Goal: Task Accomplishment & Management: Use online tool/utility

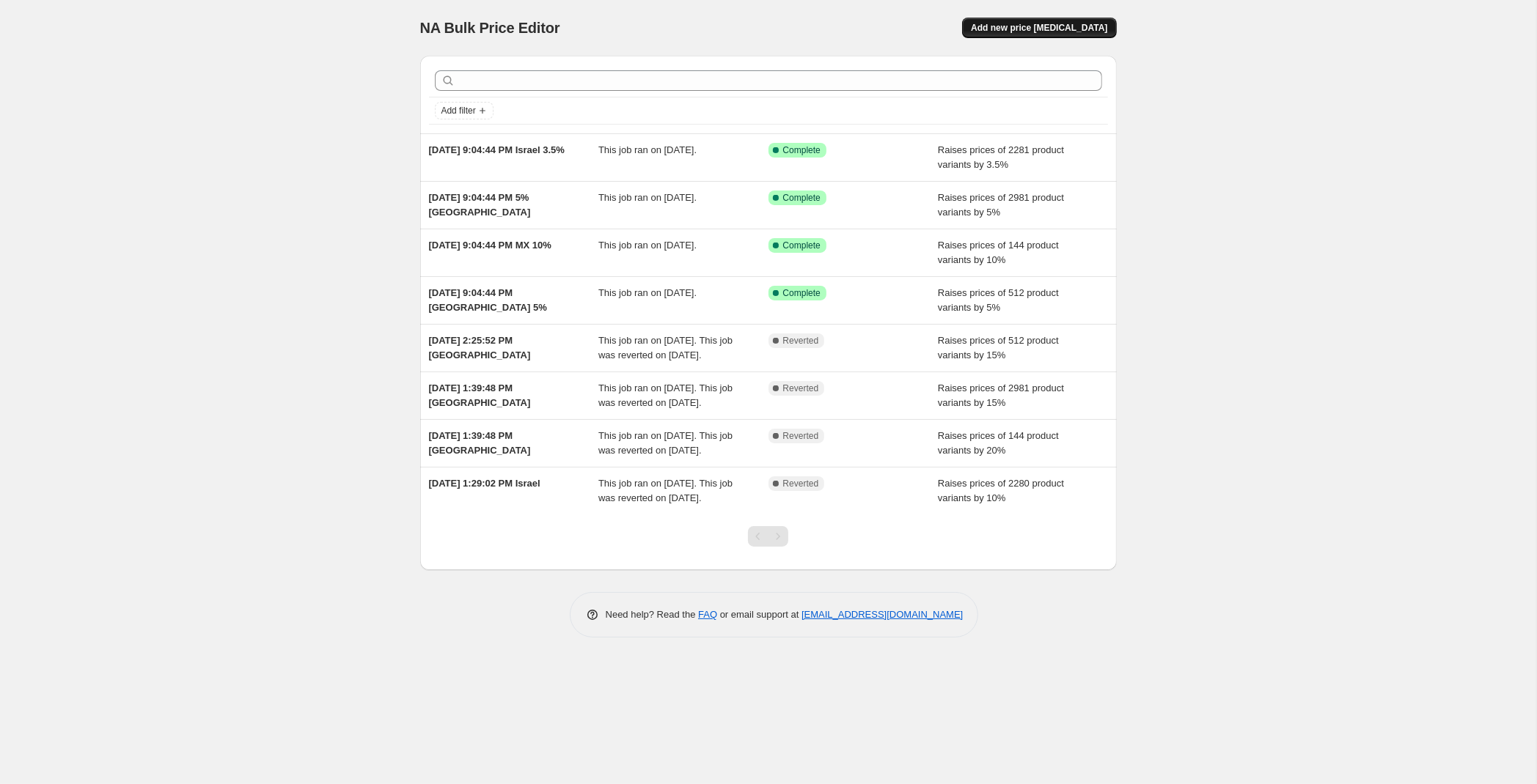
click at [1062, 28] on span "Add new price [MEDICAL_DATA]" at bounding box center [1039, 28] width 136 height 11
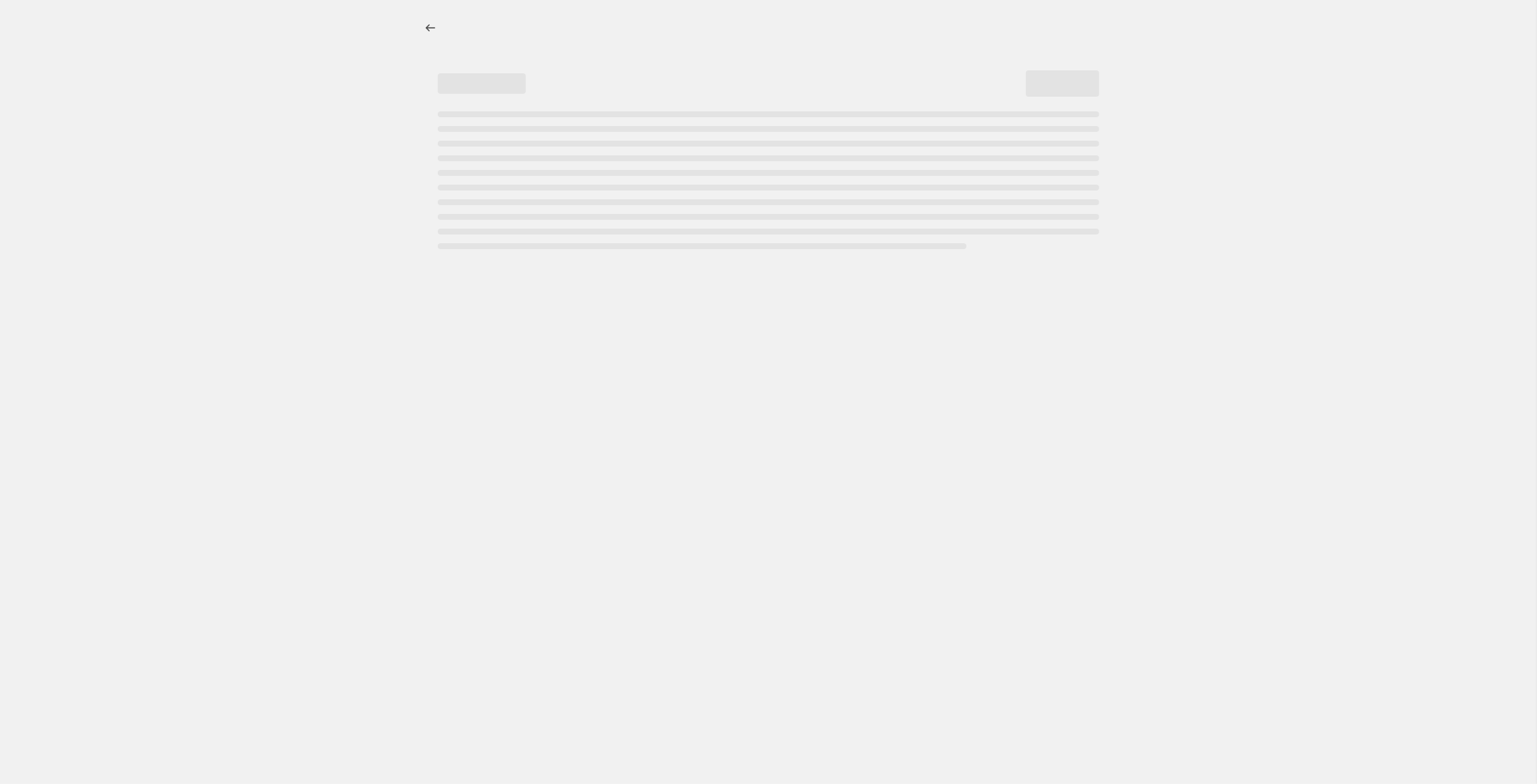
select select "percentage"
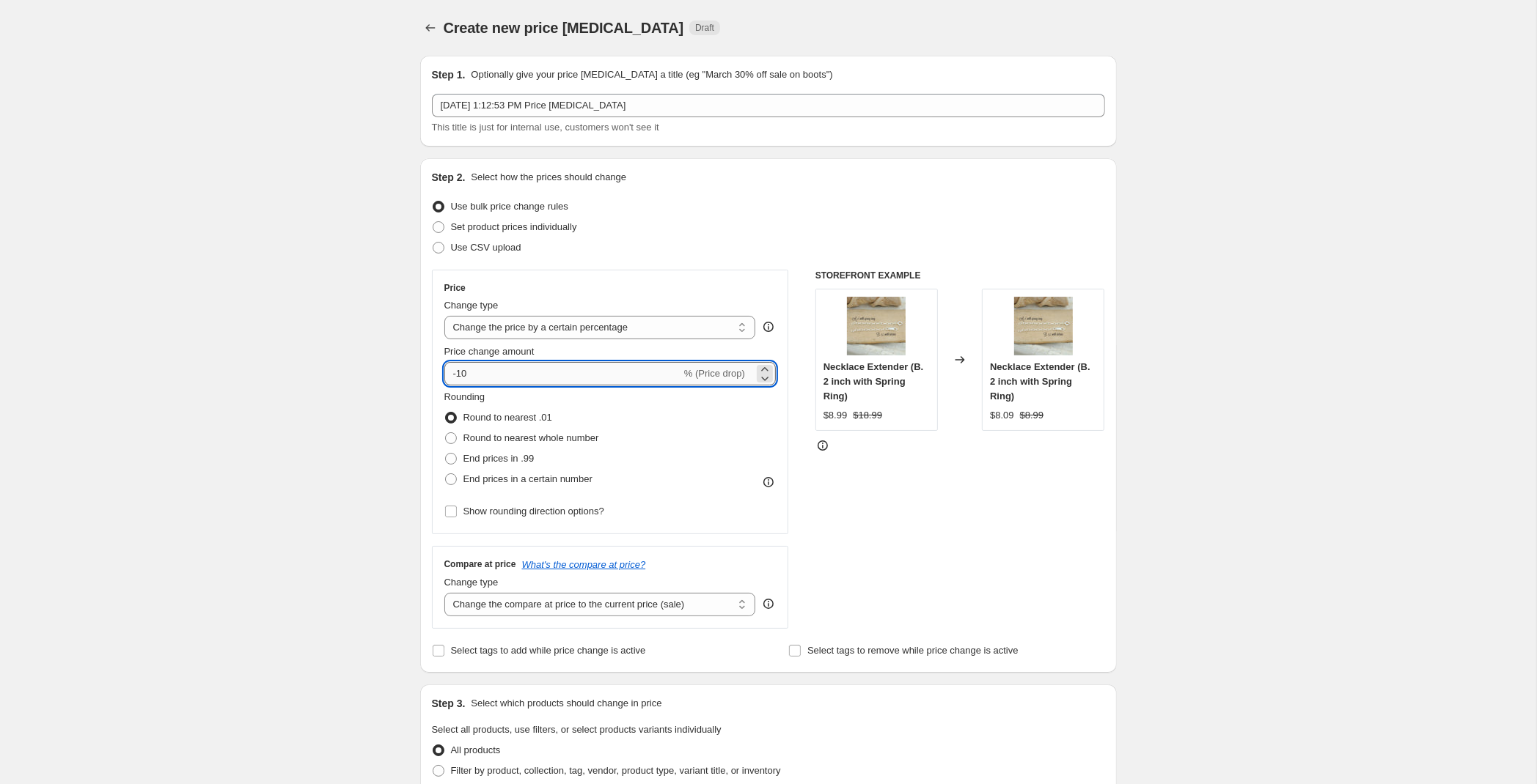
click at [507, 376] on input "-10" at bounding box center [562, 374] width 237 height 24
drag, startPoint x: 516, startPoint y: 377, endPoint x: 179, endPoint y: 348, distance: 338.2
click at [444, 362] on input "-10" at bounding box center [562, 374] width 237 height 24
type input "3.5"
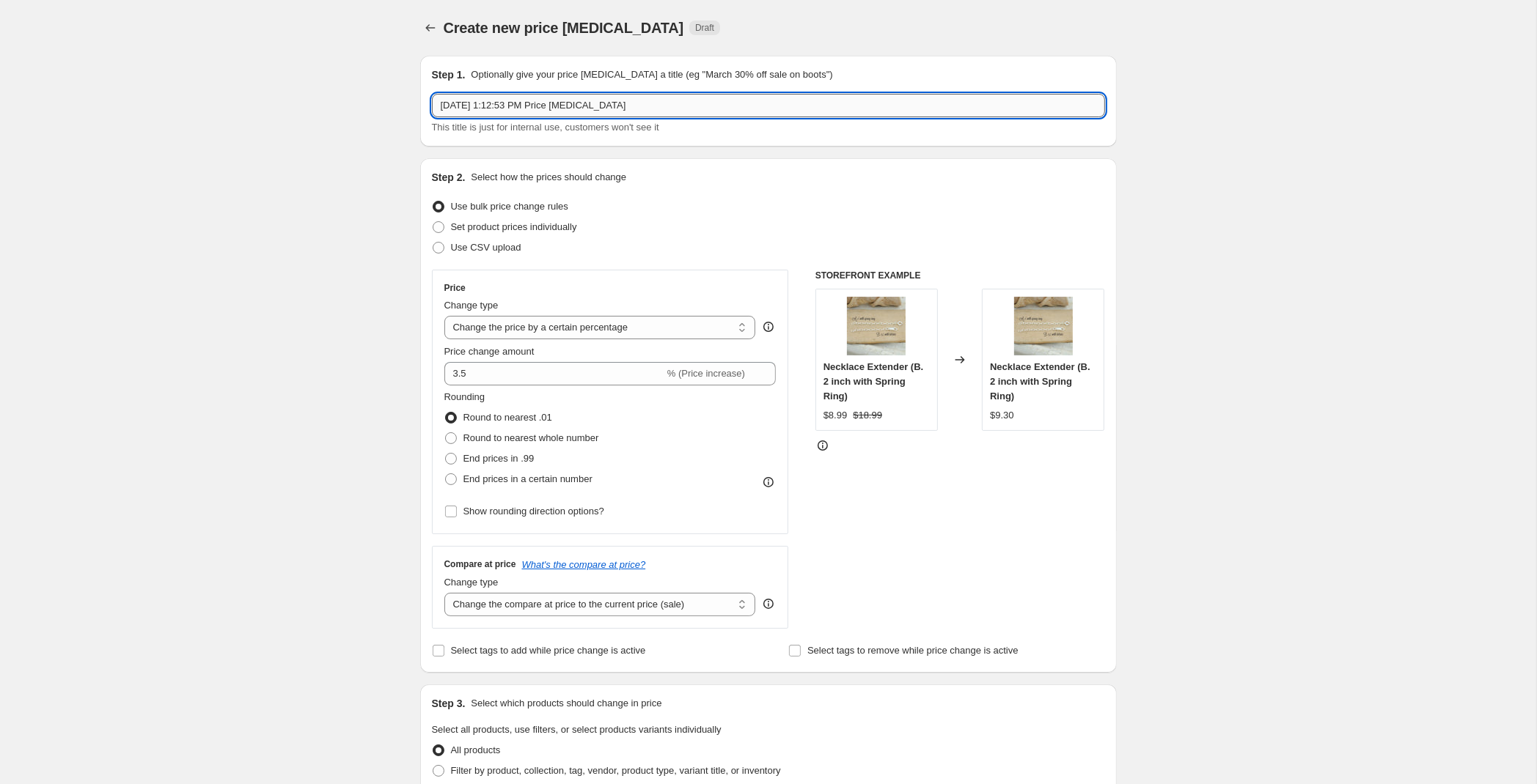
drag, startPoint x: 543, startPoint y: 105, endPoint x: 301, endPoint y: 112, distance: 242.1
click at [432, 112] on input "[DATE] 1:12:53 PM Price [MEDICAL_DATA]" at bounding box center [768, 105] width 673 height 24
type input "Price [MEDICAL_DATA]"
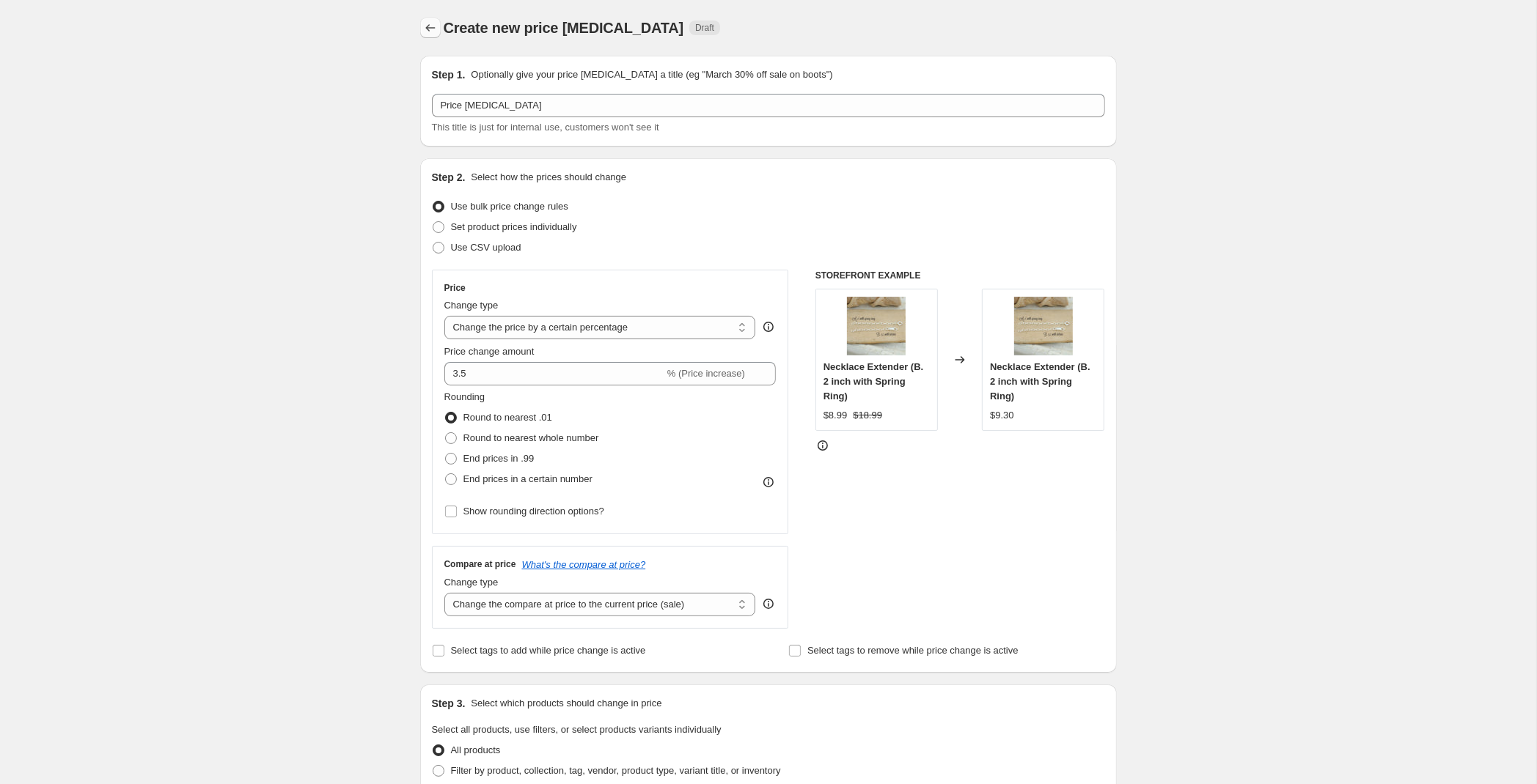
click at [433, 28] on icon "Price change jobs" at bounding box center [430, 28] width 15 height 15
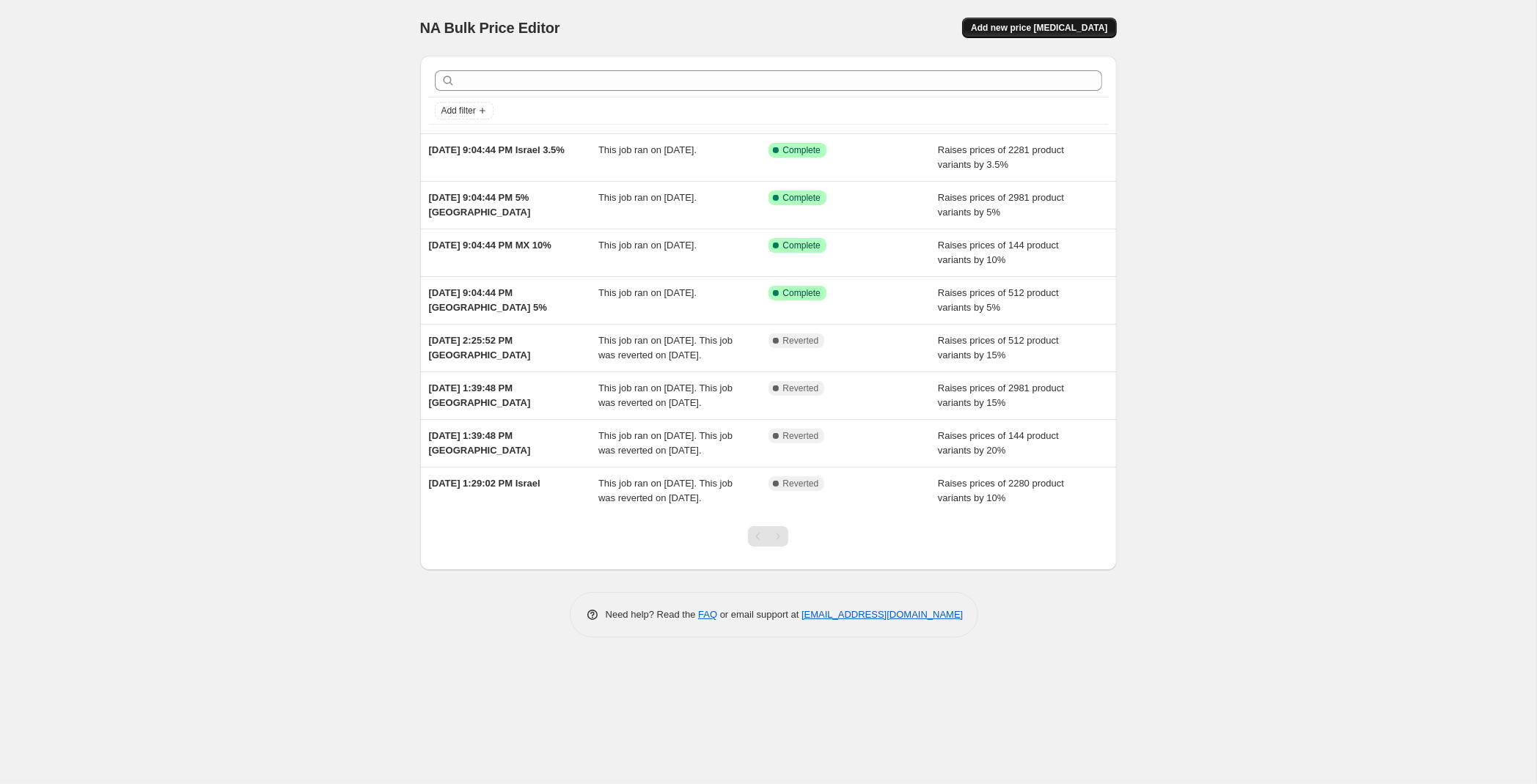
click at [1041, 25] on span "Add new price [MEDICAL_DATA]" at bounding box center [1039, 28] width 136 height 11
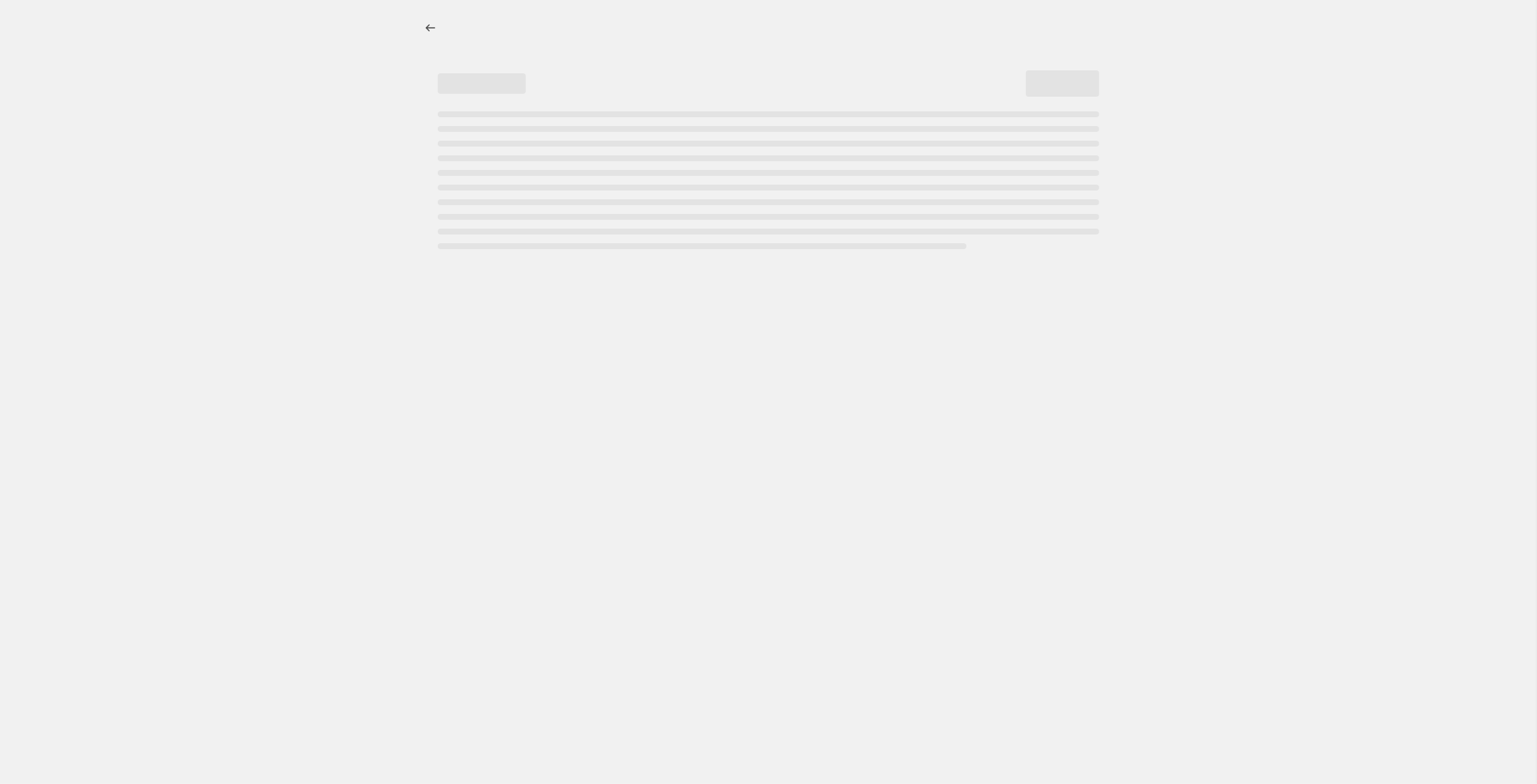
select select "percentage"
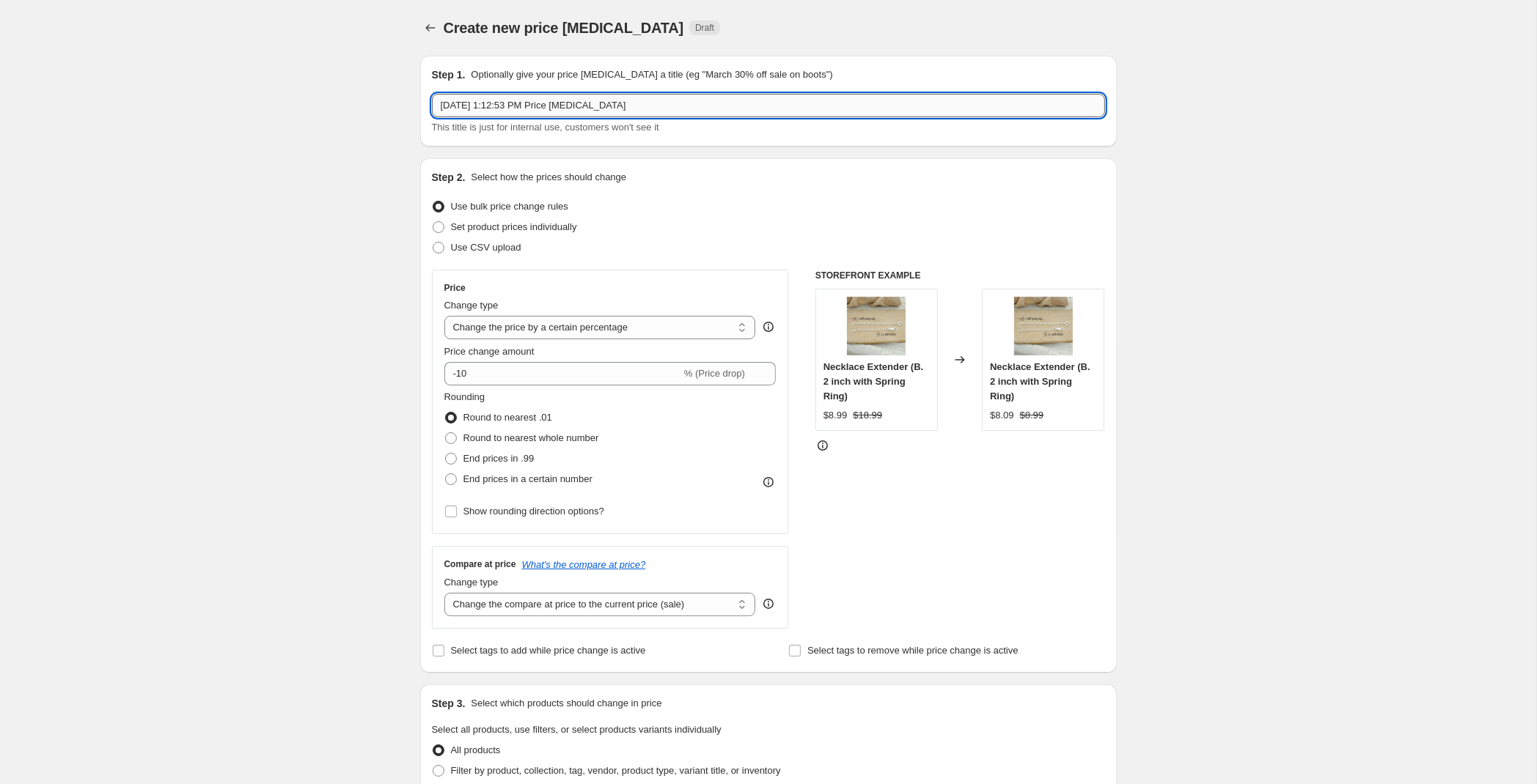
drag, startPoint x: 634, startPoint y: 105, endPoint x: 783, endPoint y: 111, distance: 149.1
click at [634, 105] on input "[DATE] 1:12:53 PM Price [MEDICAL_DATA]" at bounding box center [768, 105] width 673 height 24
type input "[DATE] 1:12:53 10% Silver Increase Price [MEDICAL_DATA]"
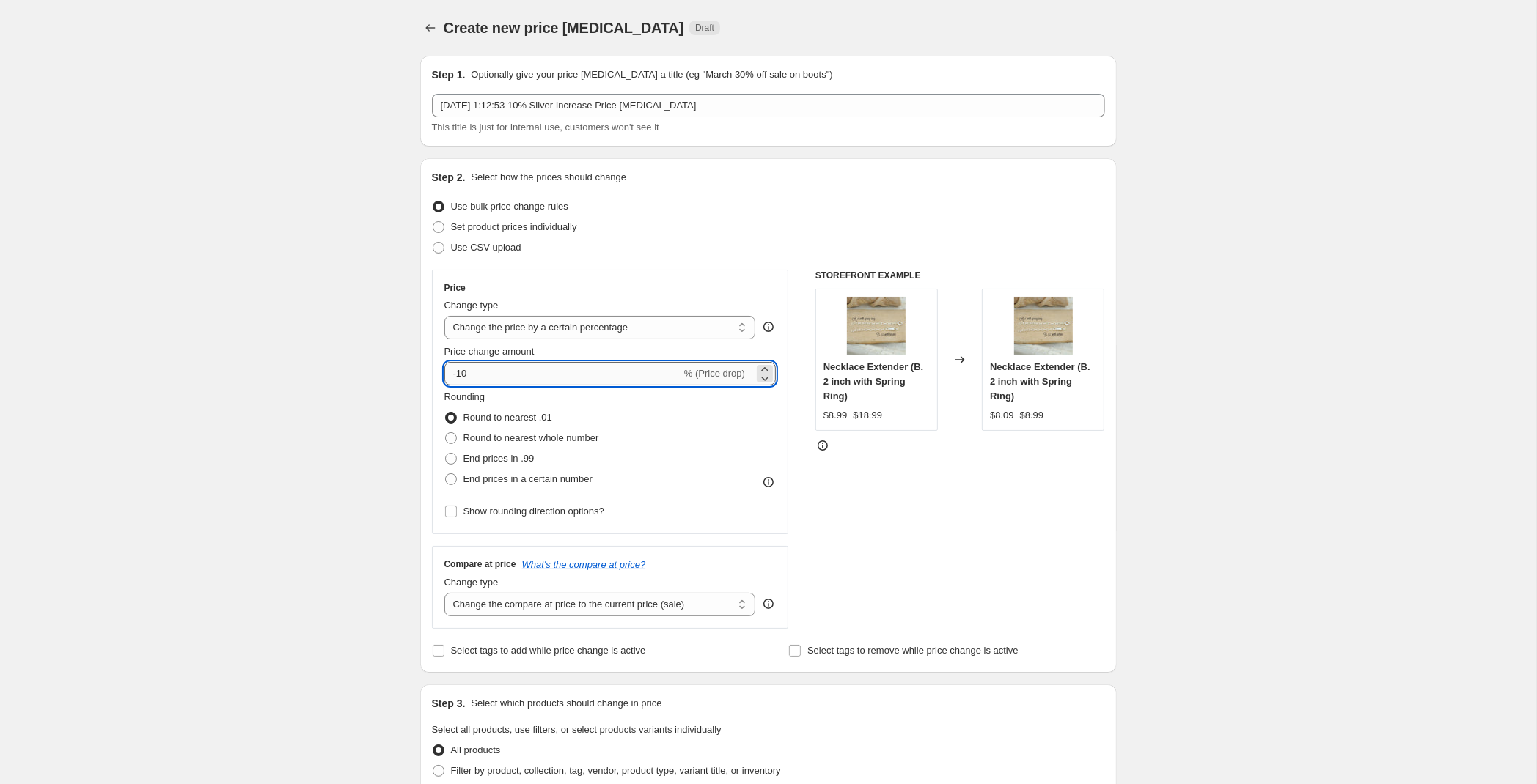
click at [534, 365] on input "-10" at bounding box center [562, 374] width 237 height 24
type input "-1"
type input "3.5"
click at [480, 447] on label "Round to nearest whole number" at bounding box center [521, 437] width 155 height 20
click at [446, 433] on input "Round to nearest whole number" at bounding box center [445, 433] width 1 height 1
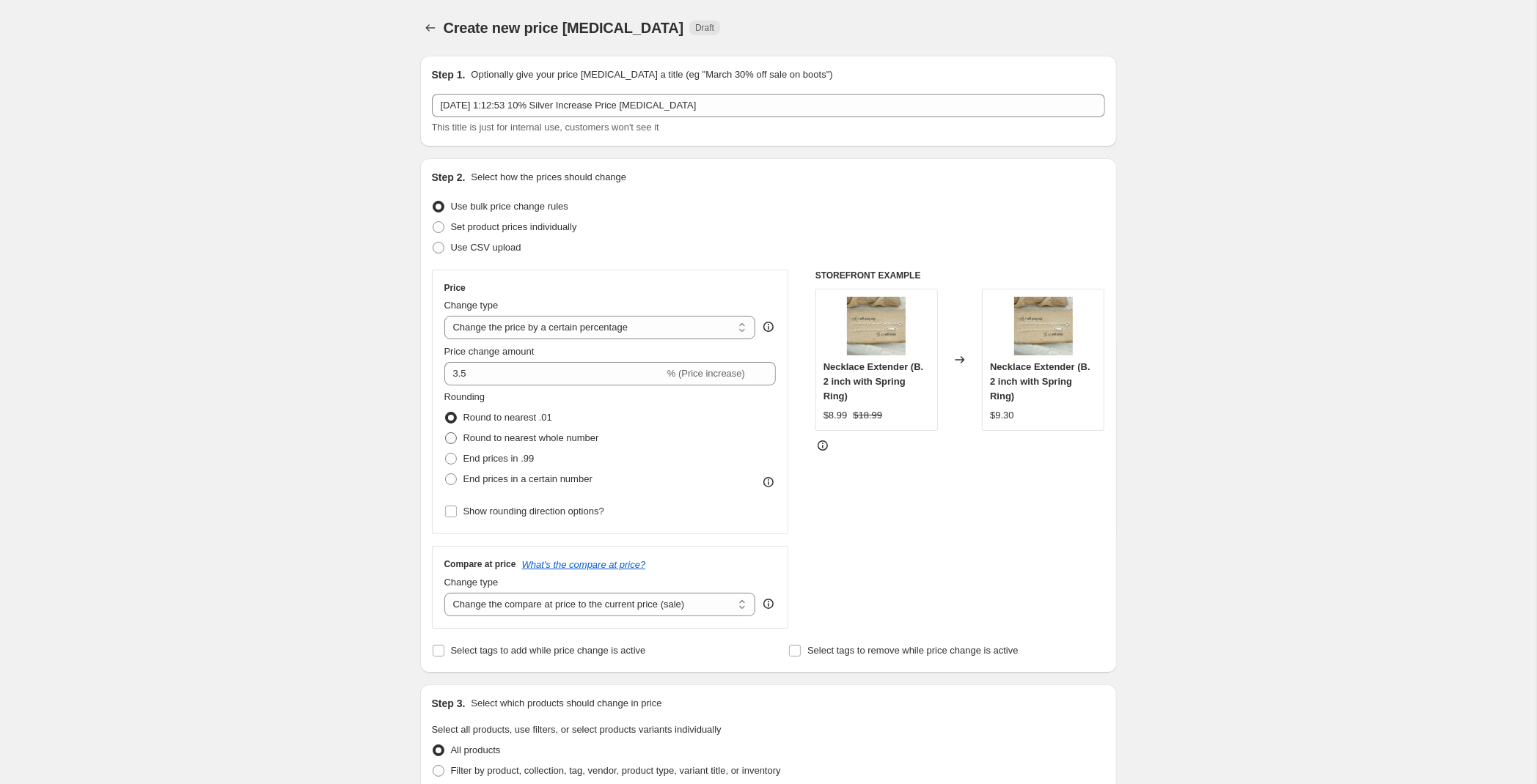
radio input "true"
click at [487, 459] on span "End prices in .99" at bounding box center [498, 458] width 71 height 11
click at [446, 454] on input "End prices in .99" at bounding box center [445, 453] width 1 height 1
radio input "true"
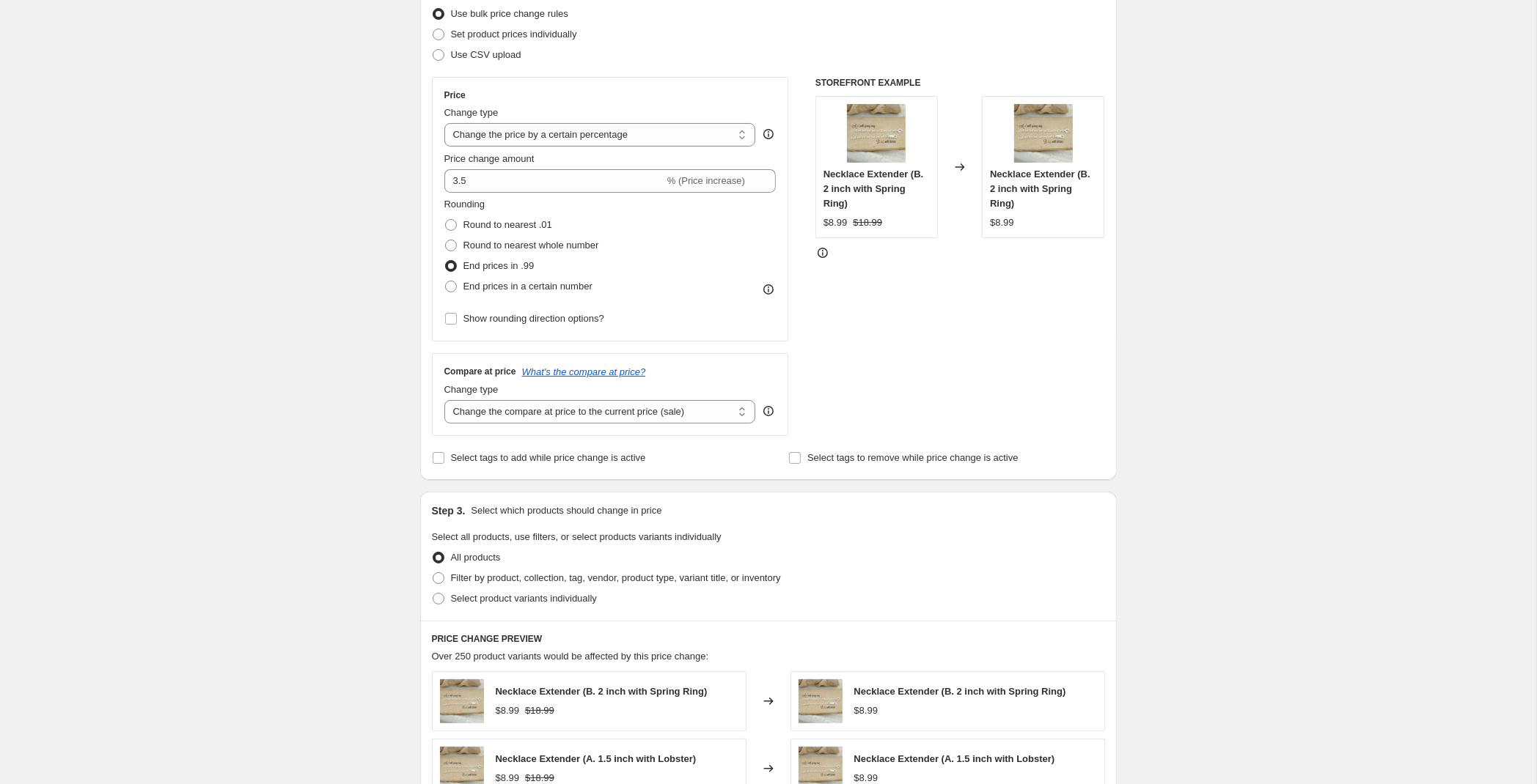
scroll to position [231, 0]
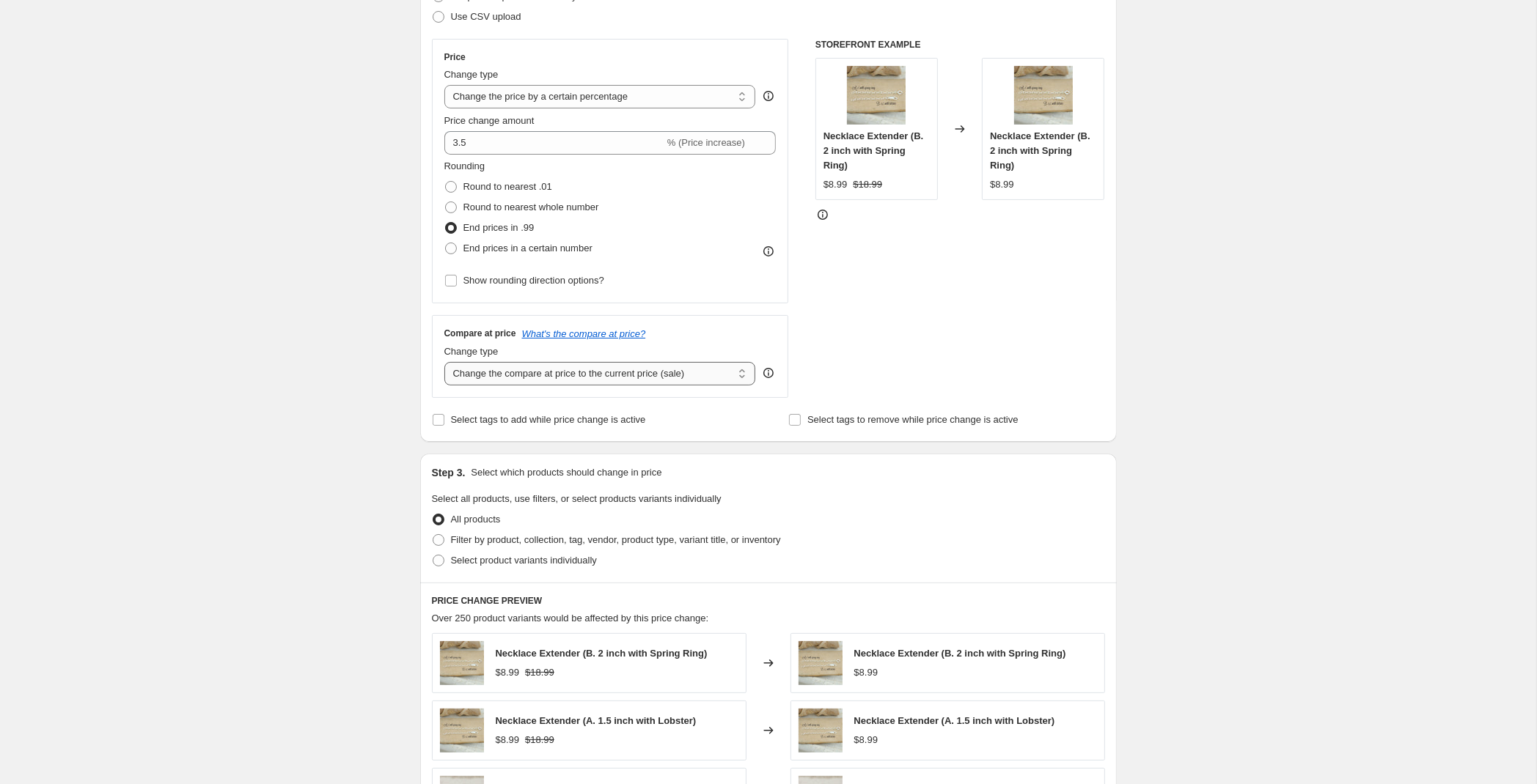
click at [444, 362] on select "Change the compare at price to the current price (sale) Change the compare at p…" at bounding box center [600, 374] width 311 height 24
click option "Change the compare at price by a certain amount relative to the actual price" at bounding box center [0, 0] width 0 height 0
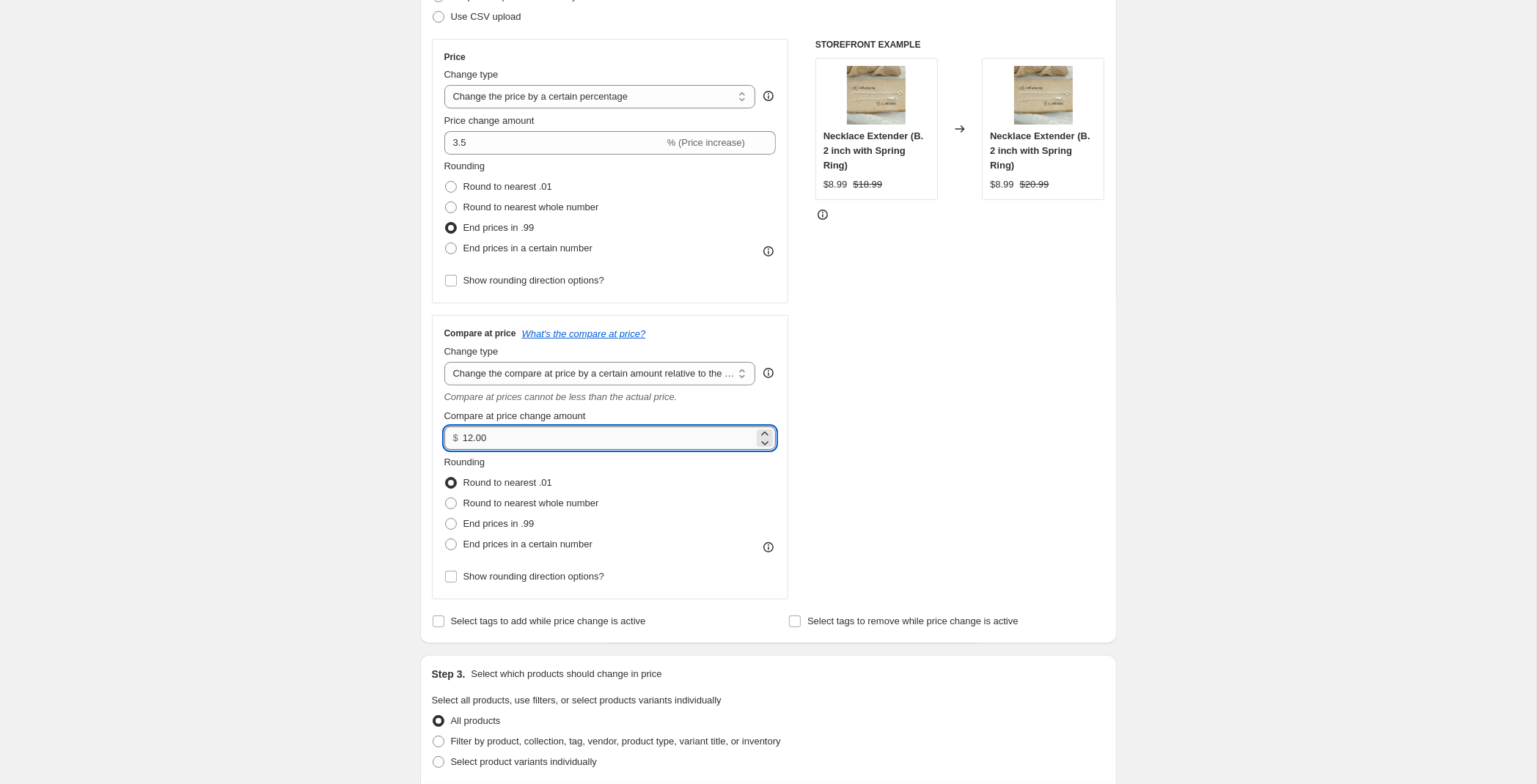
click at [582, 446] on input "12.00" at bounding box center [607, 438] width 291 height 24
click at [444, 362] on select "Change the compare at price to the current price (sale) Change the compare at p…" at bounding box center [600, 374] width 311 height 24
select select "percentage"
click option "Change the compare at price by a certain percentage" at bounding box center [0, 0] width 0 height 0
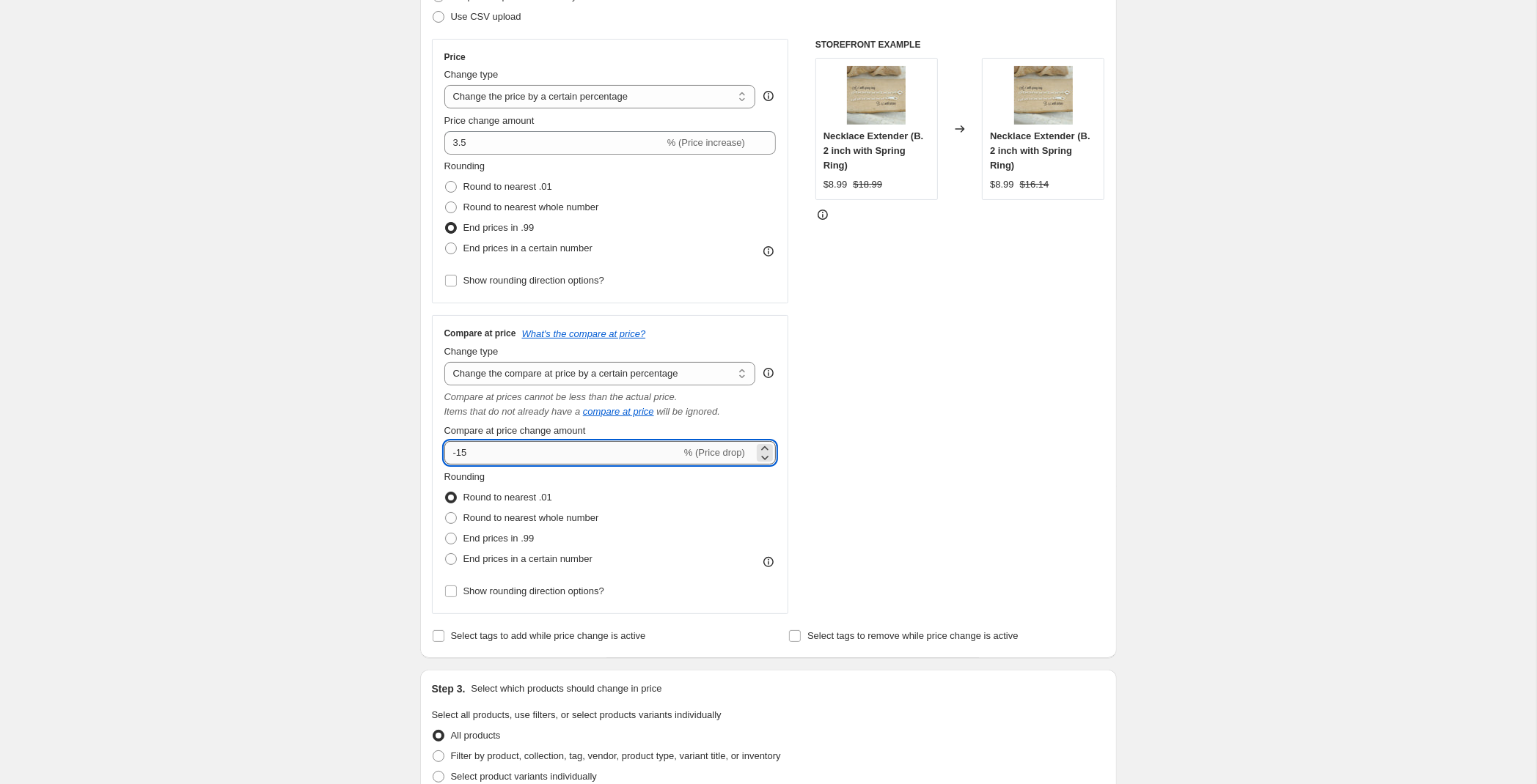
click at [510, 459] on input "-15" at bounding box center [562, 452] width 237 height 24
drag, startPoint x: 504, startPoint y: 458, endPoint x: 310, endPoint y: 477, distance: 194.9
click at [444, 465] on input "-15" at bounding box center [562, 452] width 237 height 24
type input "3.5"
click at [469, 541] on span "End prices in .99" at bounding box center [498, 537] width 71 height 11
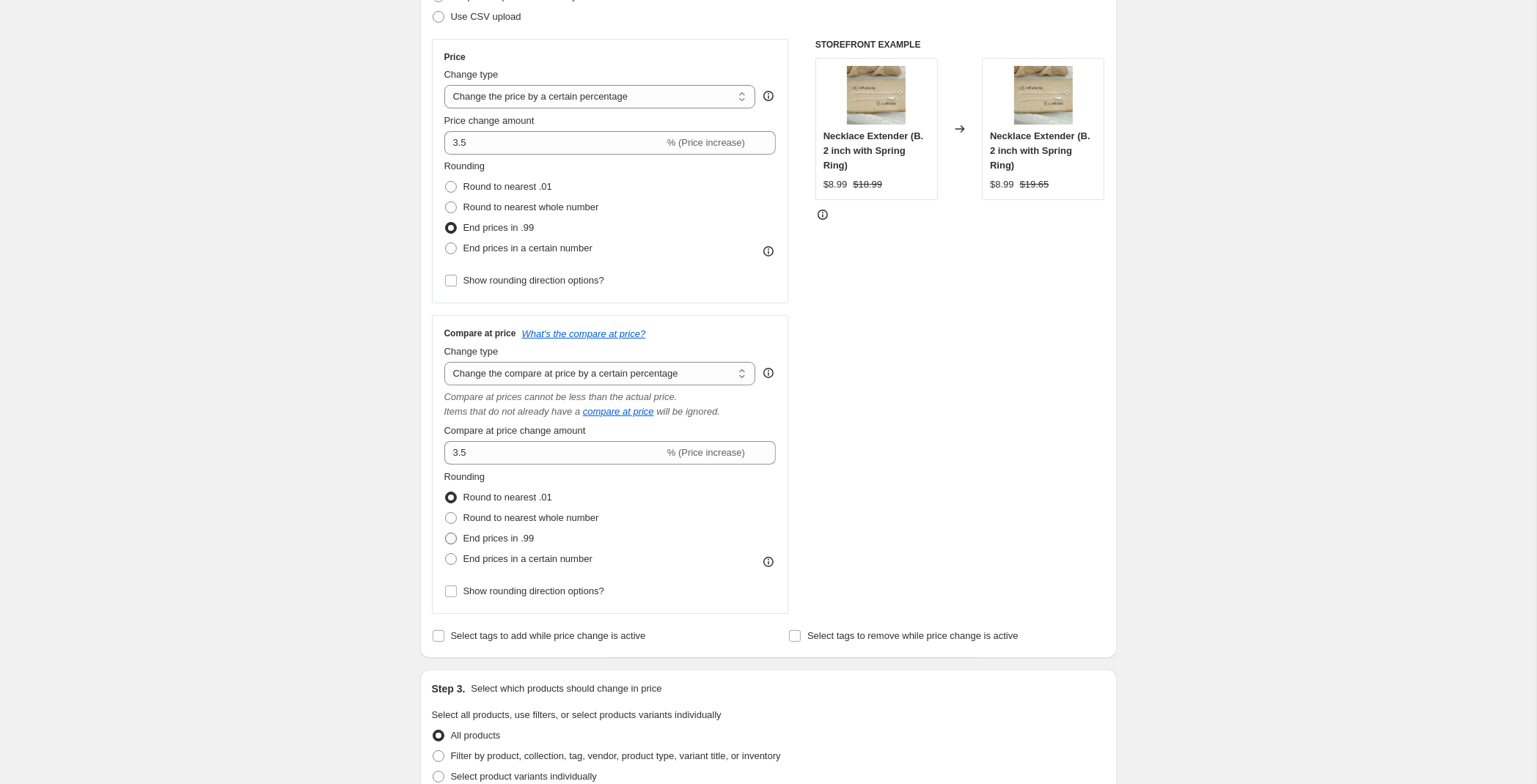
click at [446, 533] on input "End prices in .99" at bounding box center [445, 532] width 1 height 1
radio input "true"
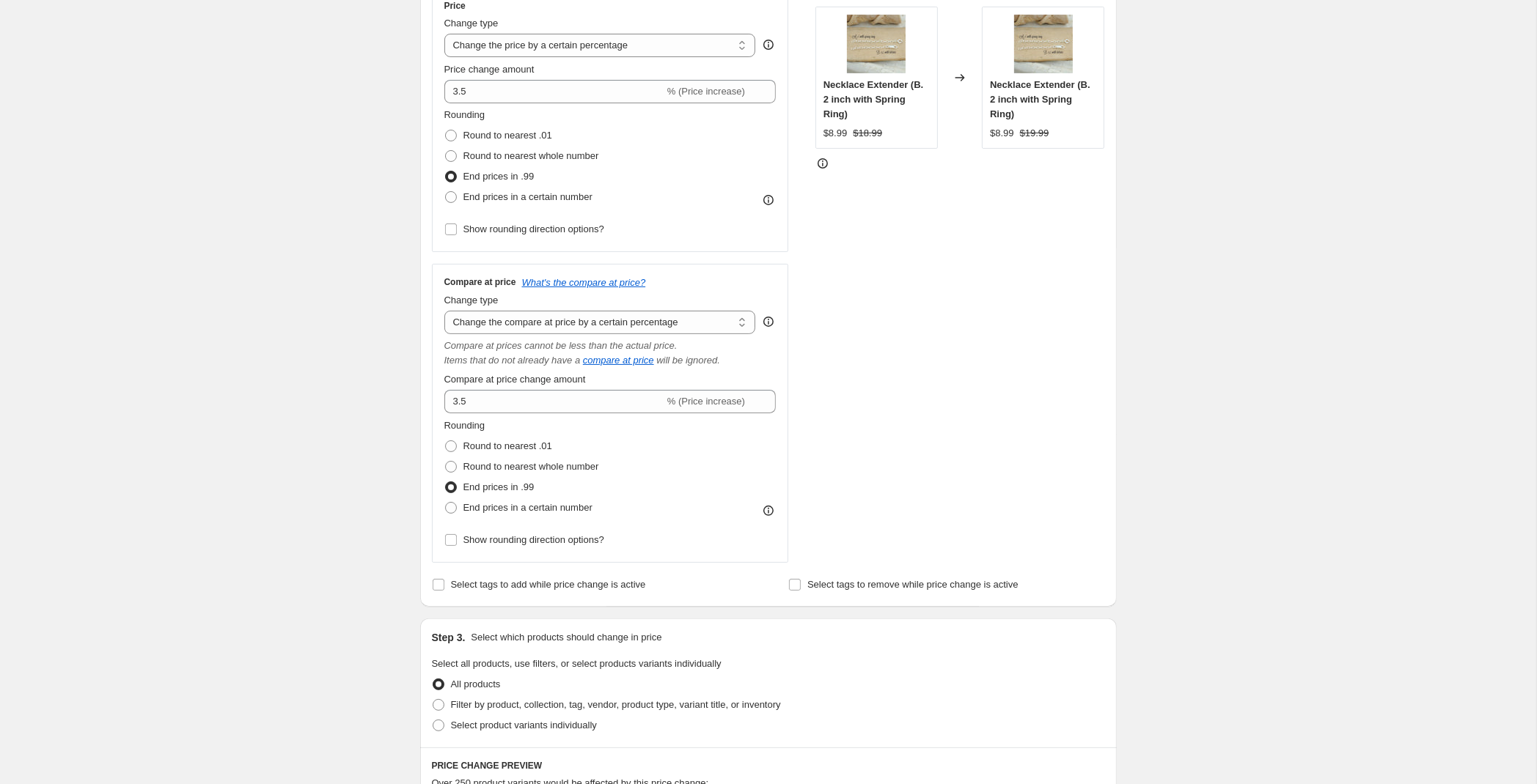
scroll to position [308, 0]
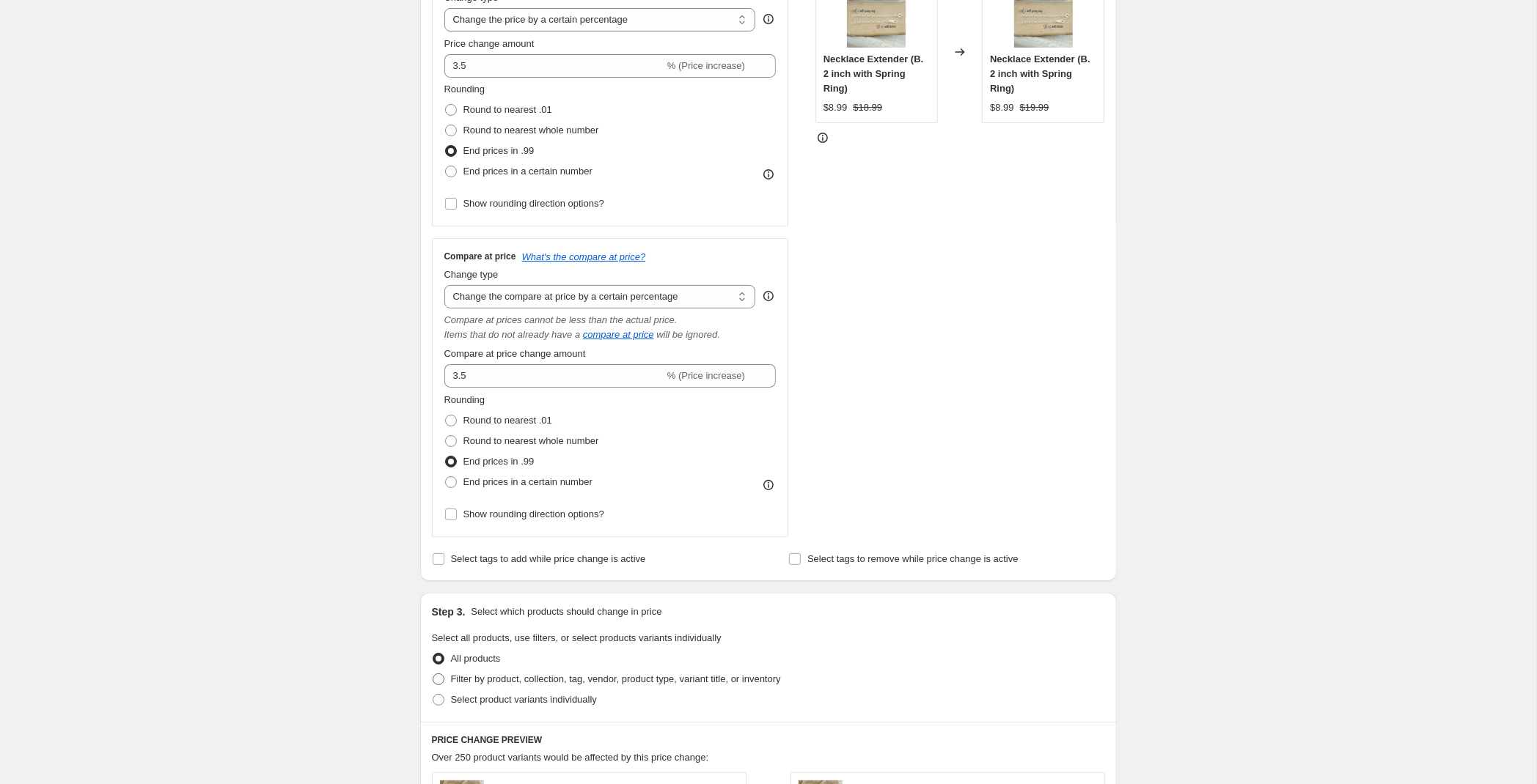
click at [596, 684] on span "Filter by product, collection, tag, vendor, product type, variant title, or inv…" at bounding box center [616, 678] width 330 height 11
click at [434, 674] on input "Filter by product, collection, tag, vendor, product type, variant title, or inv…" at bounding box center [433, 673] width 1 height 1
radio input "true"
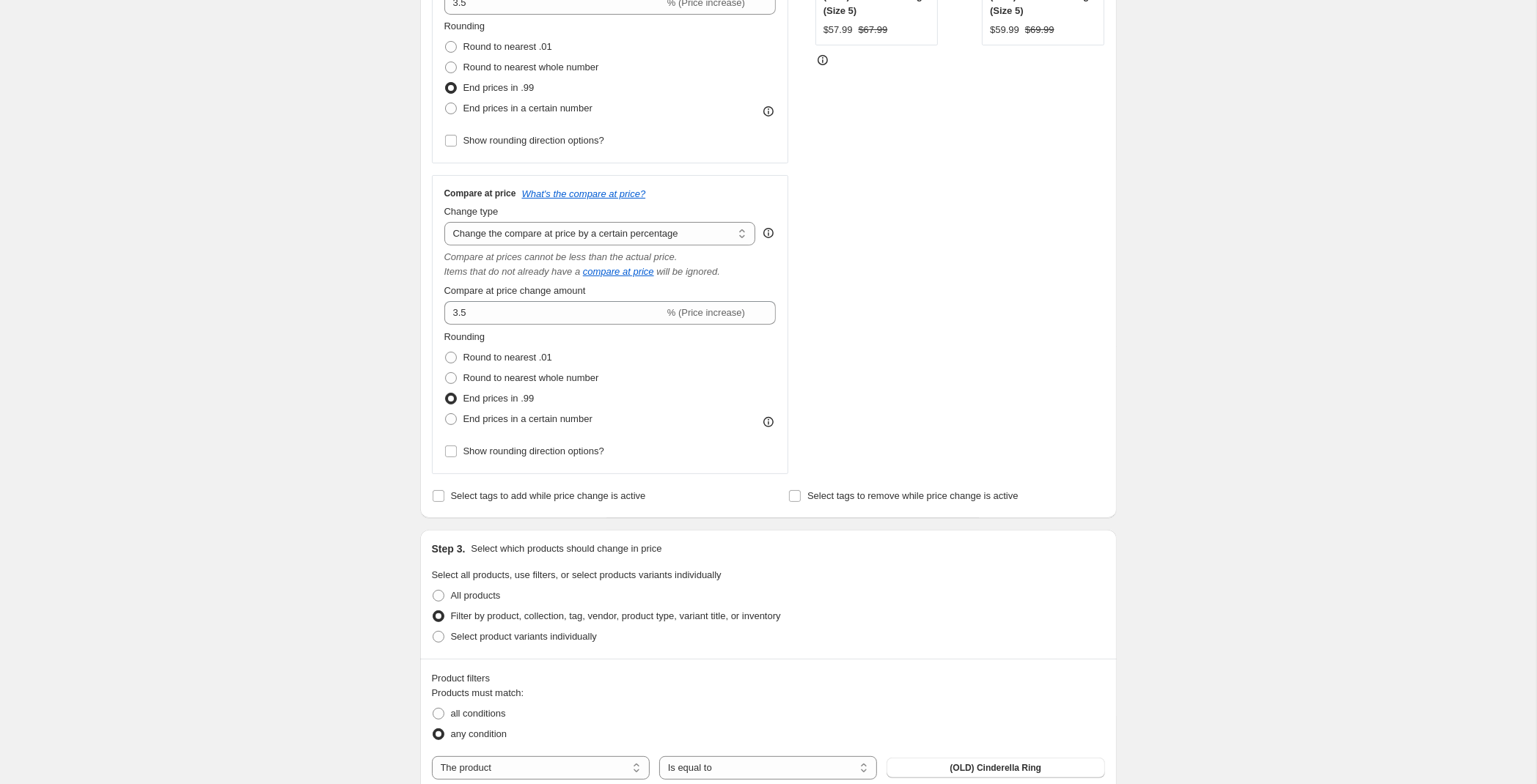
scroll to position [461, 0]
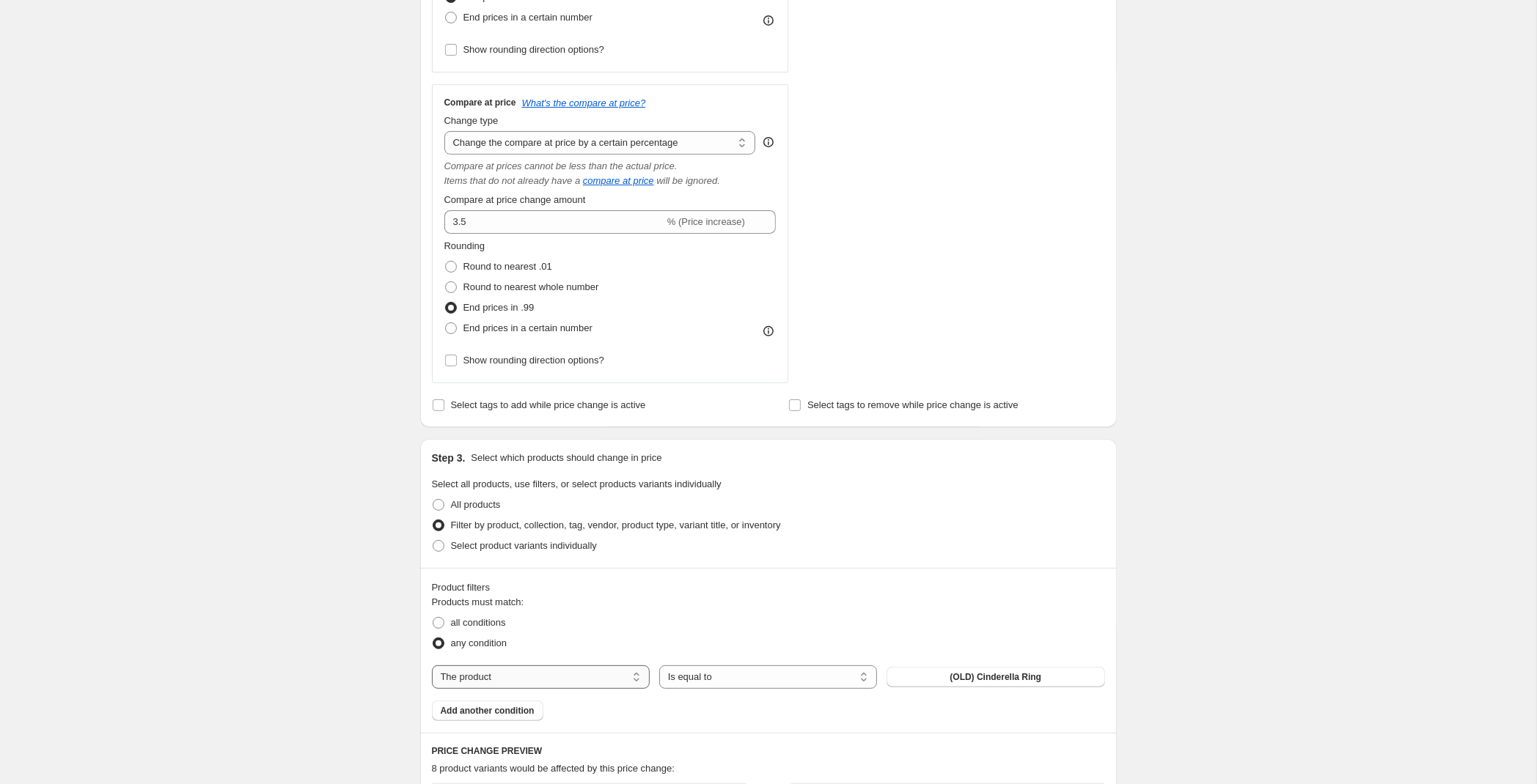
click at [432, 665] on select "The product The product's collection The product's tag The product's vendor The…" at bounding box center [541, 677] width 218 height 24
click at [545, 673] on select "The product The product's collection The product's tag The product's vendor The…" at bounding box center [541, 677] width 218 height 24
click at [659, 665] on select "Is equal to Is not equal to" at bounding box center [768, 677] width 218 height 24
click at [763, 678] on select "Is equal to Is not equal to" at bounding box center [768, 677] width 218 height 24
click at [992, 674] on span "(OLD) Cinderella Ring" at bounding box center [995, 677] width 92 height 11
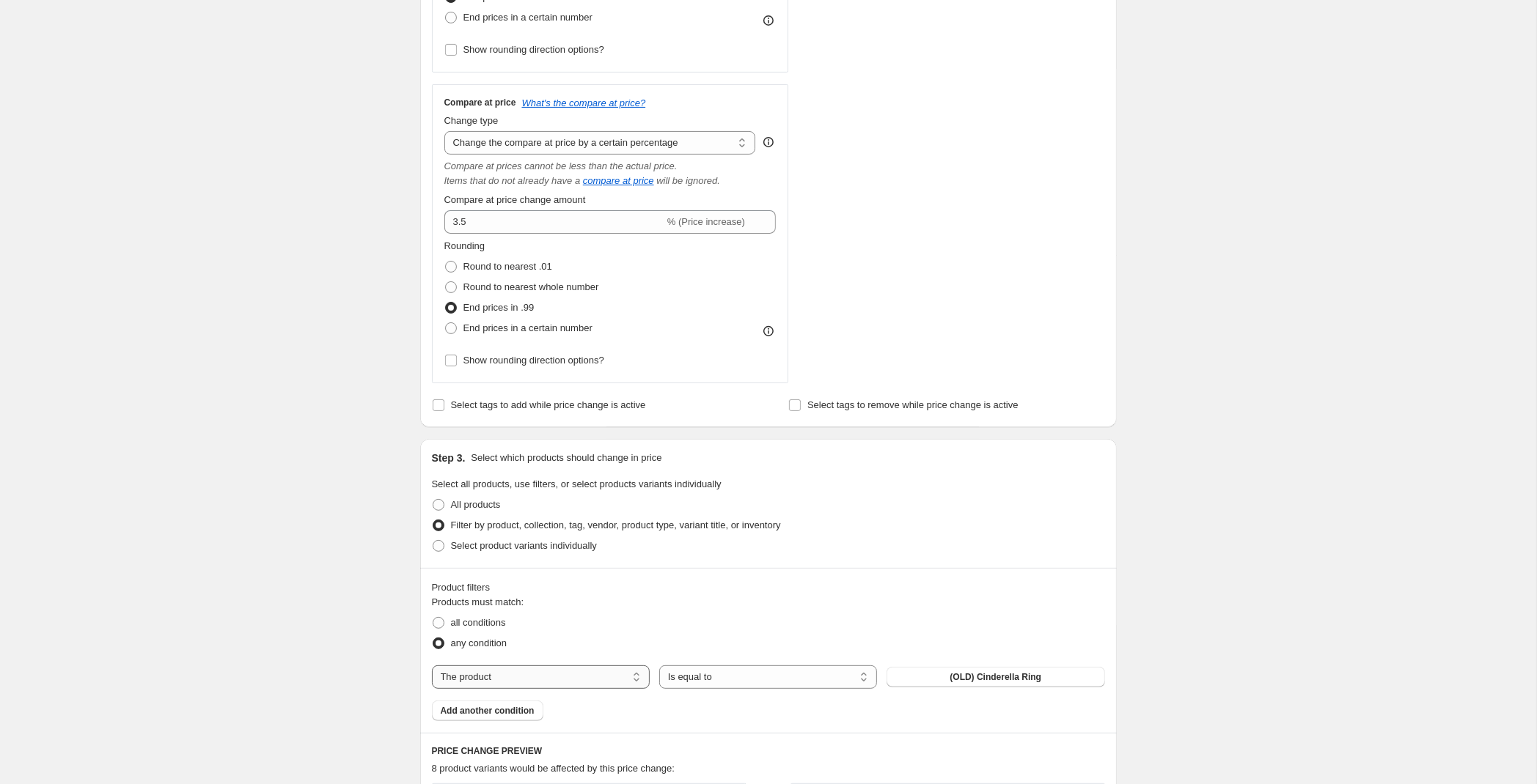
click at [432, 665] on select "The product The product's collection The product's tag The product's vendor The…" at bounding box center [541, 677] width 218 height 24
select select "product_status"
click at [659, 665] on select "Is equal to Is not equal to" at bounding box center [768, 677] width 218 height 24
click option "Is equal to" at bounding box center [0, 0] width 0 height 0
click at [886, 665] on select "Active Draft Archived" at bounding box center [995, 677] width 218 height 24
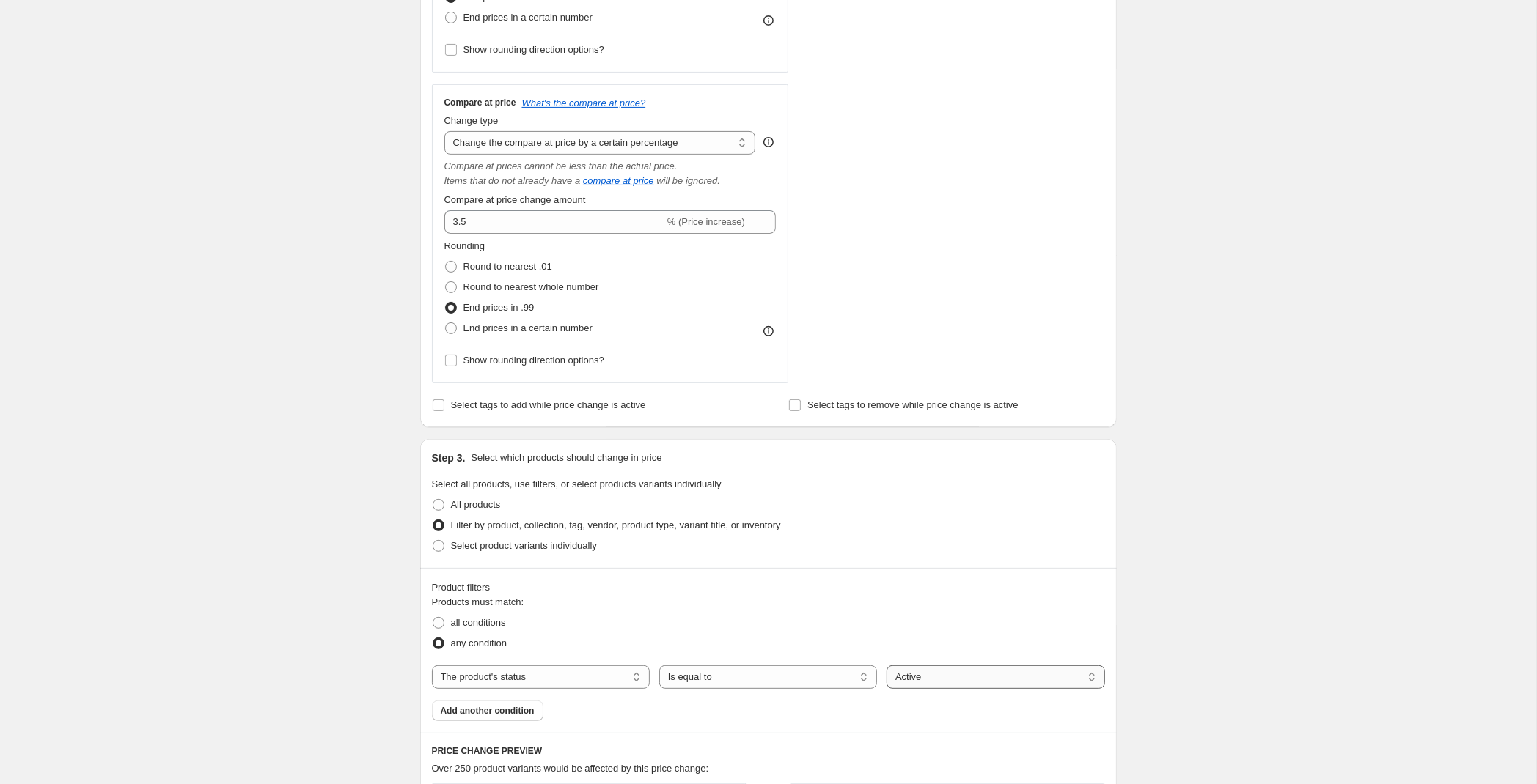
click at [953, 674] on select "Active Draft Archived" at bounding box center [995, 677] width 218 height 24
click at [490, 711] on span "Add another condition" at bounding box center [488, 710] width 93 height 11
click at [432, 697] on select "The product The product's collection The product's tag The product's vendor The…" at bounding box center [536, 709] width 208 height 24
select select "product_status"
click at [866, 697] on select "Active Draft Archived" at bounding box center [971, 709] width 208 height 24
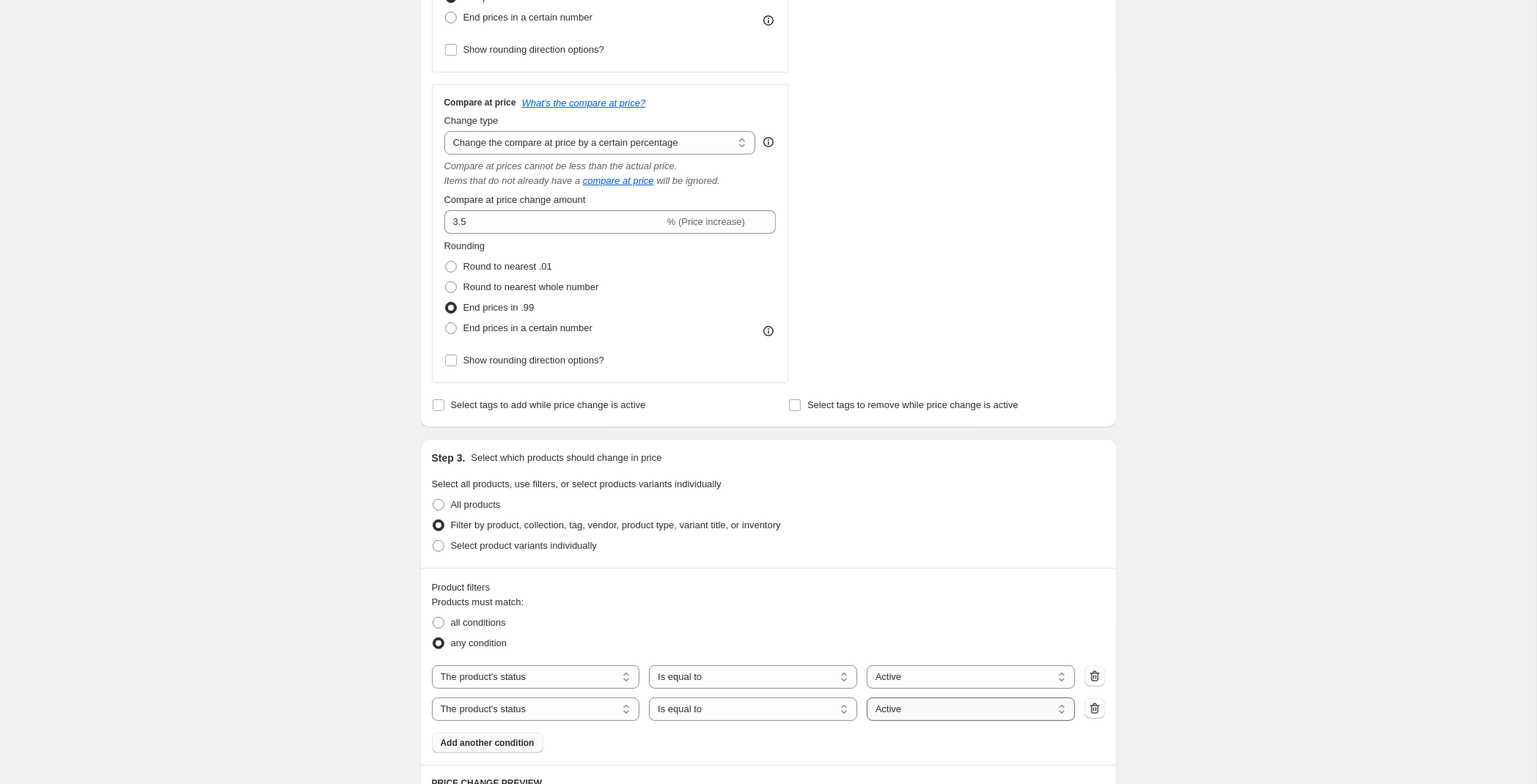
select select "draft"
click at [462, 740] on span "Add another condition" at bounding box center [488, 743] width 93 height 11
click at [432, 730] on select "The product The product's collection The product's tag The product's vendor The…" at bounding box center [536, 741] width 208 height 24
select select "vendor"
click at [998, 742] on button "101-A" at bounding box center [971, 741] width 208 height 20
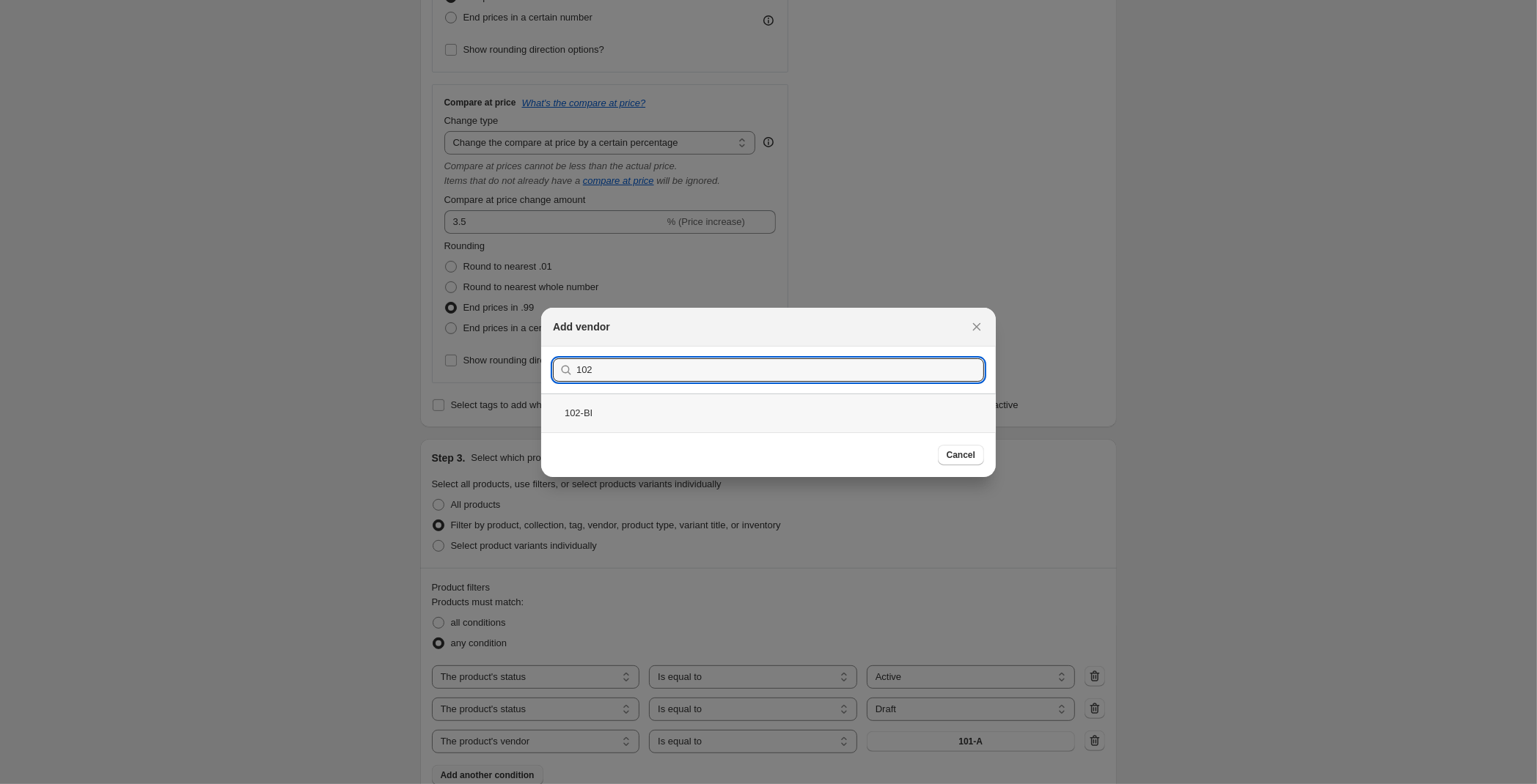
type input "102"
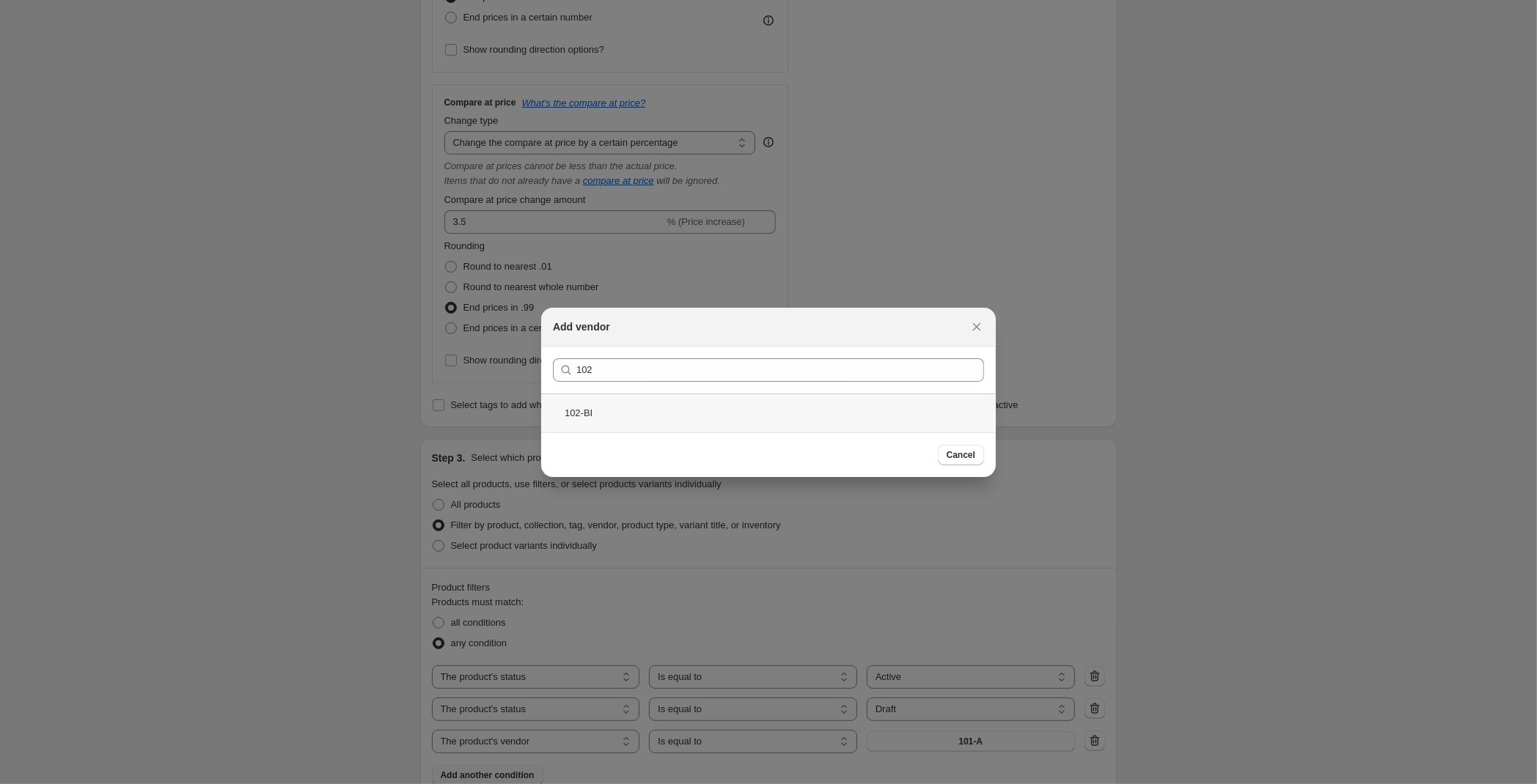
click at [604, 411] on div "102-BI" at bounding box center [768, 412] width 455 height 39
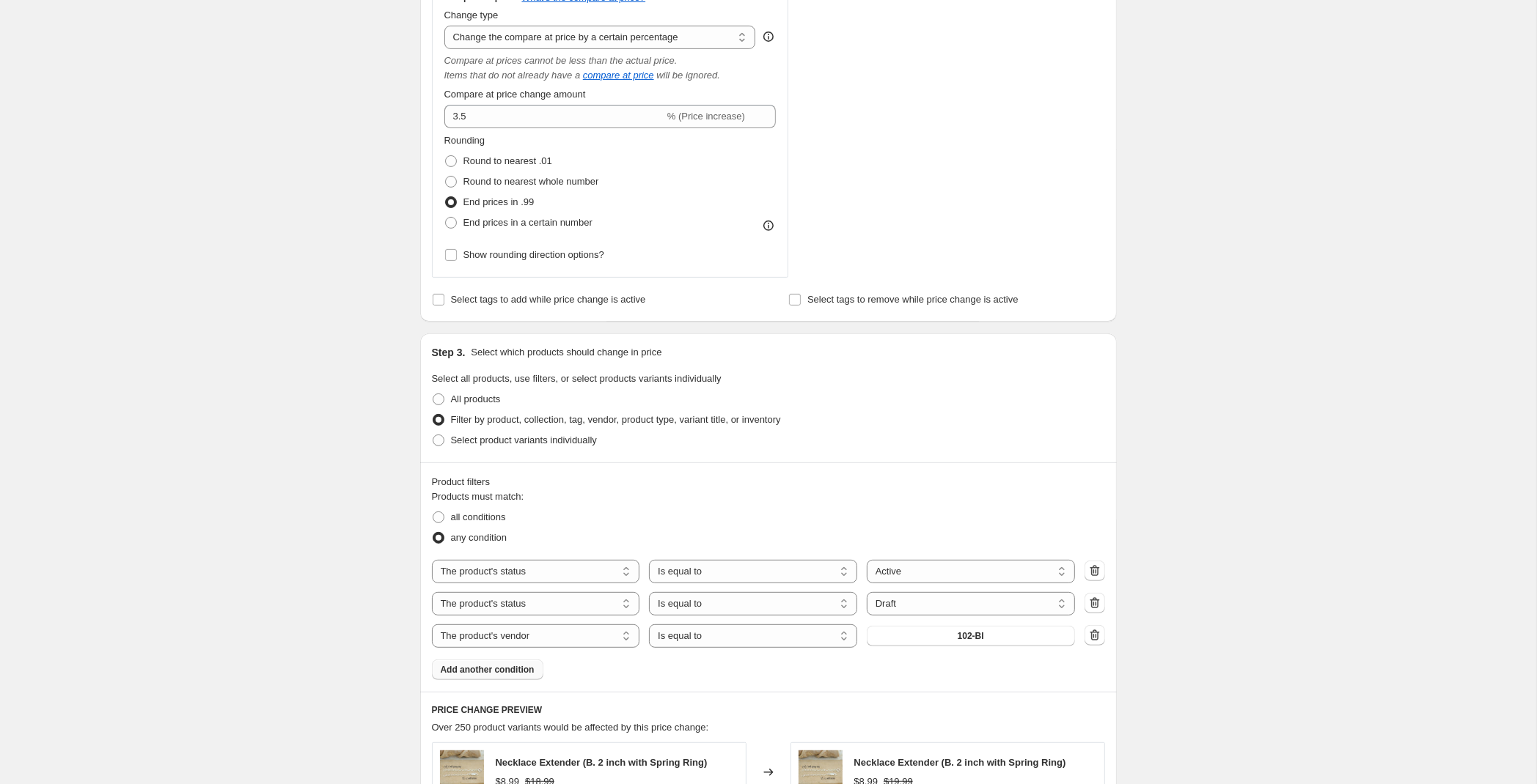
scroll to position [615, 0]
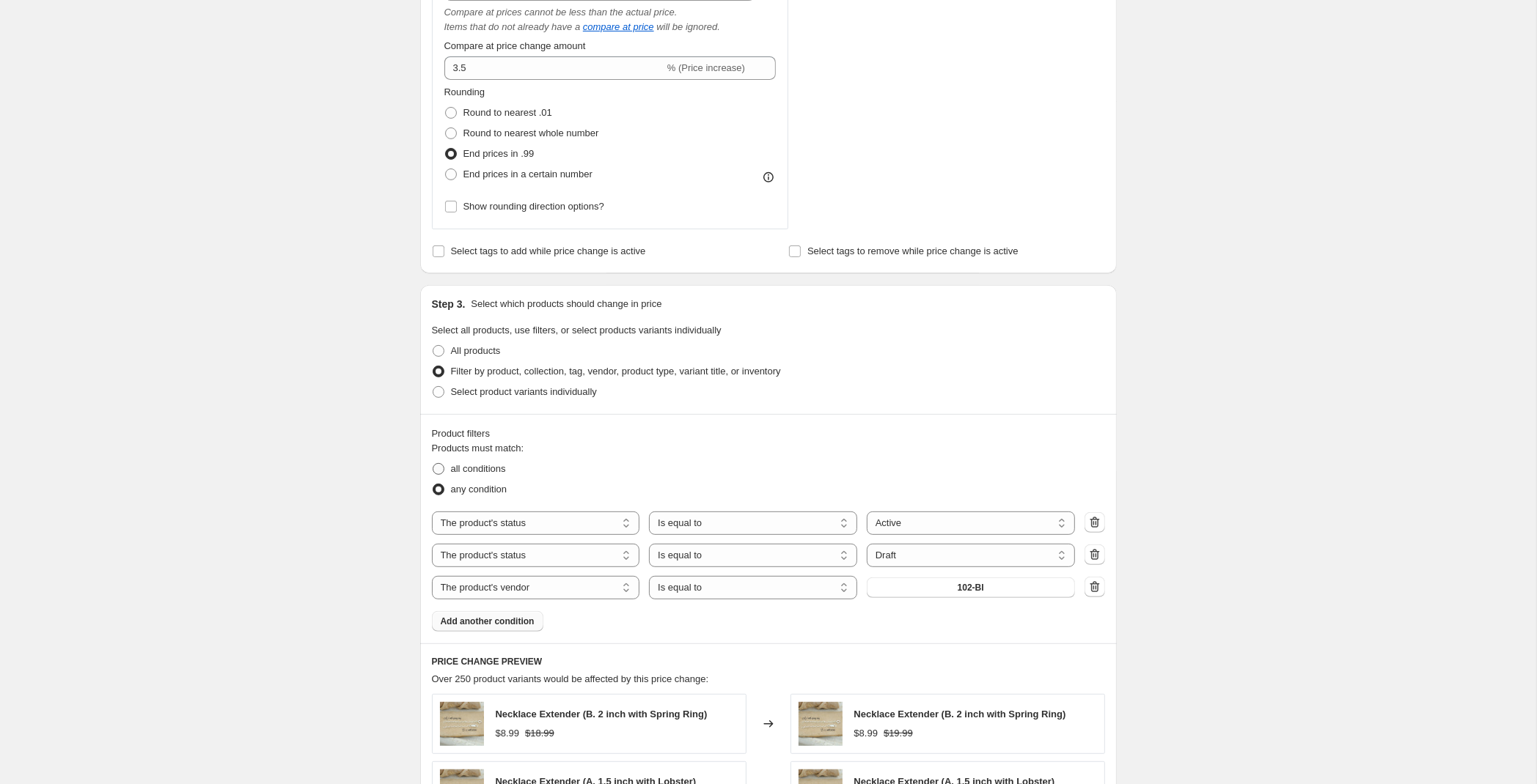
click at [489, 474] on span "all conditions" at bounding box center [478, 468] width 55 height 11
click at [434, 464] on input "all conditions" at bounding box center [433, 463] width 1 height 1
radio input "true"
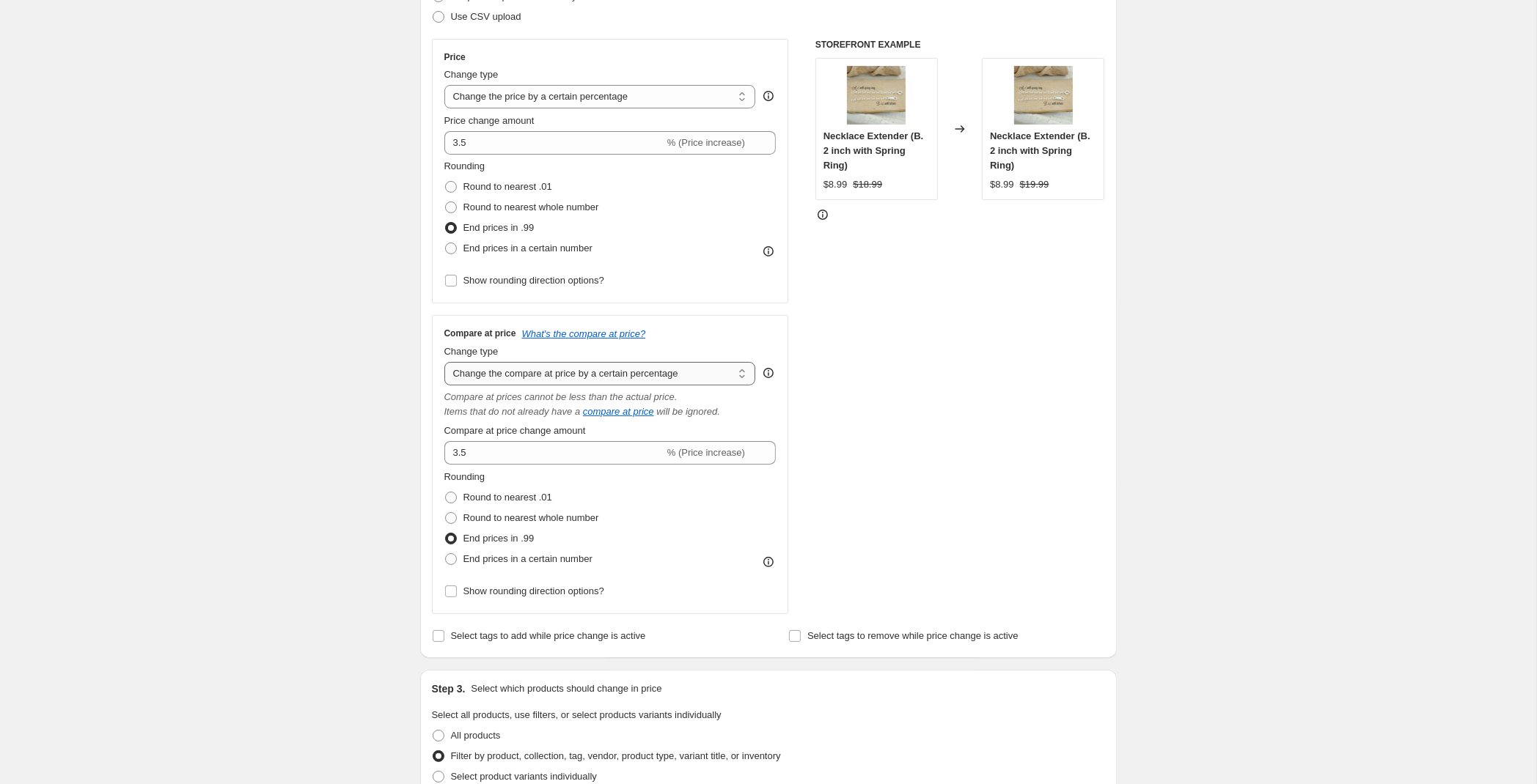
scroll to position [0, 0]
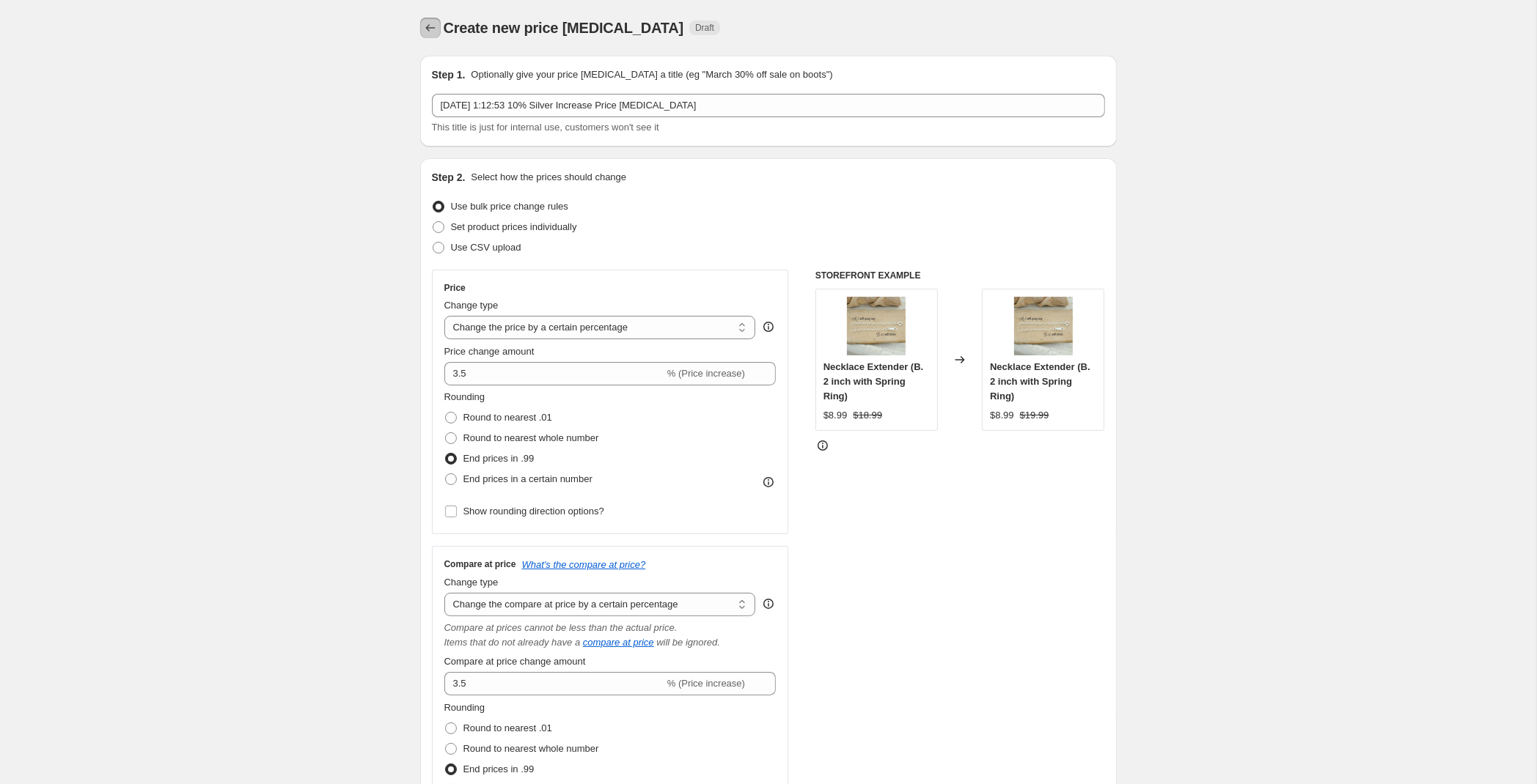
click at [428, 25] on icon "Price change jobs" at bounding box center [430, 28] width 10 height 7
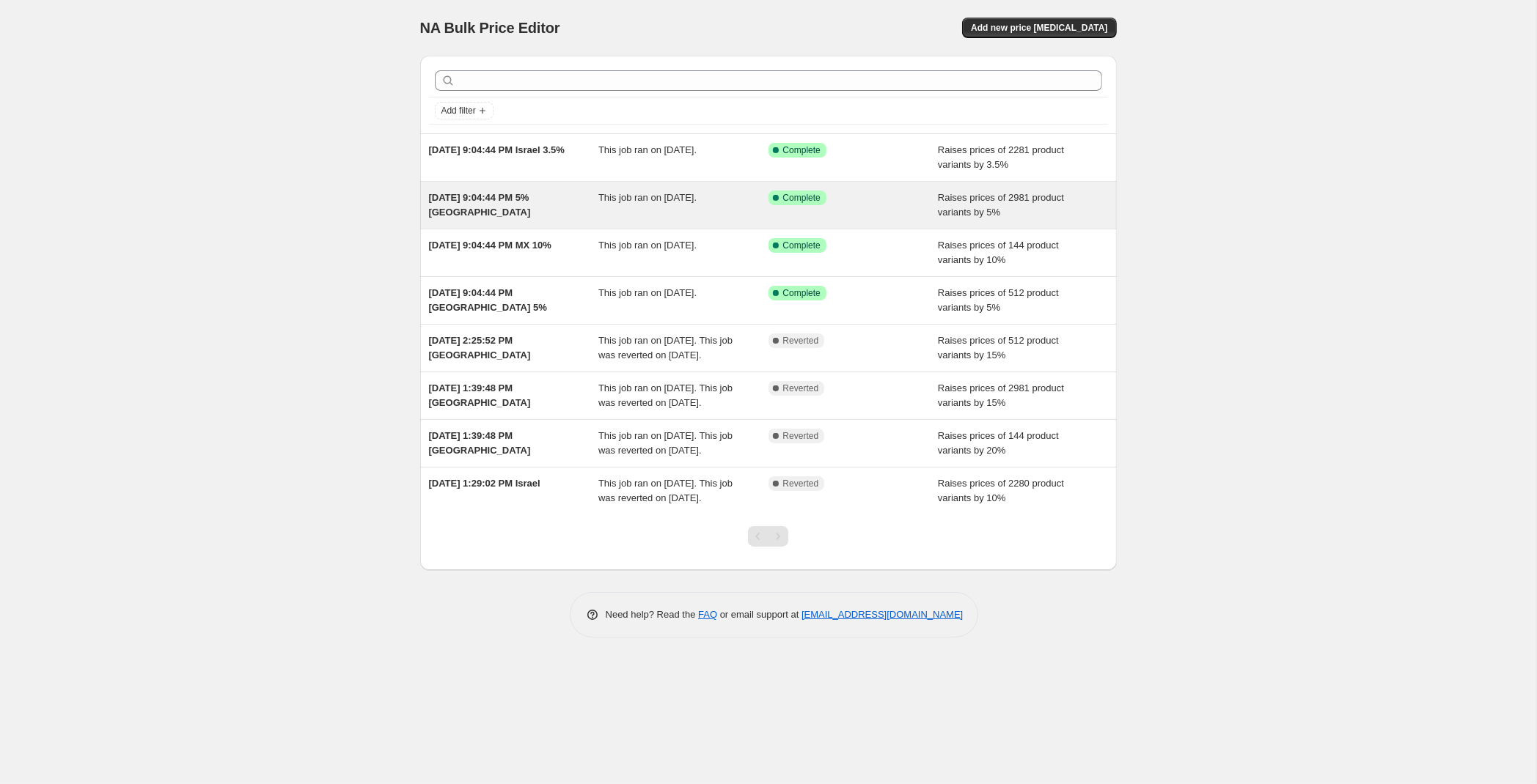
click at [519, 205] on span "[DATE] 9:04:44 PM 5% [GEOGRAPHIC_DATA]" at bounding box center [480, 204] width 102 height 25
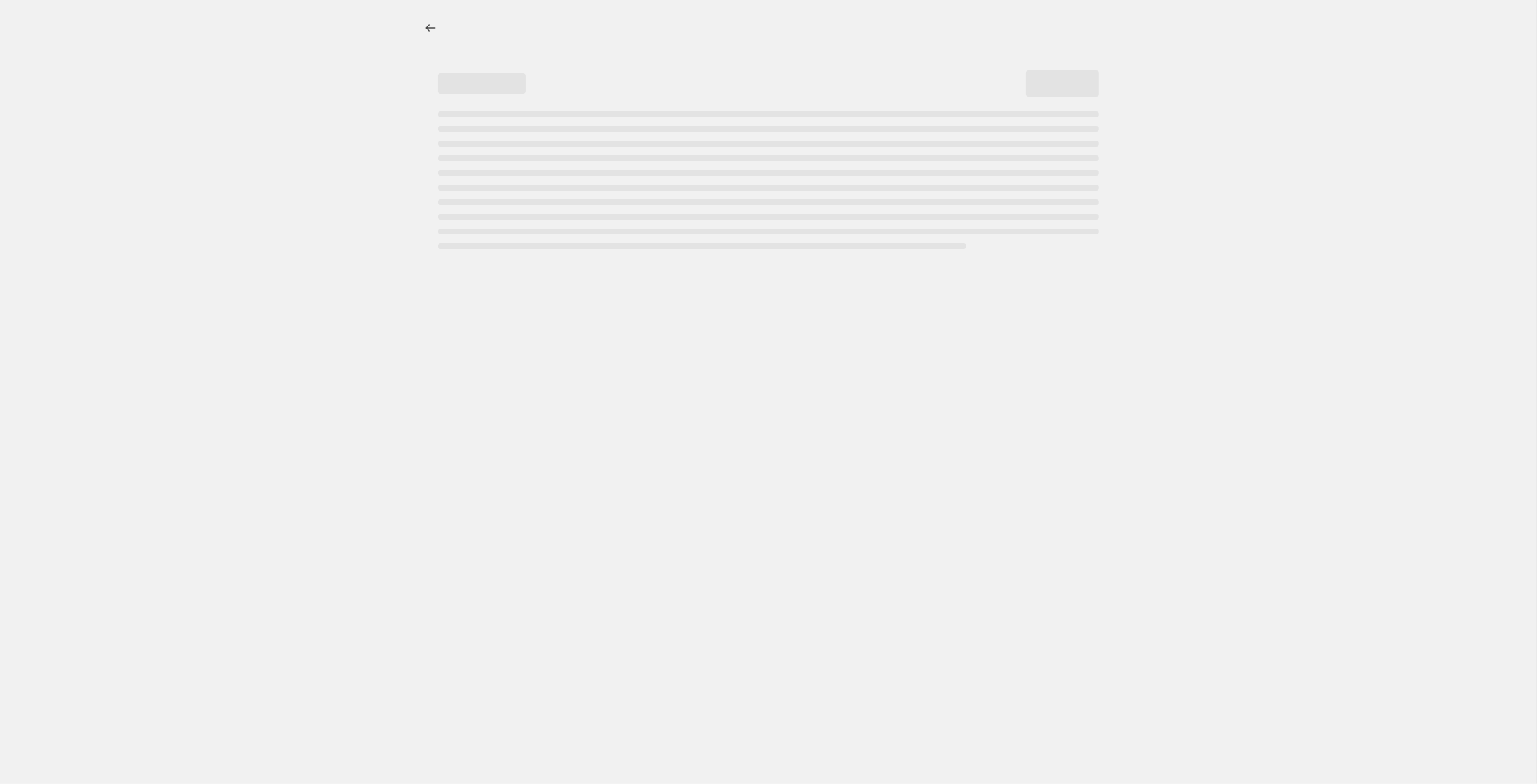
select select "percentage"
select select "vendor"
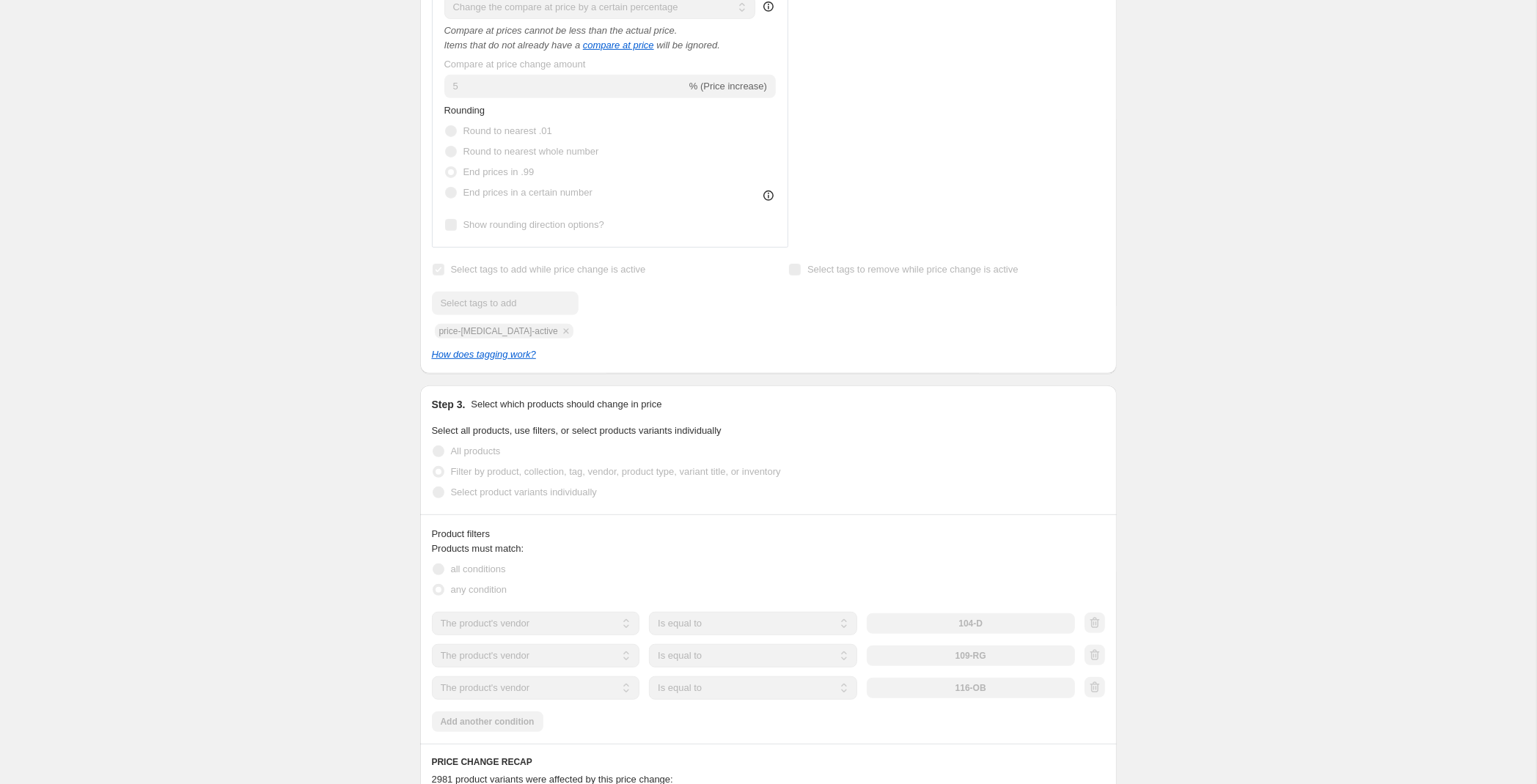
scroll to position [769, 0]
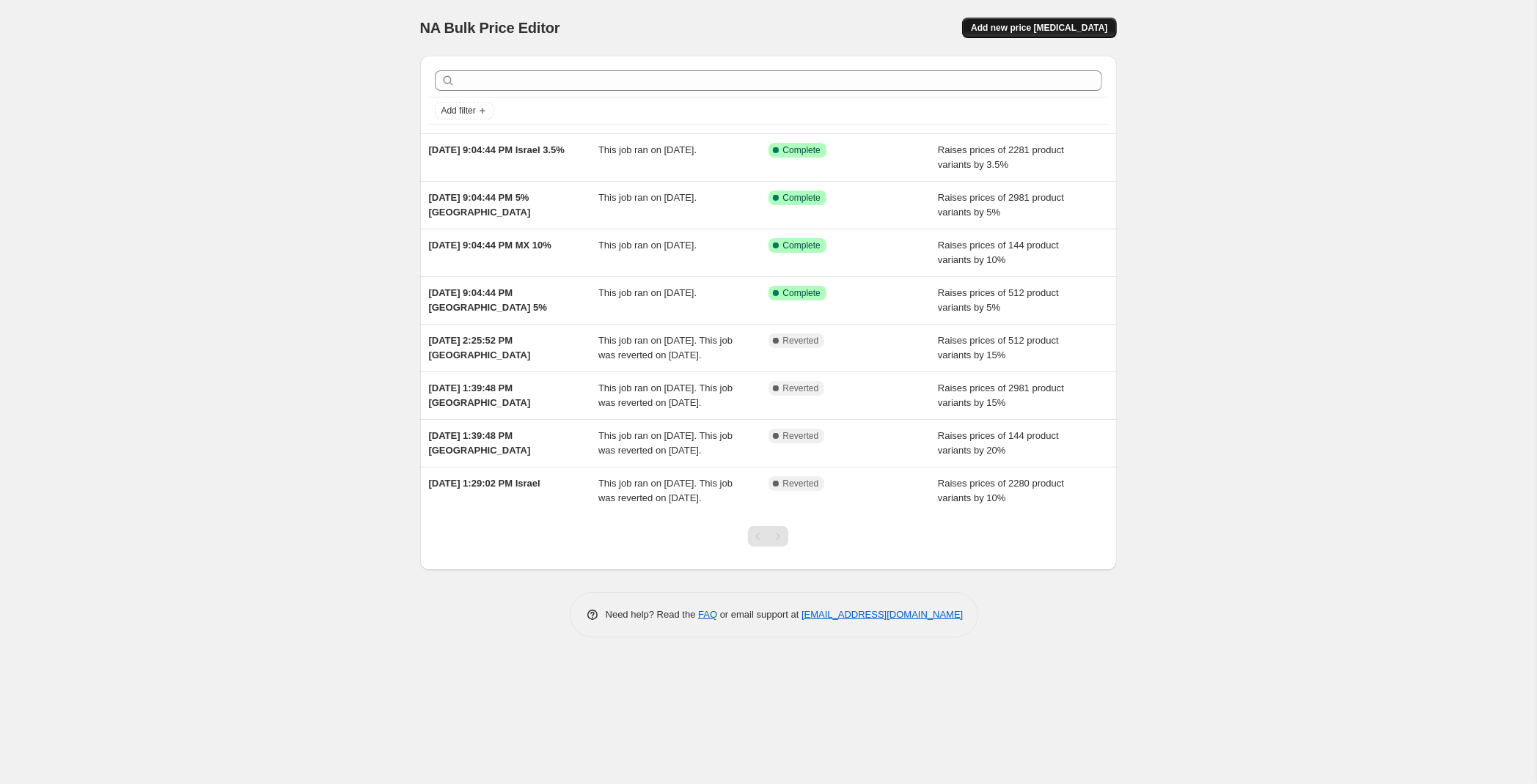
click at [1052, 31] on span "Add new price [MEDICAL_DATA]" at bounding box center [1039, 28] width 136 height 11
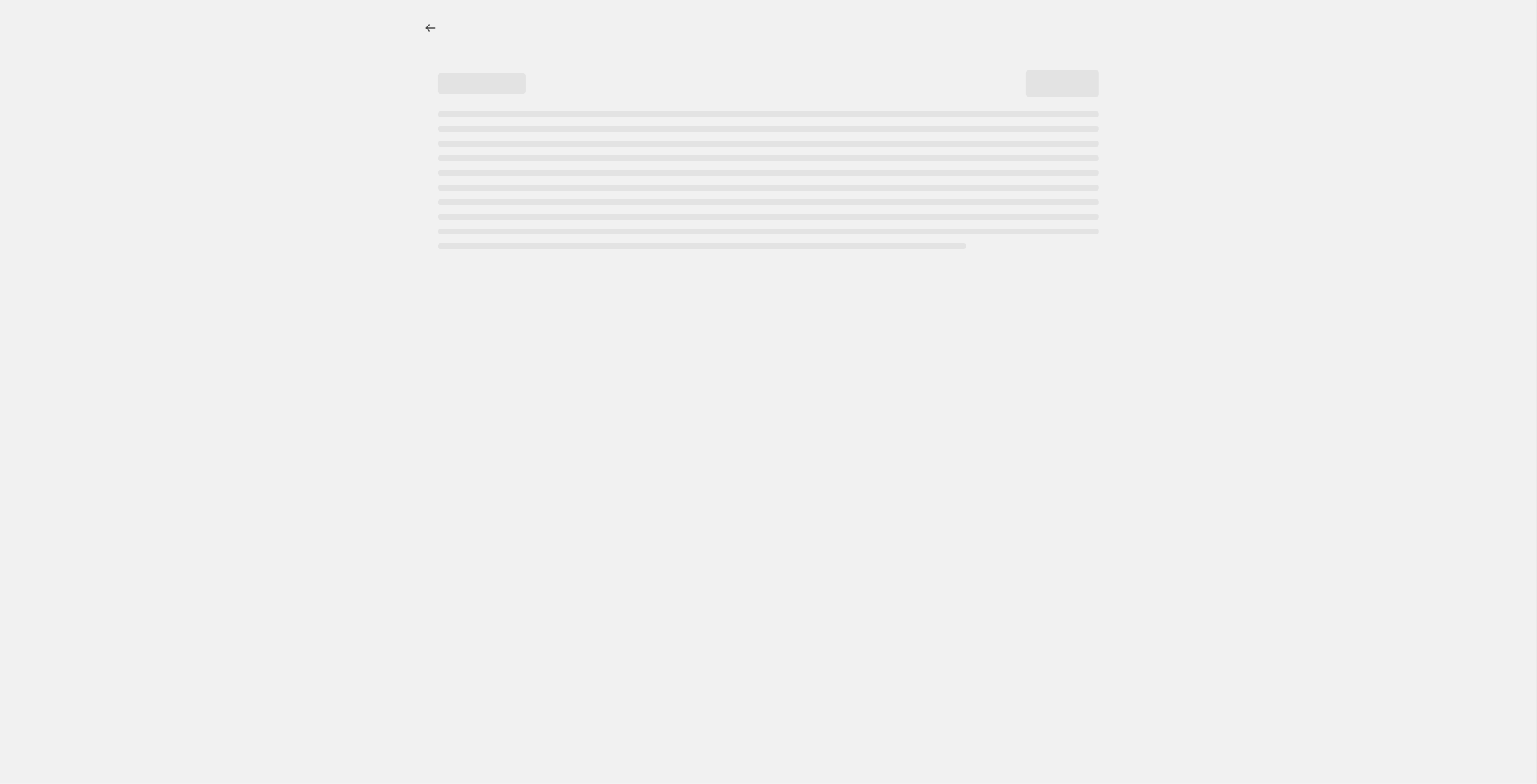
select select "percentage"
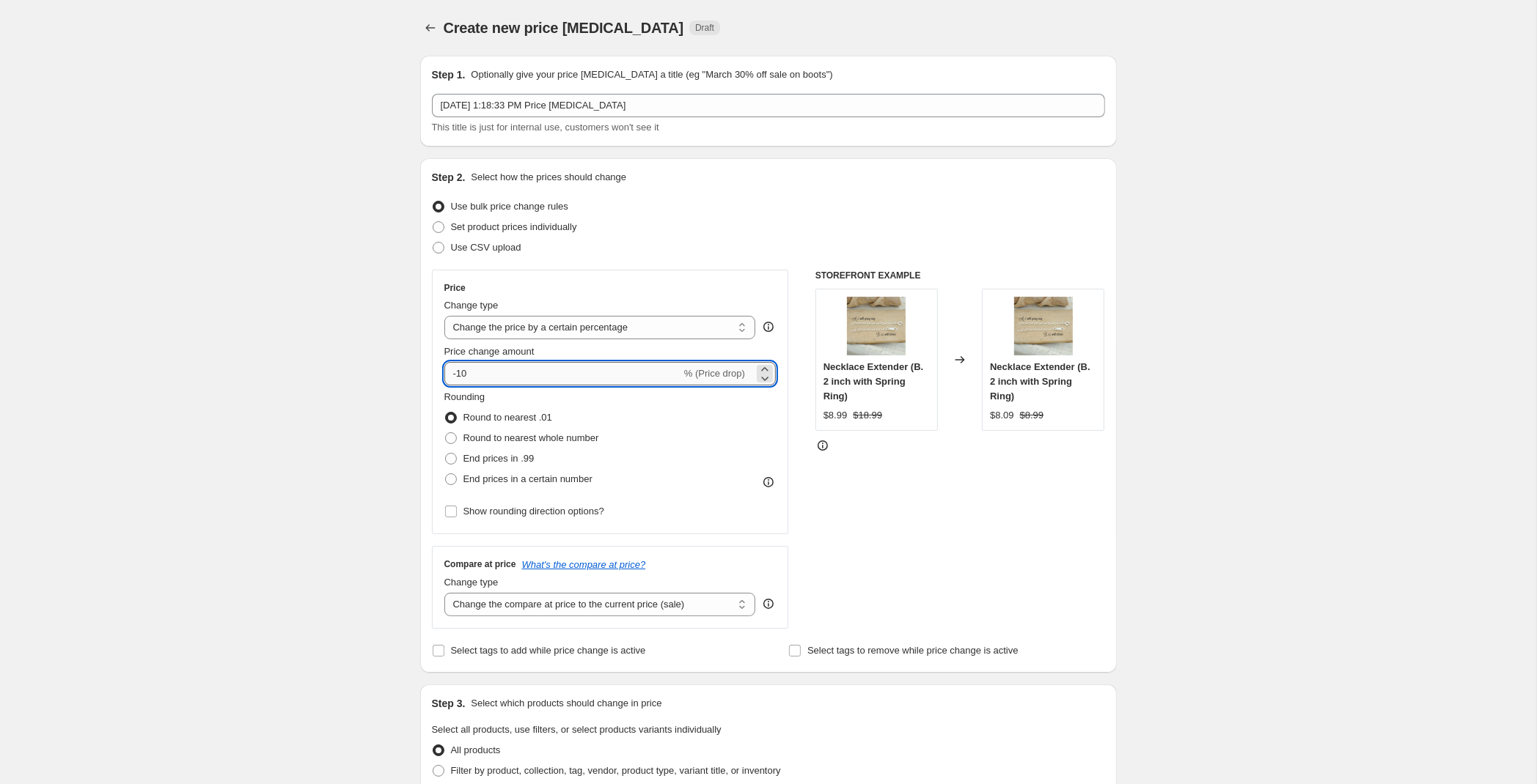
click at [553, 372] on input "-10" at bounding box center [562, 374] width 237 height 24
drag, startPoint x: 479, startPoint y: 372, endPoint x: 261, endPoint y: 362, distance: 218.2
click at [444, 362] on input "-10" at bounding box center [562, 374] width 237 height 24
type input "3.5"
click at [508, 458] on span "End prices in .99" at bounding box center [498, 458] width 71 height 11
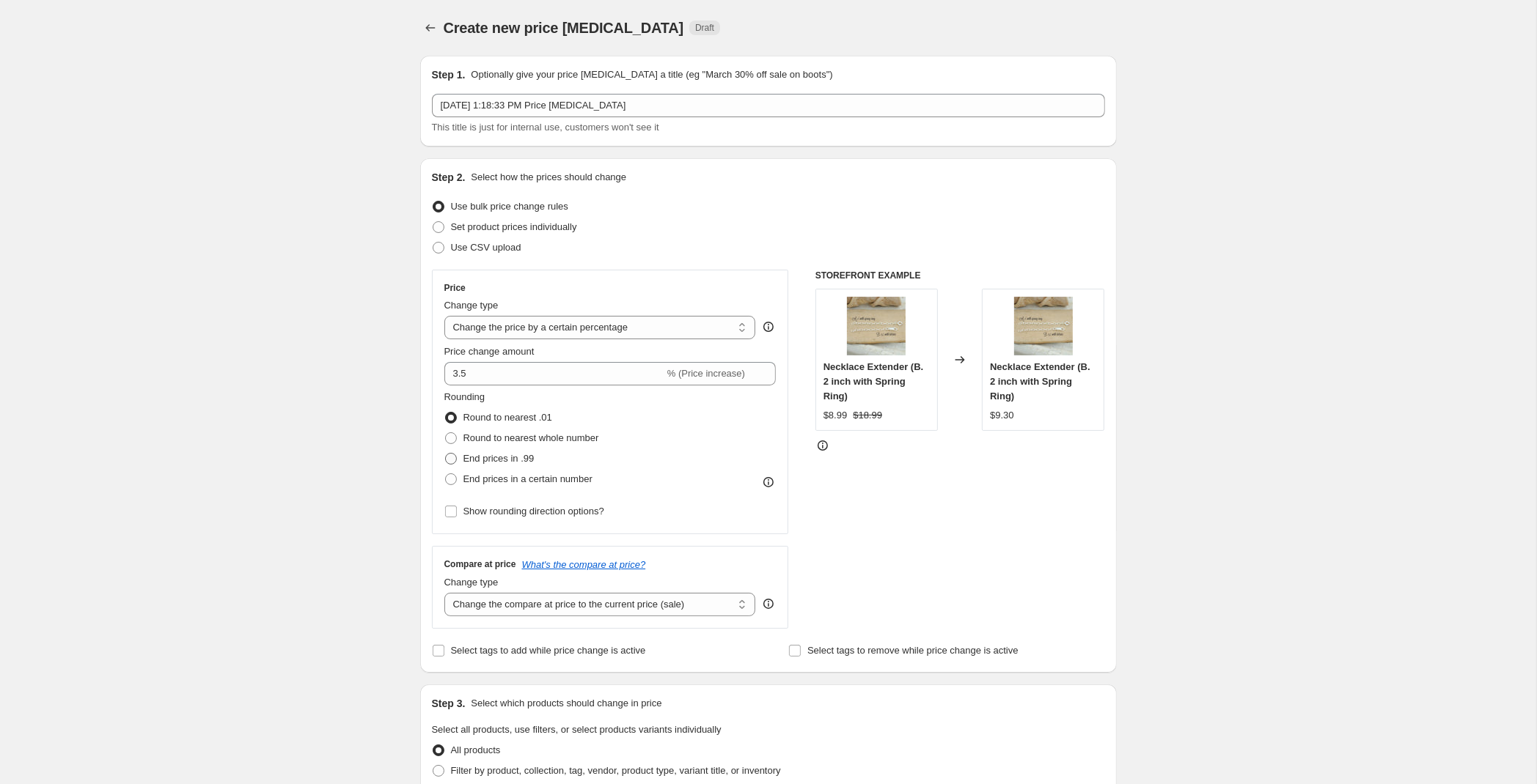
click at [446, 454] on input "End prices in .99" at bounding box center [445, 453] width 1 height 1
radio input "true"
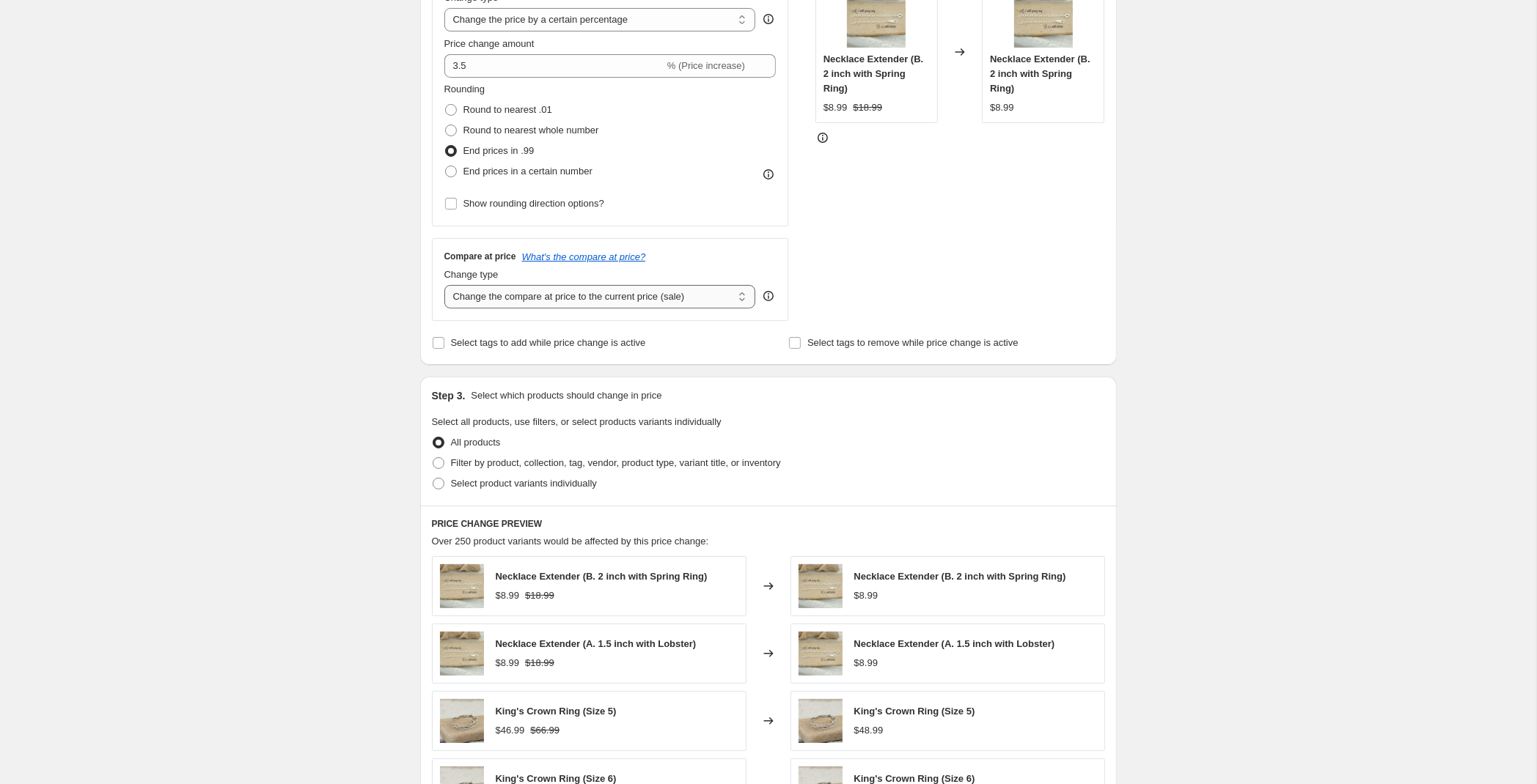
click at [444, 285] on select "Change the compare at price to the current price (sale) Change the compare at p…" at bounding box center [600, 297] width 311 height 24
select select "percentage"
click option "Change the compare at price by a certain percentage" at bounding box center [0, 0] width 0 height 0
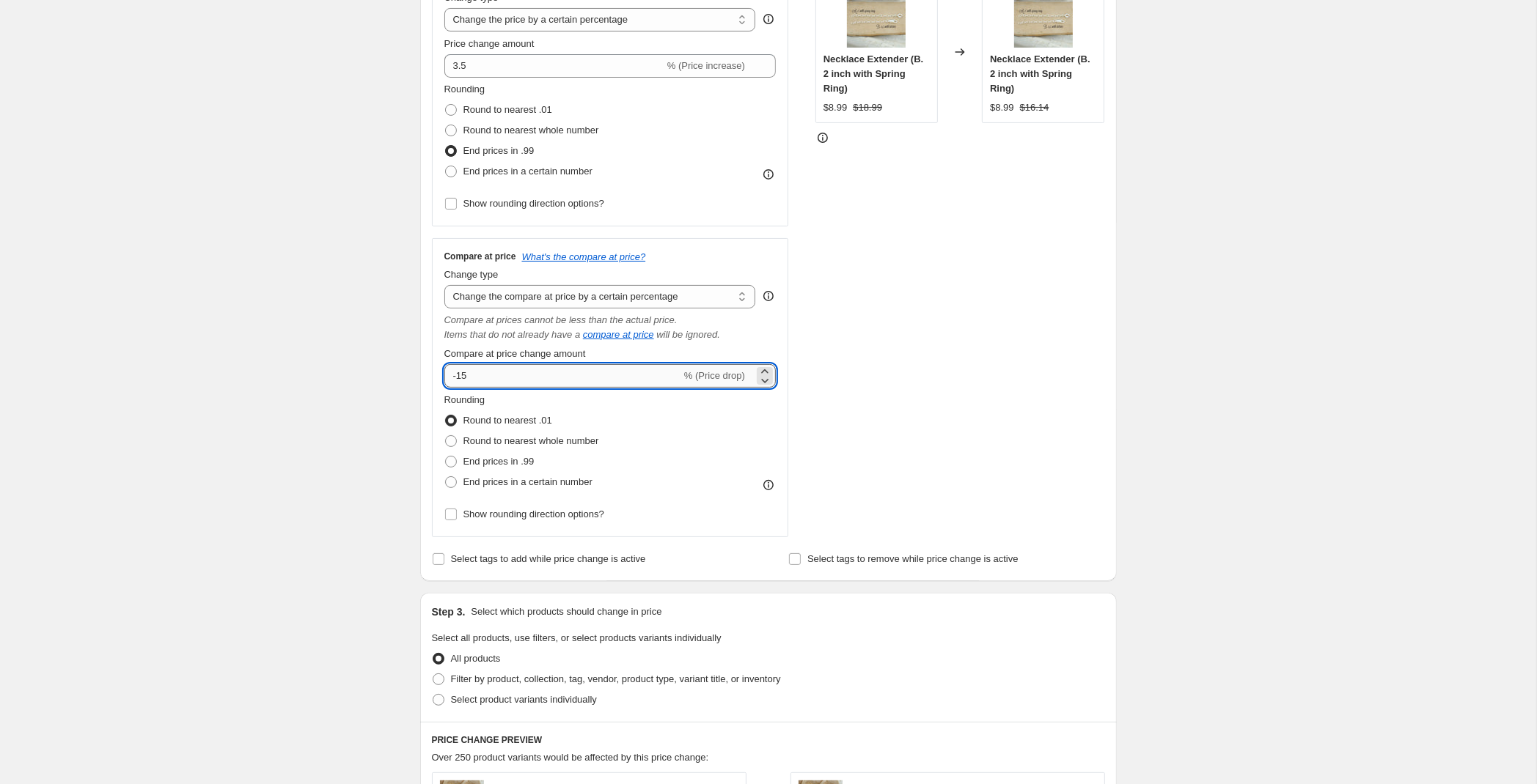
click at [591, 383] on input "-15" at bounding box center [562, 376] width 237 height 24
drag, startPoint x: 591, startPoint y: 383, endPoint x: -74, endPoint y: 358, distance: 665.5
click at [444, 365] on input "-15" at bounding box center [562, 376] width 237 height 24
type input "3.5"
click at [462, 465] on label "End prices in .99" at bounding box center [489, 461] width 90 height 20
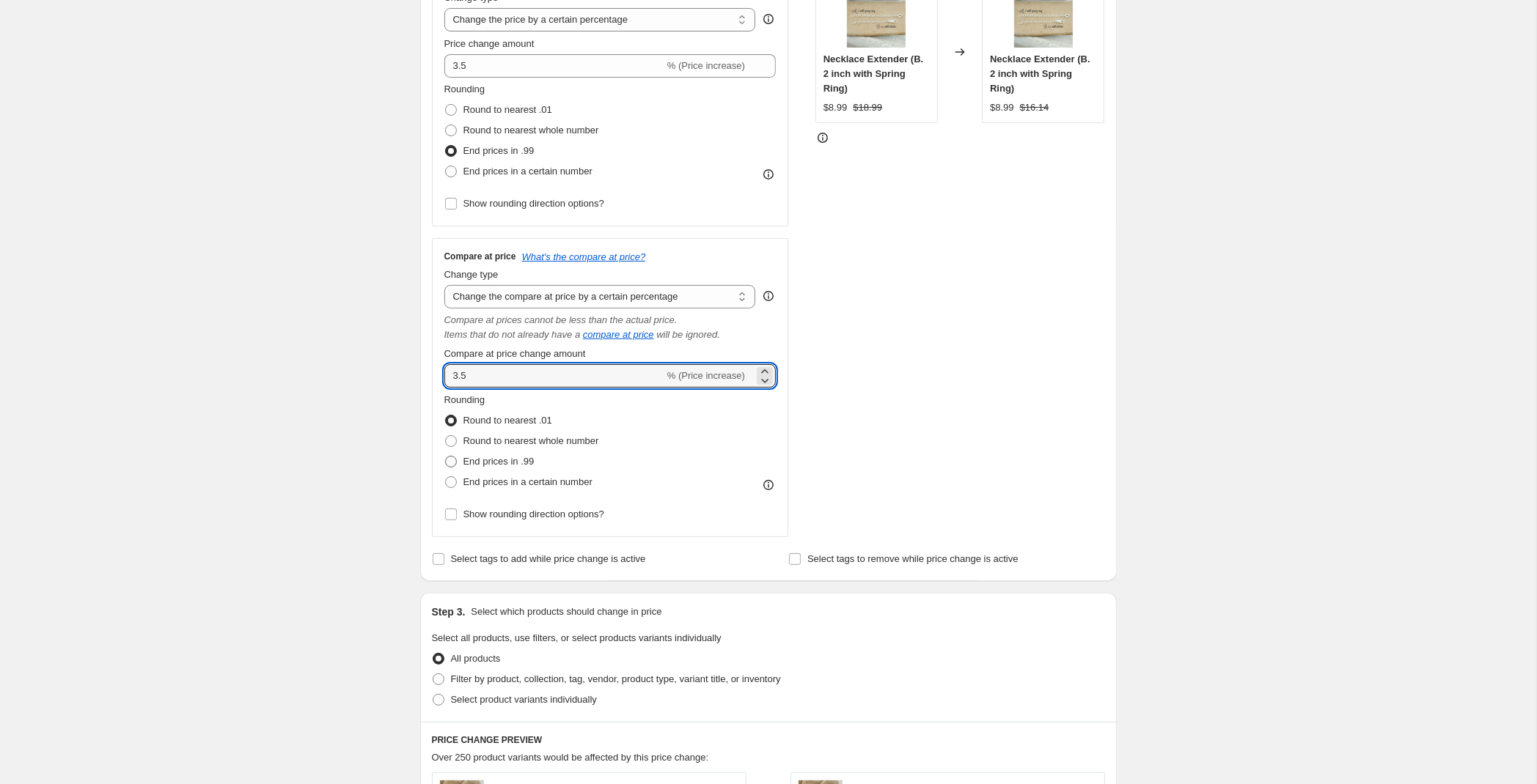
click at [446, 456] on input "End prices in .99" at bounding box center [445, 455] width 1 height 1
radio input "true"
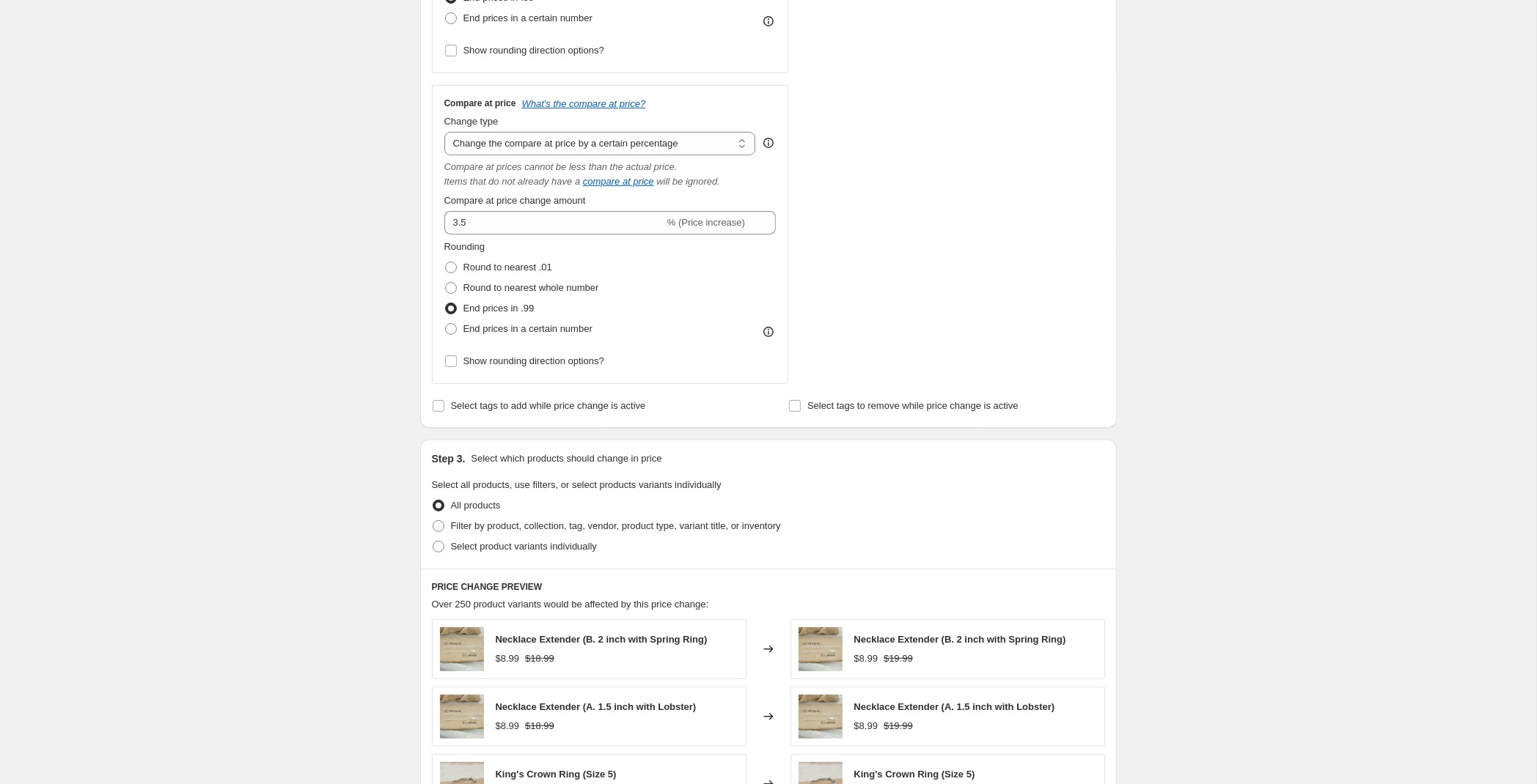
scroll to position [615, 0]
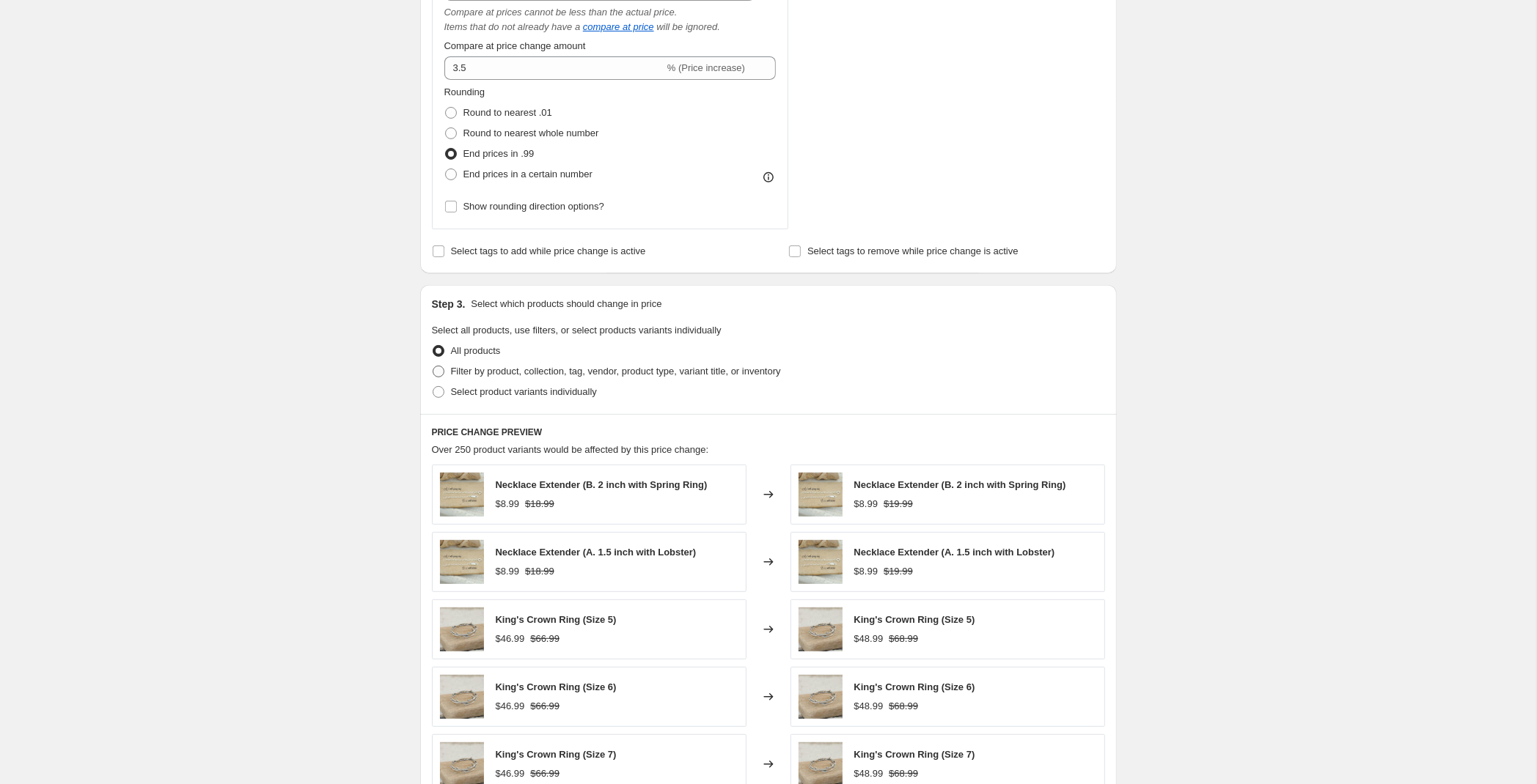
click at [550, 374] on span "Filter by product, collection, tag, vendor, product type, variant title, or inv…" at bounding box center [616, 370] width 330 height 11
click at [434, 366] on input "Filter by product, collection, tag, vendor, product type, variant title, or inv…" at bounding box center [433, 365] width 1 height 1
radio input "true"
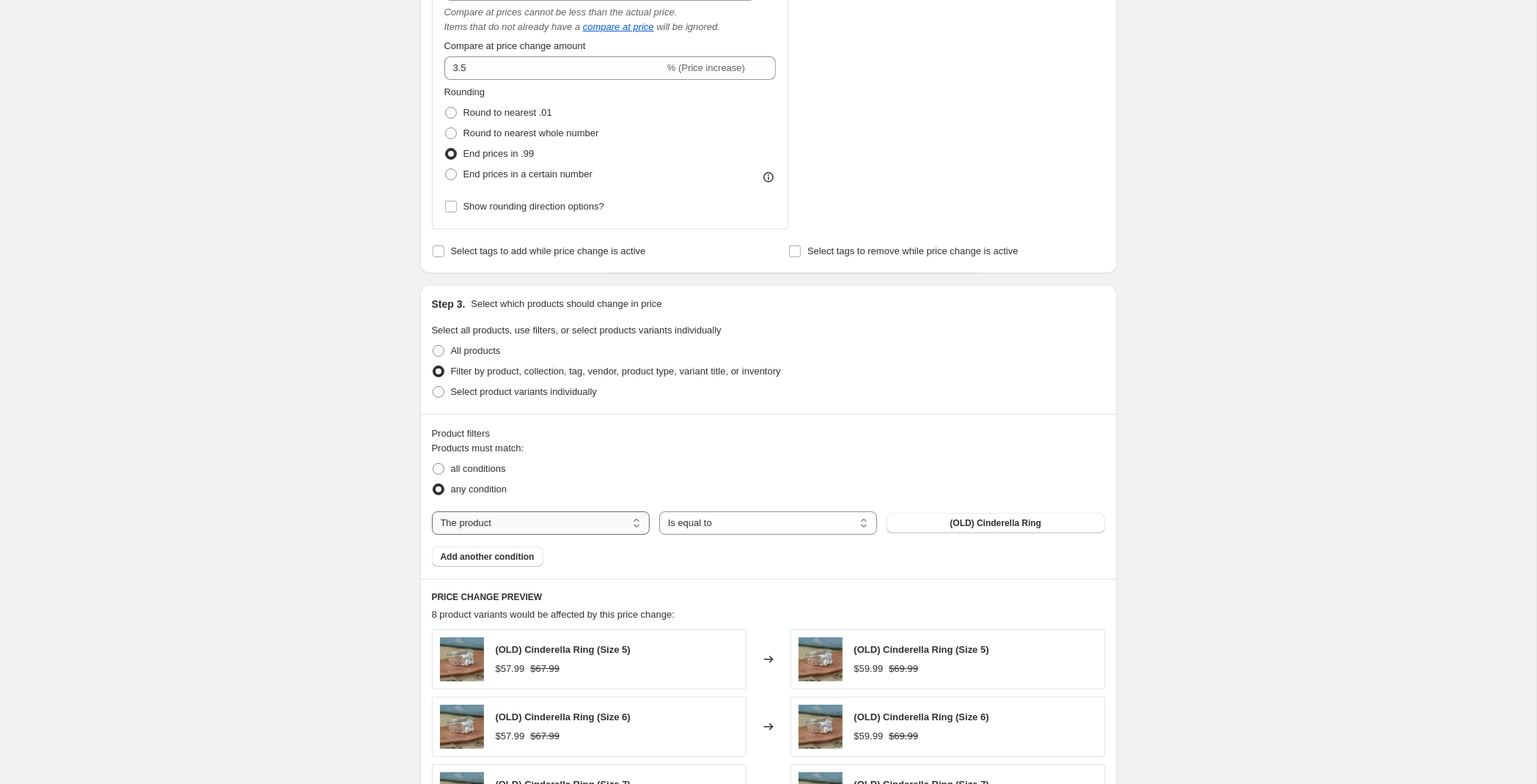
click at [432, 511] on select "The product The product's collection The product's tag The product's vendor The…" at bounding box center [541, 523] width 218 height 24
select select "product_status"
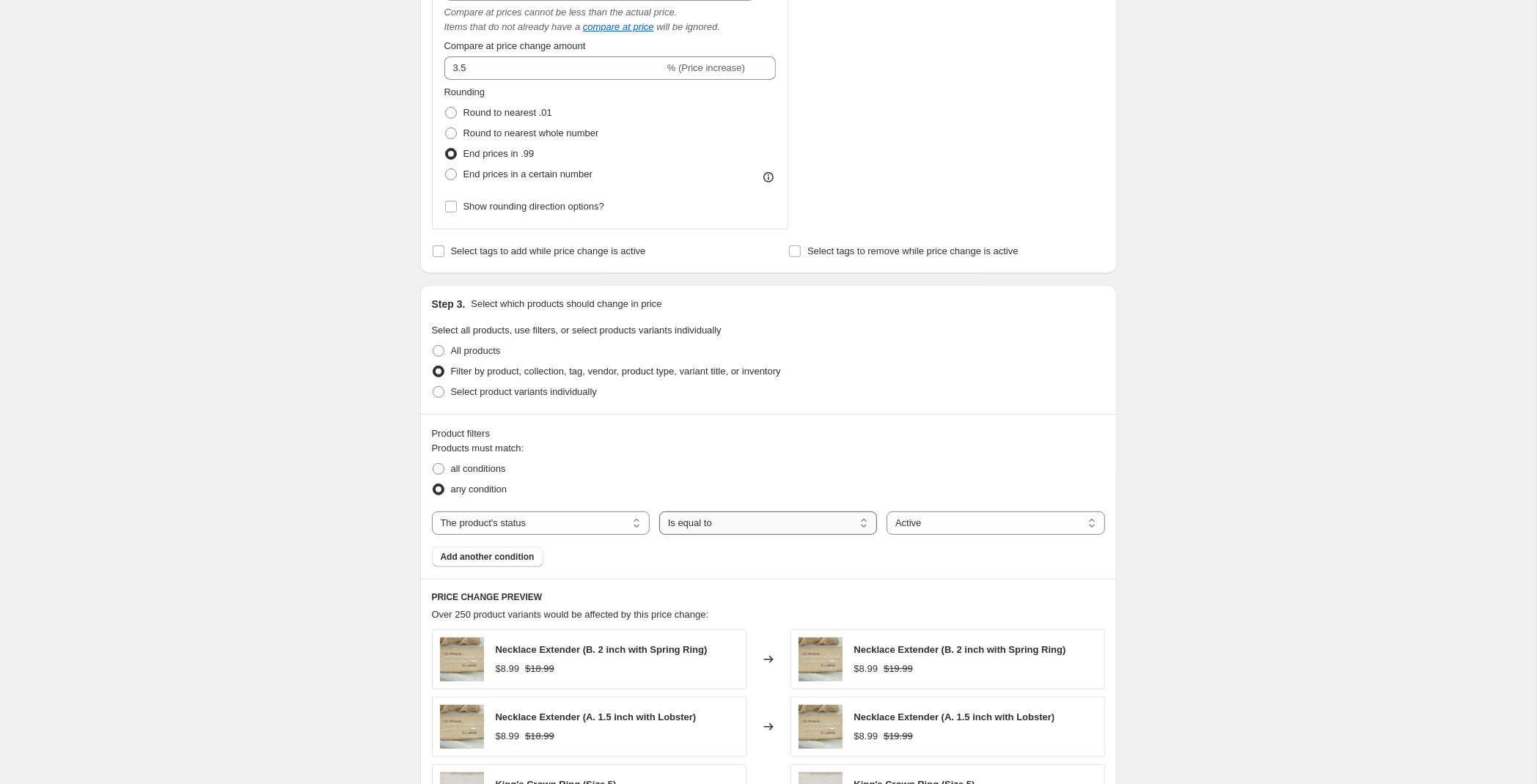
click at [659, 511] on select "Is equal to Is not equal to" at bounding box center [768, 523] width 218 height 24
select select "not_equal"
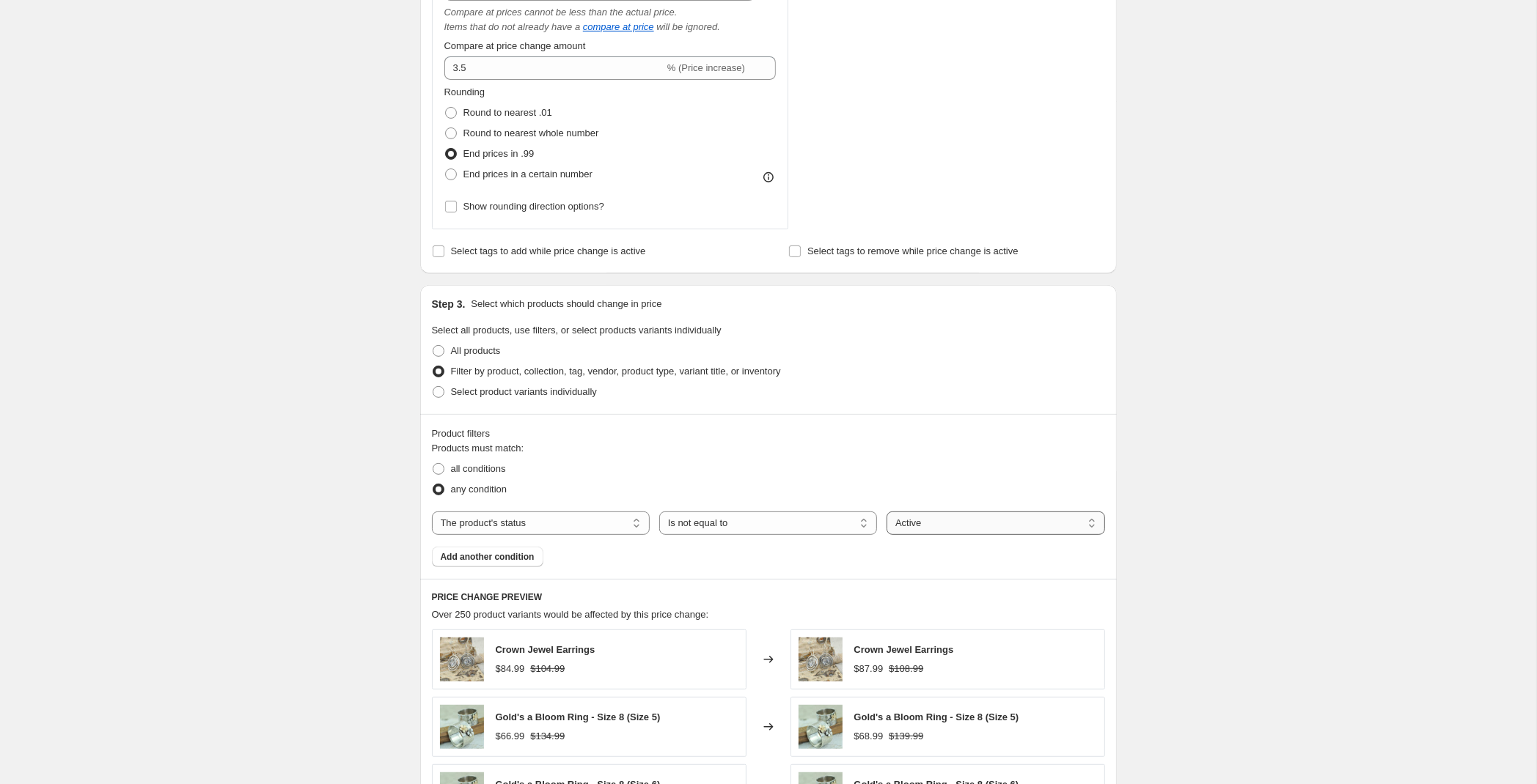
click at [886, 511] on select "Active Draft Archived" at bounding box center [995, 523] width 218 height 24
select select "draft"
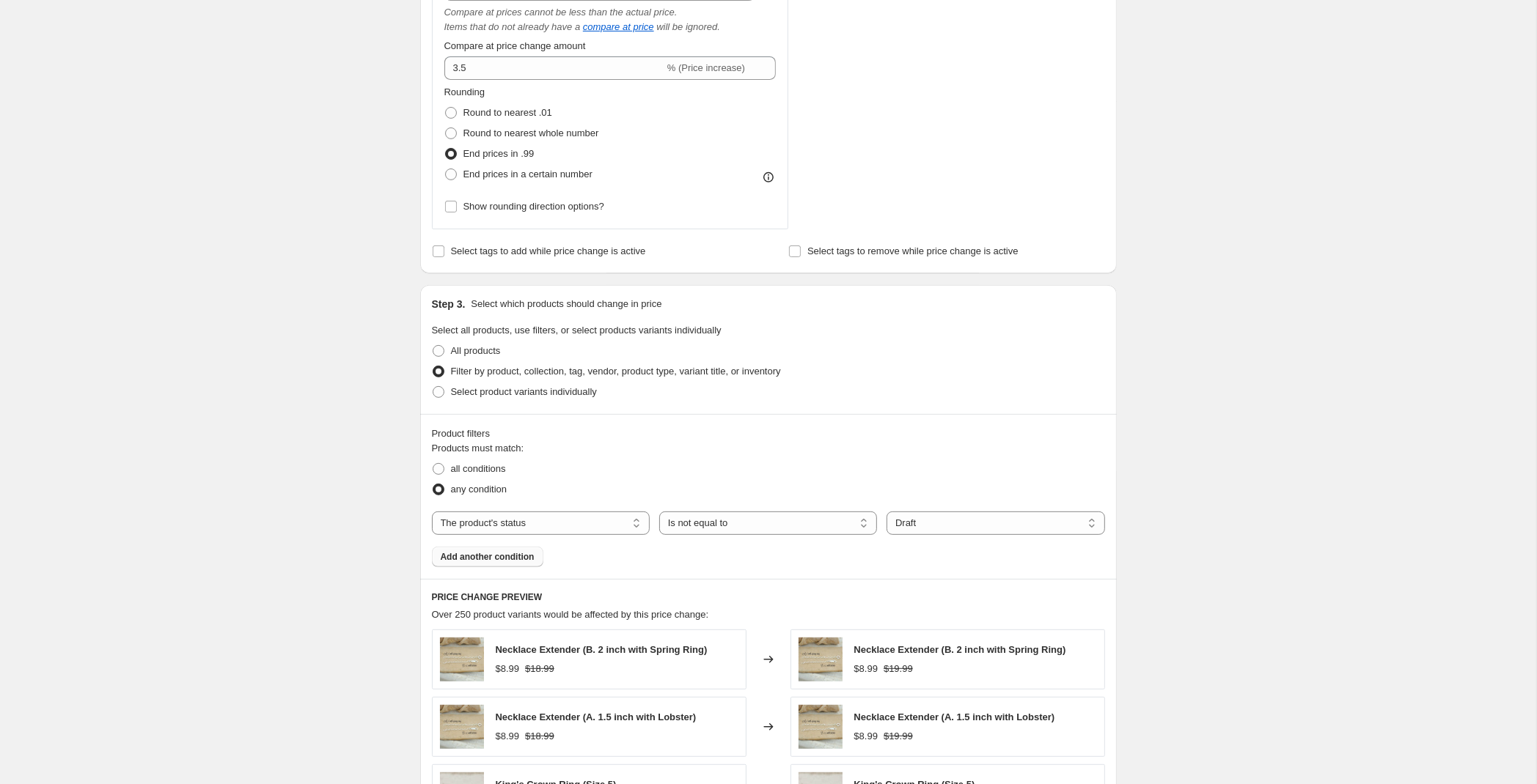
click at [487, 560] on span "Add another condition" at bounding box center [488, 557] width 93 height 11
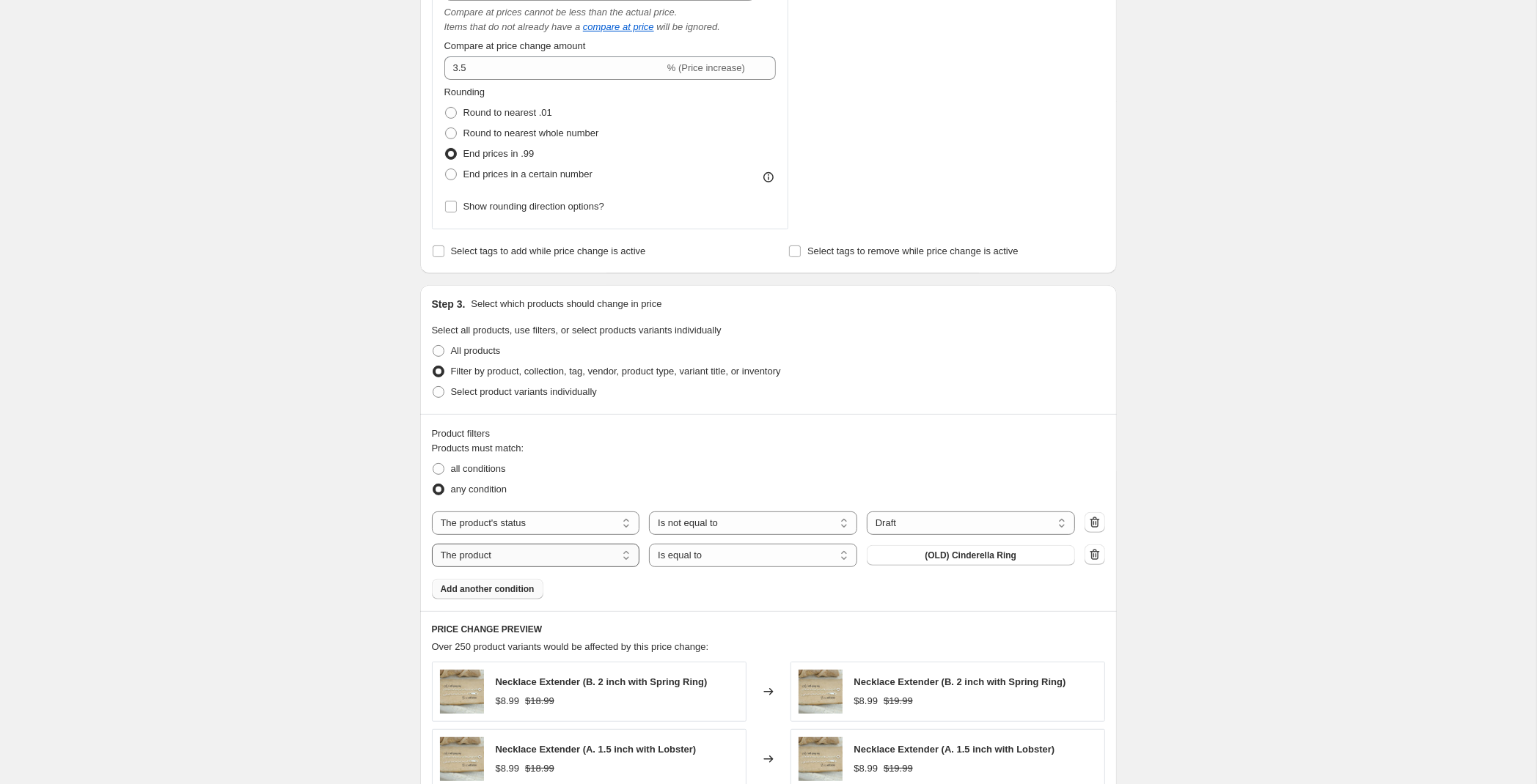
click at [432, 544] on select "The product The product's collection The product's tag The product's vendor The…" at bounding box center [536, 555] width 208 height 24
select select "vendor"
click at [649, 544] on select "Is equal to Is not equal to" at bounding box center [753, 555] width 208 height 24
click at [736, 567] on select "Is equal to Is not equal to" at bounding box center [753, 555] width 208 height 24
click at [934, 560] on button "101-A" at bounding box center [971, 555] width 208 height 20
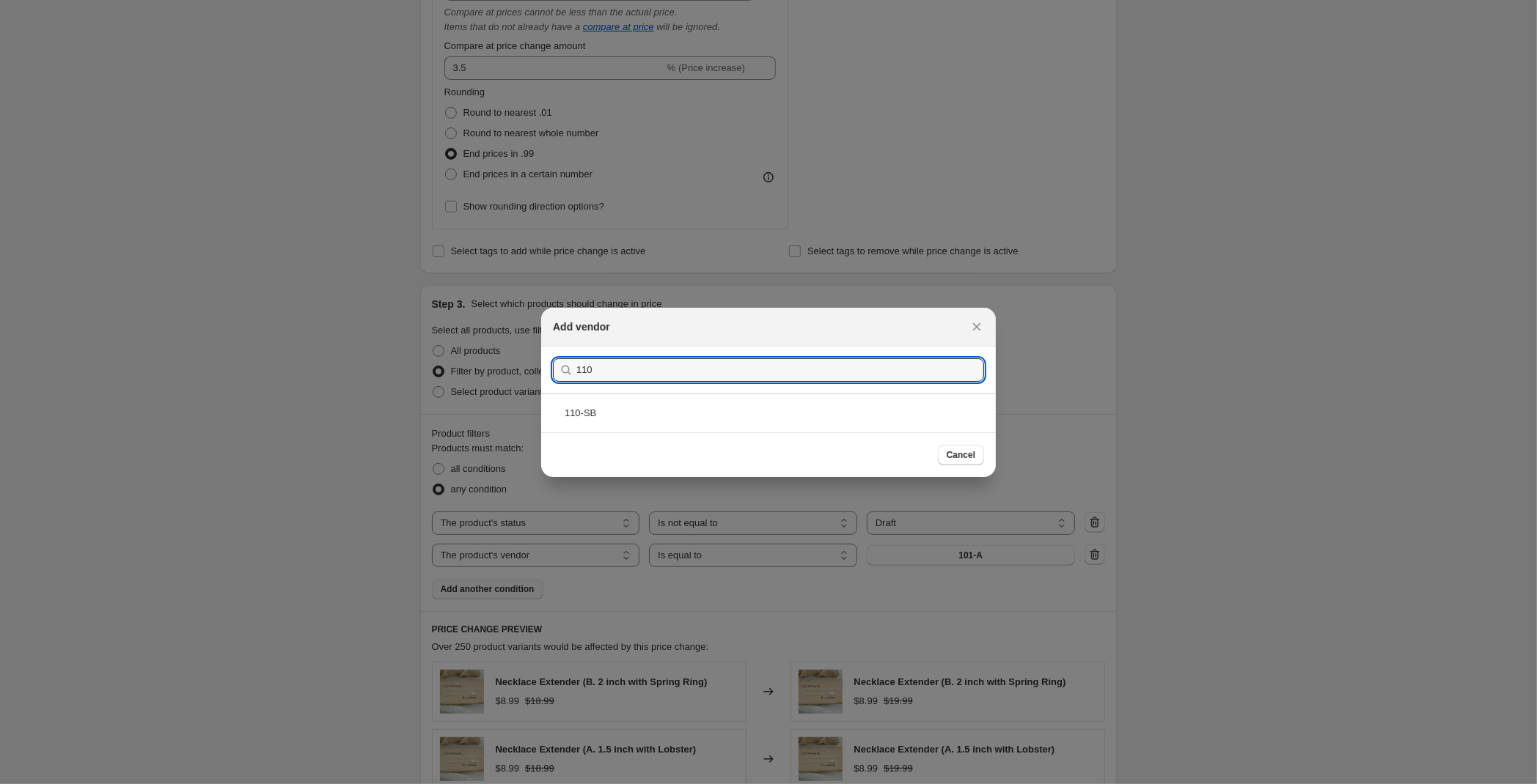
type input "110"
click at [636, 407] on div "110-SB" at bounding box center [768, 412] width 455 height 39
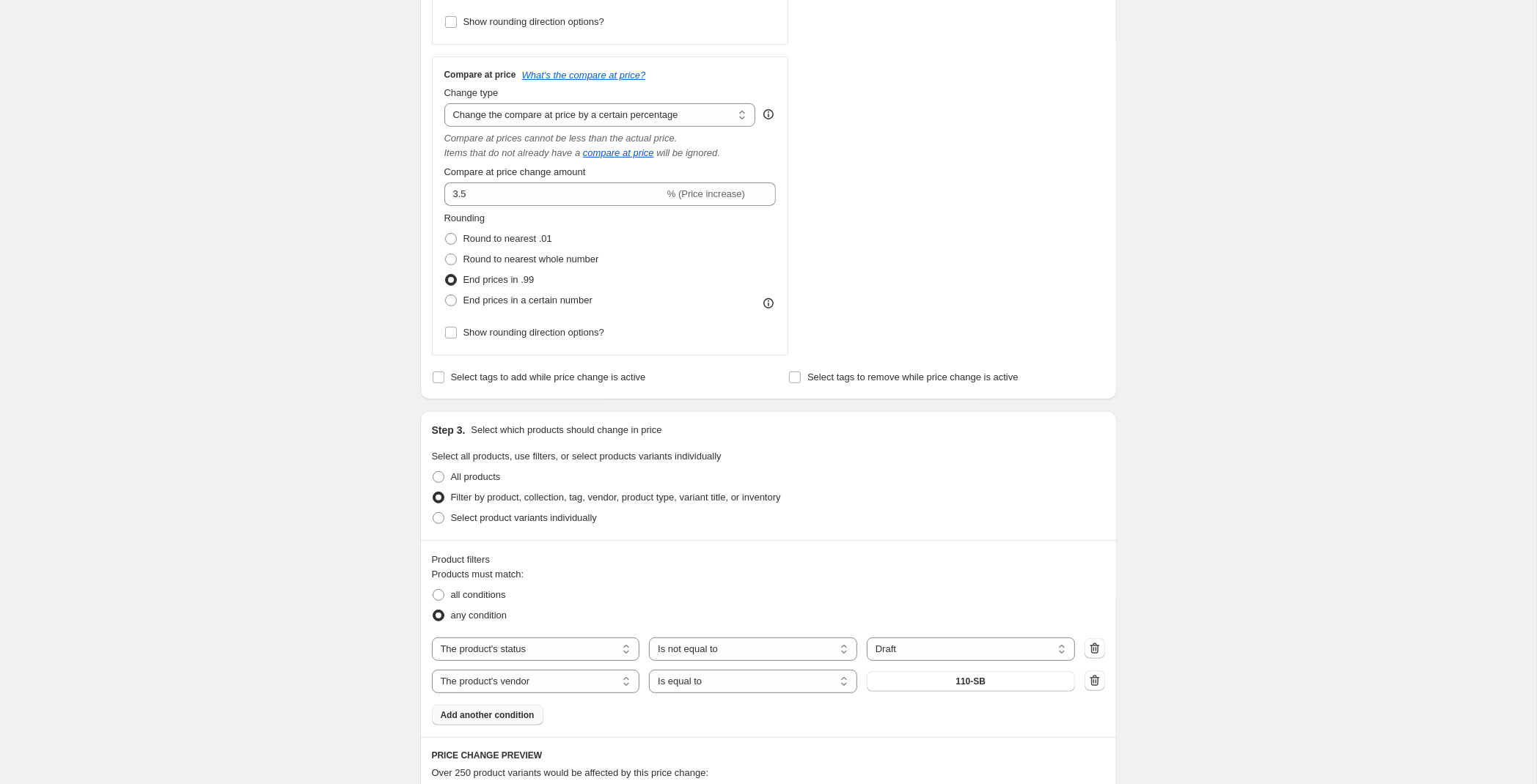
scroll to position [483, 0]
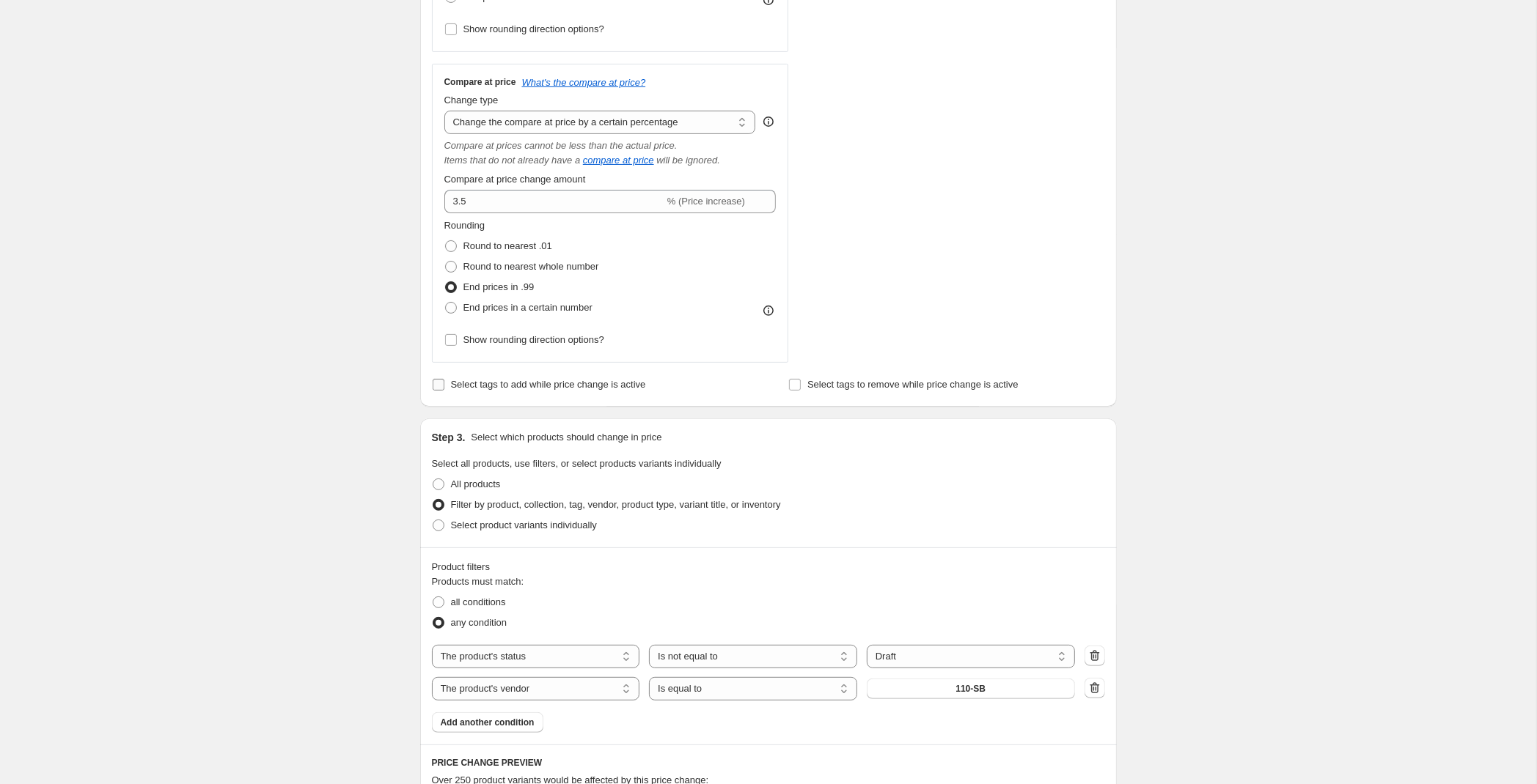
click at [538, 382] on span "Select tags to add while price change is active" at bounding box center [548, 383] width 195 height 11
click at [444, 382] on input "Select tags to add while price change is active" at bounding box center [439, 384] width 11 height 11
checkbox input "true"
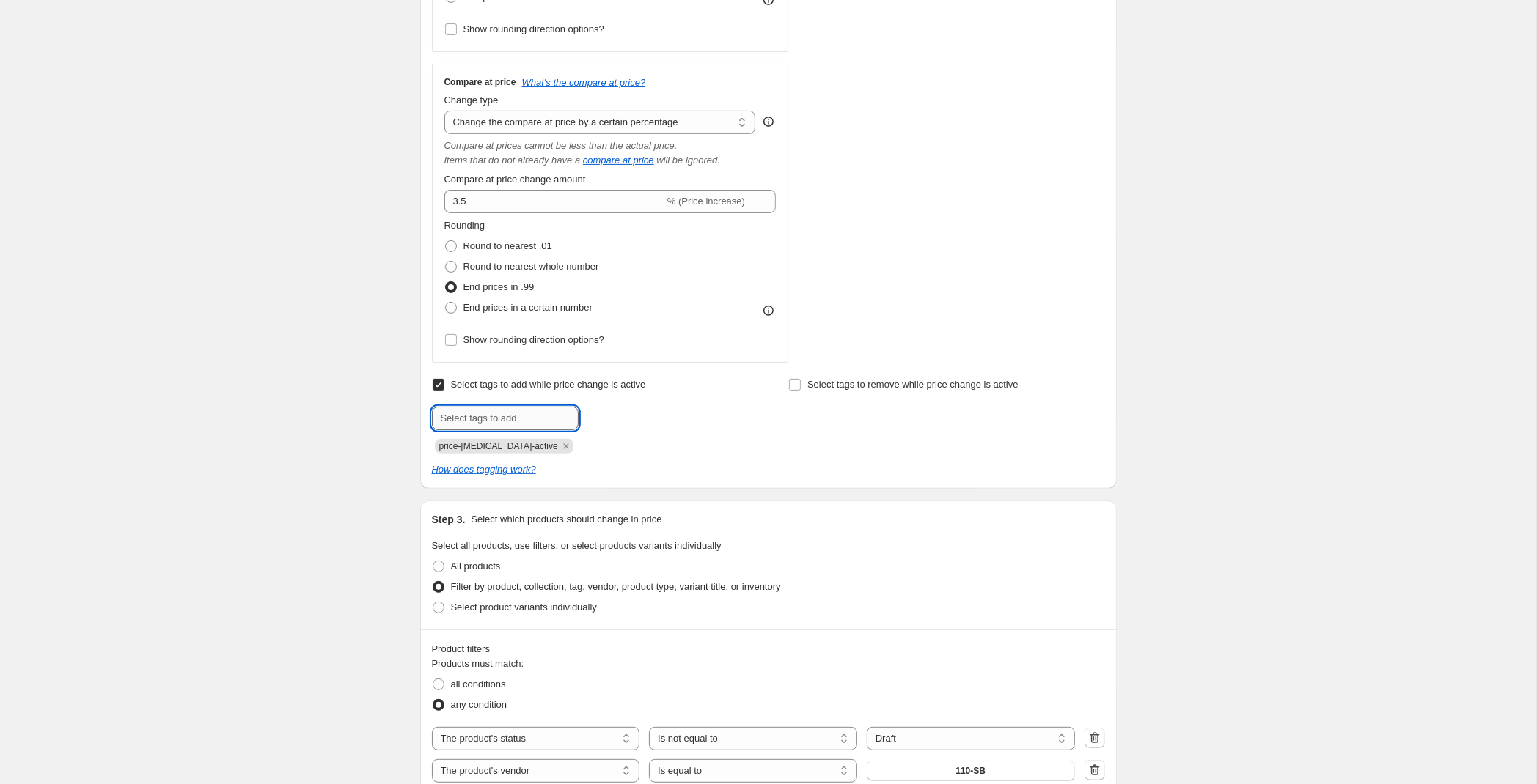
click at [536, 418] on input "text" at bounding box center [505, 418] width 147 height 24
type input "SB 10% Price Increase"
click at [630, 421] on span "SB 10% Price..." at bounding box center [642, 417] width 64 height 11
click at [677, 446] on icon "Remove SB 10% Price Increase" at bounding box center [680, 446] width 5 height 5
click at [559, 443] on icon "Remove price-change-job-active" at bounding box center [566, 446] width 13 height 13
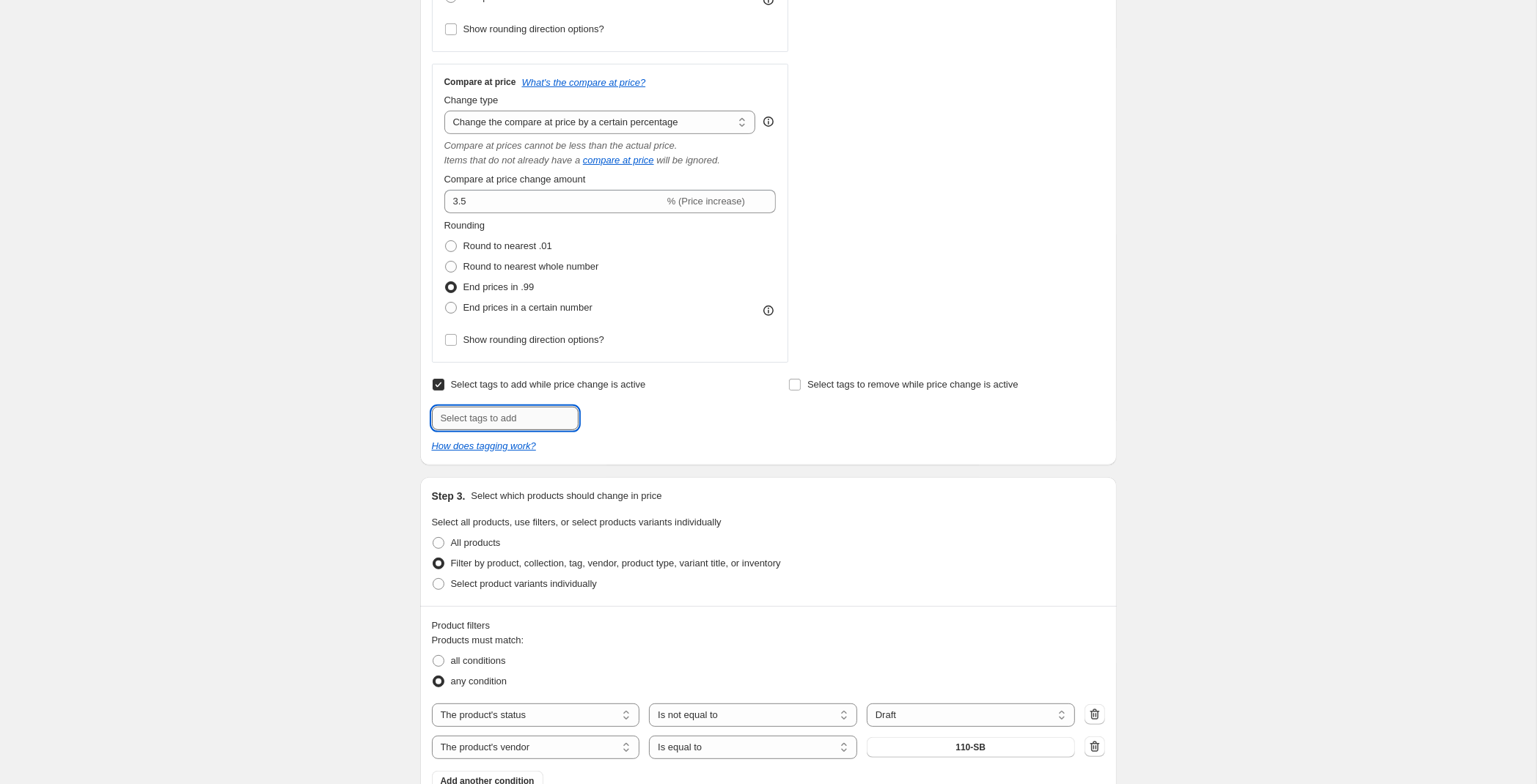
click at [506, 424] on input "text" at bounding box center [505, 418] width 147 height 24
type input "SB 9-22 Silver Price Increase"
click at [484, 665] on span "all conditions" at bounding box center [478, 660] width 55 height 11
click at [434, 655] on input "all conditions" at bounding box center [433, 655] width 1 height 1
radio input "true"
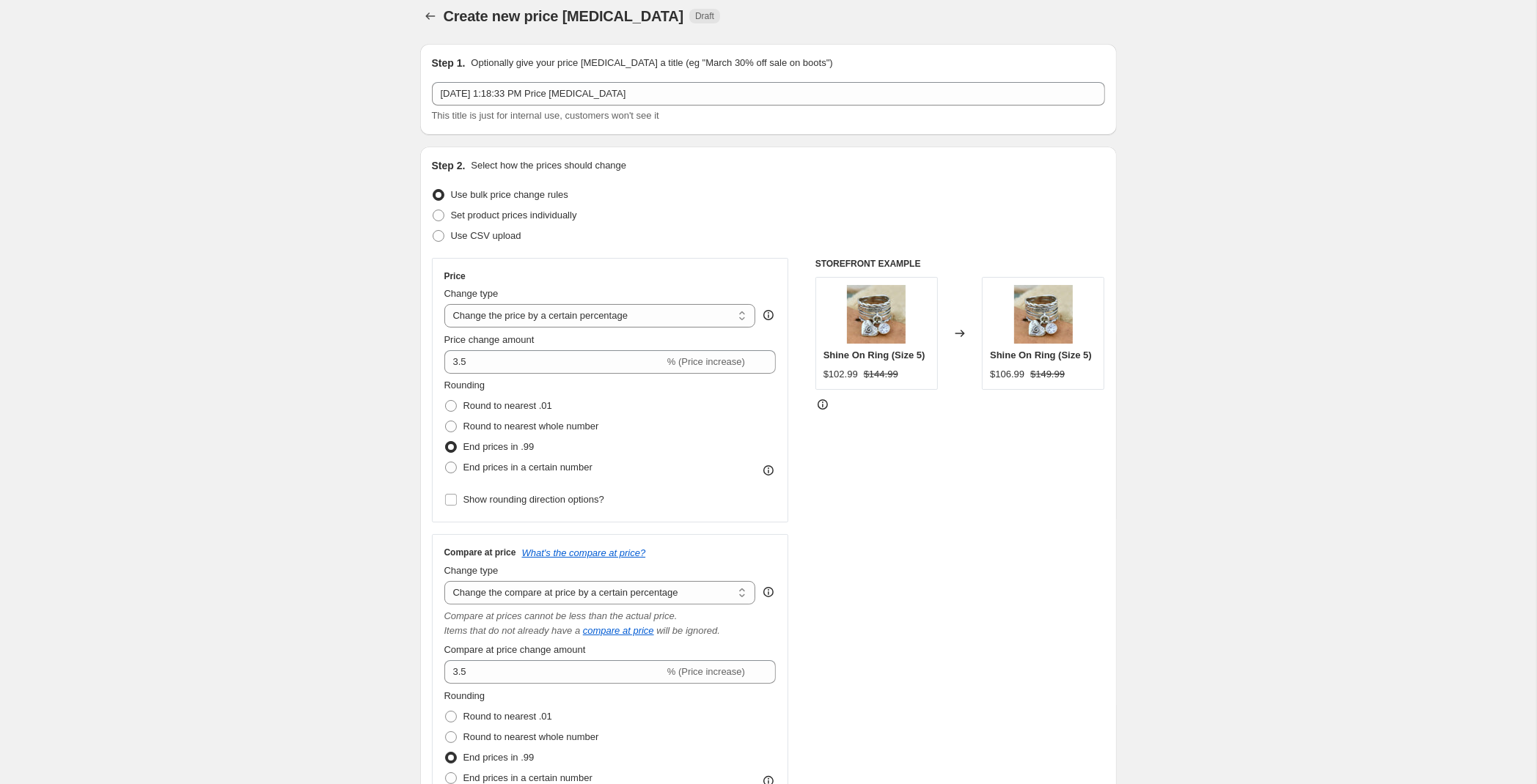
scroll to position [0, 0]
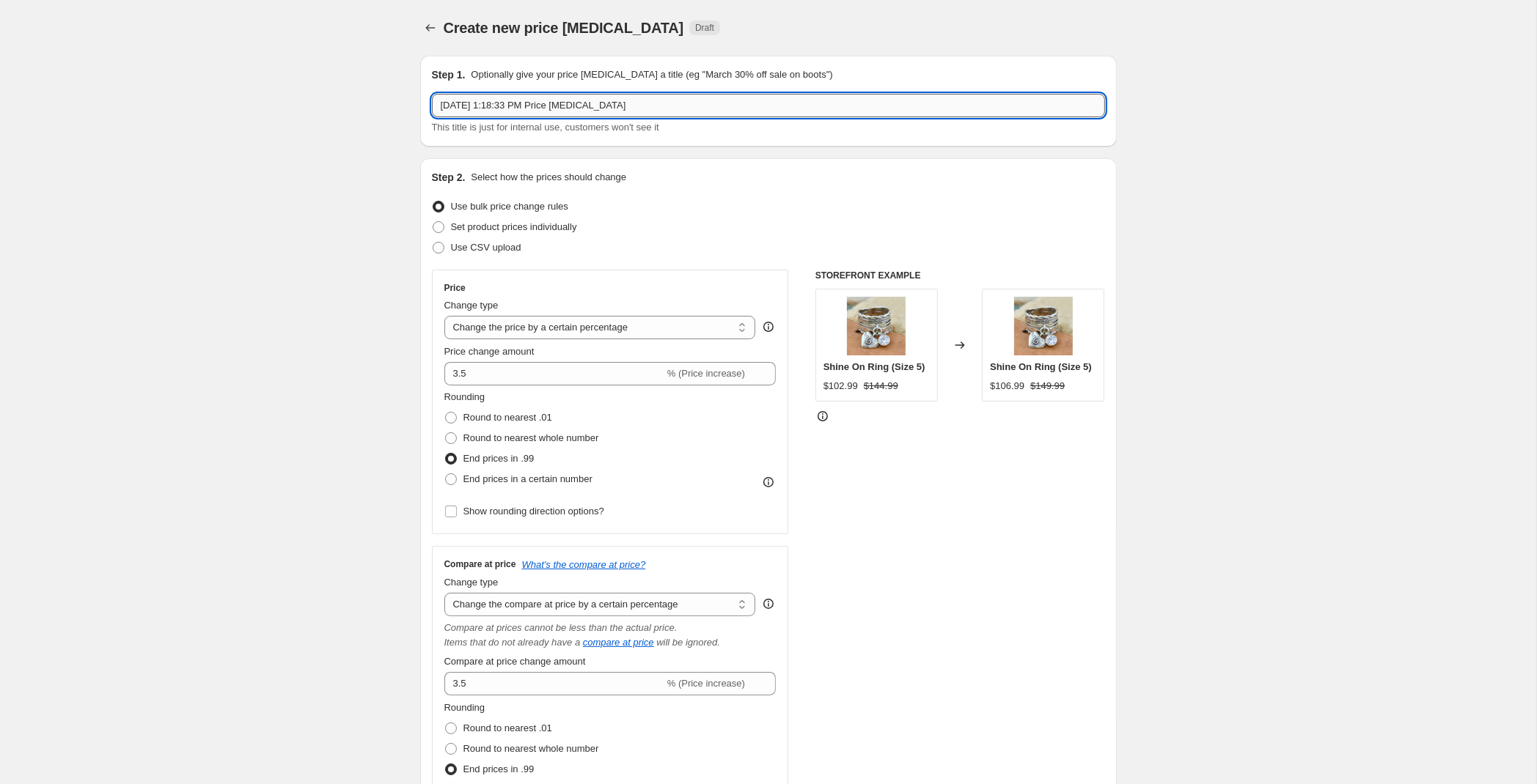
drag, startPoint x: 648, startPoint y: 103, endPoint x: 129, endPoint y: 50, distance: 521.7
click at [432, 93] on input "Sep 22, 2025, 1:18:33 PM Price change job" at bounding box center [768, 105] width 673 height 24
click at [512, 102] on input "Sep 22, 2025, 1:18:33 PM Price change job" at bounding box center [768, 105] width 673 height 24
drag, startPoint x: 532, startPoint y: 105, endPoint x: 814, endPoint y: 115, distance: 282.2
click at [814, 115] on input "Sep 22, 2025, 1:18:33 PM Price change job" at bounding box center [768, 105] width 673 height 24
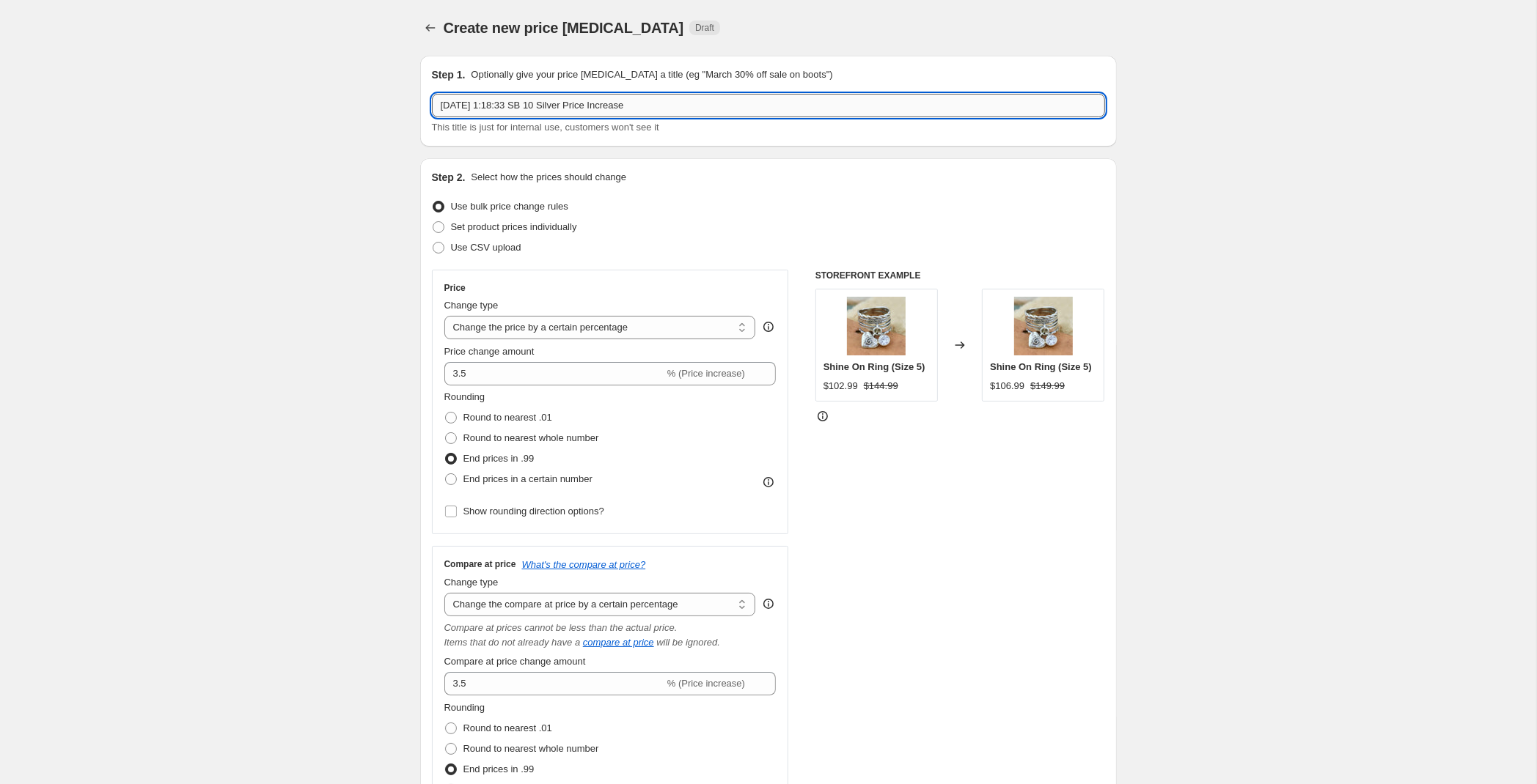
type input "Sep 22, 2025, 1:18:33 SB 10 Silver Price Increase"
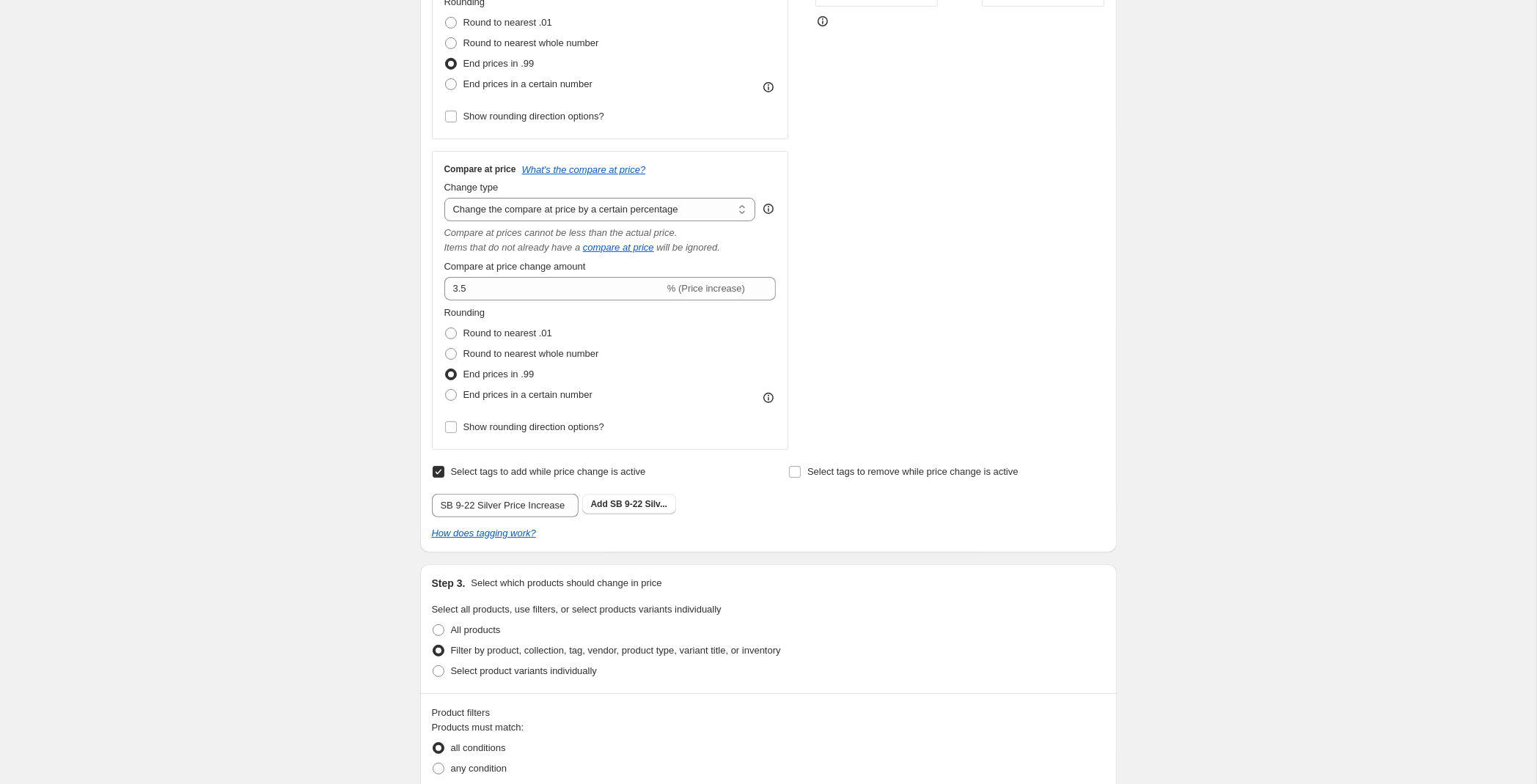
scroll to position [615, 0]
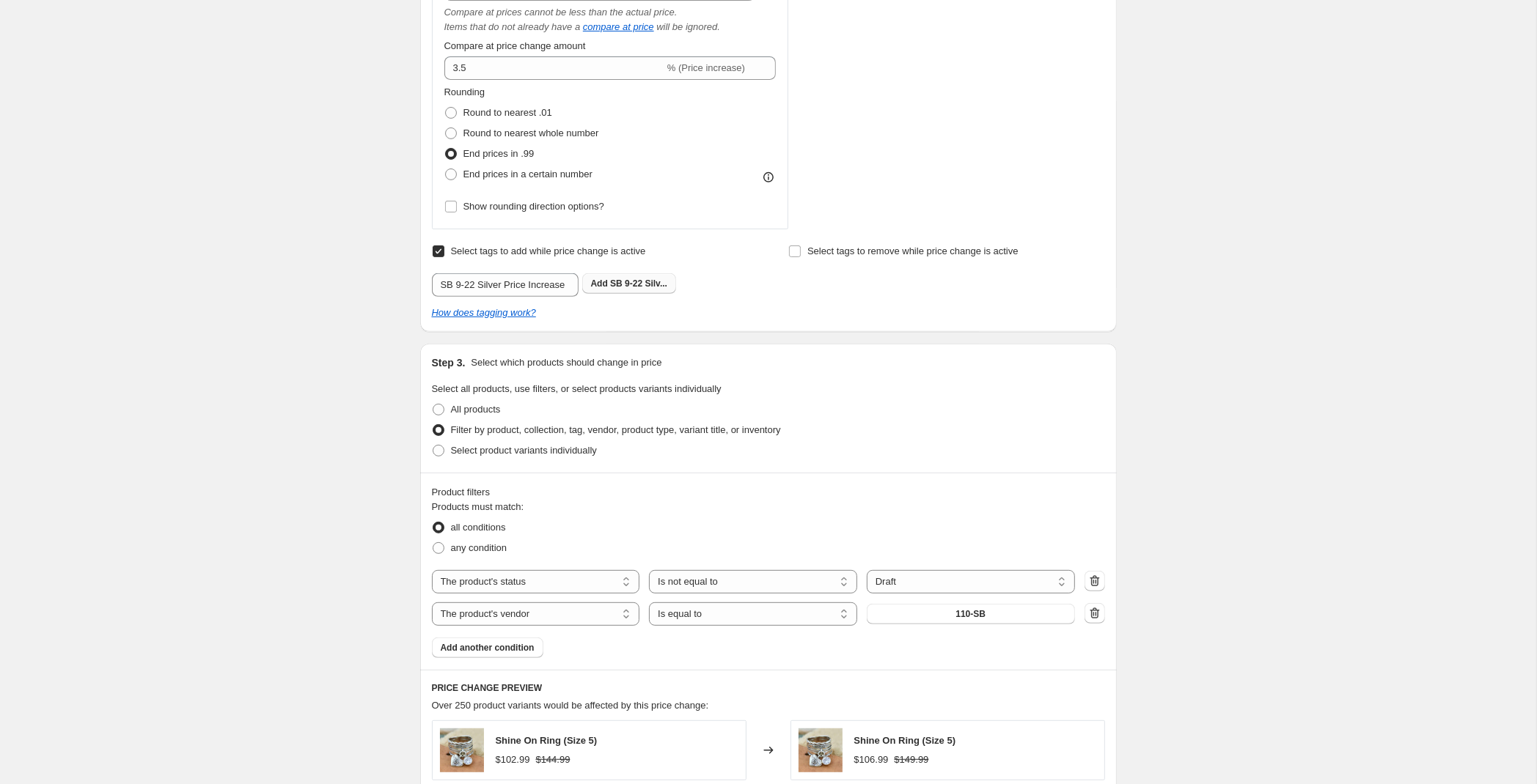
click at [642, 275] on div "Select tags to add while price change is active Submit SB 9-22 Silver Price Inc…" at bounding box center [589, 269] width 316 height 56
click at [641, 284] on span "SB 9-22 Silv..." at bounding box center [639, 283] width 57 height 11
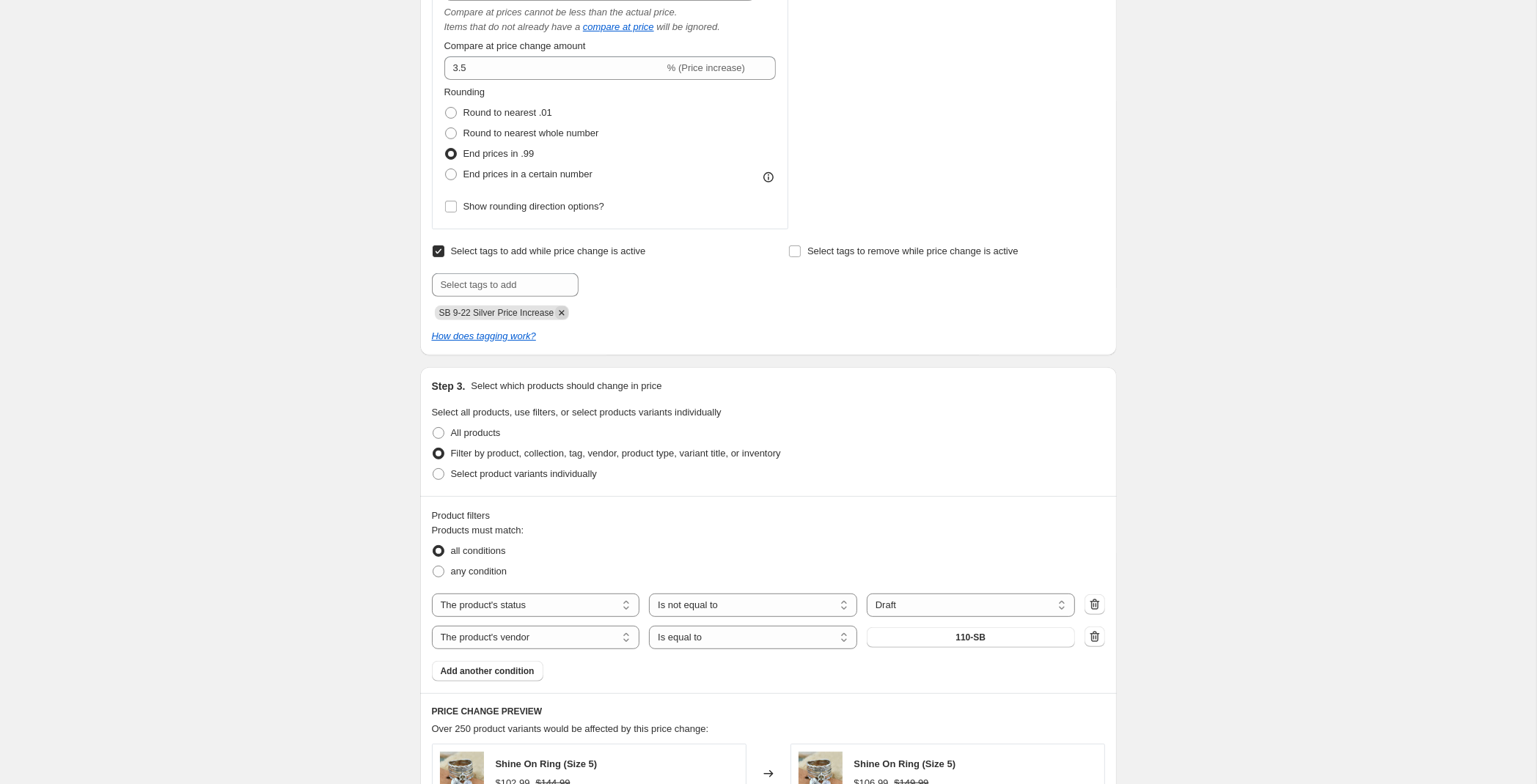
click at [559, 315] on icon "Remove SB 9-22 Silver Price Increase" at bounding box center [562, 312] width 5 height 5
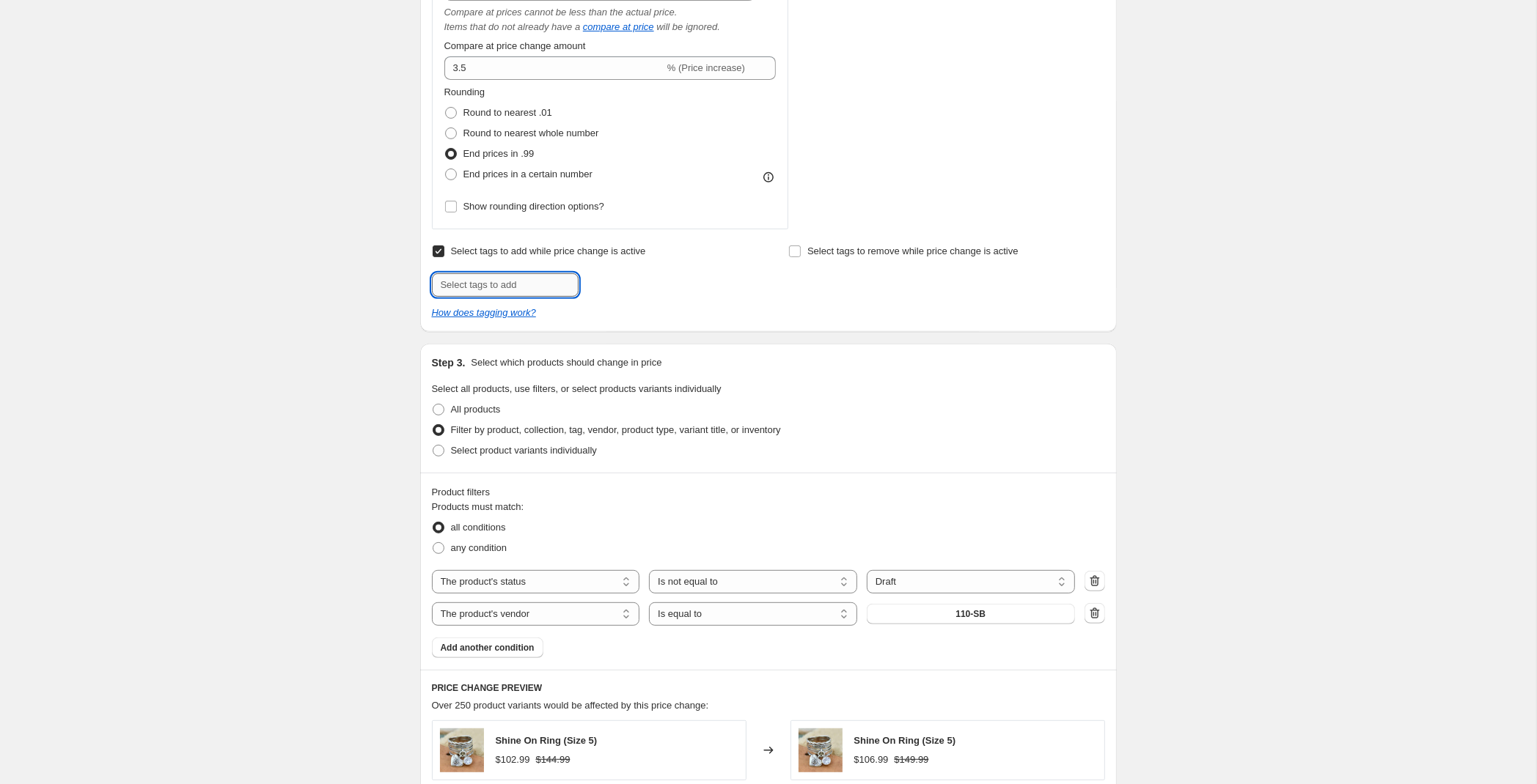
click at [494, 282] on input "text" at bounding box center [505, 285] width 147 height 24
type input "SB 10% Silver Price Increase"
click at [638, 285] on span "SB 10% Silve..." at bounding box center [641, 283] width 62 height 11
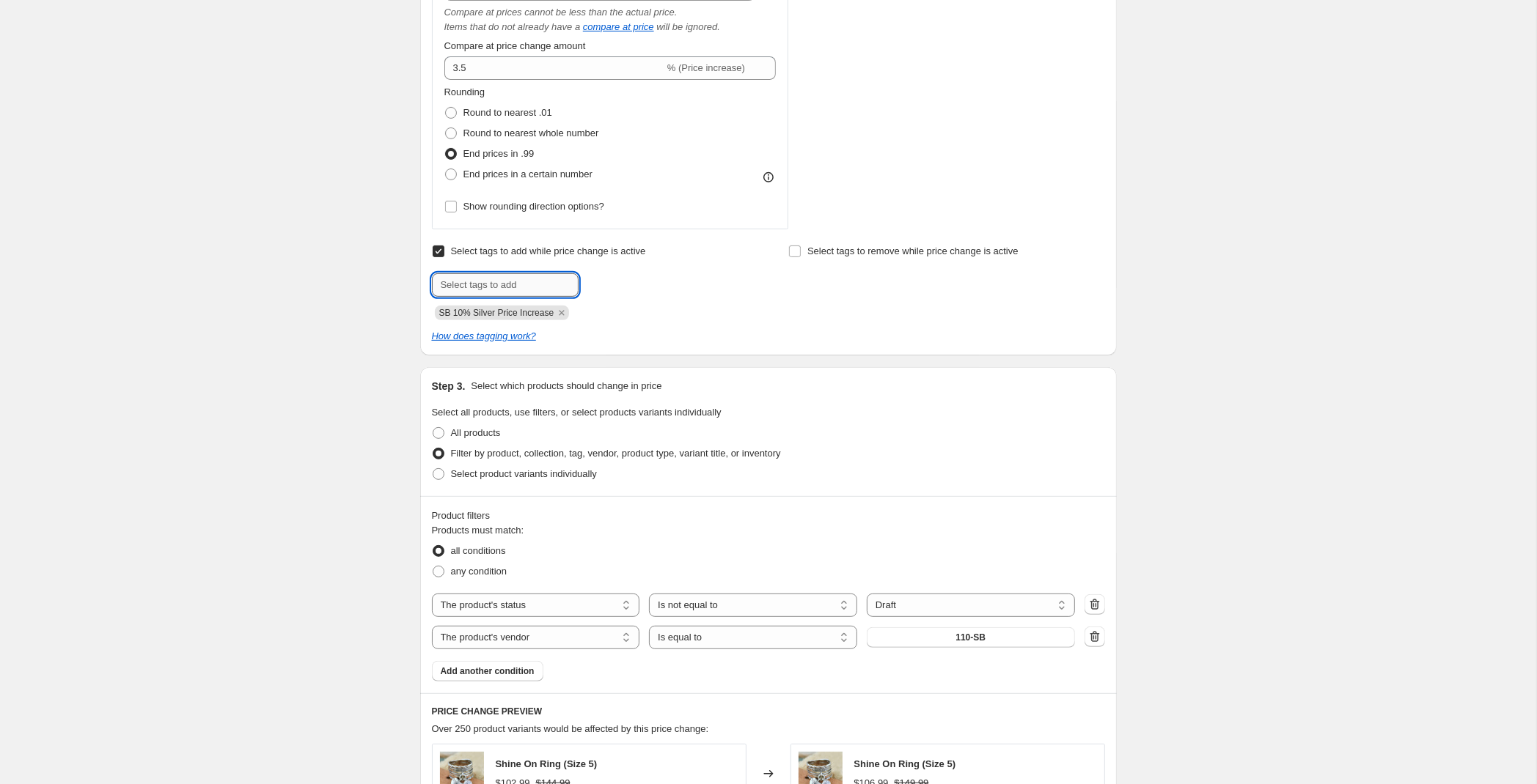
click at [457, 283] on input "text" at bounding box center [505, 285] width 147 height 24
type input "9-22-25 SB 10% Silver Price Increase"
click at [656, 274] on div "Select tags to add while price change is active Submit 9-22-25 SB 10% Silver Pr…" at bounding box center [589, 280] width 316 height 79
click at [618, 288] on span "9-22-25 SB 1..." at bounding box center [639, 283] width 59 height 11
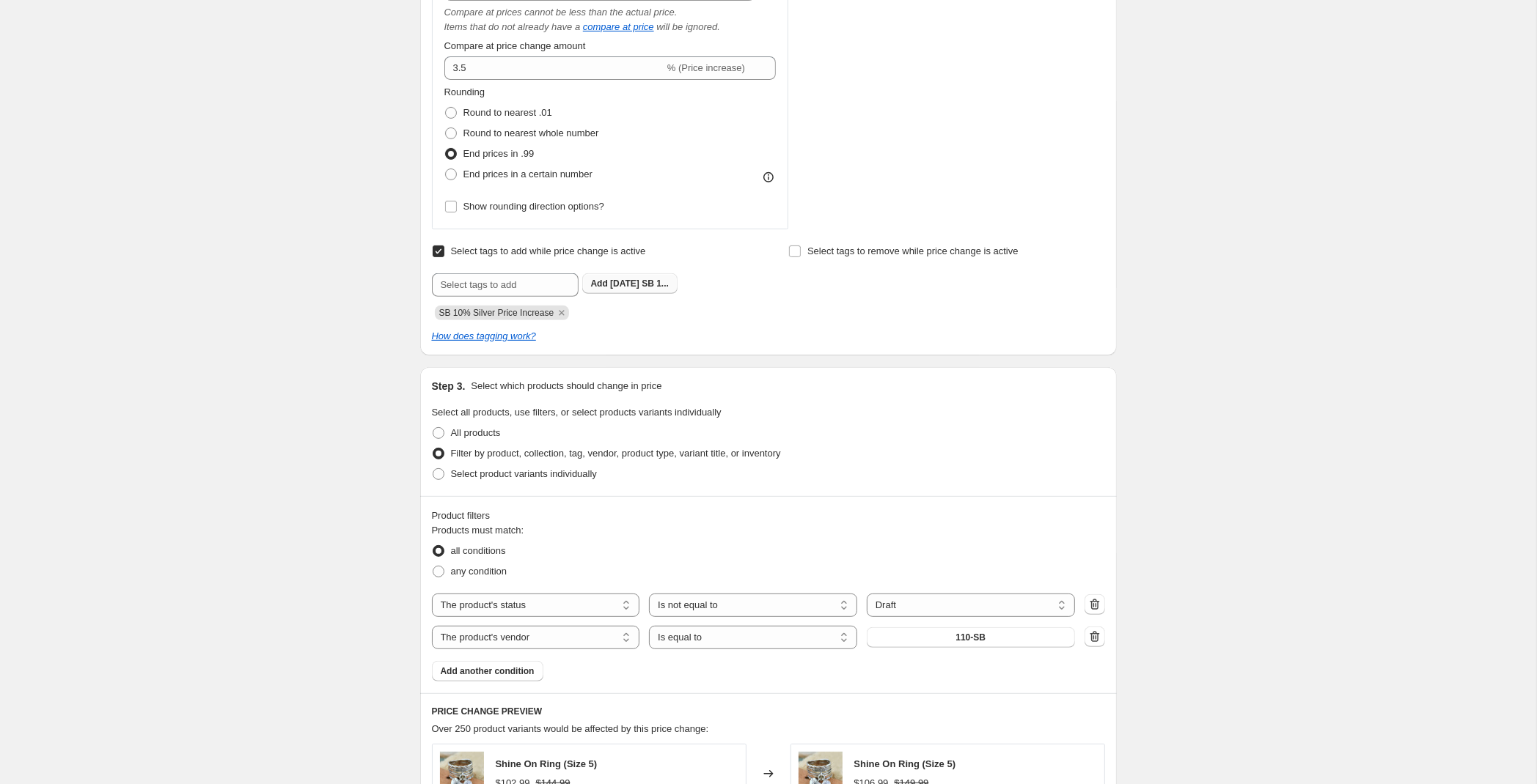
scroll to position [0, 0]
click at [559, 315] on icon "Remove SB 10% Silver Price Increase" at bounding box center [562, 312] width 5 height 5
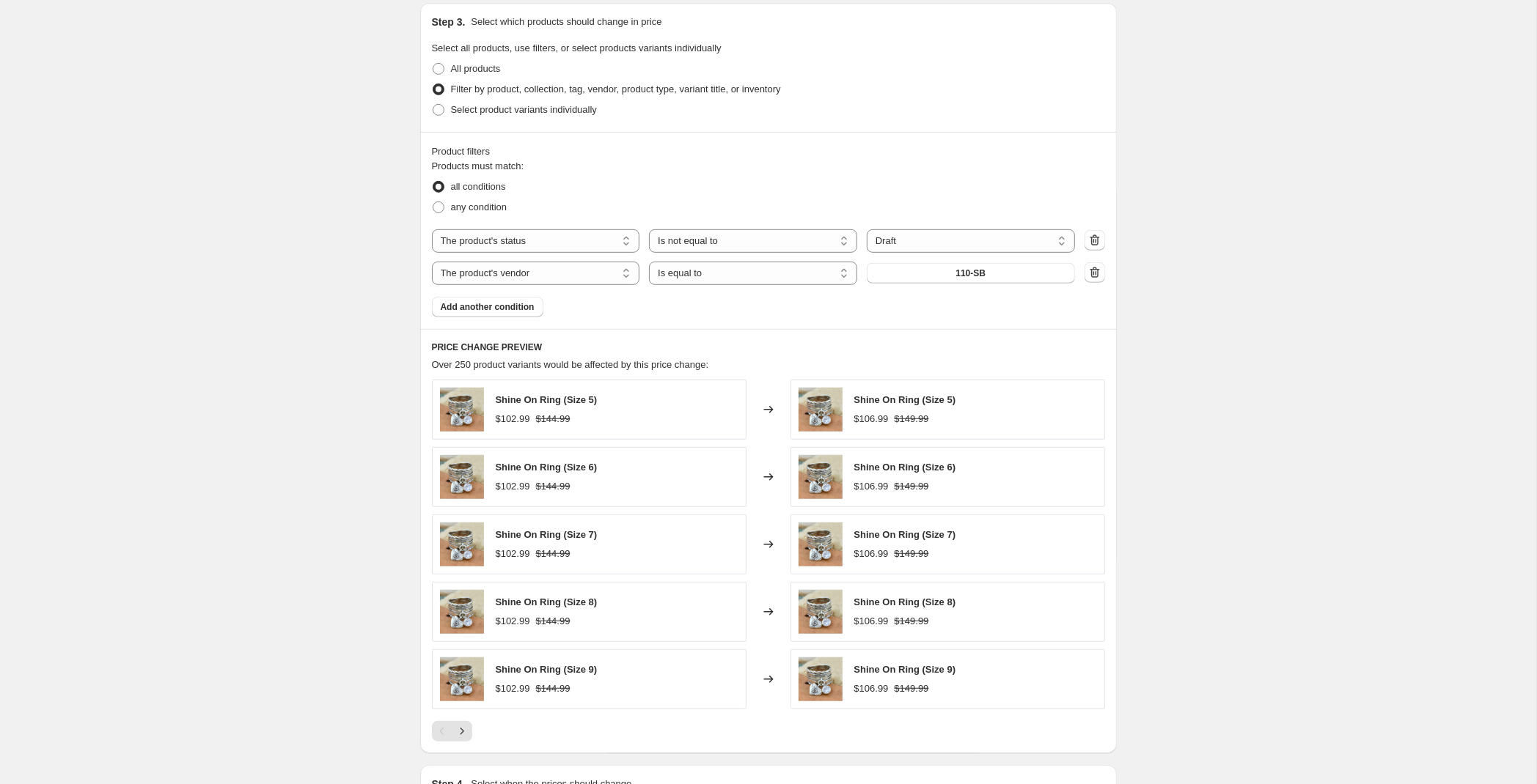
scroll to position [1181, 0]
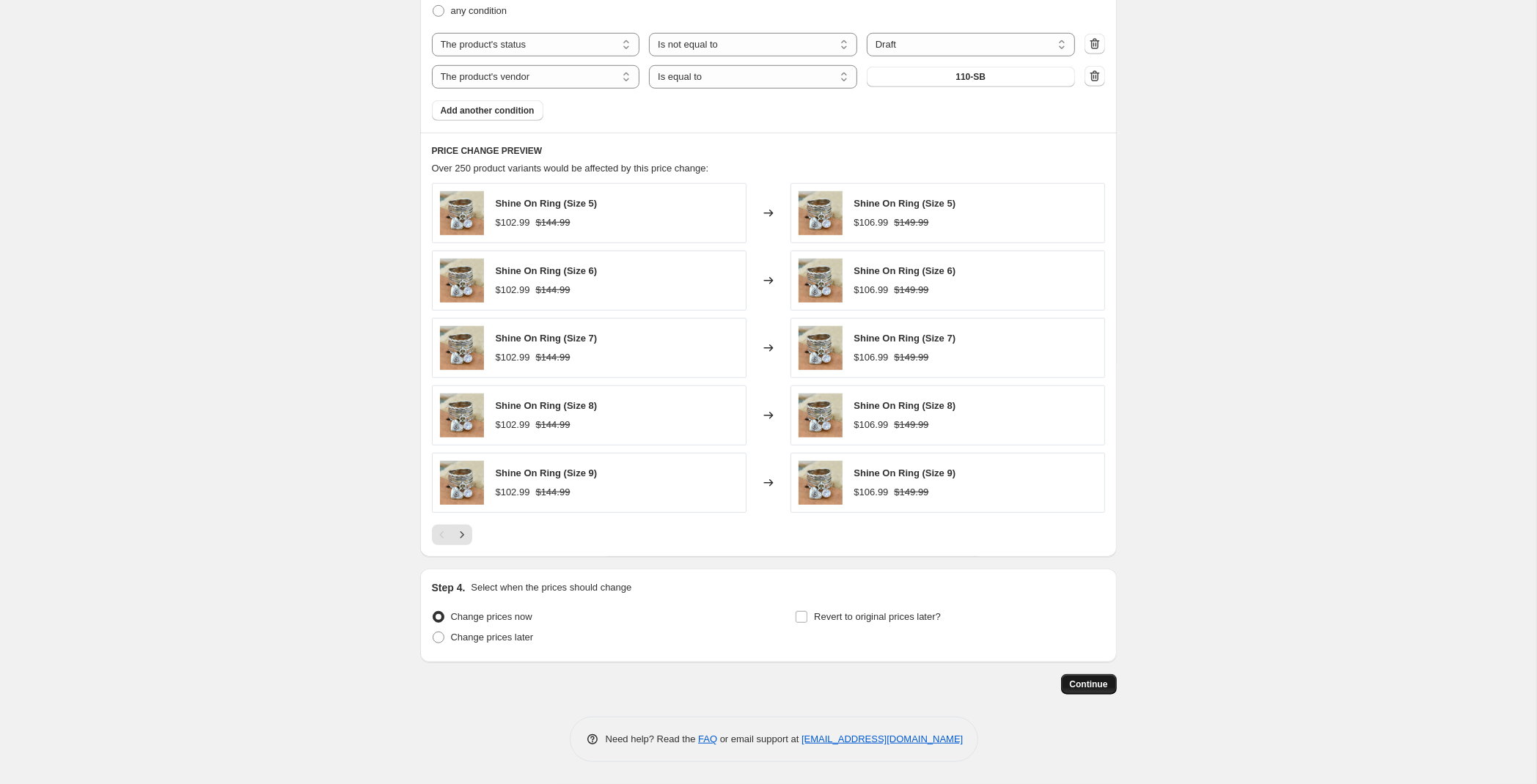
click at [1094, 683] on span "Continue" at bounding box center [1089, 684] width 39 height 11
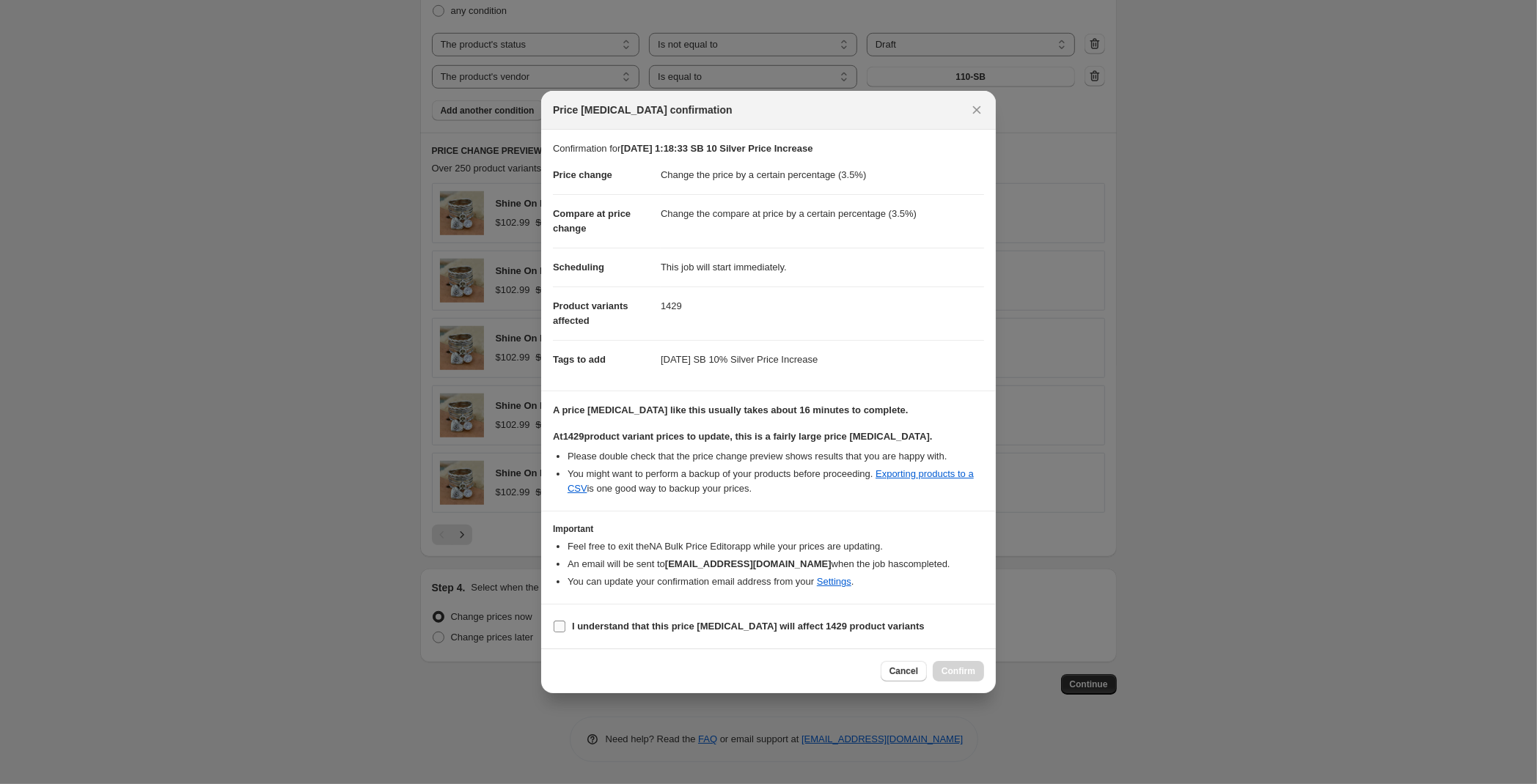
click at [624, 625] on b "I understand that this price change job will affect 1429 product variants" at bounding box center [748, 626] width 352 height 11
click at [566, 625] on input "I understand that this price change job will affect 1429 product variants" at bounding box center [559, 627] width 11 height 11
checkbox input "true"
click at [970, 668] on span "Confirm" at bounding box center [957, 671] width 34 height 11
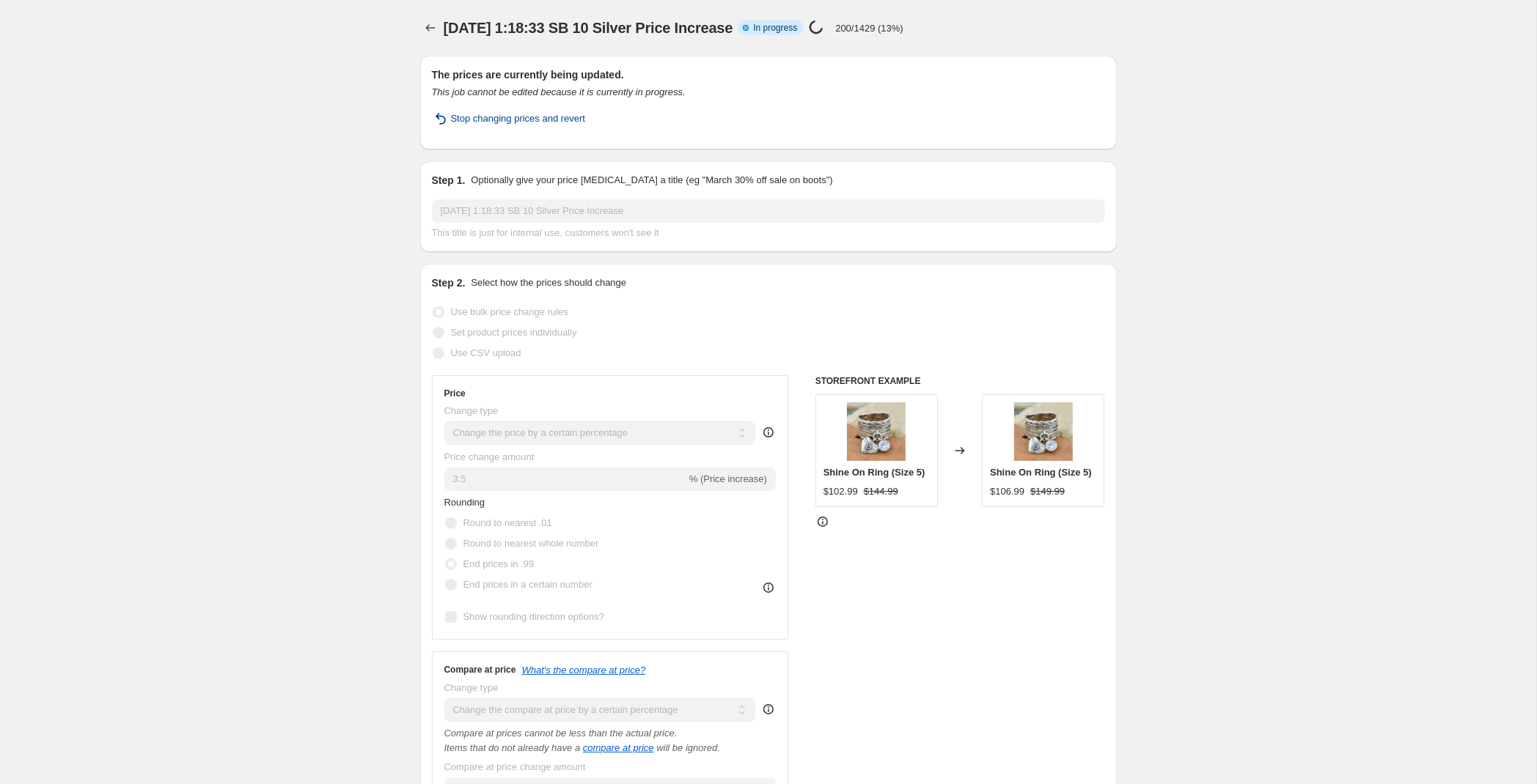
click at [513, 125] on span "Stop changing prices and revert" at bounding box center [518, 119] width 135 height 15
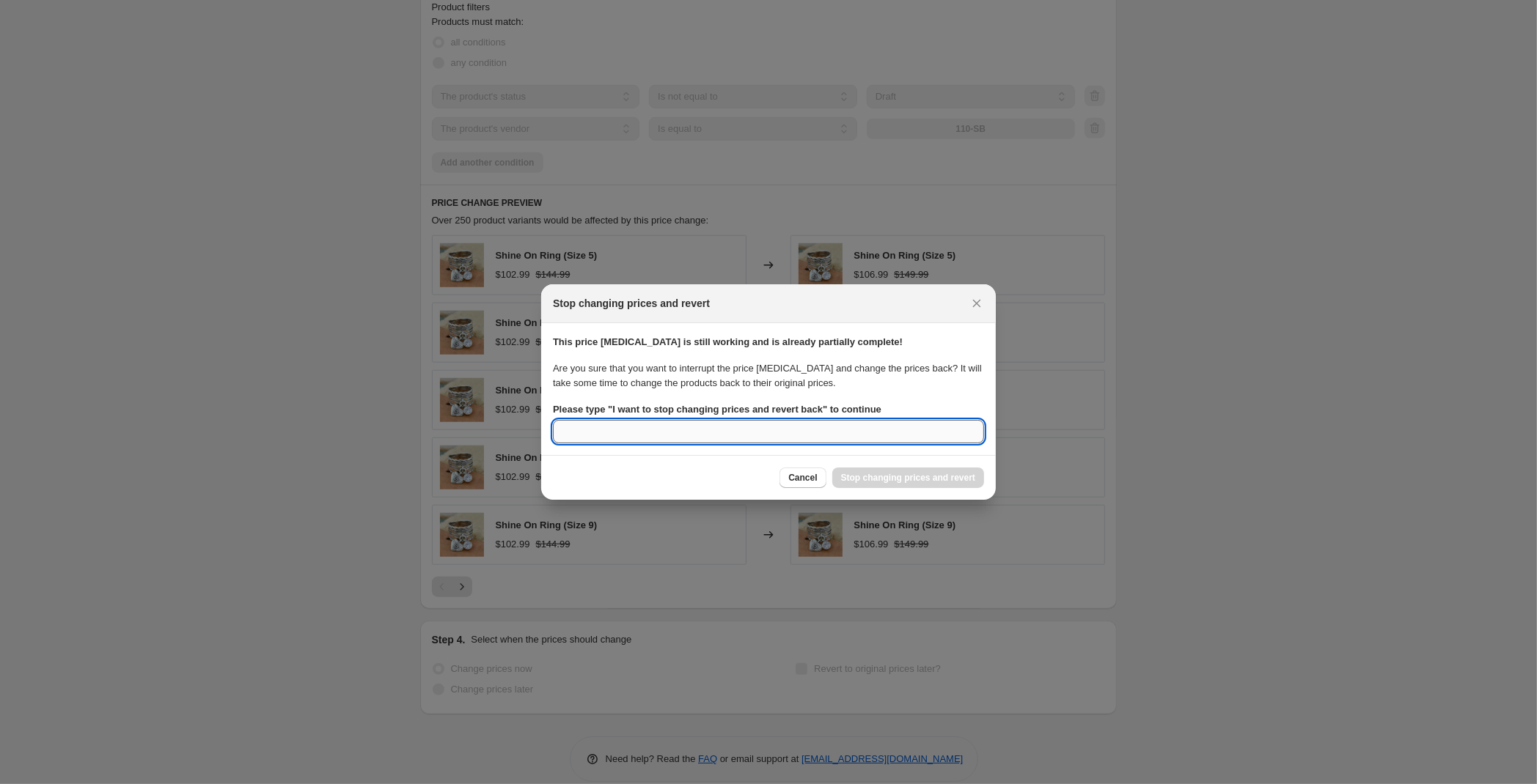
click at [689, 436] on input "Please type " I want to stop changing prices and revert back " to continue" at bounding box center [768, 431] width 431 height 24
type input "I want to stop changing prices and revert back"
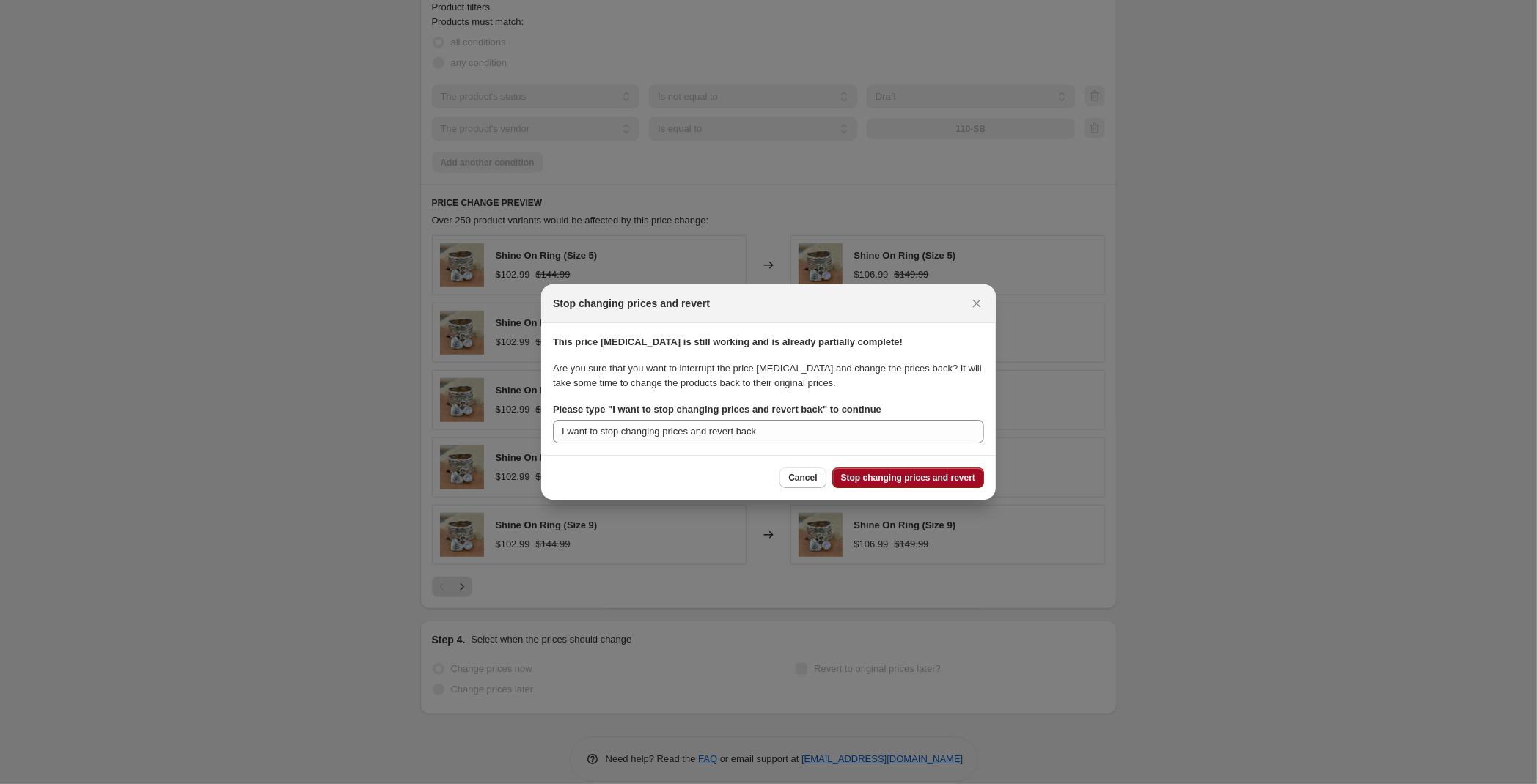
click at [912, 473] on button "Stop changing prices and revert" at bounding box center [907, 478] width 152 height 20
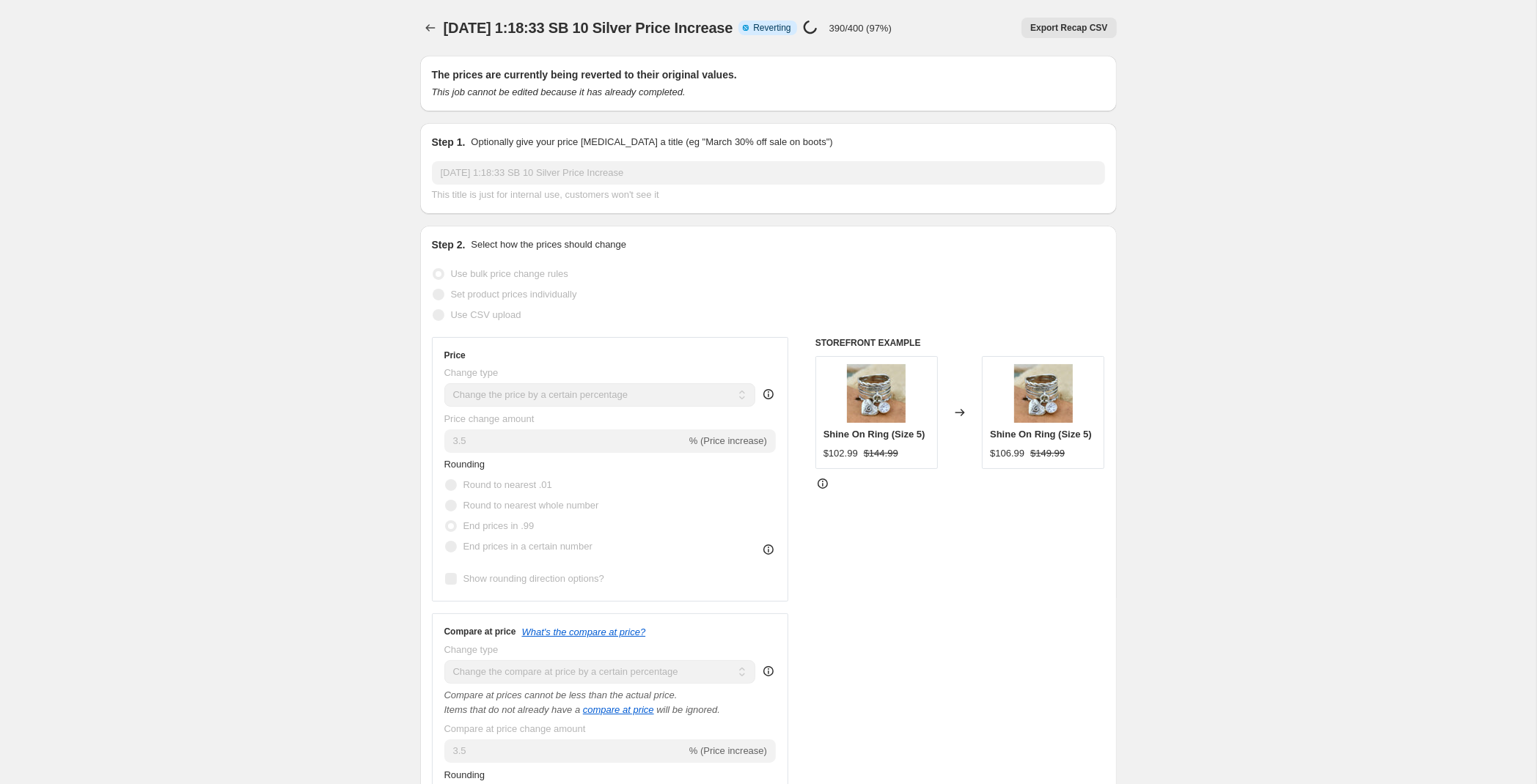
select select "percentage"
select select "product_status"
select select "not_equal"
select select "draft"
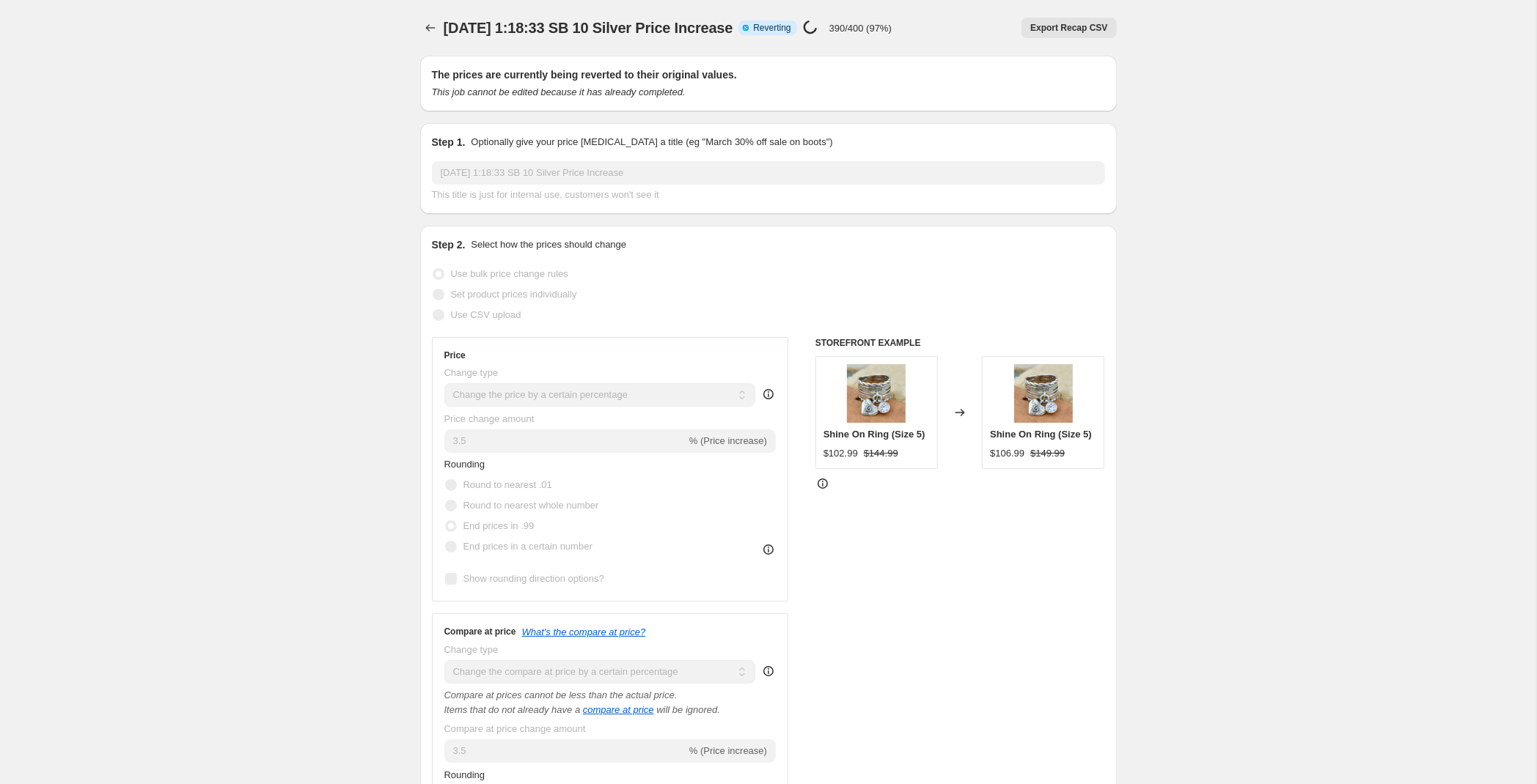
select select "vendor"
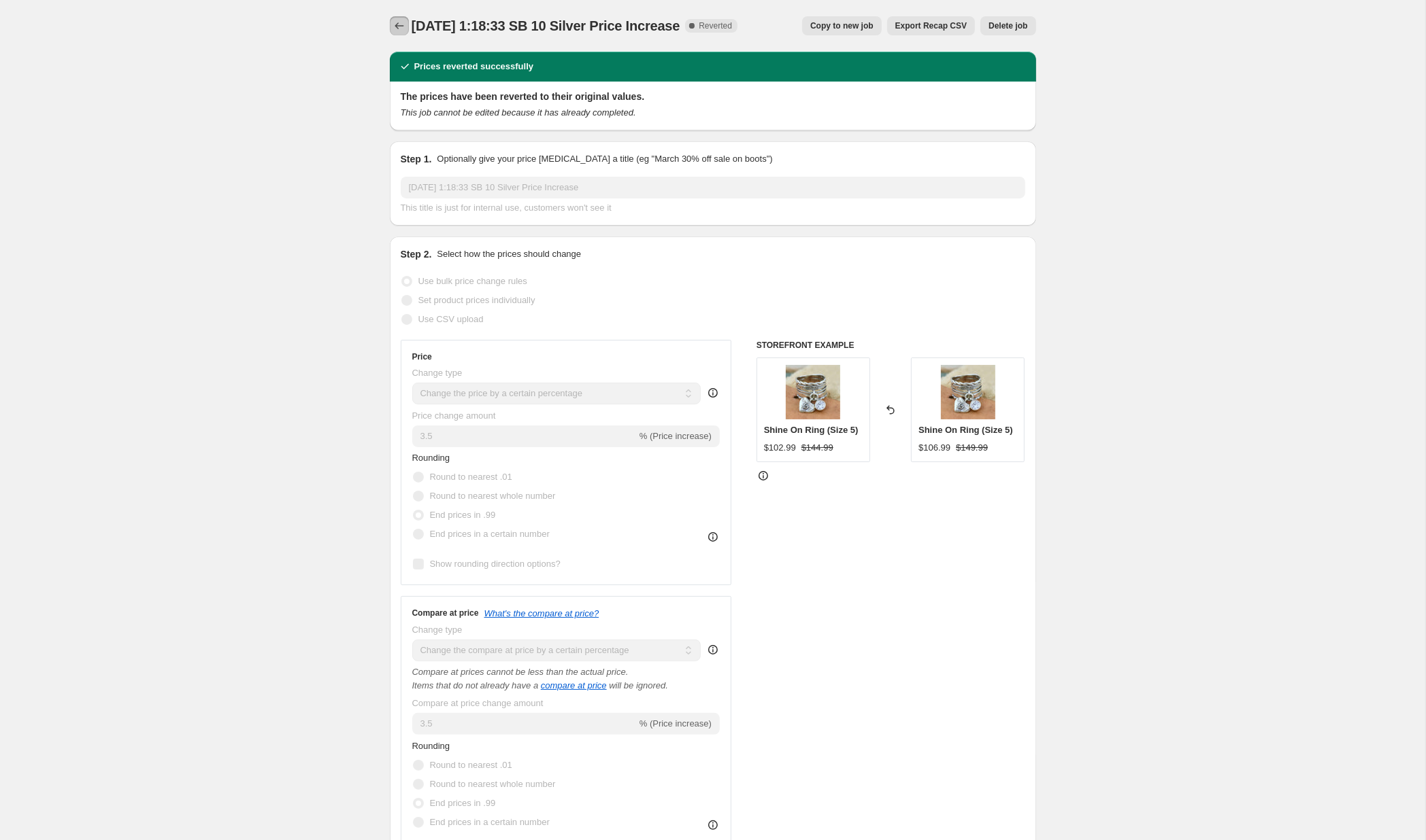
click at [402, 27] on icon "Price change jobs" at bounding box center [399, 26] width 14 height 14
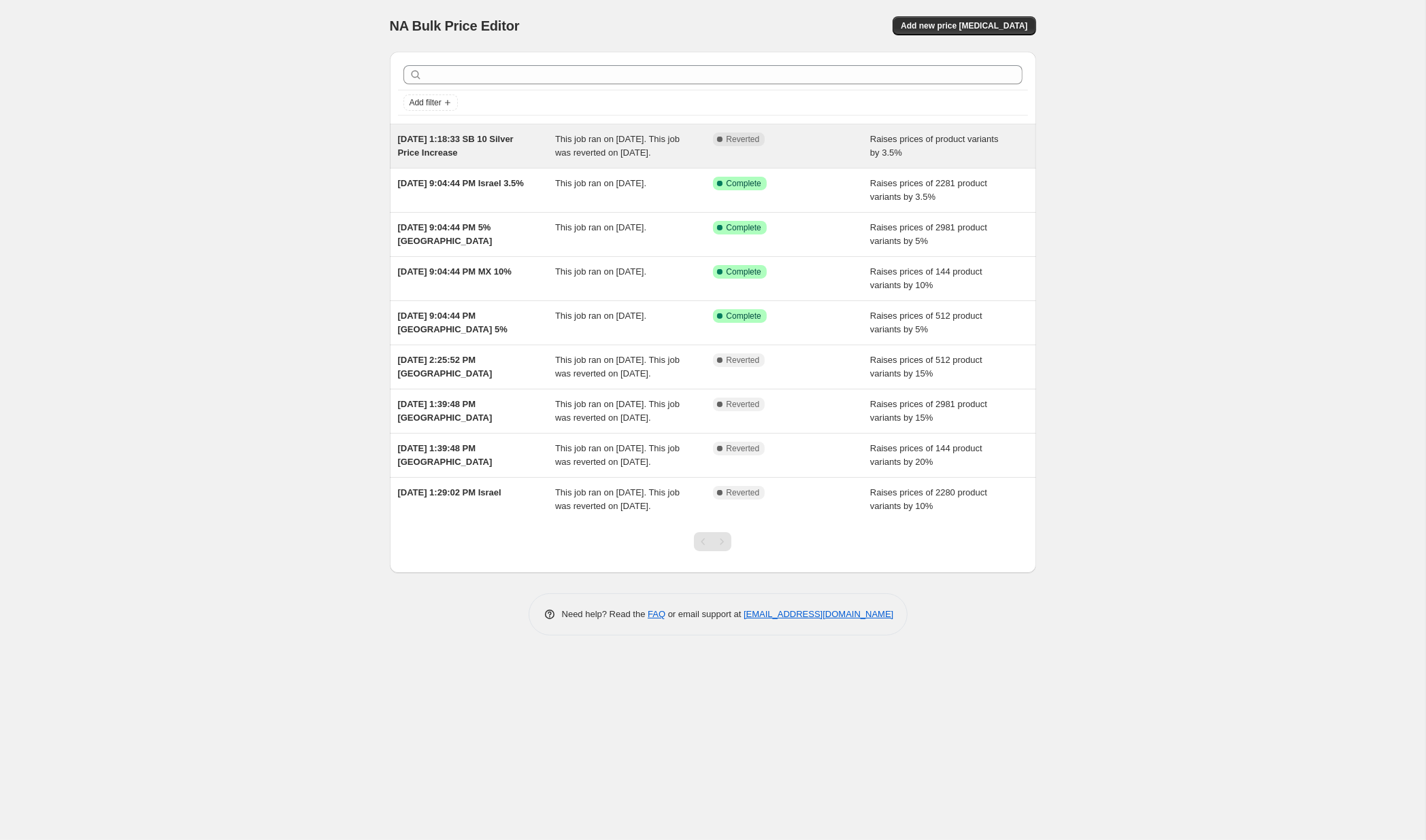
click at [586, 157] on span "This job ran on September 22, 2025. This job was reverted on September 22, 2025." at bounding box center [618, 145] width 125 height 24
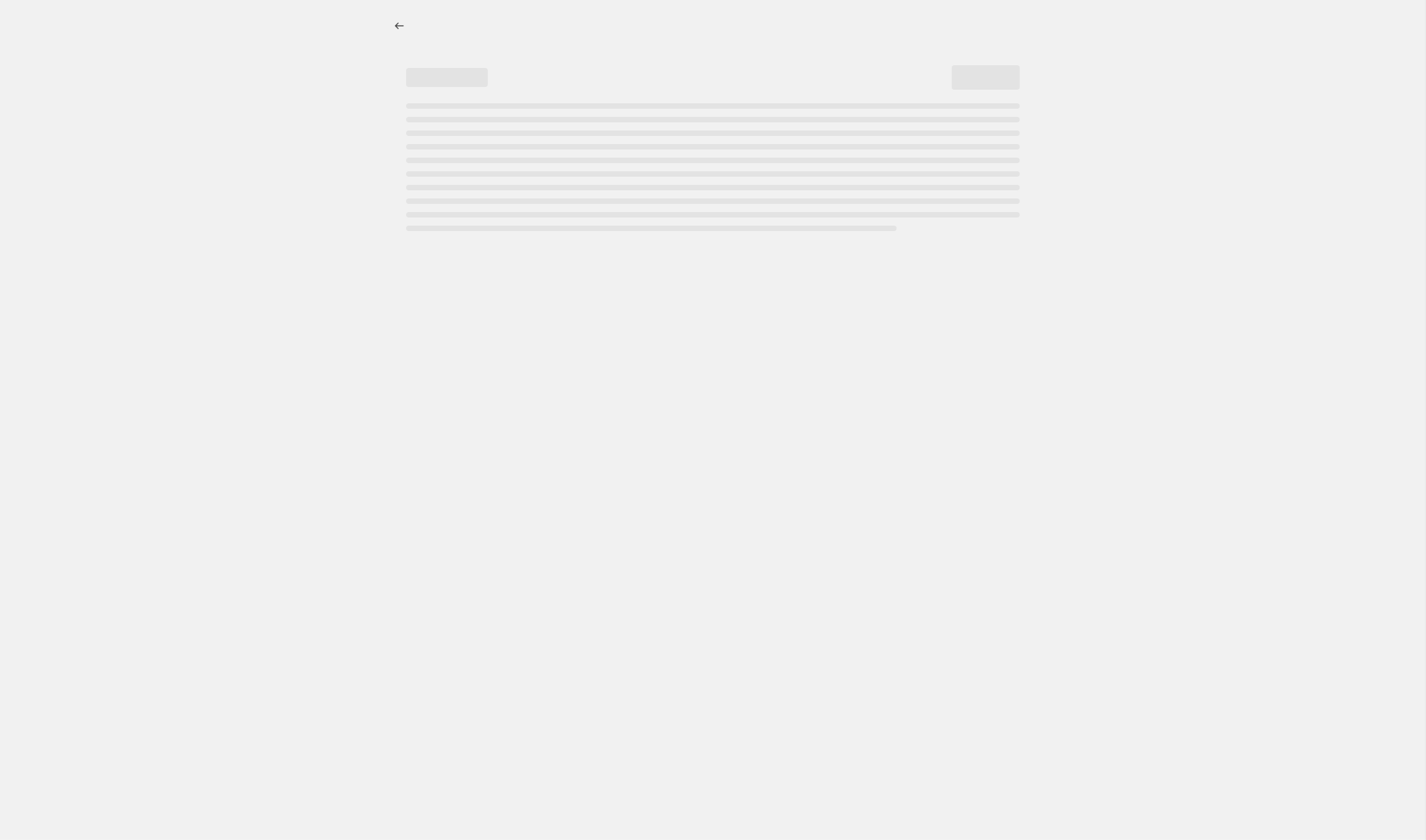
select select "percentage"
select select "product_status"
select select "not_equal"
select select "draft"
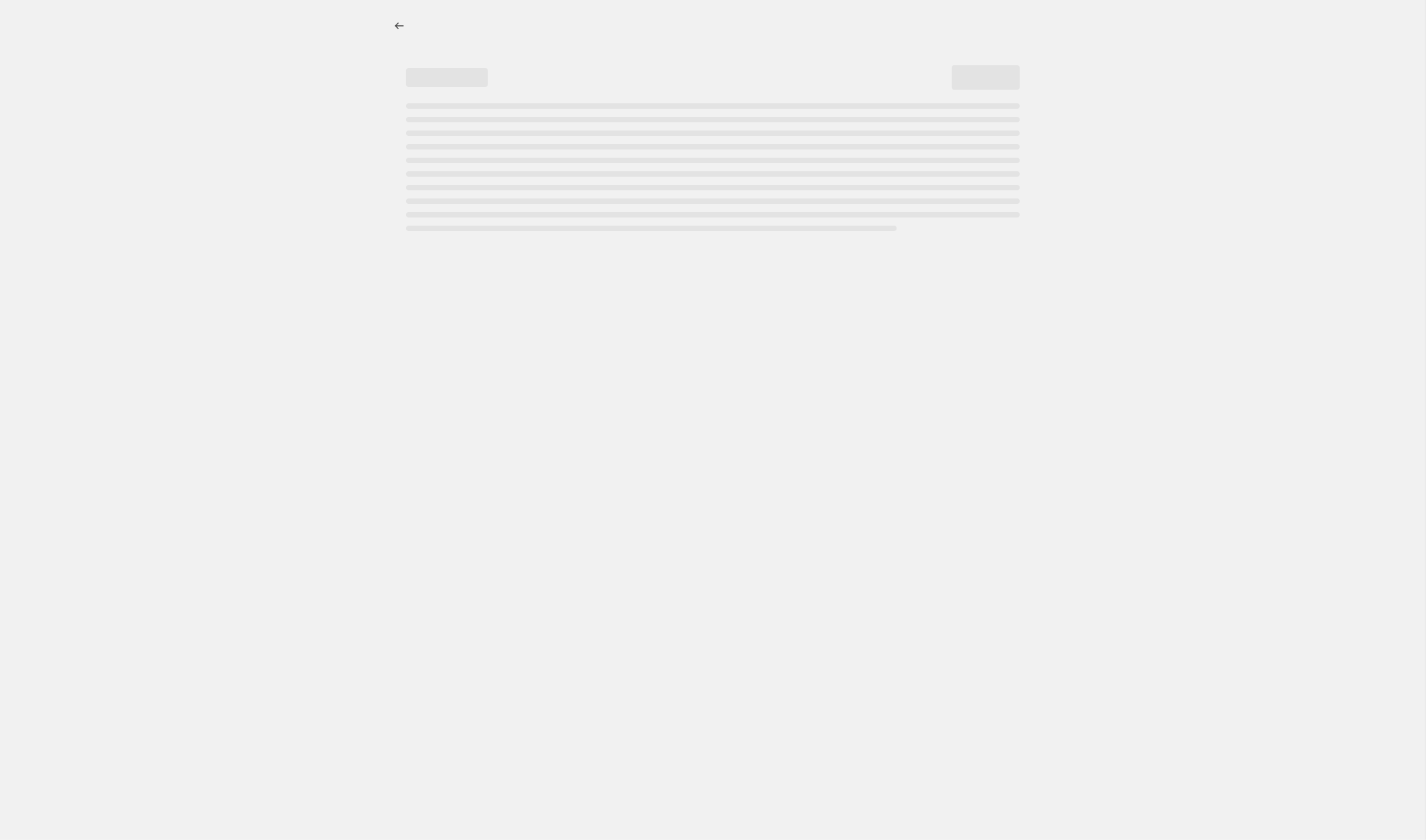
select select "vendor"
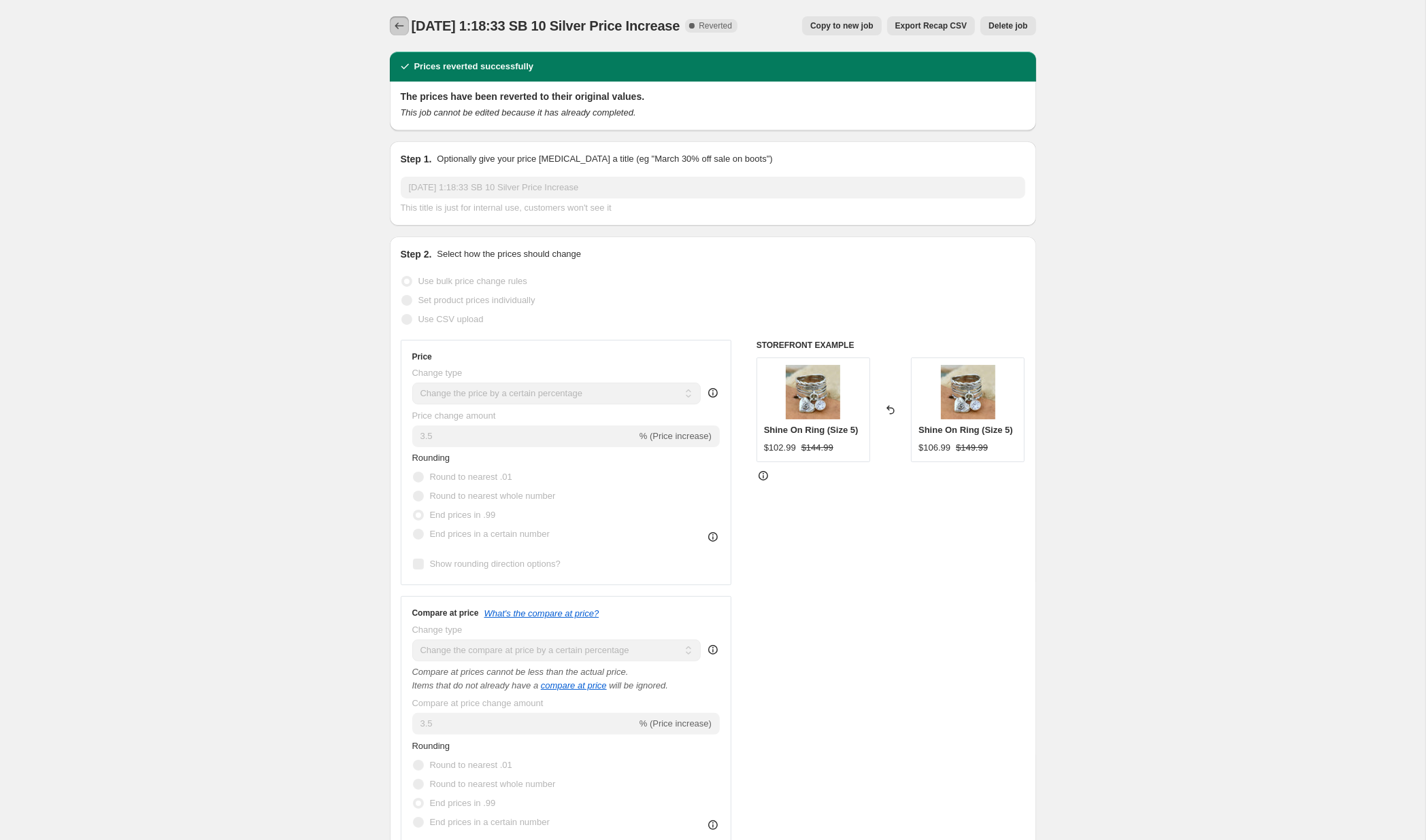
click at [392, 24] on button "Price change jobs" at bounding box center [399, 25] width 19 height 19
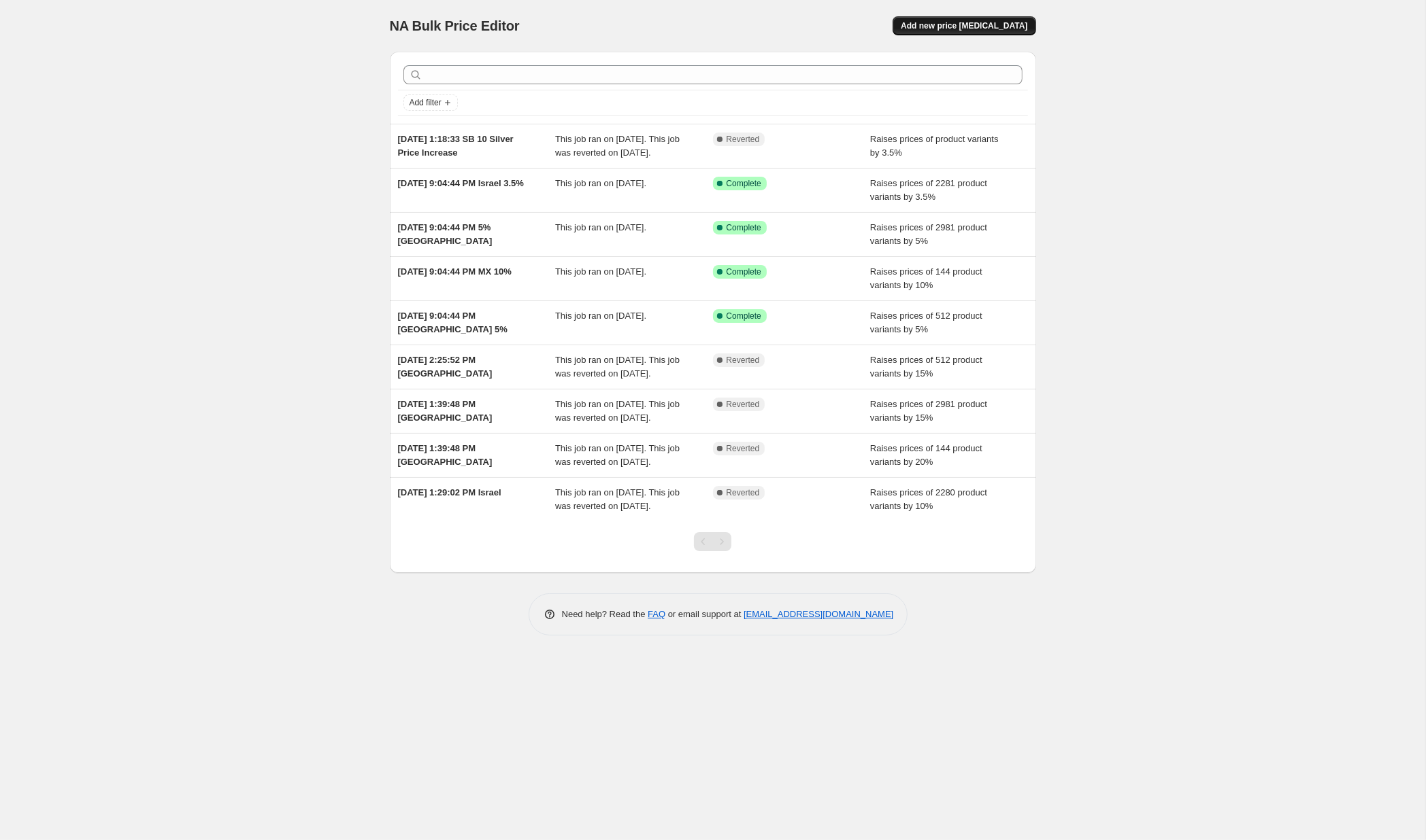
click at [967, 28] on span "Add new price [MEDICAL_DATA]" at bounding box center [964, 26] width 126 height 11
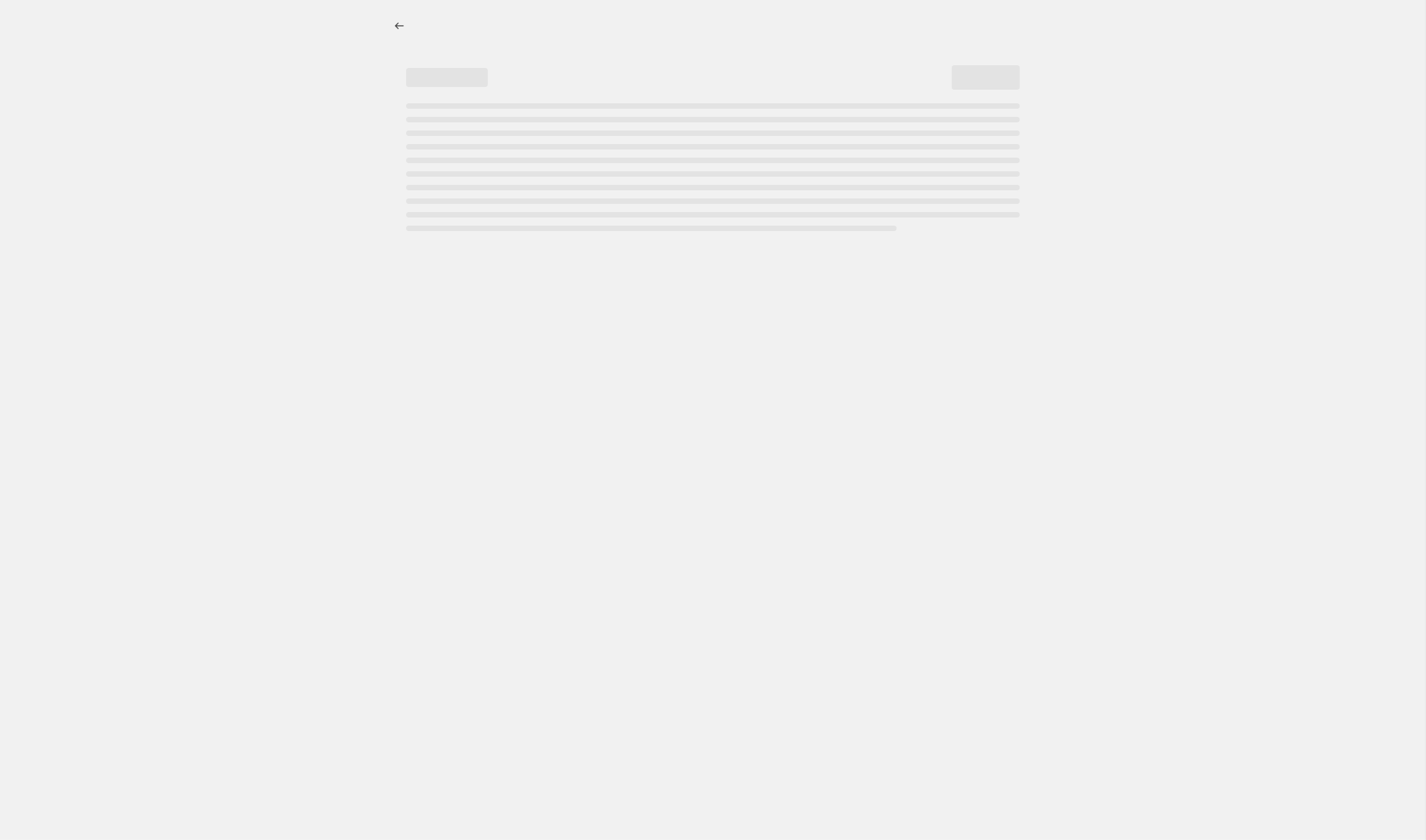
select select "percentage"
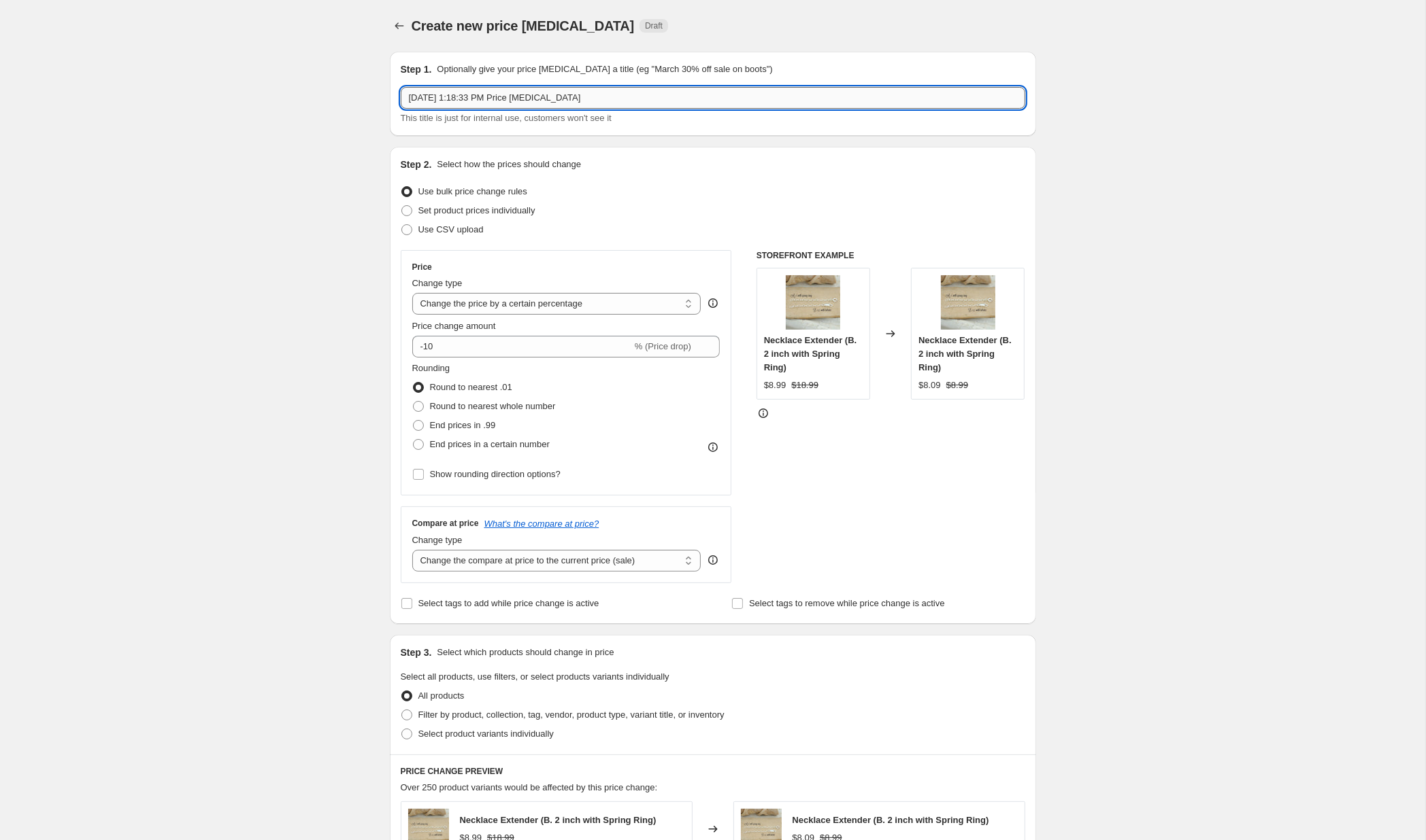
click at [591, 94] on input "Sep 22, 2025, 1:18:33 PM Price change job" at bounding box center [713, 97] width 624 height 22
type input "Sep 22, 2025, 1:18:33 PM Silver Increase 10% Price change job"
click at [482, 346] on input "-10" at bounding box center [522, 347] width 220 height 22
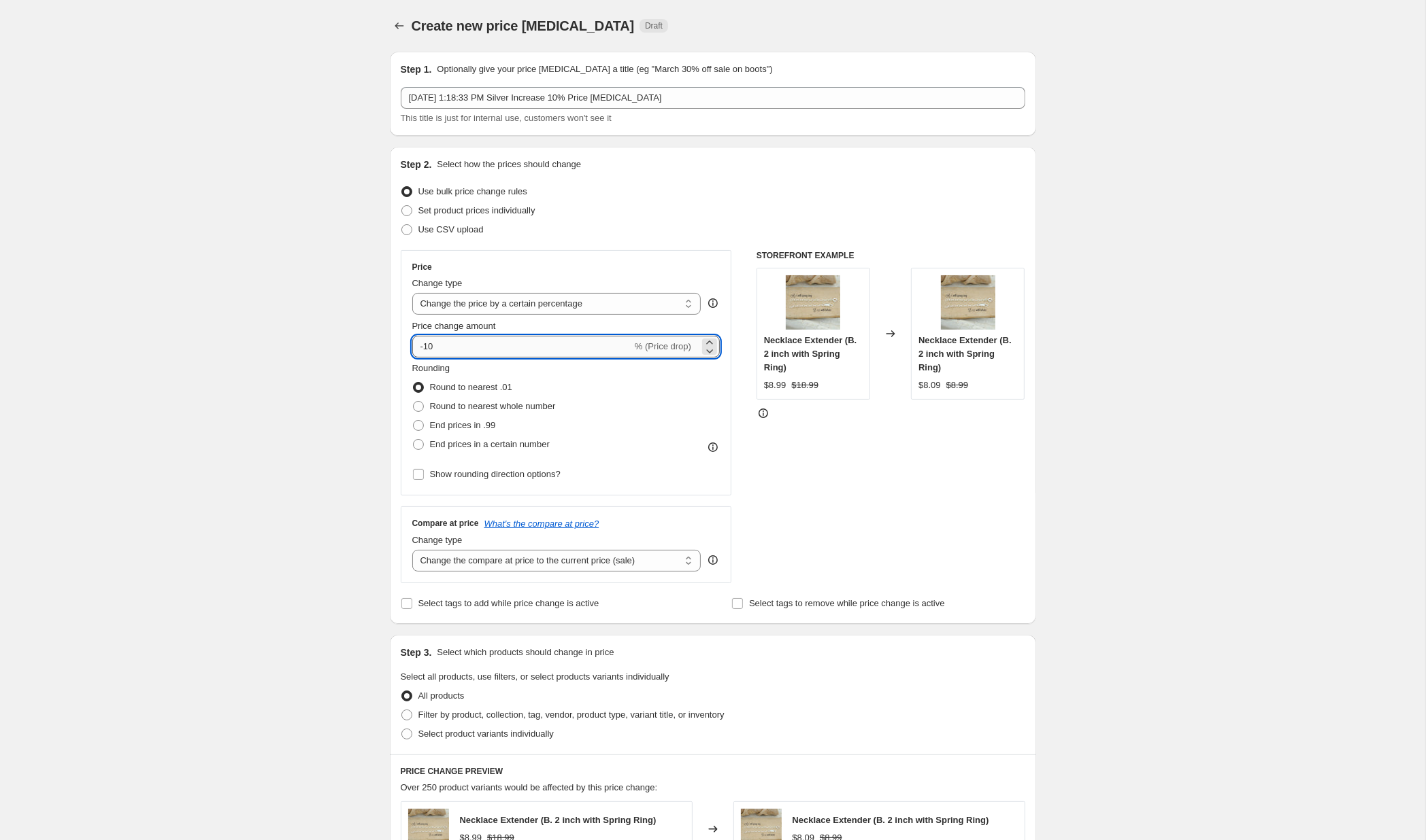
type input "-1"
type input "3.5"
click at [445, 427] on span "End prices in .99" at bounding box center [462, 425] width 66 height 10
click at [414, 421] on input "End prices in .99" at bounding box center [413, 420] width 1 height 1
radio input "true"
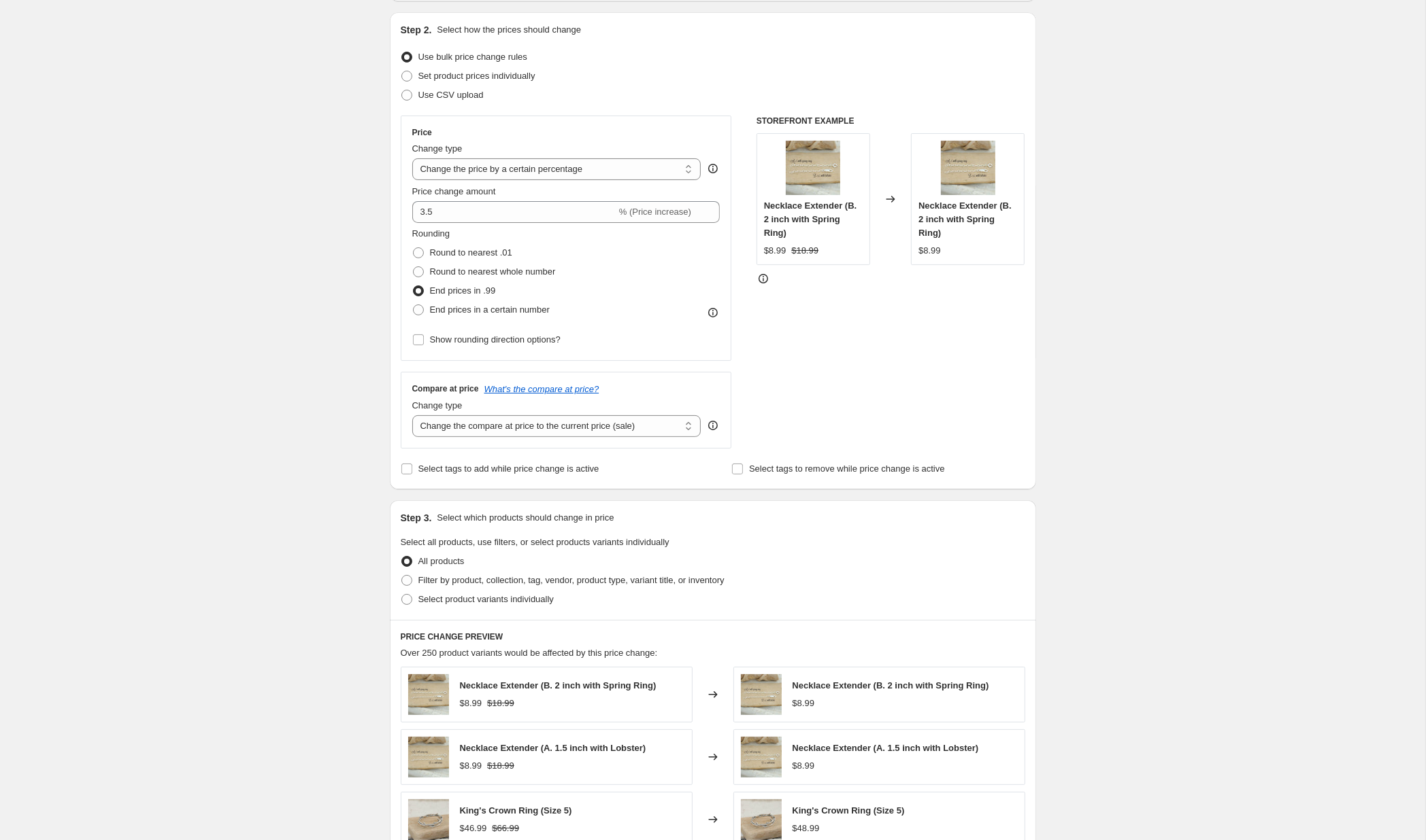
scroll to position [143, 0]
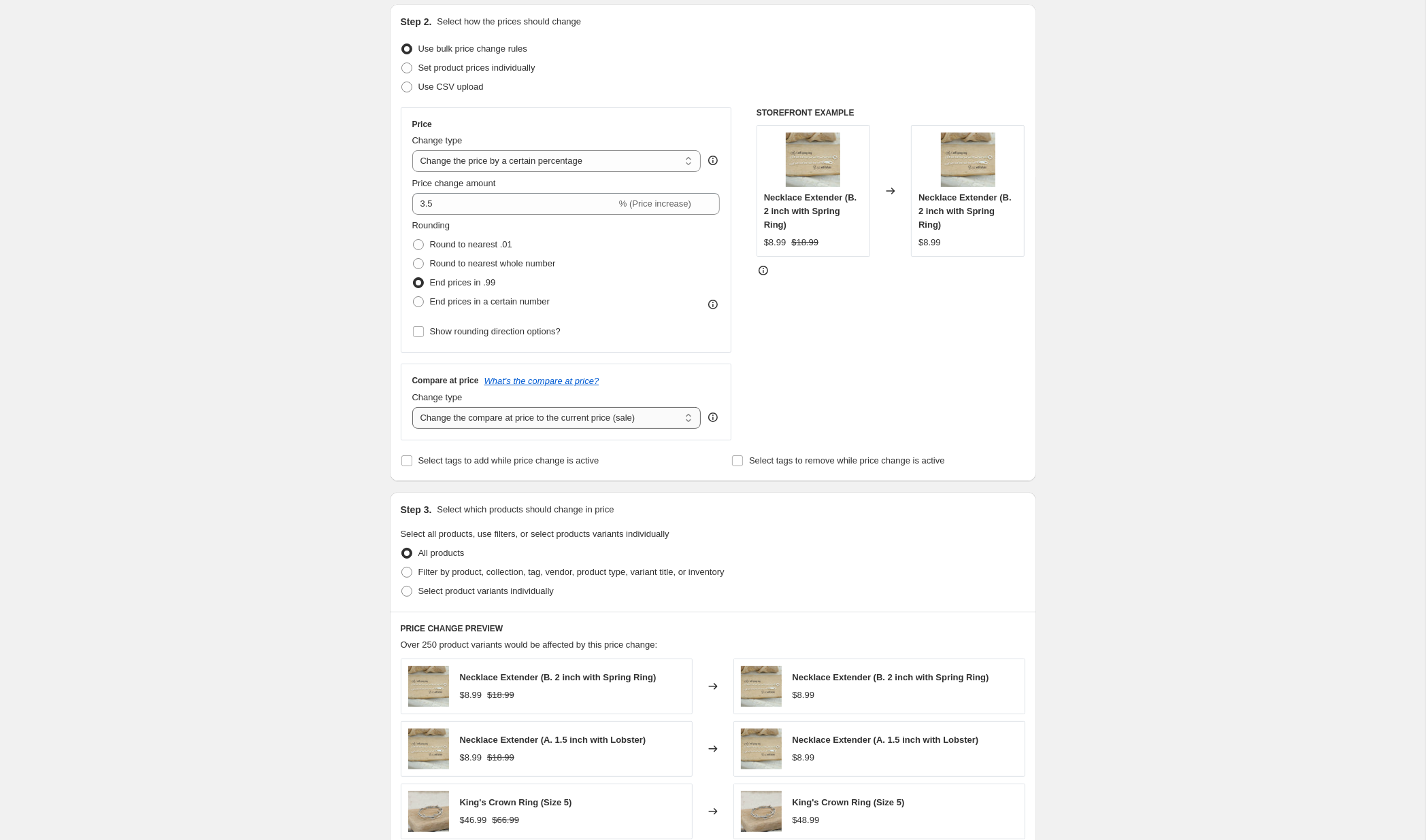
click at [412, 407] on select "Change the compare at price to the current price (sale) Change the compare at p…" at bounding box center [557, 418] width 289 height 22
select select "percentage"
click option "Change the compare at price by a certain percentage" at bounding box center [0, 0] width 0 height 0
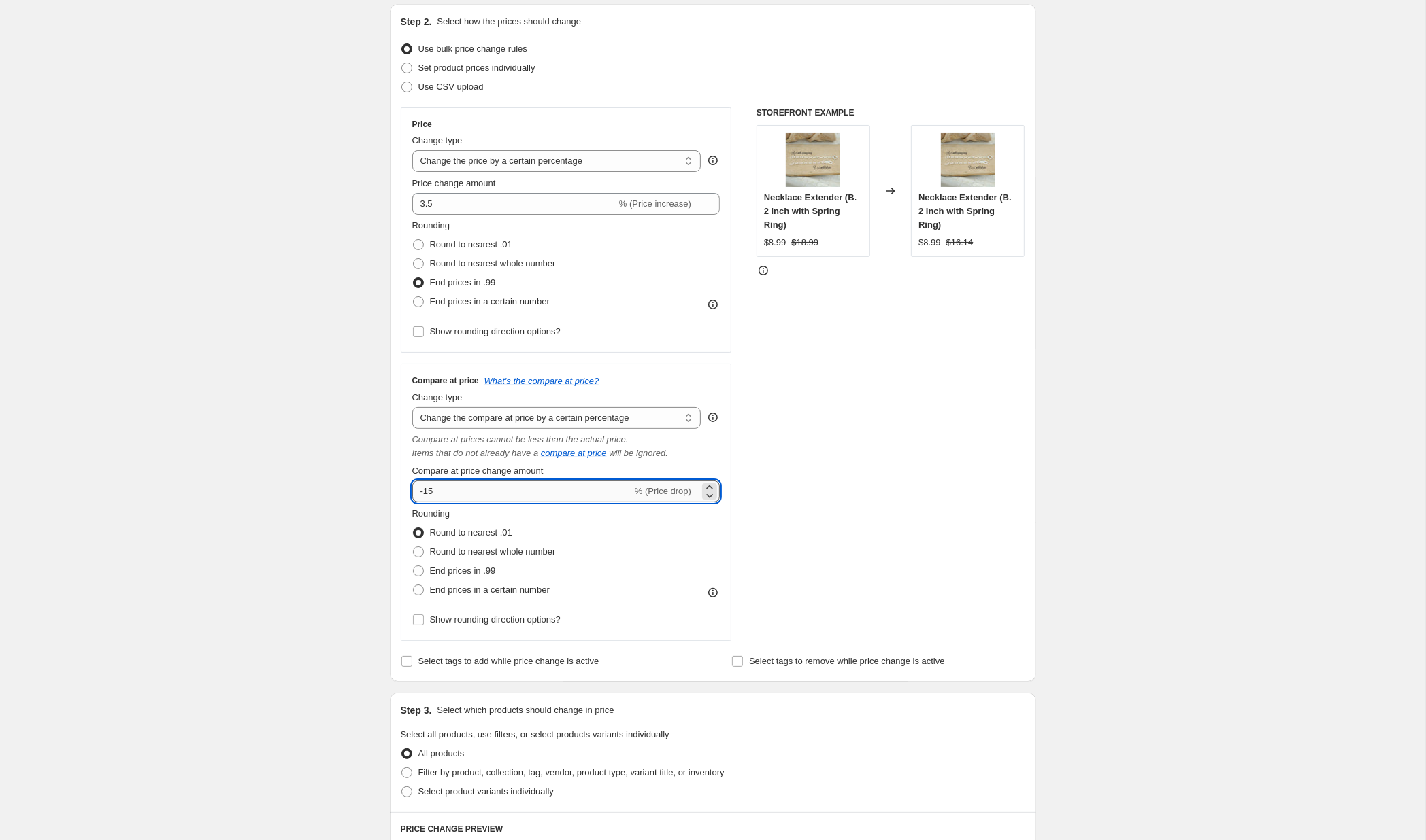
click at [540, 495] on input "-15" at bounding box center [522, 491] width 220 height 22
drag, startPoint x: 422, startPoint y: 503, endPoint x: 234, endPoint y: 489, distance: 188.5
click at [268, 486] on div "Create new price change job. This page is ready Create new price change job Dra…" at bounding box center [713, 637] width 1425 height 1560
drag, startPoint x: 456, startPoint y: 499, endPoint x: 94, endPoint y: 499, distance: 362.0
click at [412, 499] on input "-15" at bounding box center [522, 491] width 220 height 22
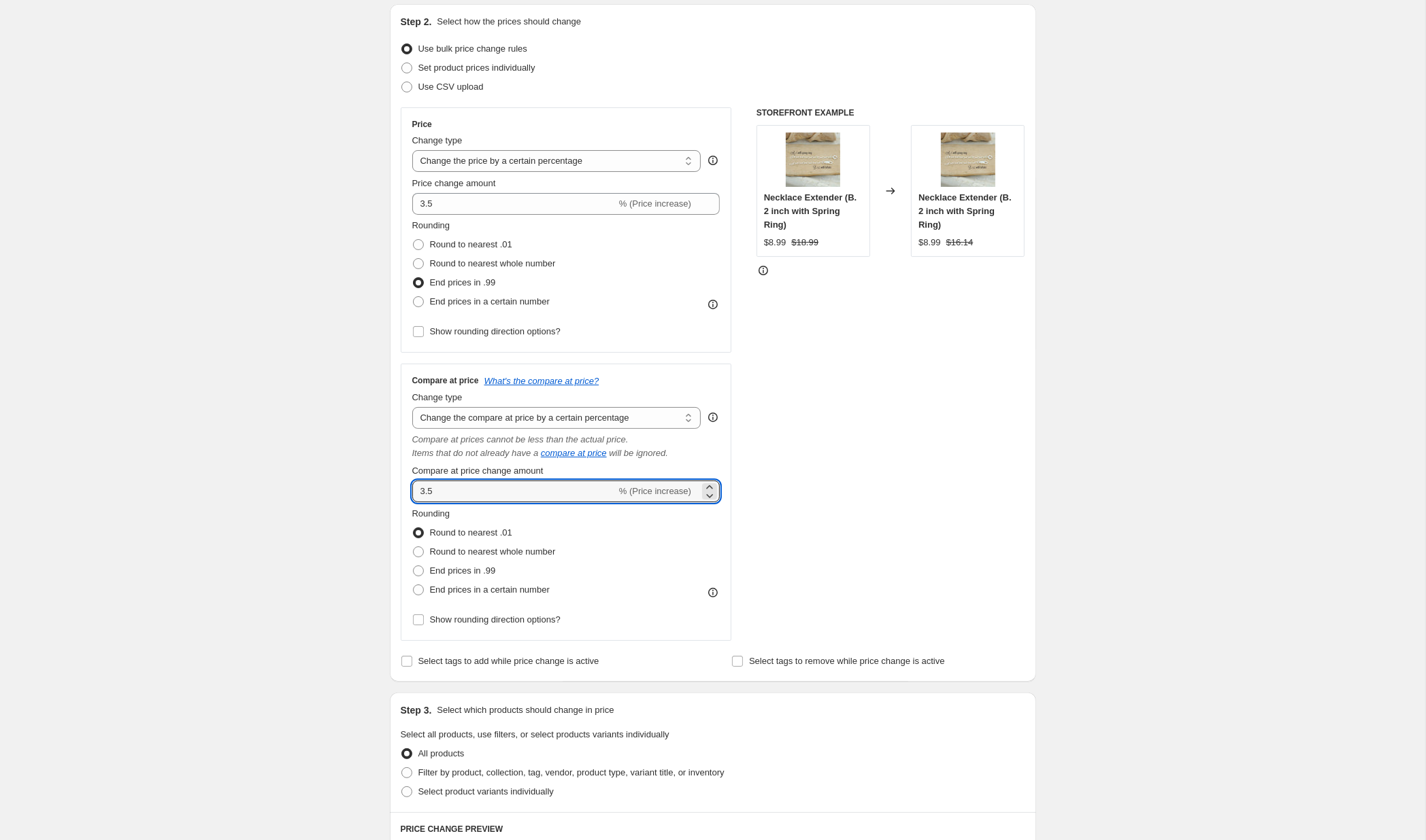
type input "3.5"
click at [453, 562] on label "Round to nearest whole number" at bounding box center [484, 552] width 144 height 19
click at [414, 547] on input "Round to nearest whole number" at bounding box center [413, 547] width 1 height 1
radio input "true"
click at [475, 574] on span "End prices in .99" at bounding box center [462, 570] width 66 height 10
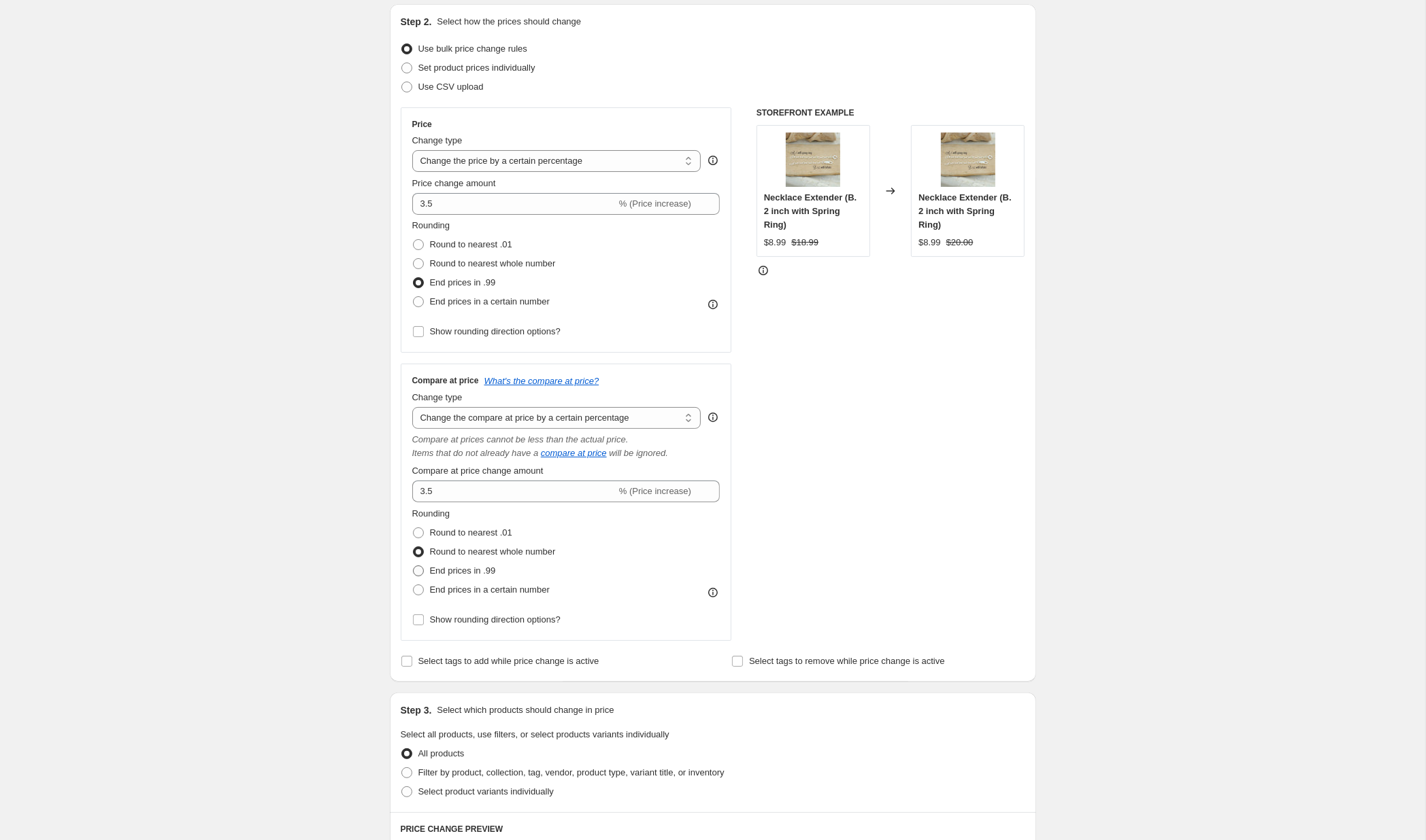
click at [414, 566] on input "End prices in .99" at bounding box center [413, 566] width 1 height 1
radio input "true"
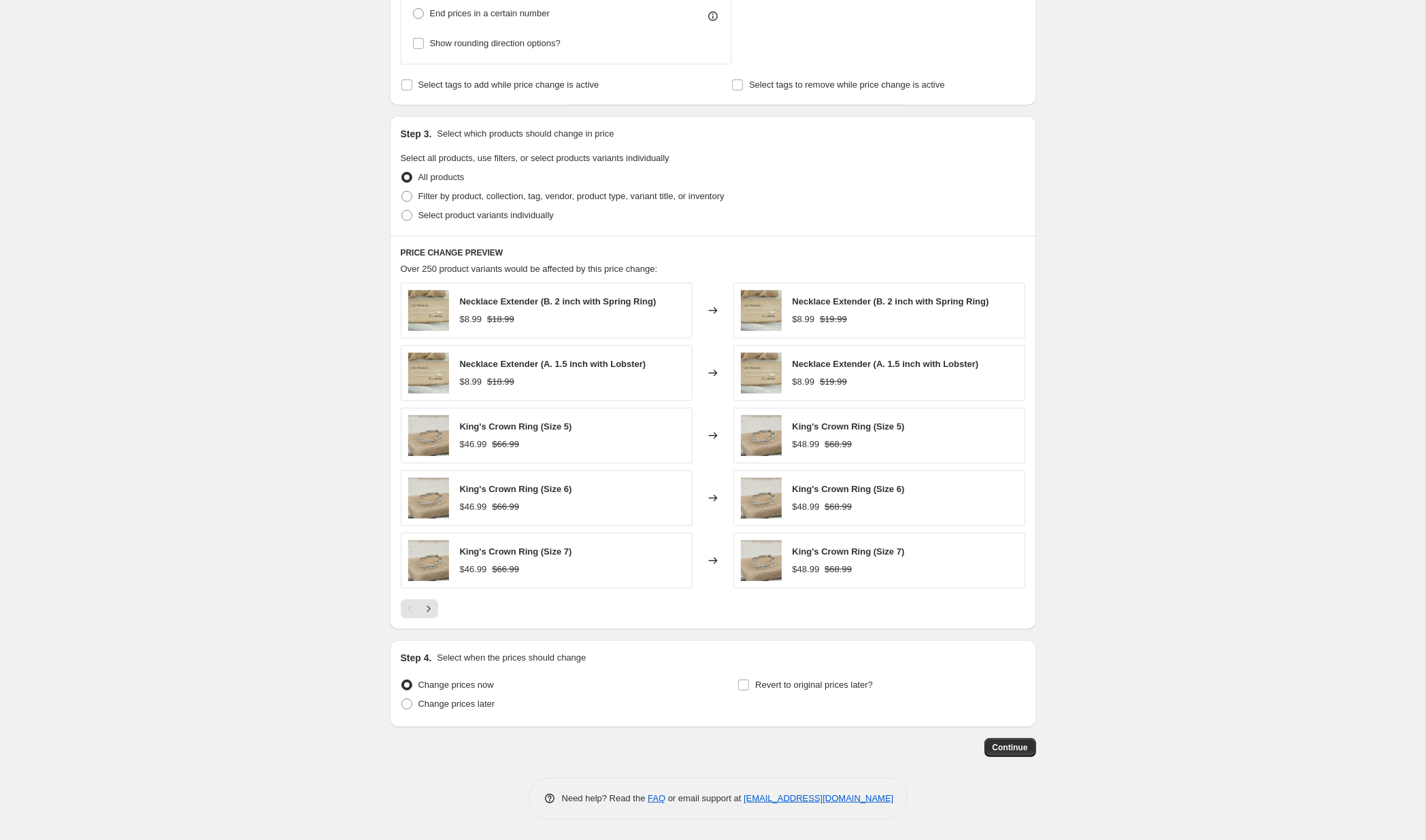
scroll to position [223, 0]
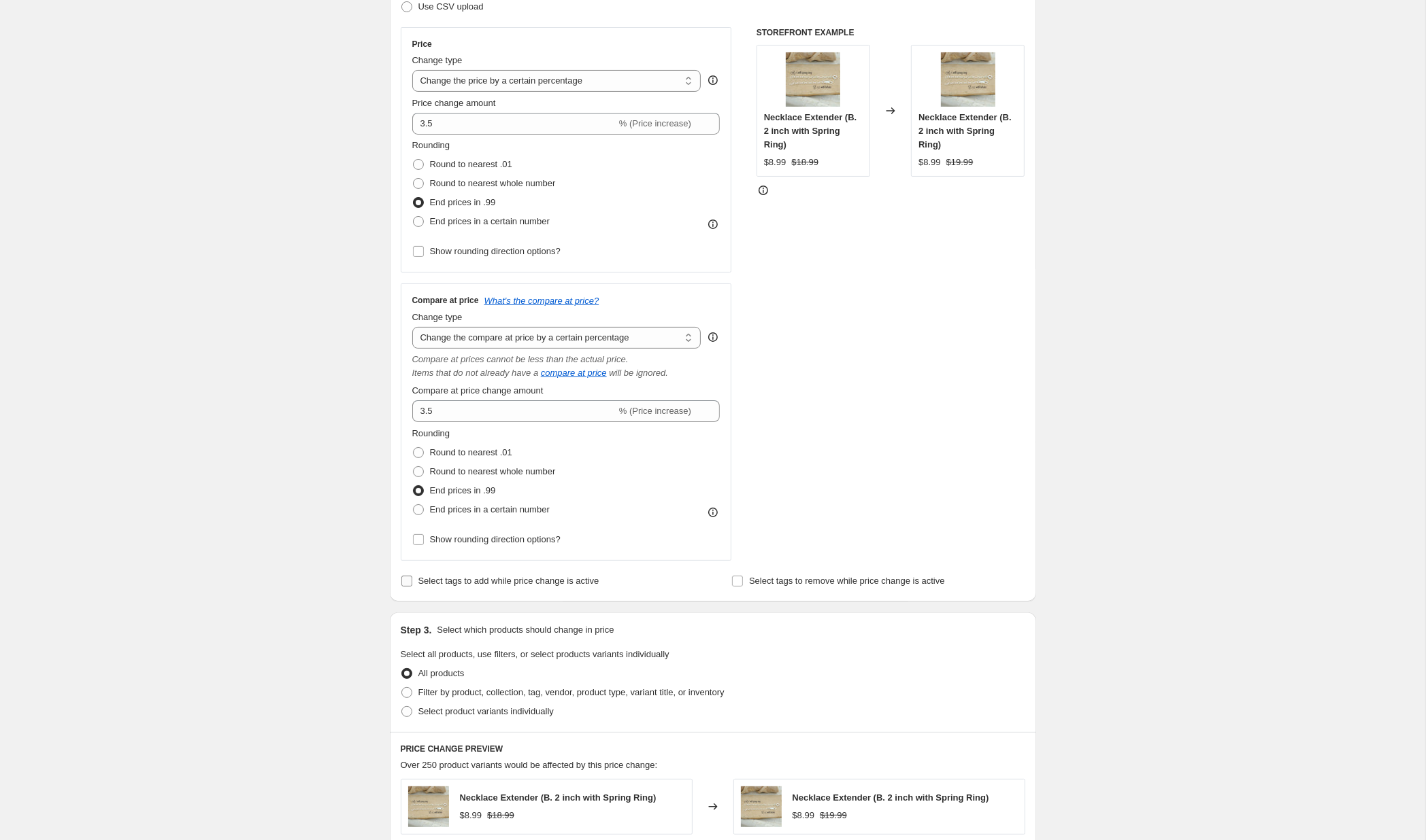
click at [460, 582] on span "Select tags to add while price change is active" at bounding box center [509, 581] width 181 height 10
click at [412, 582] on input "Select tags to add while price change is active" at bounding box center [407, 582] width 11 height 11
checkbox input "true"
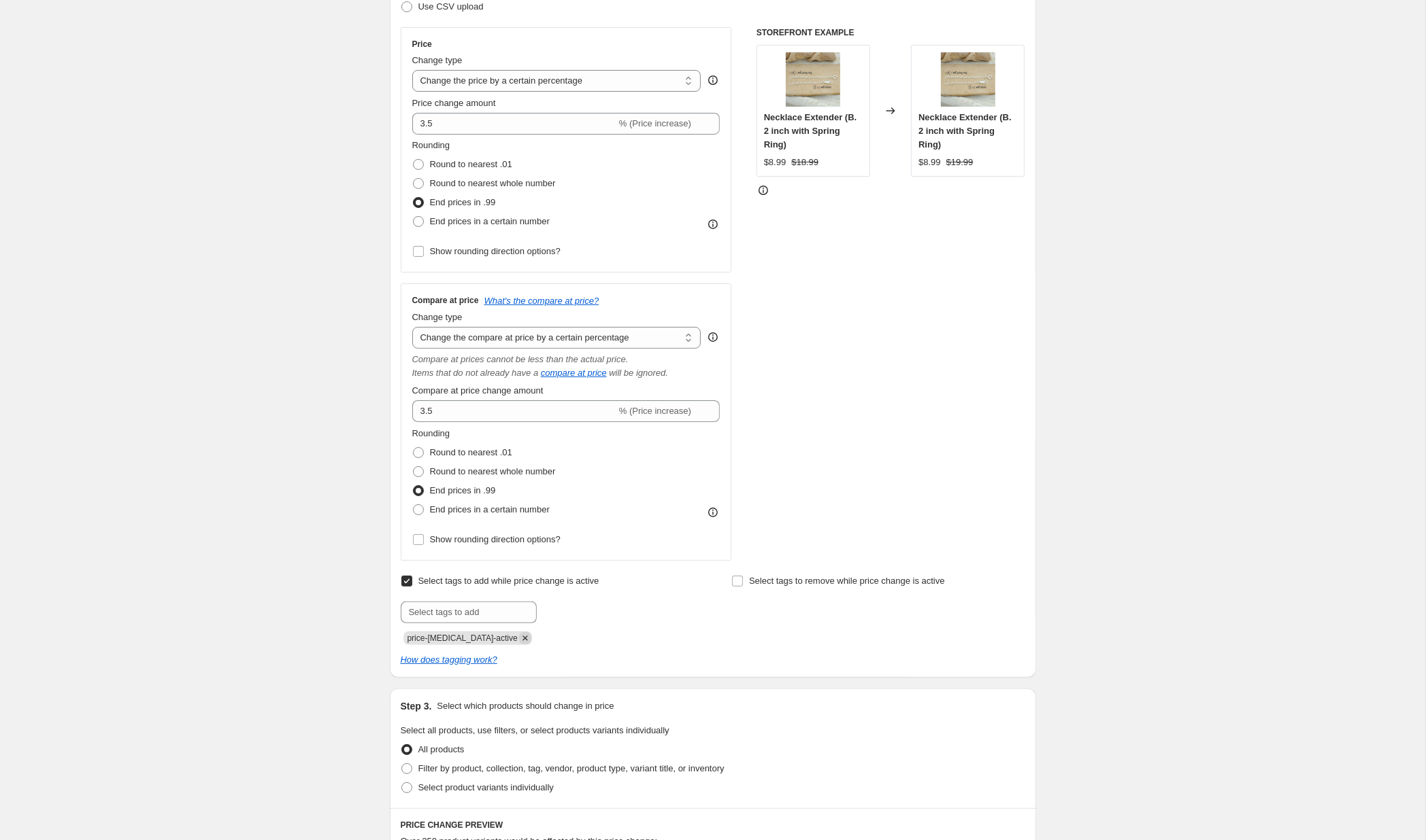
click at [519, 645] on icon "Remove price-change-job-active" at bounding box center [525, 639] width 12 height 12
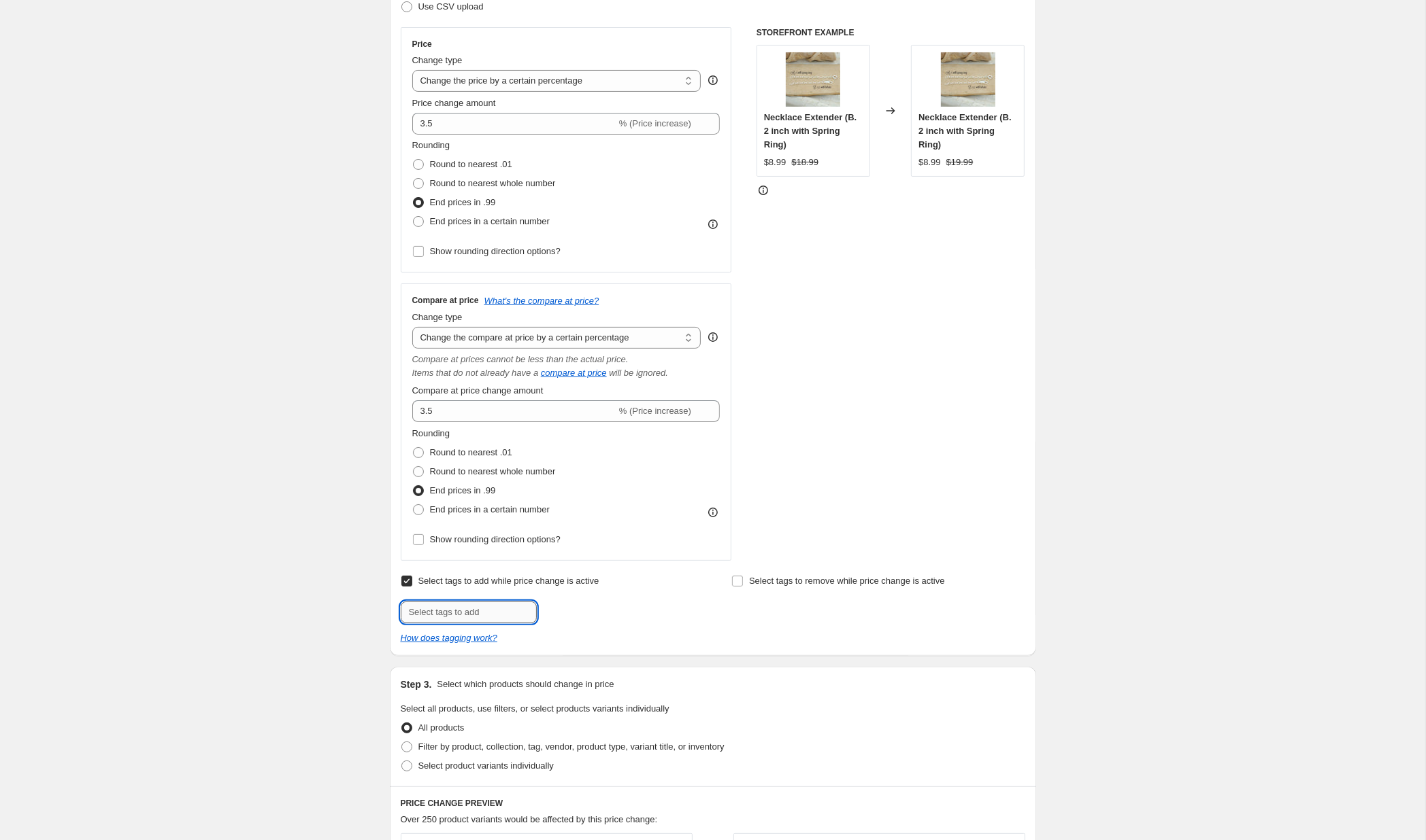
click at [473, 613] on input "text" at bounding box center [468, 613] width 136 height 22
type input "10% Price Increase SB 9-22"
click at [586, 607] on button "Add 10% Price In..." at bounding box center [584, 611] width 89 height 19
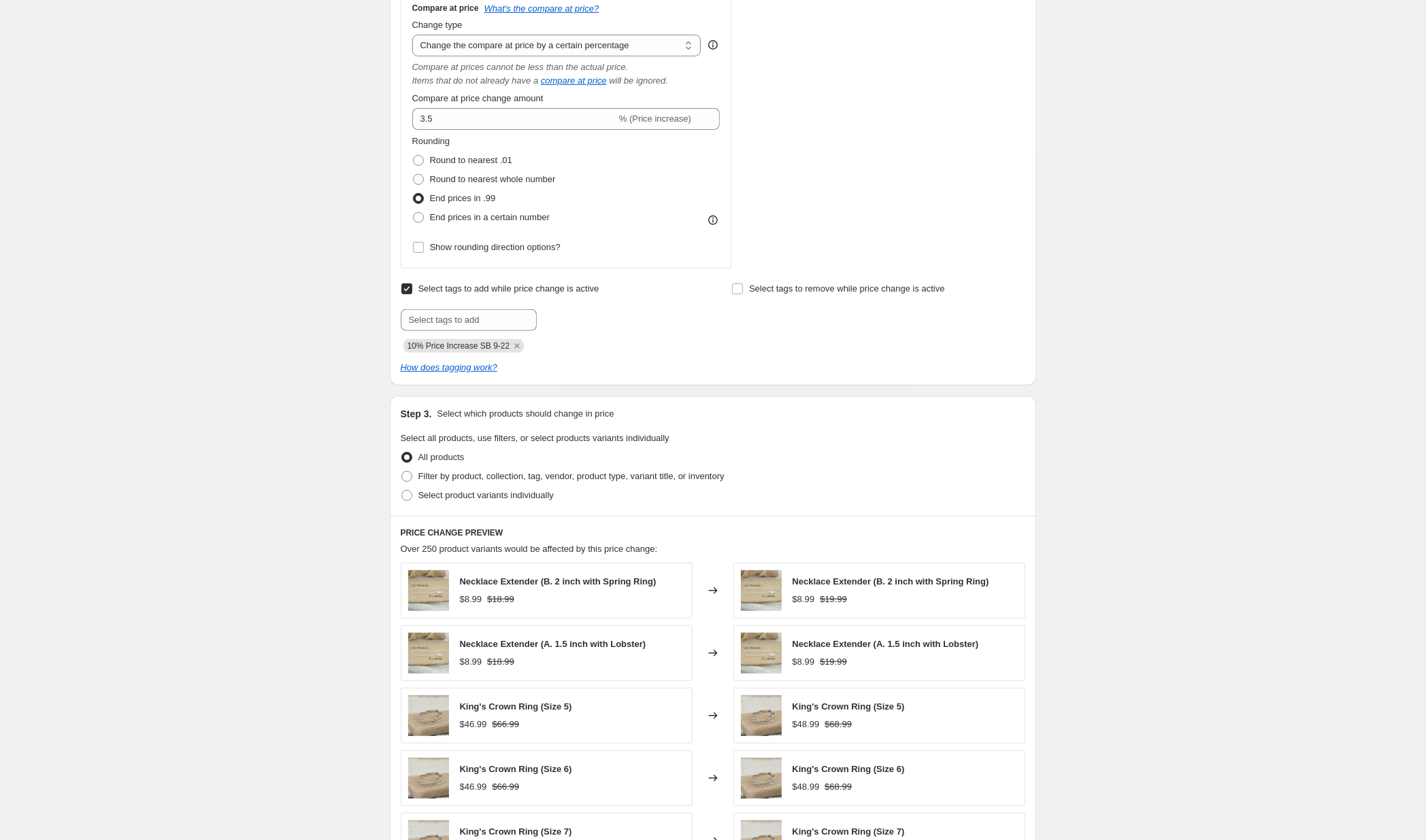
scroll to position [580, 0]
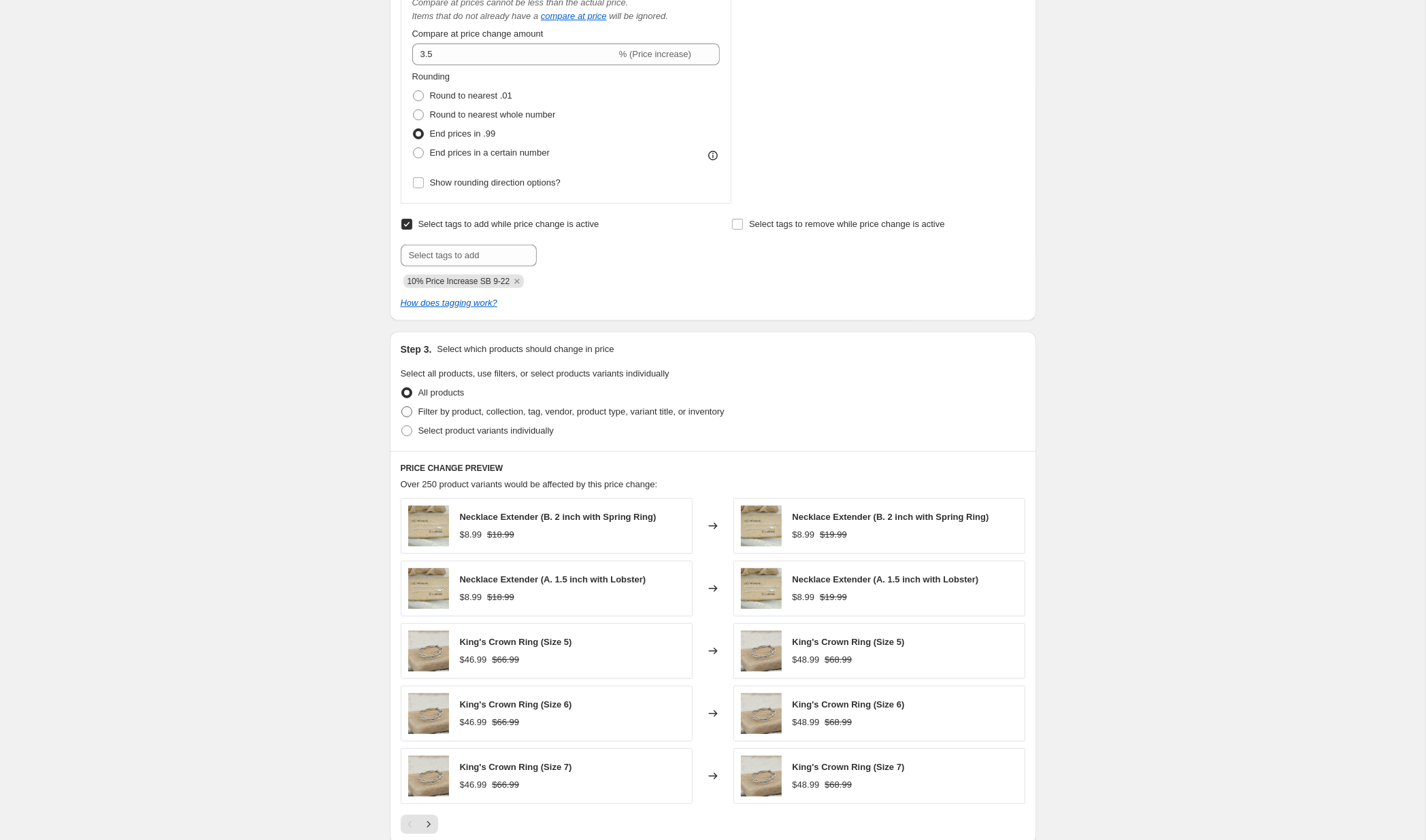
click at [469, 408] on span "Filter by product, collection, tag, vendor, product type, variant title, or inv…" at bounding box center [571, 411] width 306 height 10
click at [402, 407] on input "Filter by product, collection, tag, vendor, product type, variant title, or inv…" at bounding box center [402, 407] width 1 height 1
radio input "true"
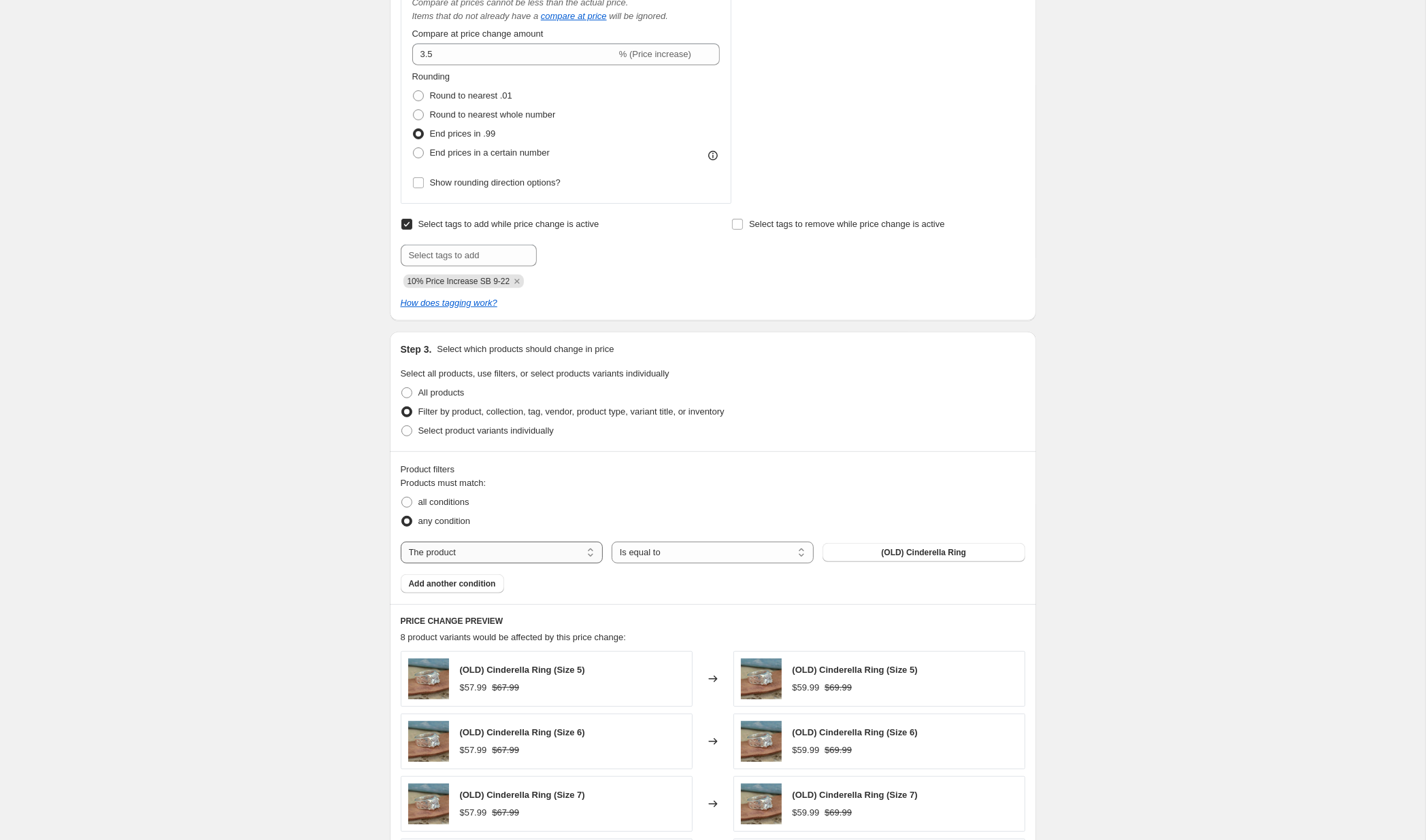
click at [401, 542] on select "The product The product's collection The product's tag The product's vendor The…" at bounding box center [502, 553] width 202 height 22
click at [490, 546] on select "The product The product's collection The product's tag The product's vendor The…" at bounding box center [502, 553] width 202 height 22
click at [401, 542] on select "The product The product's collection The product's tag The product's vendor The…" at bounding box center [502, 553] width 202 height 22
select select "product_status"
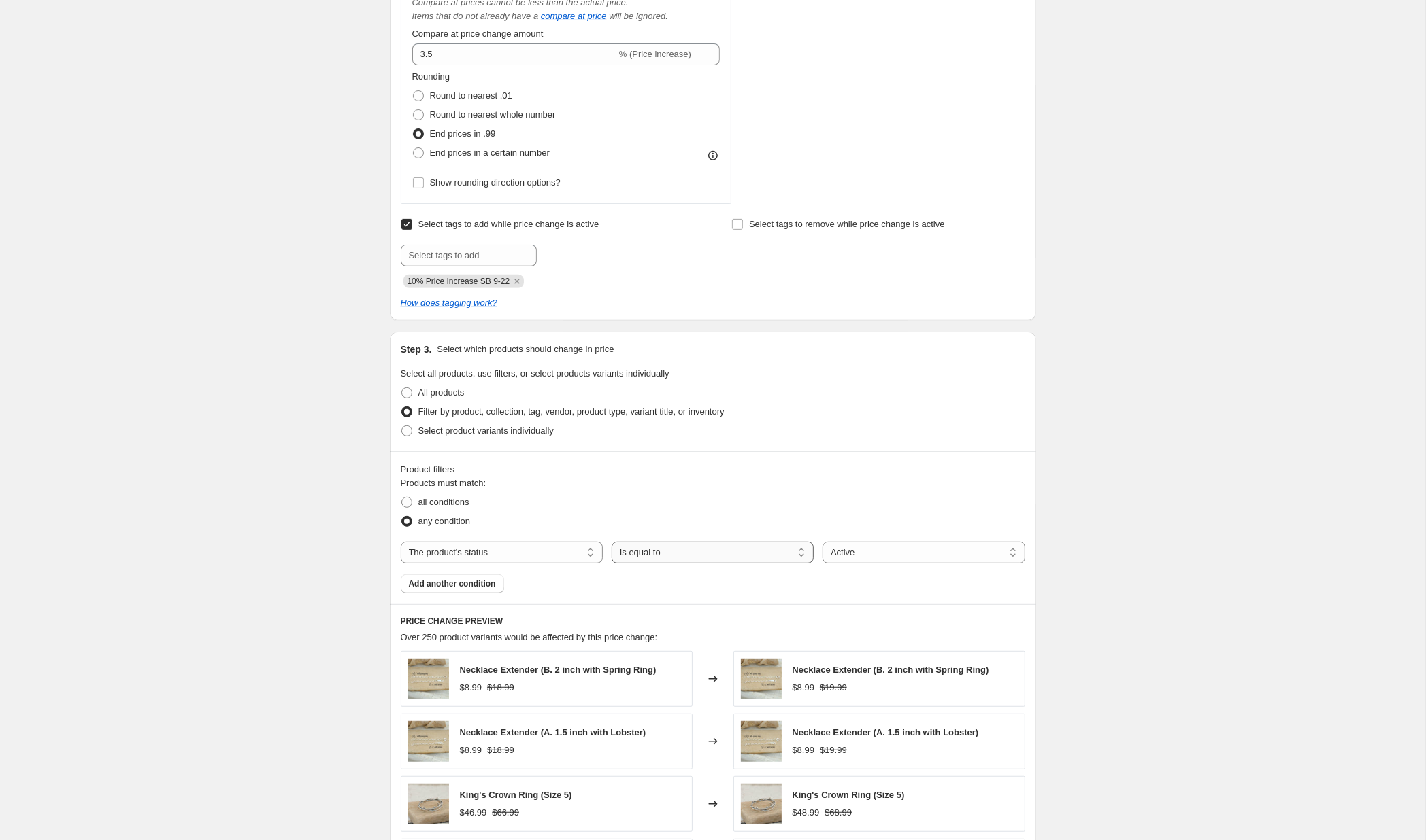
click at [611, 542] on select "Is equal to Is not equal to" at bounding box center [713, 553] width 202 height 22
select select "not_equal"
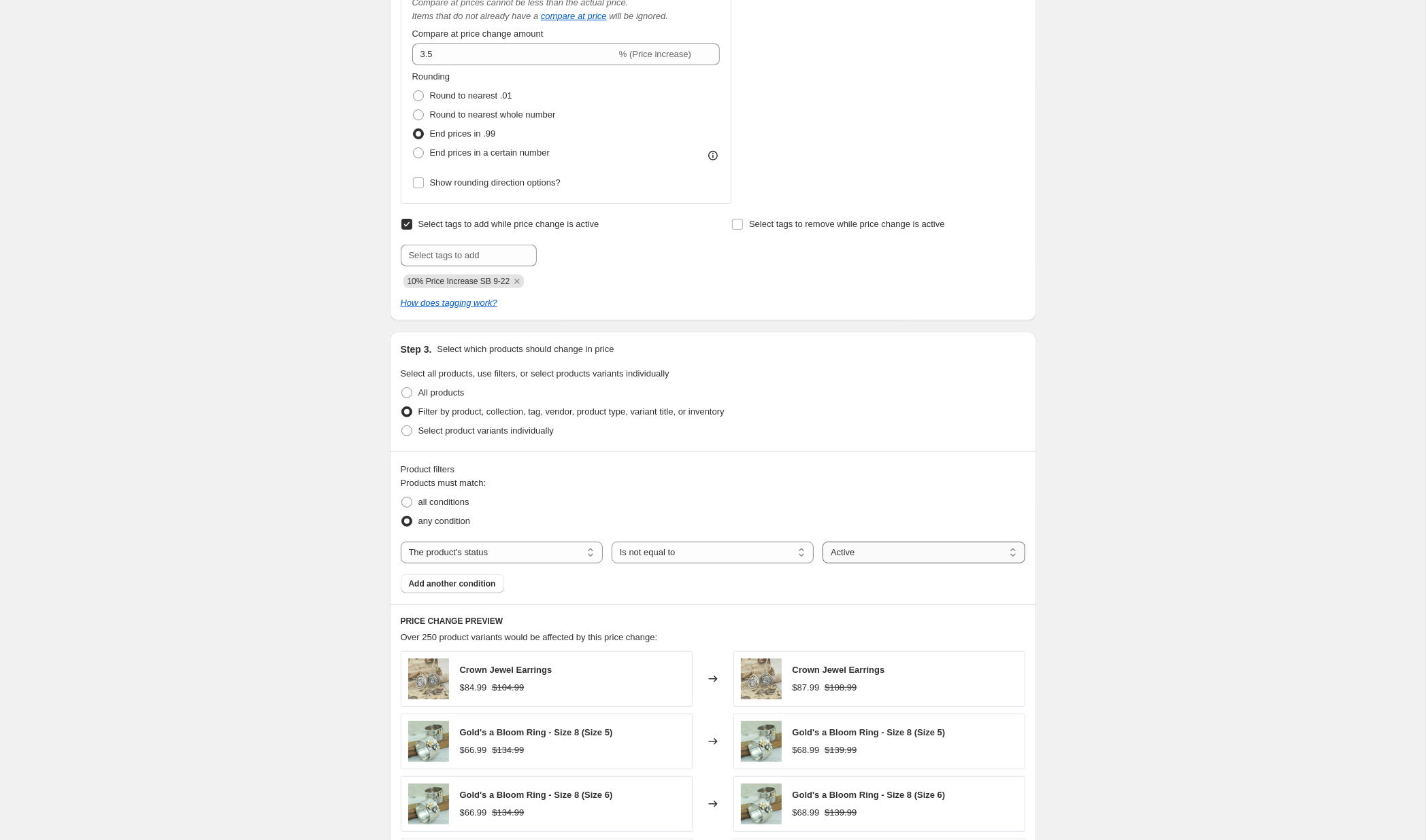
click at [822, 542] on select "Active Draft Archived" at bounding box center [923, 553] width 202 height 22
select select "archived"
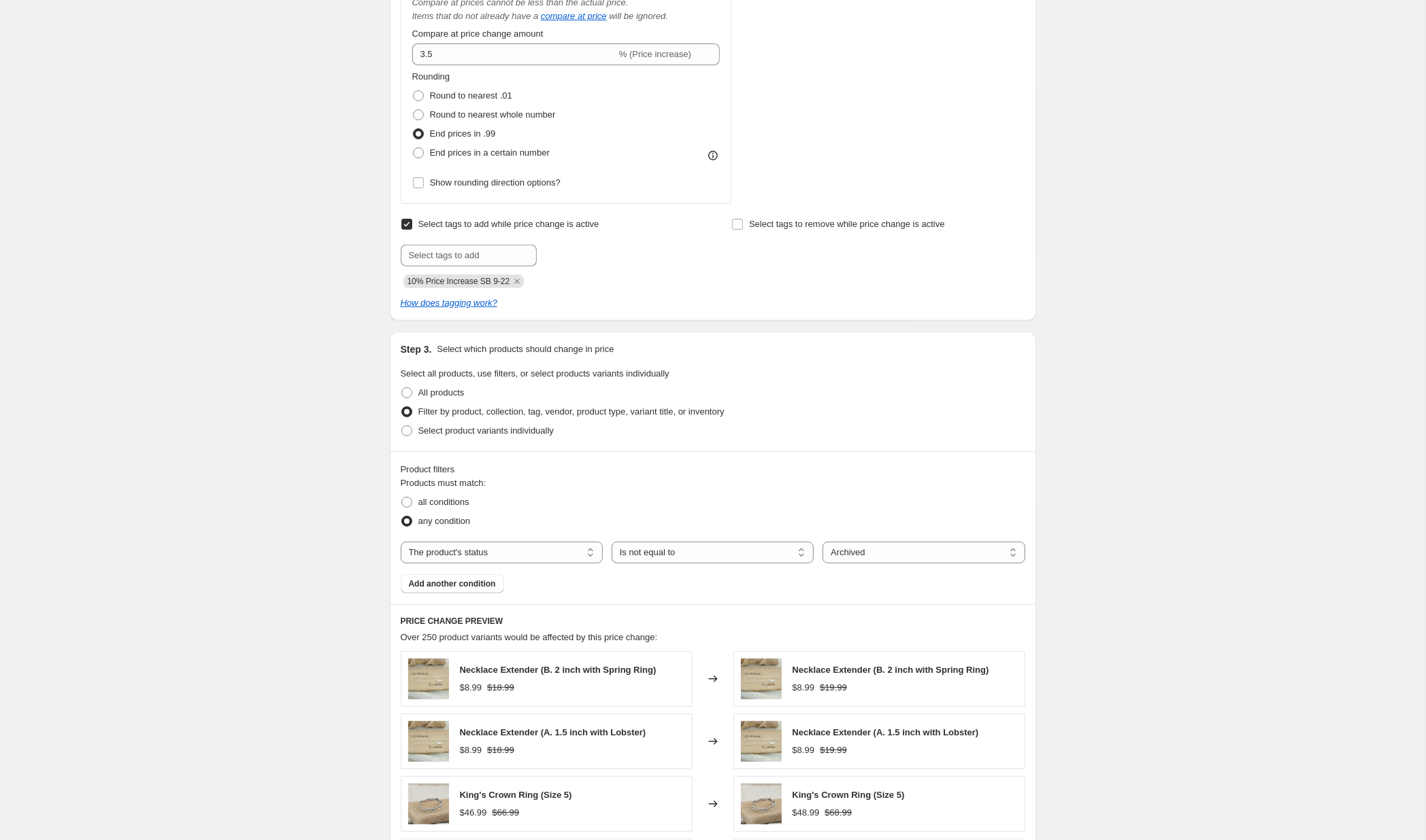
click at [479, 585] on span "Add another condition" at bounding box center [453, 584] width 87 height 11
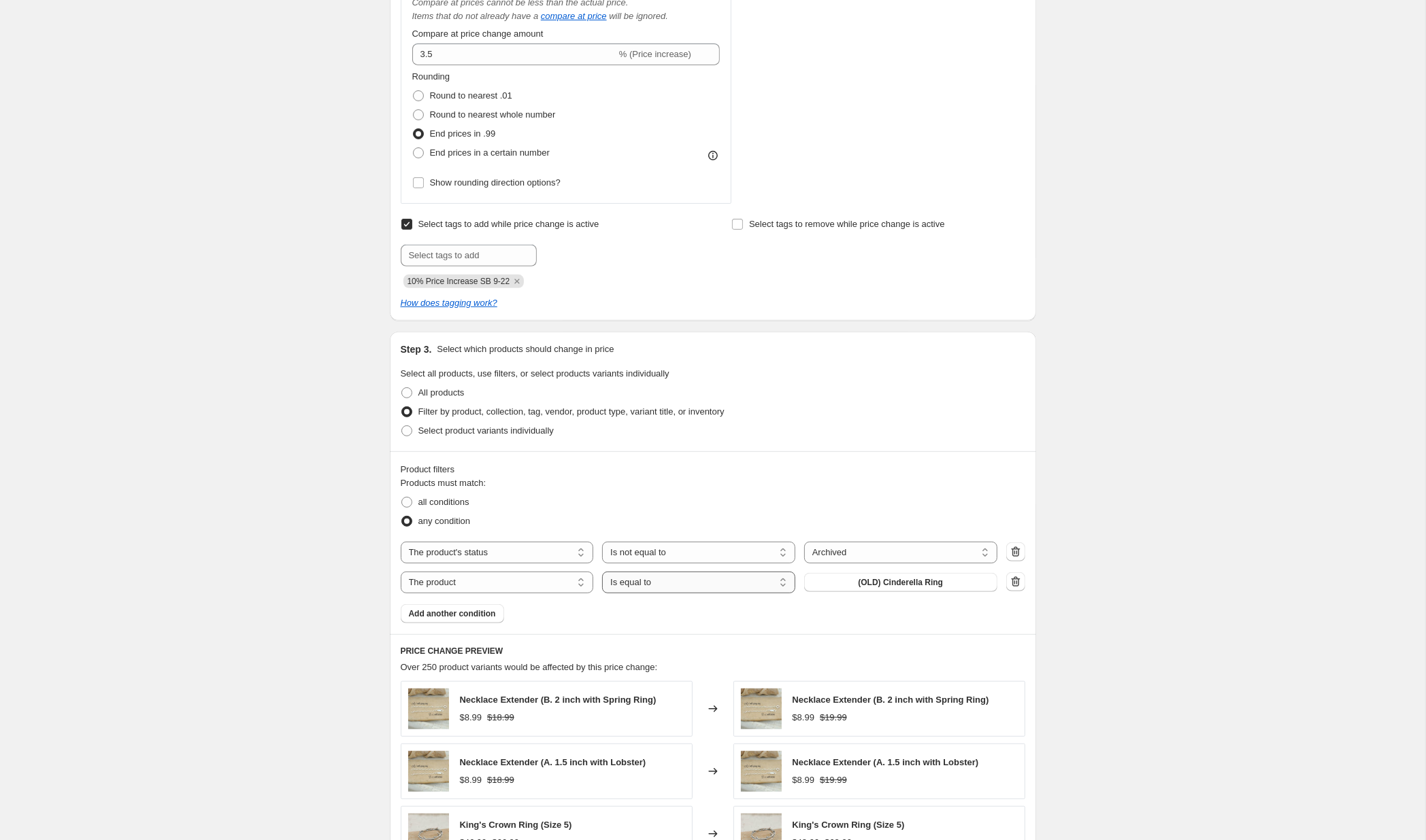
click at [602, 572] on select "Is equal to Is not equal to" at bounding box center [699, 582] width 193 height 22
click at [401, 572] on select "The product The product's collection The product's tag The product's vendor The…" at bounding box center [497, 582] width 193 height 22
select select "vendor"
click at [876, 587] on button "101-A" at bounding box center [900, 582] width 193 height 19
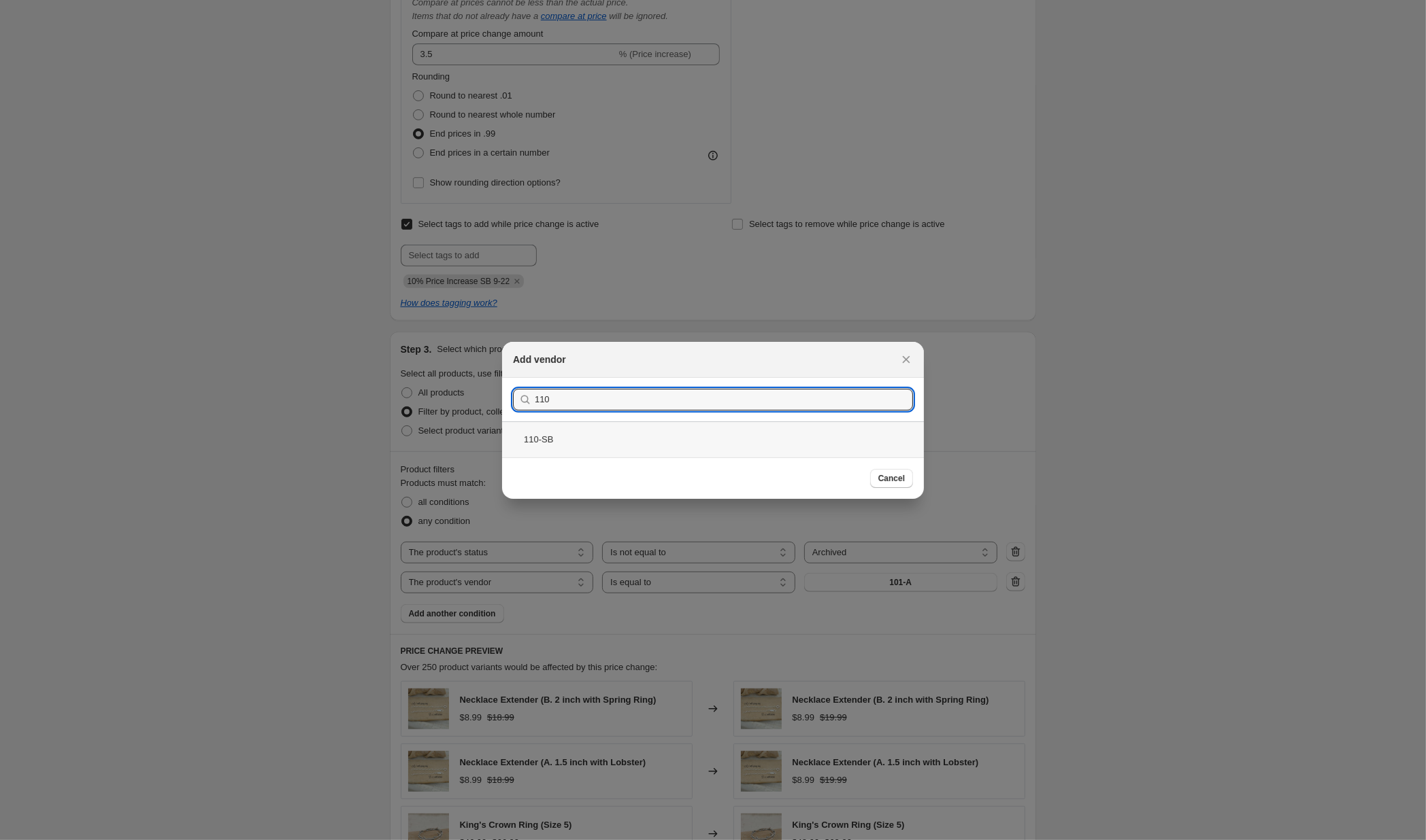
type input "110"
click at [576, 441] on div "110-SB" at bounding box center [713, 439] width 422 height 36
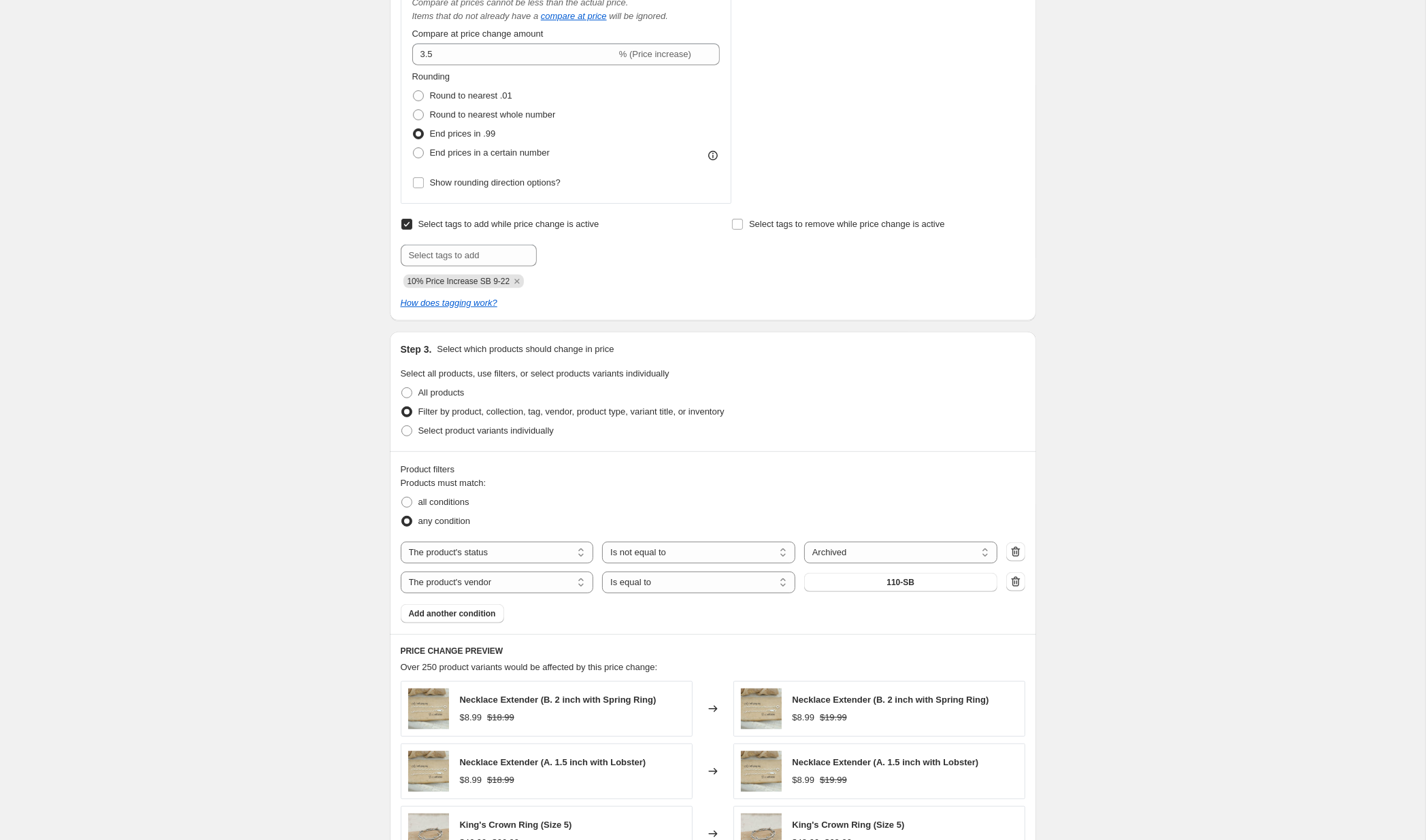
click at [893, 633] on div "Product filters Products must match: all conditions any condition The product T…" at bounding box center [713, 543] width 646 height 183
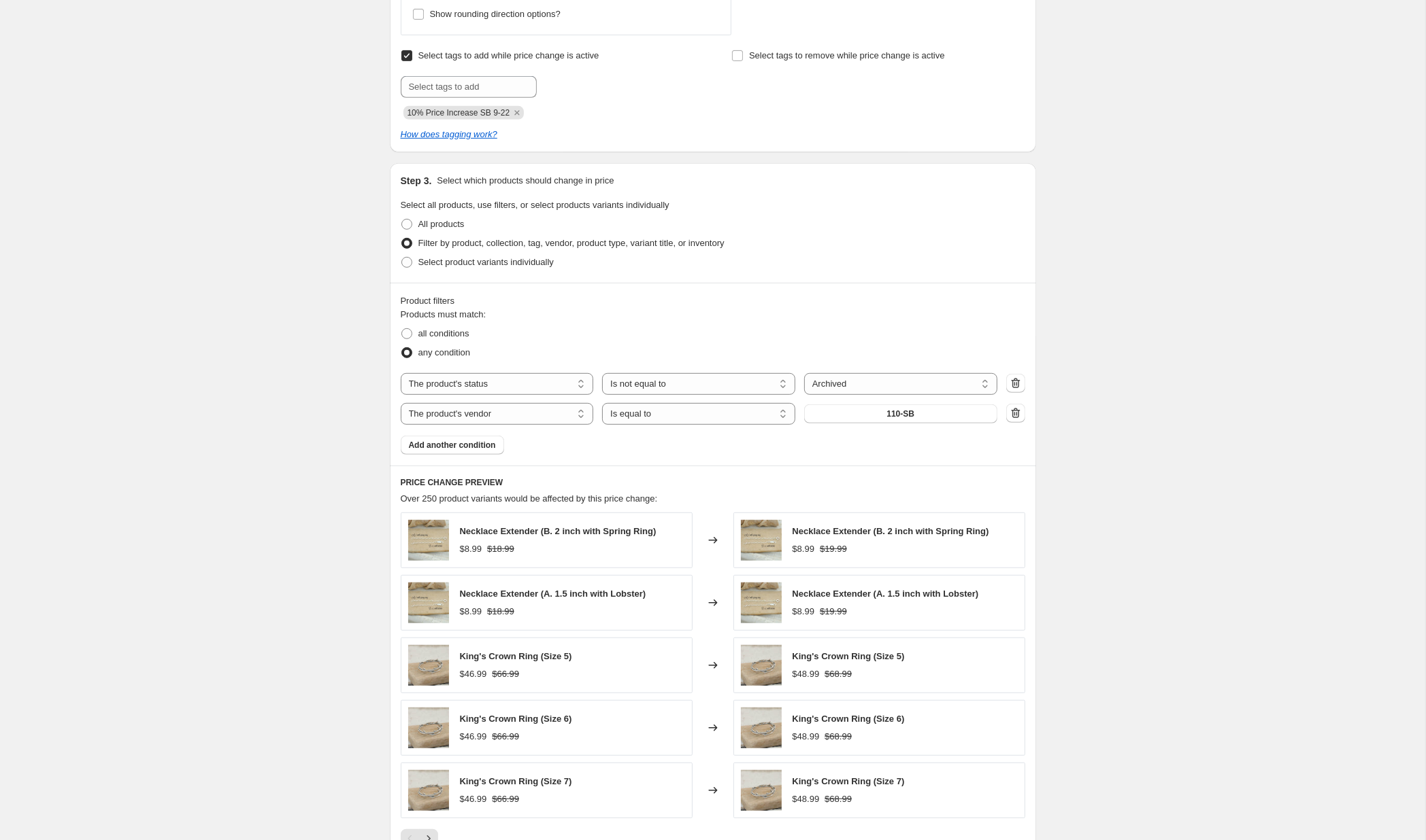
scroll to position [723, 0]
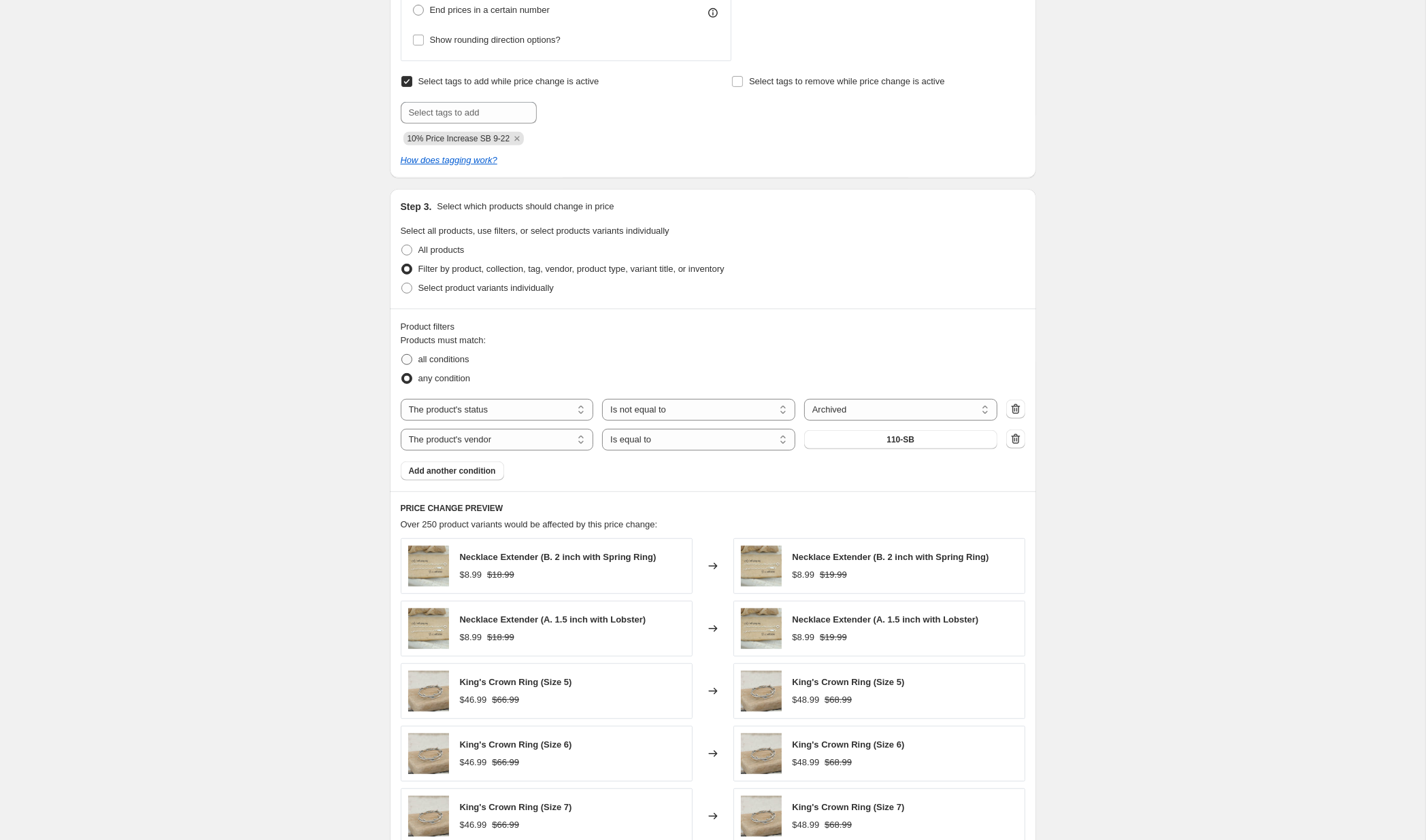
click at [438, 361] on span "all conditions" at bounding box center [443, 359] width 51 height 10
click at [402, 355] on input "all conditions" at bounding box center [402, 354] width 1 height 1
radio input "true"
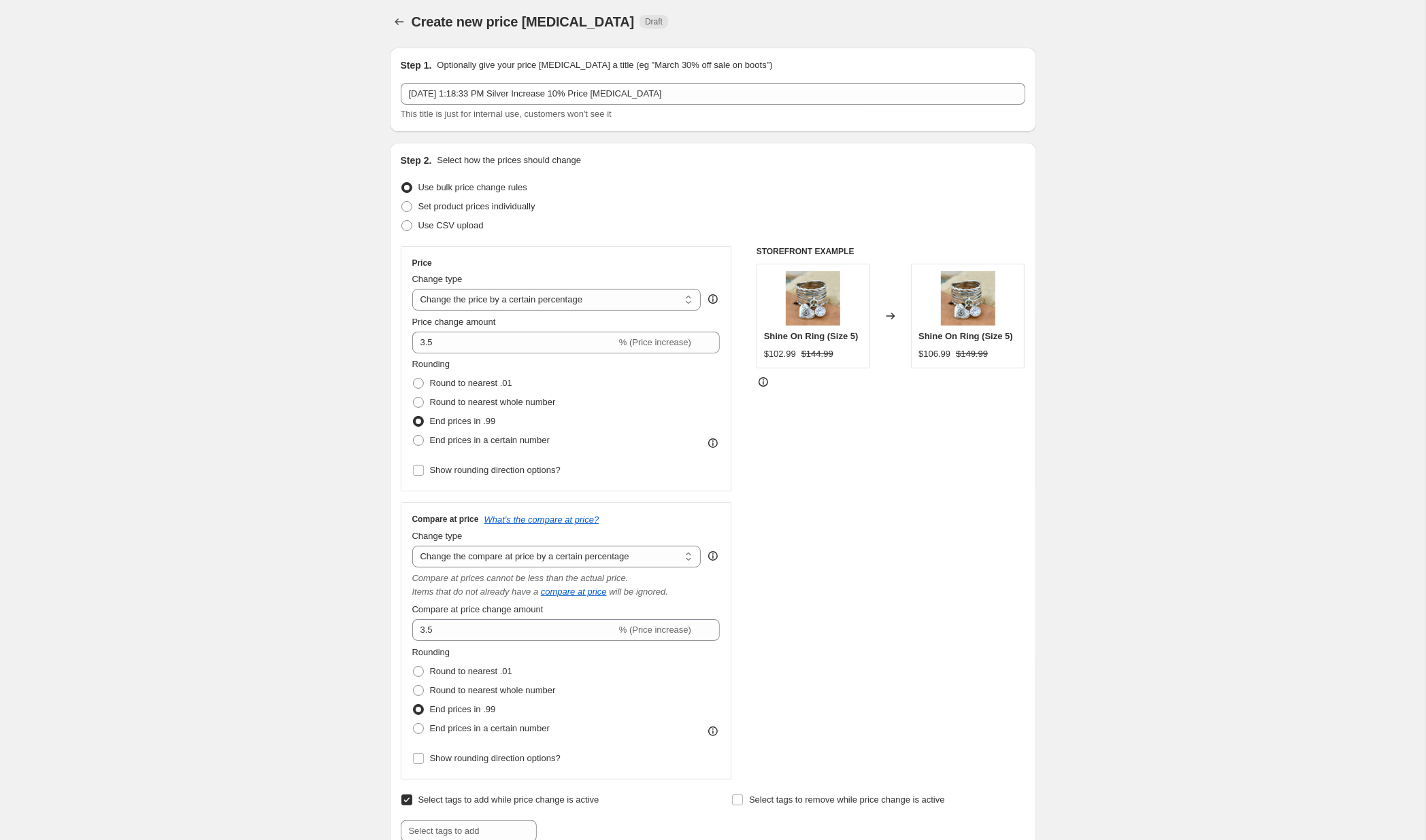
scroll to position [0, 0]
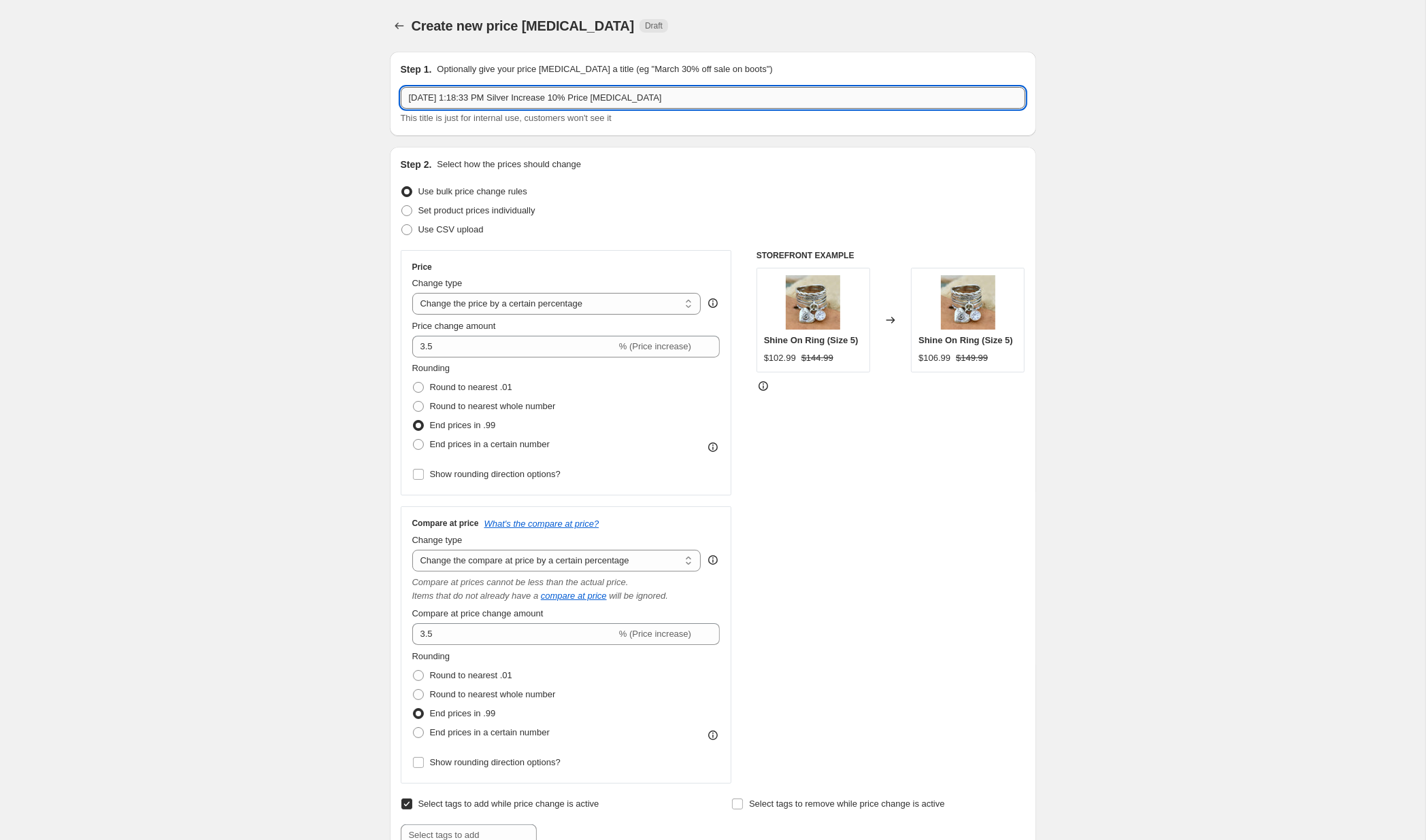
drag, startPoint x: 503, startPoint y: 97, endPoint x: 286, endPoint y: 97, distance: 217.0
click at [401, 97] on input "Sep 22, 2025, 1:18:33 PM Silver Increase 10% Price change job" at bounding box center [713, 97] width 624 height 22
type input "Silver Increase 10% Price change job 9-22-25"
click at [938, 490] on div "STOREFRONT EXAMPLE Shine On Ring (Size 5) $102.99 $144.99 Changed to Shine On R…" at bounding box center [891, 517] width 268 height 534
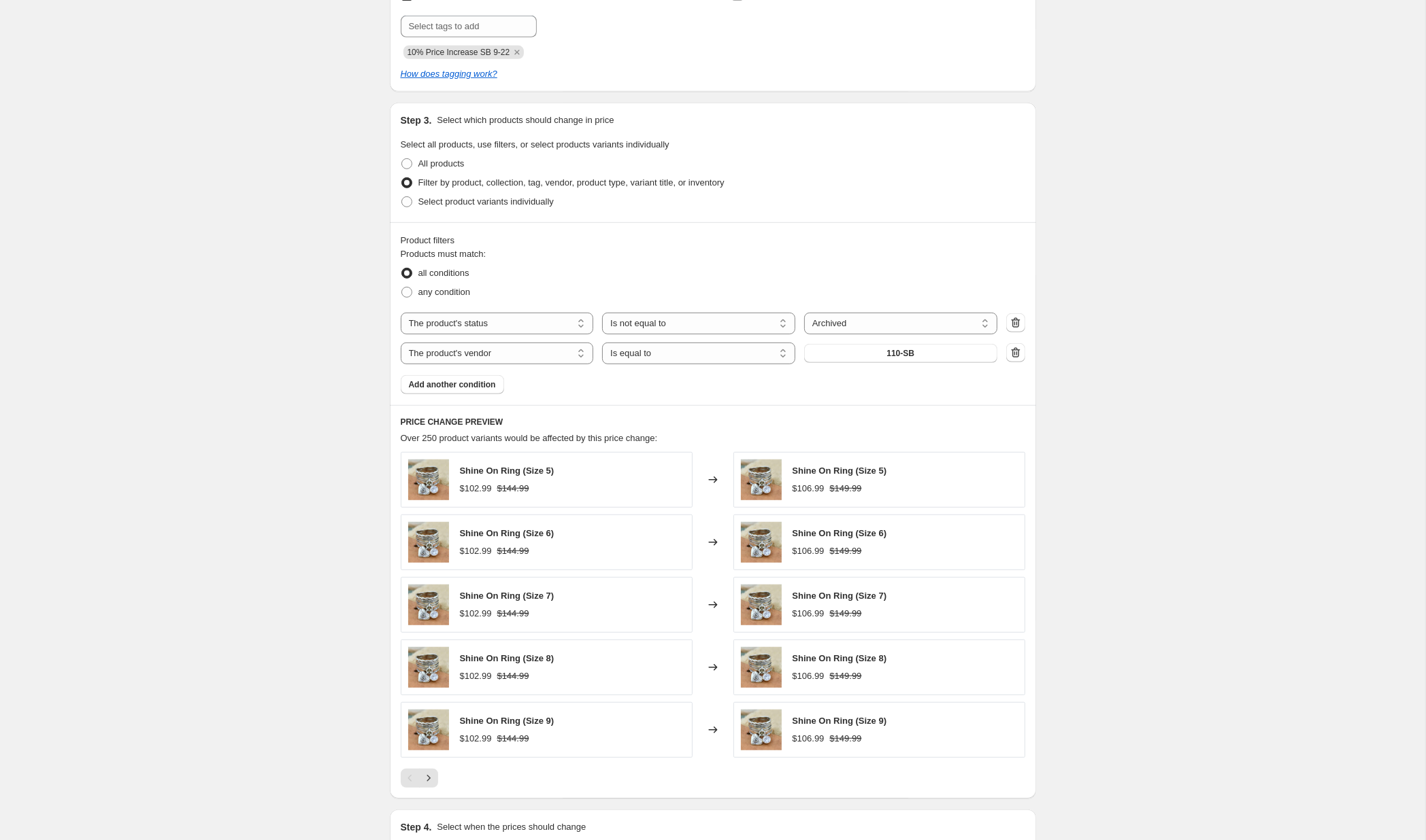
scroll to position [982, 0]
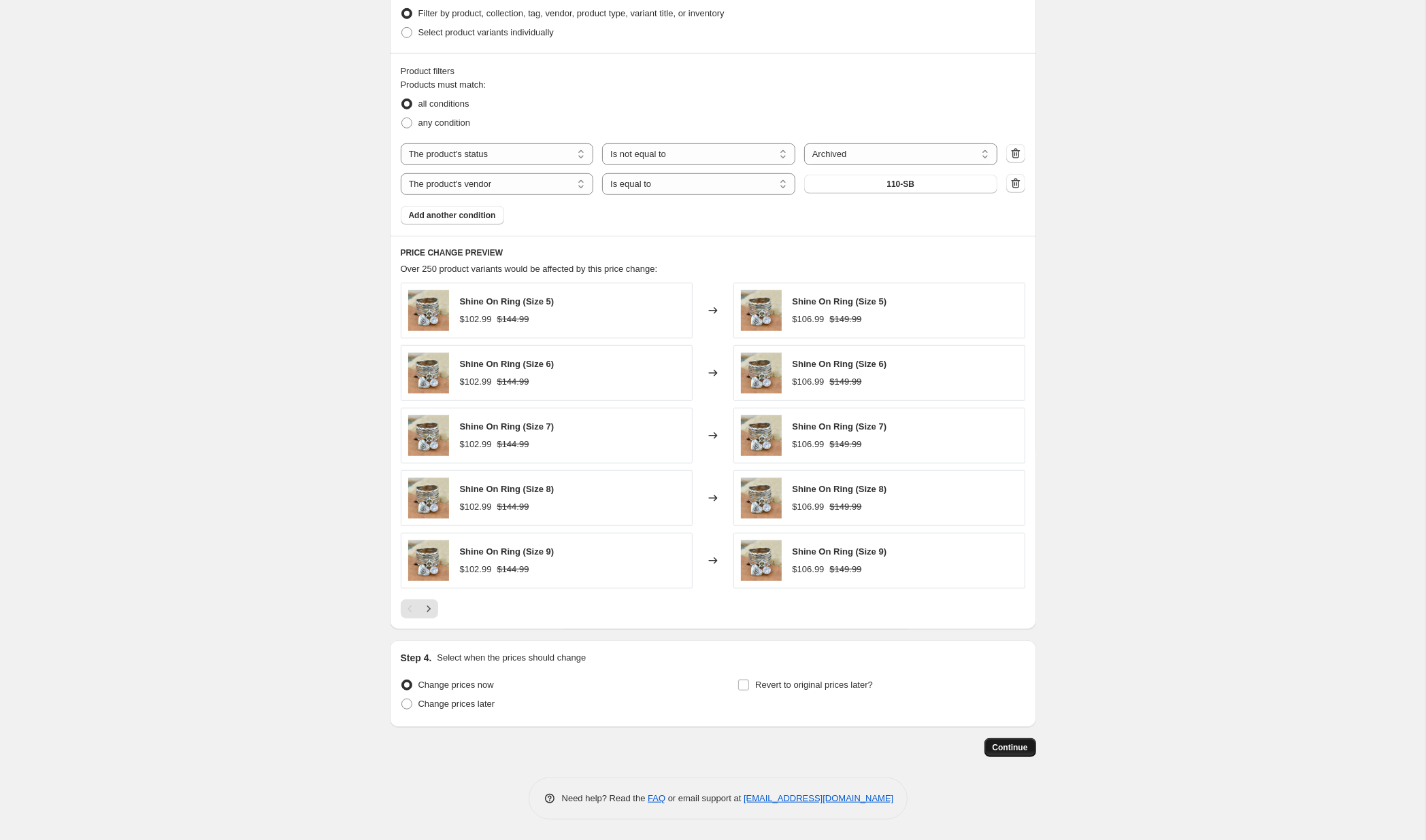
click at [1012, 727] on span "Continue" at bounding box center [1010, 748] width 36 height 11
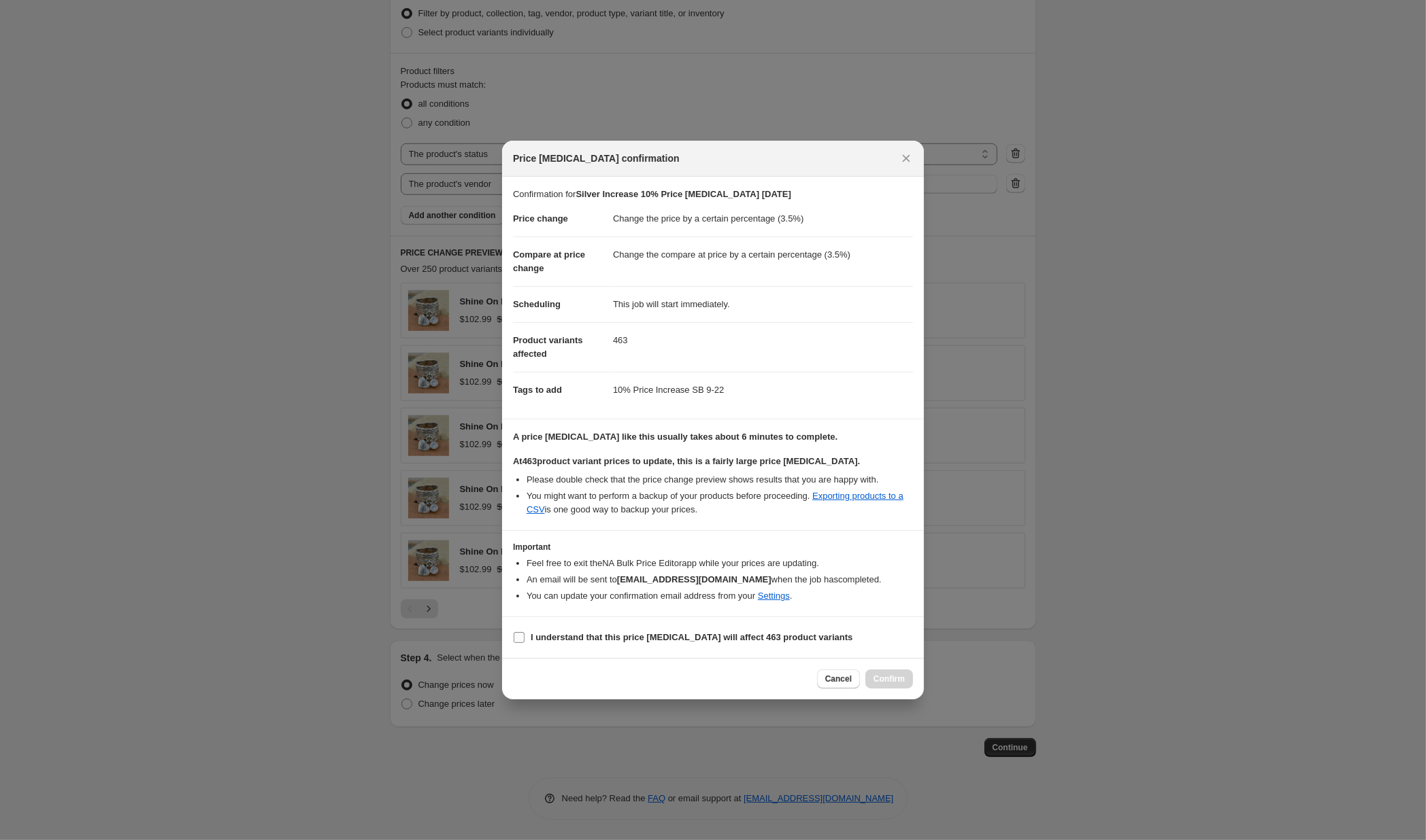
click at [530, 636] on label "I understand that this price change job will affect 463 product variants" at bounding box center [682, 637] width 339 height 19
click at [525, 636] on input "I understand that this price change job will affect 463 product variants" at bounding box center [519, 638] width 11 height 11
checkbox input "true"
click at [897, 679] on span "Confirm" at bounding box center [888, 679] width 31 height 11
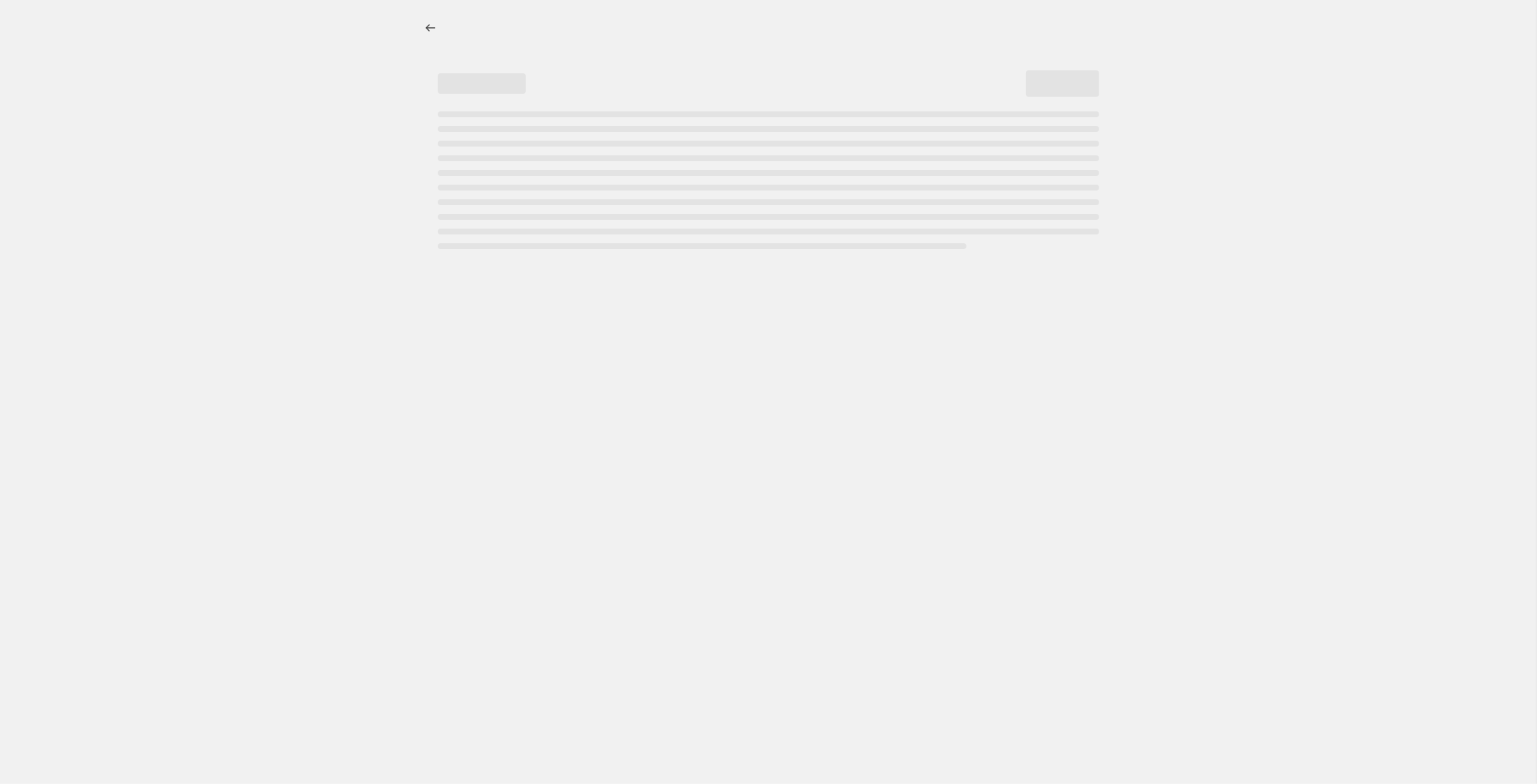
select select "percentage"
select select "product_status"
select select "not_equal"
select select "archived"
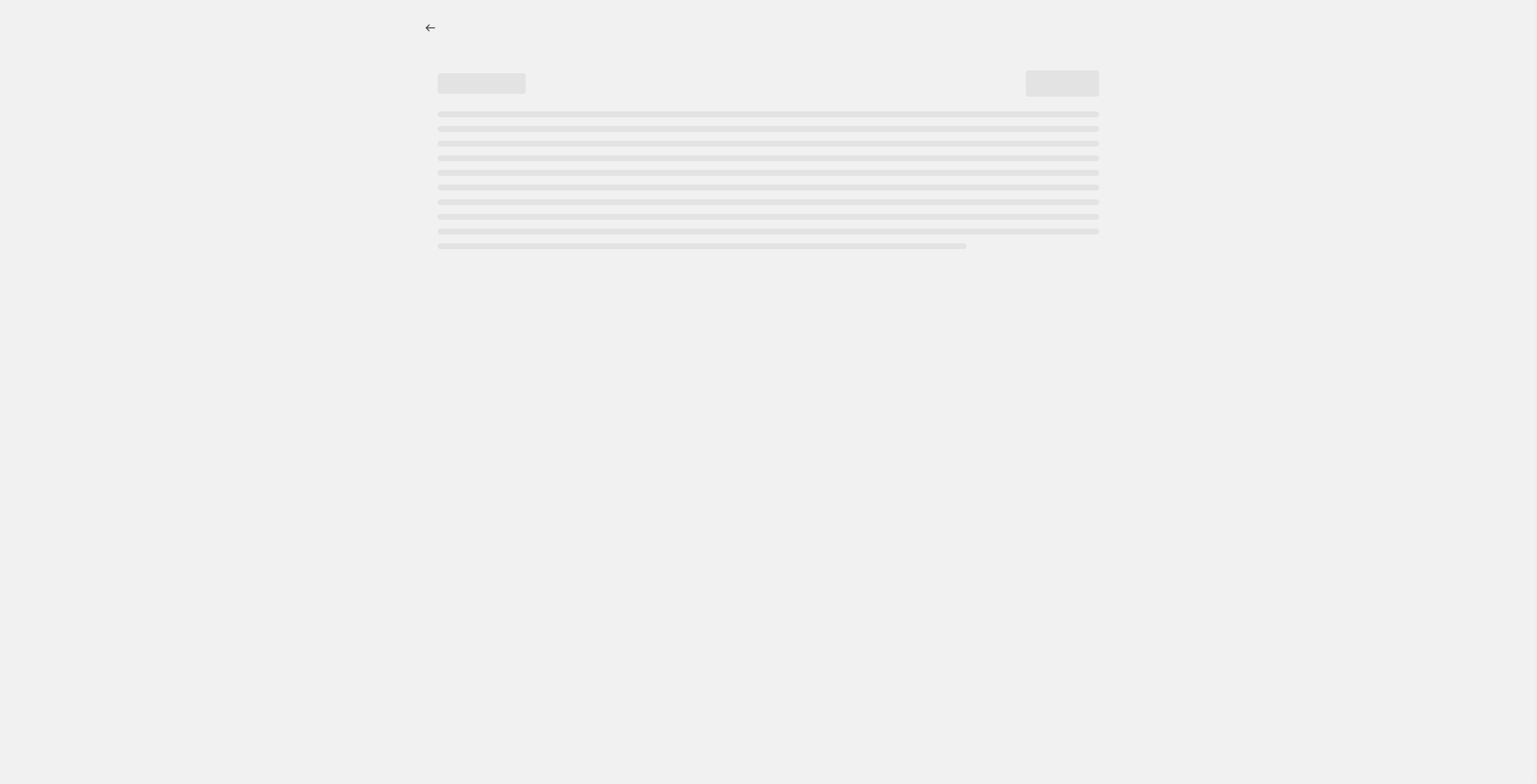
select select "vendor"
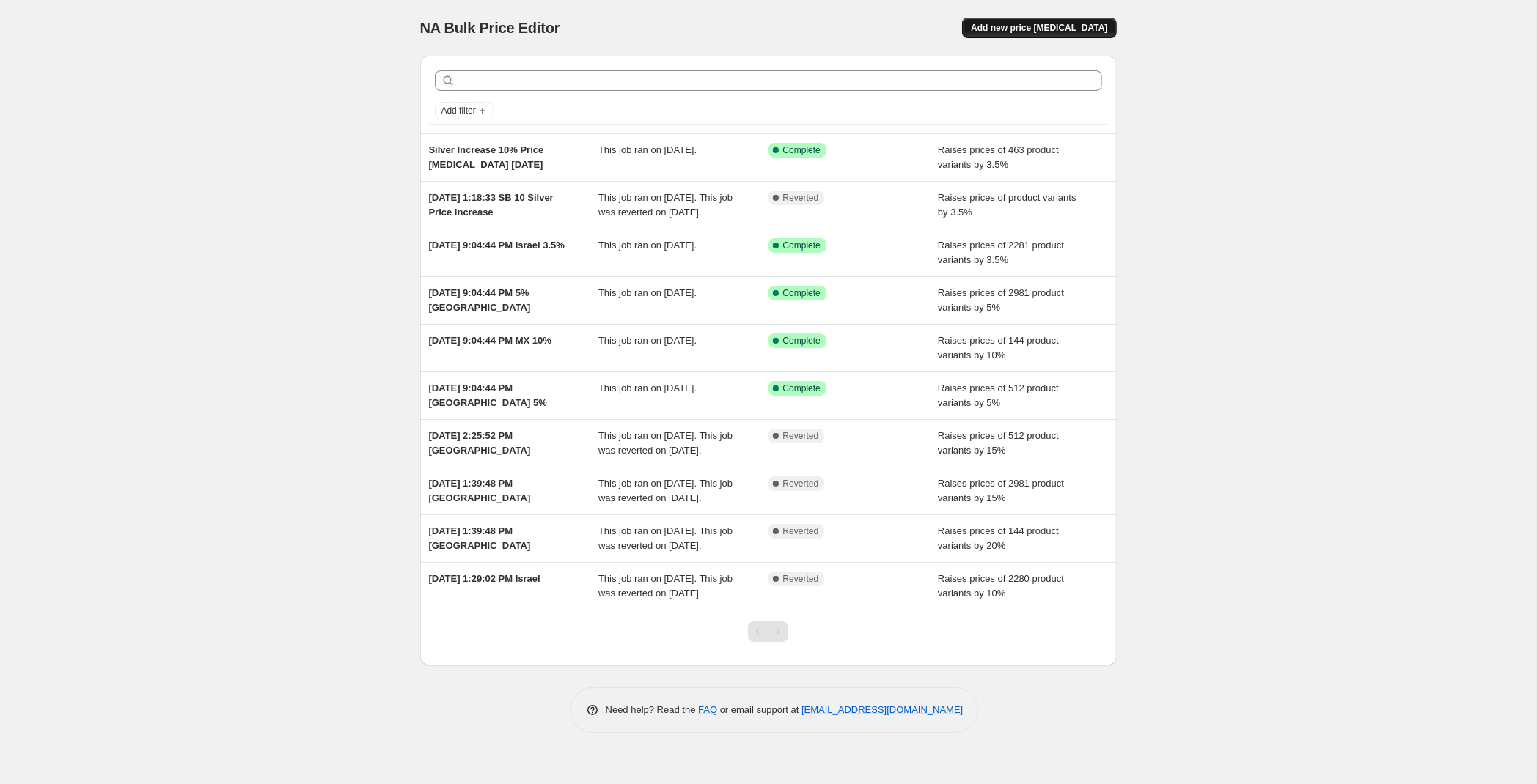
click at [1094, 29] on span "Add new price [MEDICAL_DATA]" at bounding box center [1039, 28] width 136 height 11
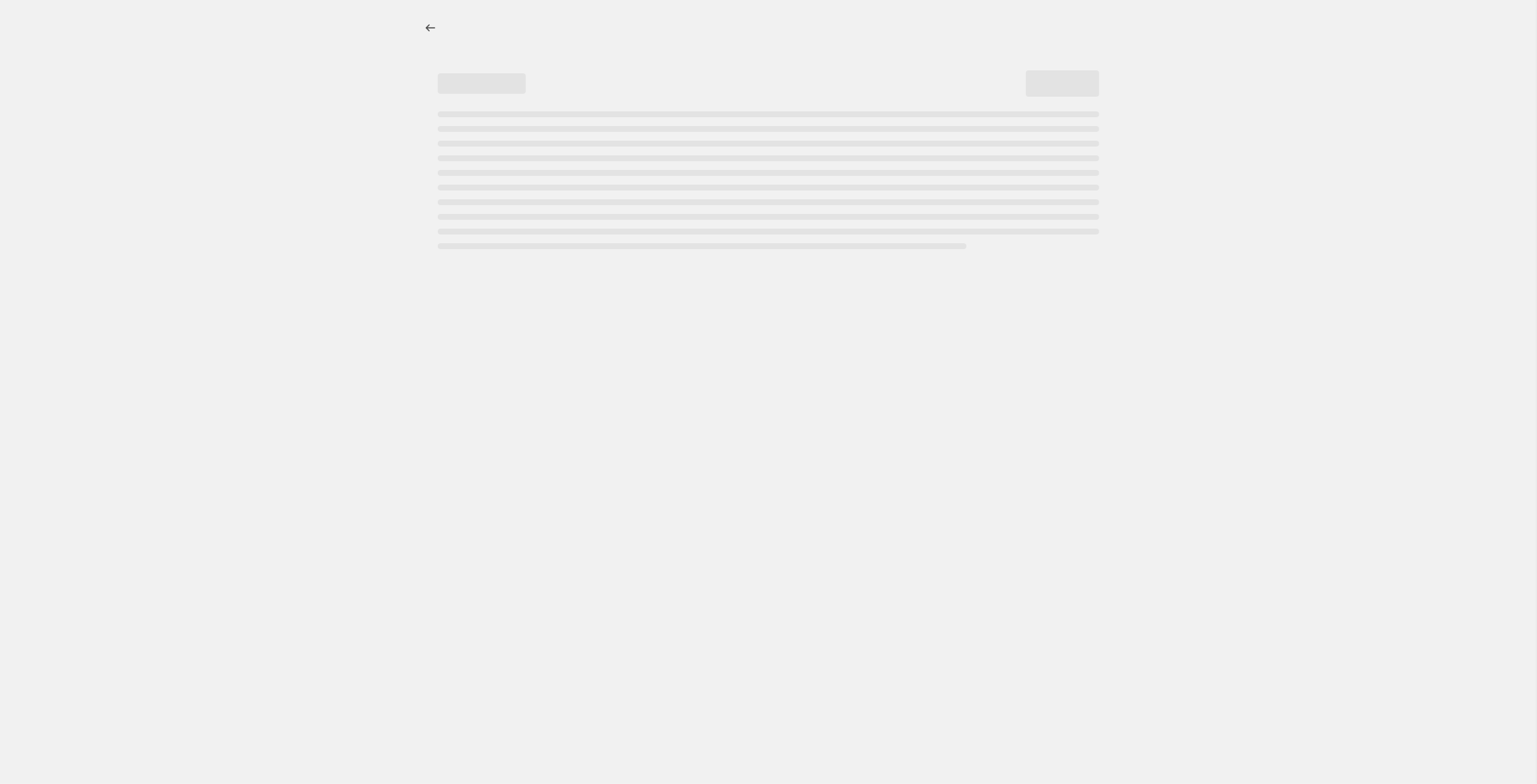
select select "percentage"
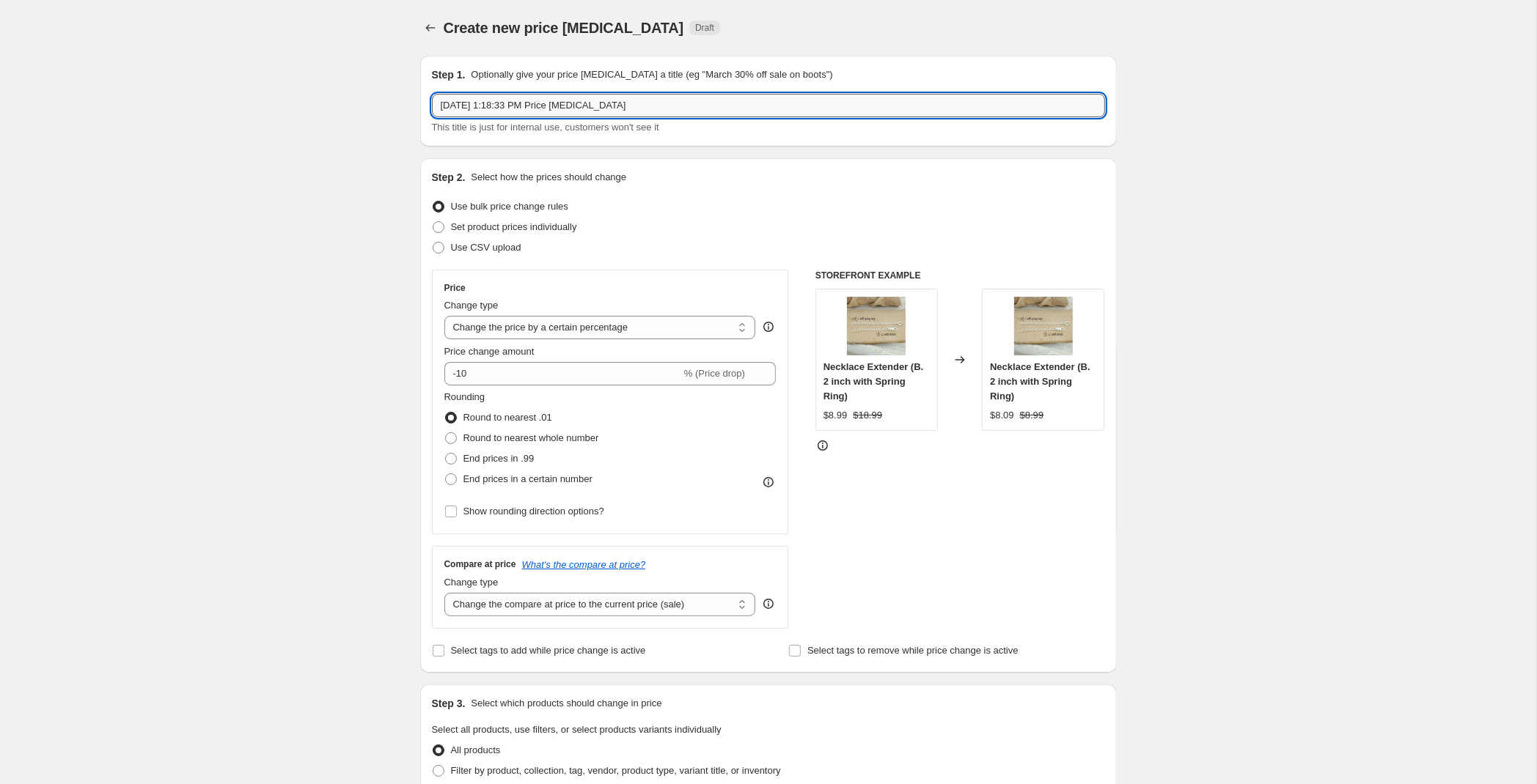
click at [612, 106] on input "Sep 22, 2025, 1:18:33 PM Price change job" at bounding box center [768, 105] width 673 height 24
click at [426, 25] on icon "Price change jobs" at bounding box center [430, 28] width 15 height 15
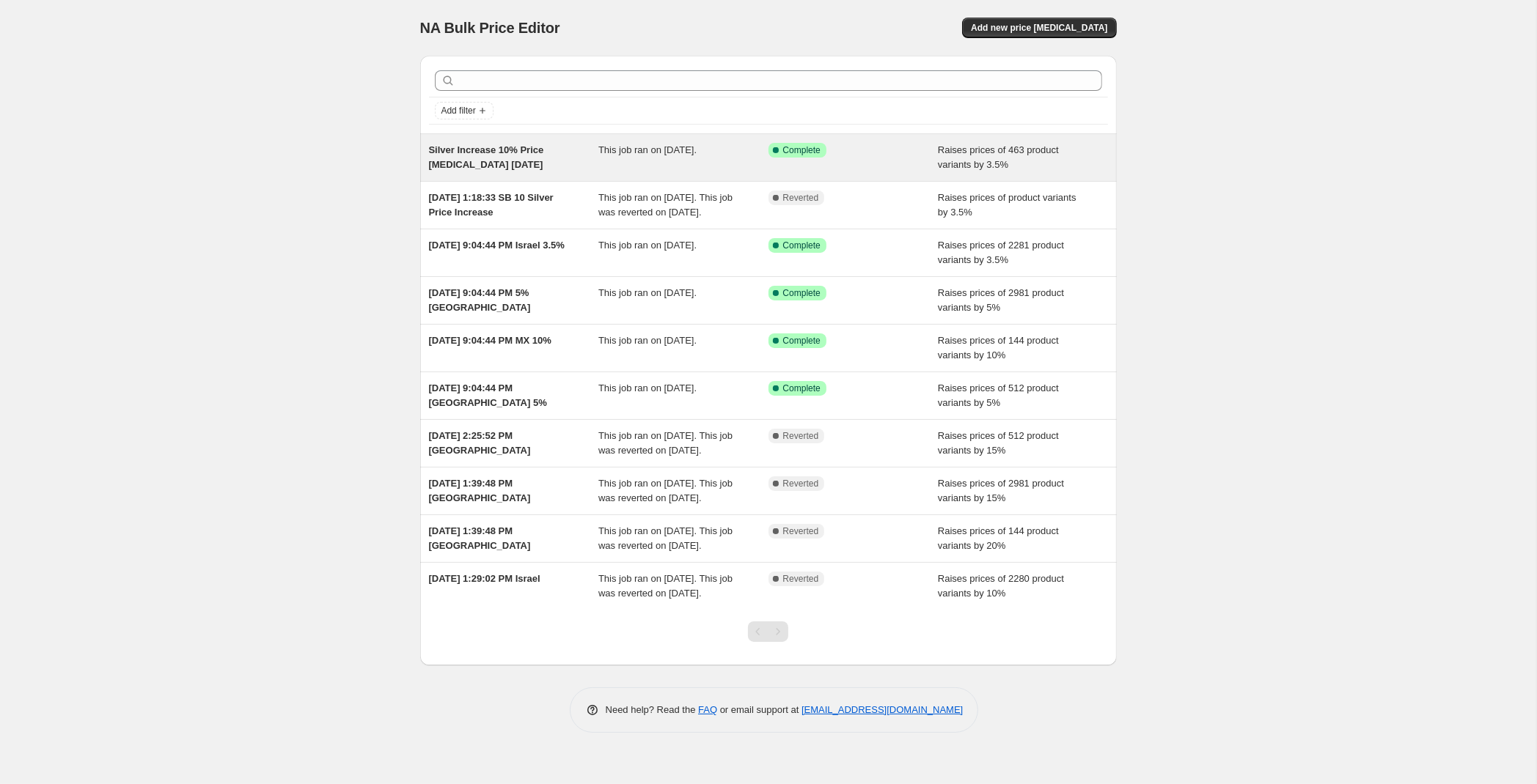
drag, startPoint x: 498, startPoint y: 170, endPoint x: 510, endPoint y: 163, distance: 13.9
click at [510, 163] on div "Silver Increase 10% Price change job 9-22-25" at bounding box center [513, 157] width 170 height 29
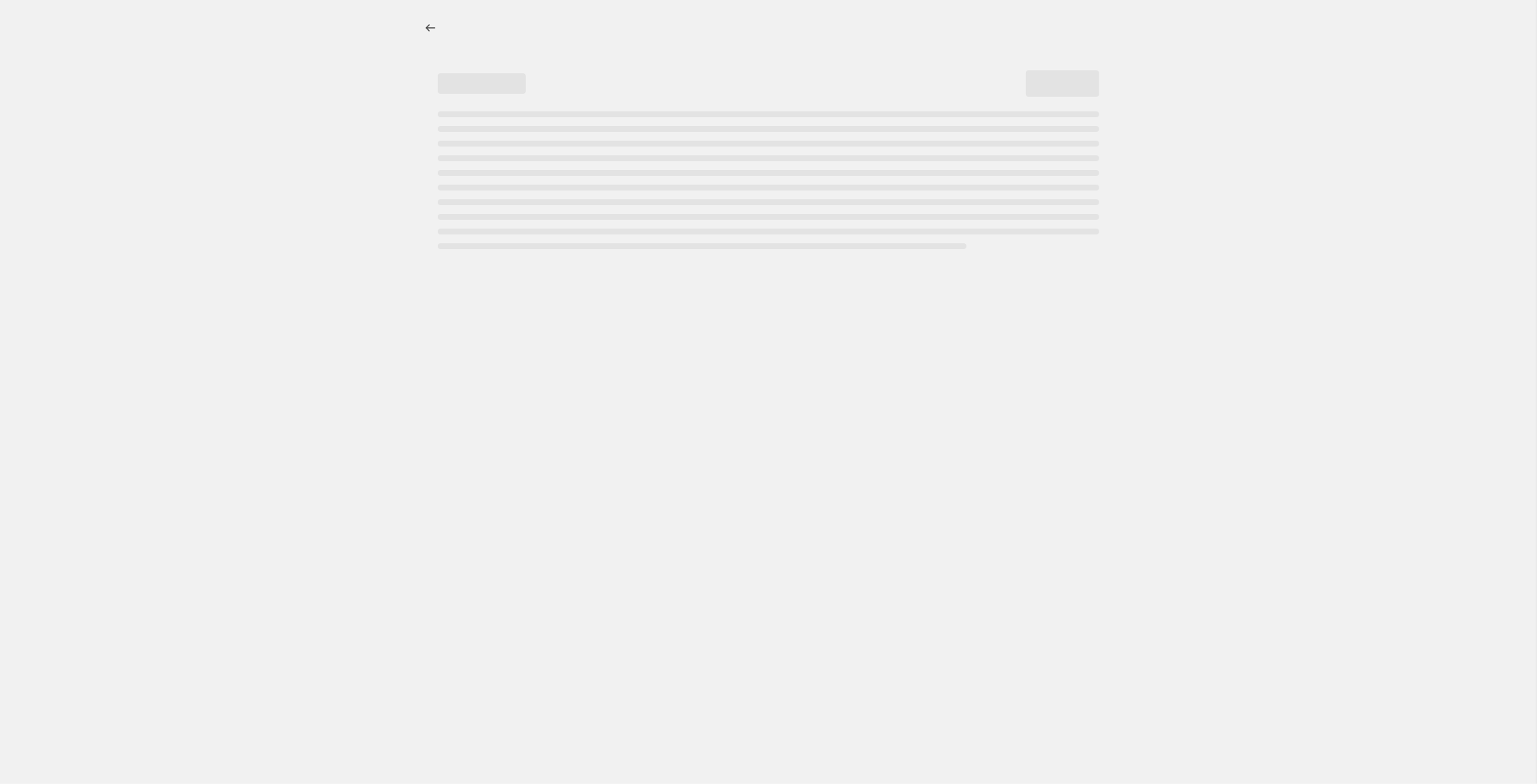
select select "percentage"
select select "product_status"
select select "not_equal"
select select "archived"
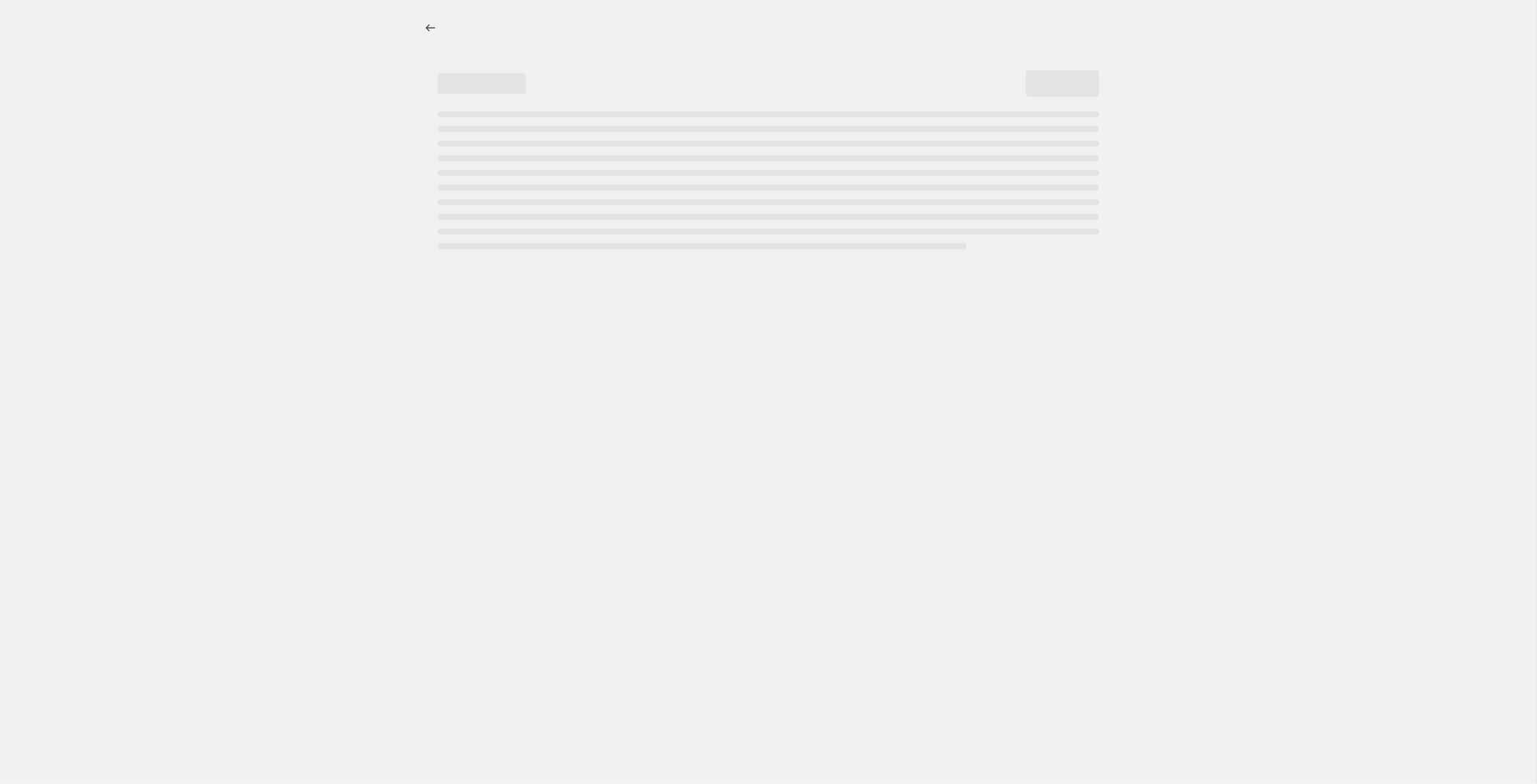
select select "vendor"
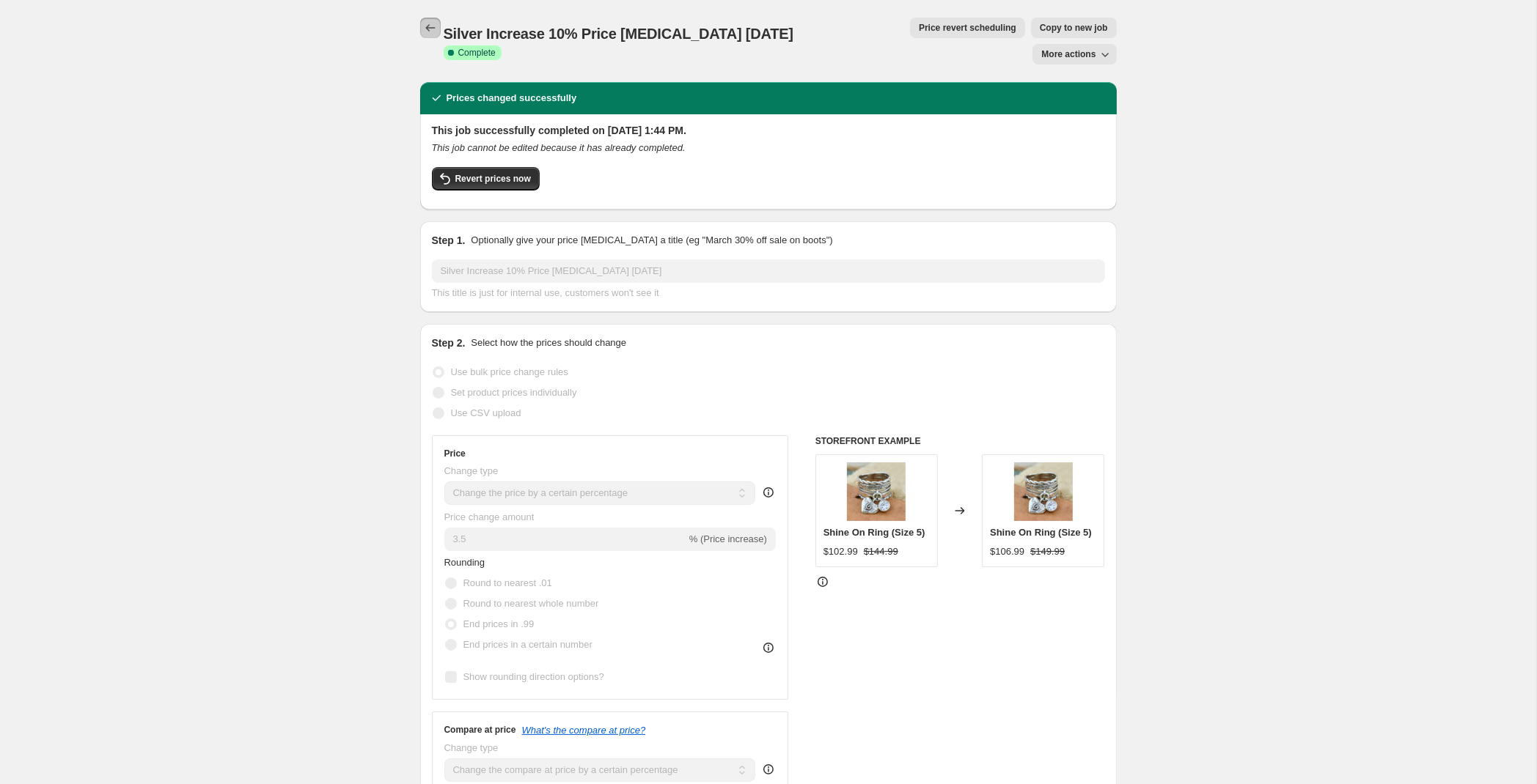
click at [428, 25] on icon "Price change jobs" at bounding box center [430, 28] width 10 height 7
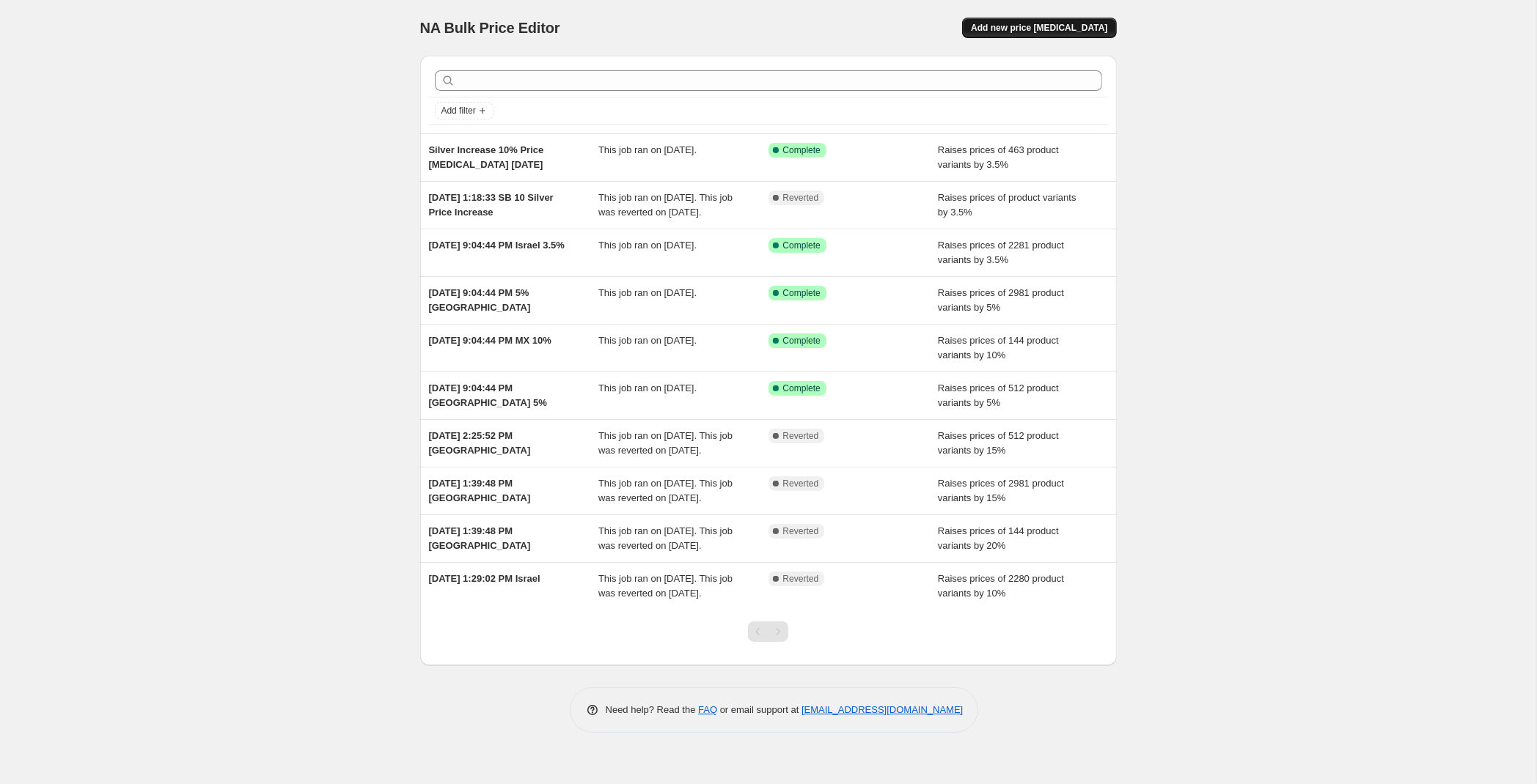
click at [1052, 26] on span "Add new price [MEDICAL_DATA]" at bounding box center [1039, 28] width 136 height 11
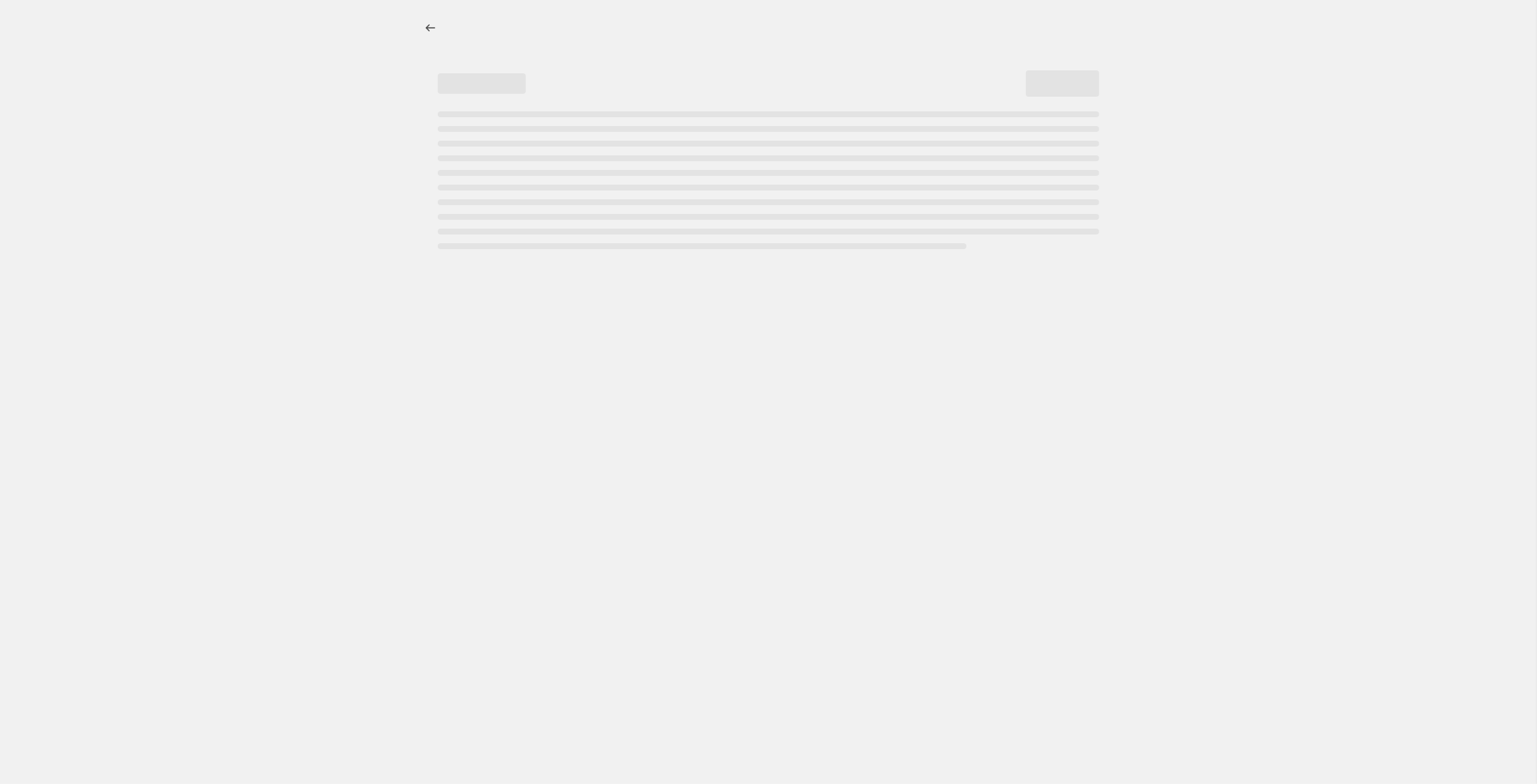
select select "percentage"
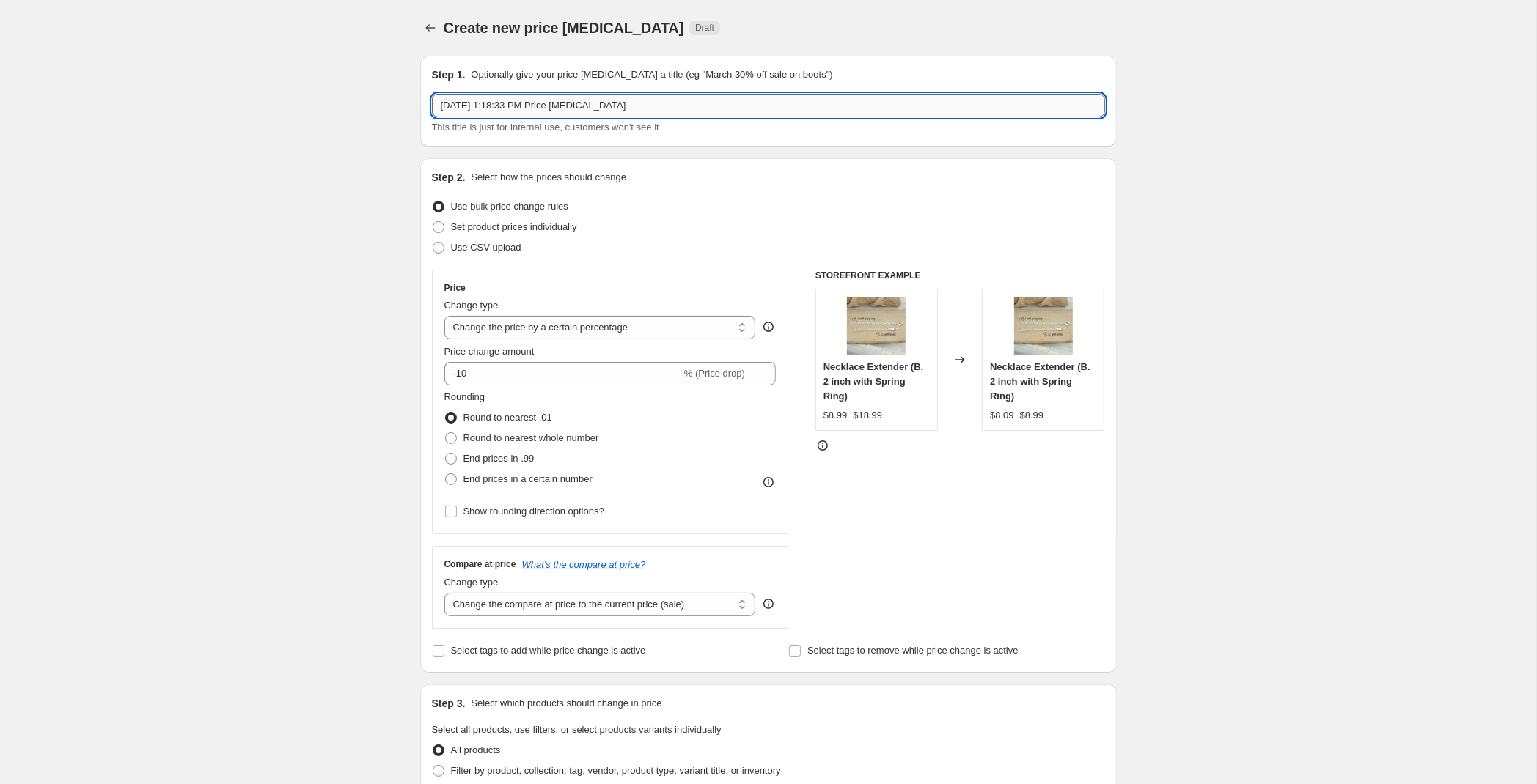
click at [516, 108] on input "Sep 22, 2025, 1:18:33 PM Price change job" at bounding box center [768, 105] width 673 height 24
drag, startPoint x: 664, startPoint y: 106, endPoint x: 186, endPoint y: 117, distance: 478.1
click at [432, 117] on input "Sep 22, 2025, 1:18:33 PM Price change job" at bounding box center [768, 105] width 673 height 24
type input "Silver Increase Price change job RD 9-22-25"
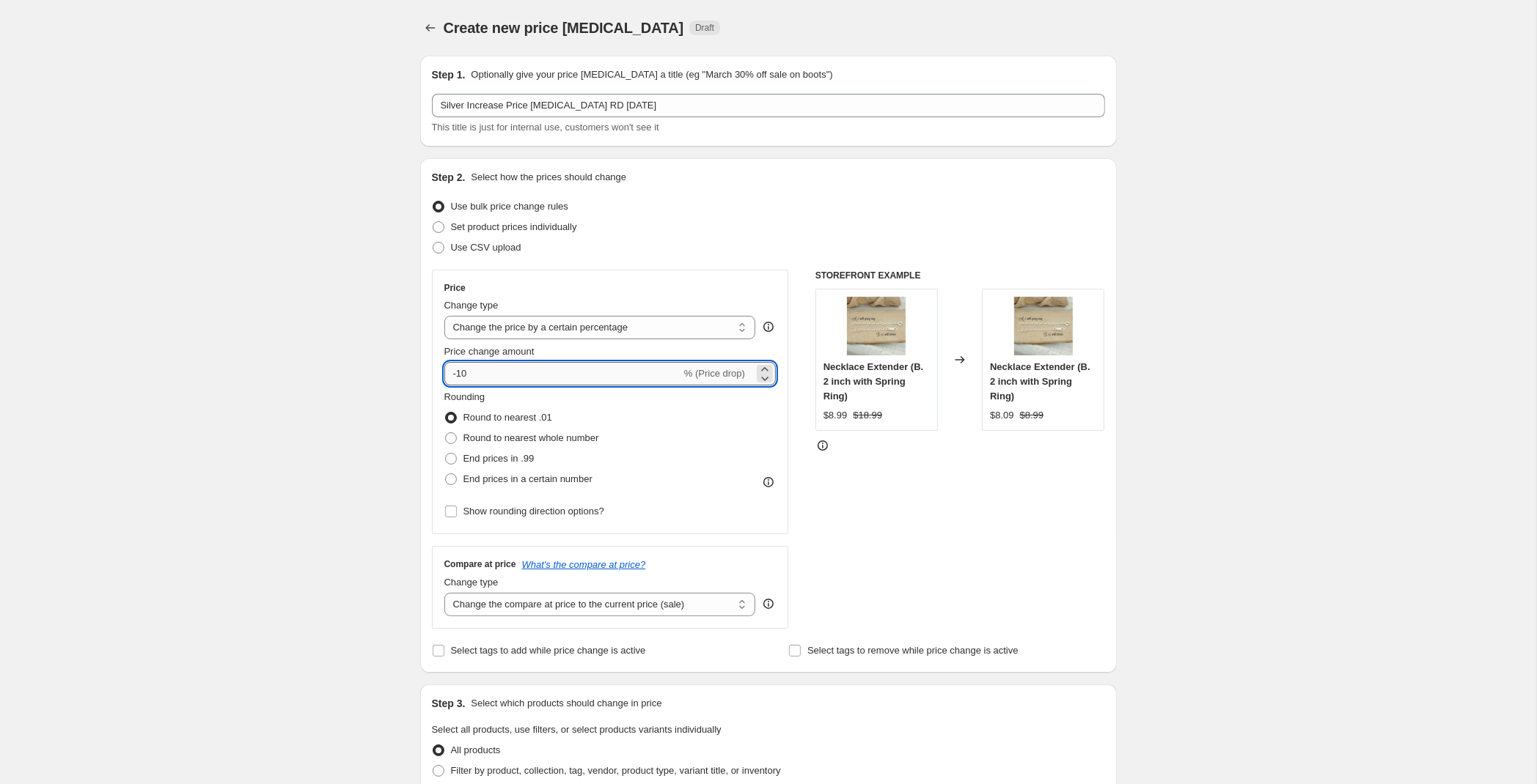
click at [520, 371] on input "-10" at bounding box center [562, 374] width 237 height 24
type input "-1"
type input "3.5"
click at [497, 456] on span "End prices in .99" at bounding box center [498, 458] width 71 height 11
click at [446, 454] on input "End prices in .99" at bounding box center [445, 453] width 1 height 1
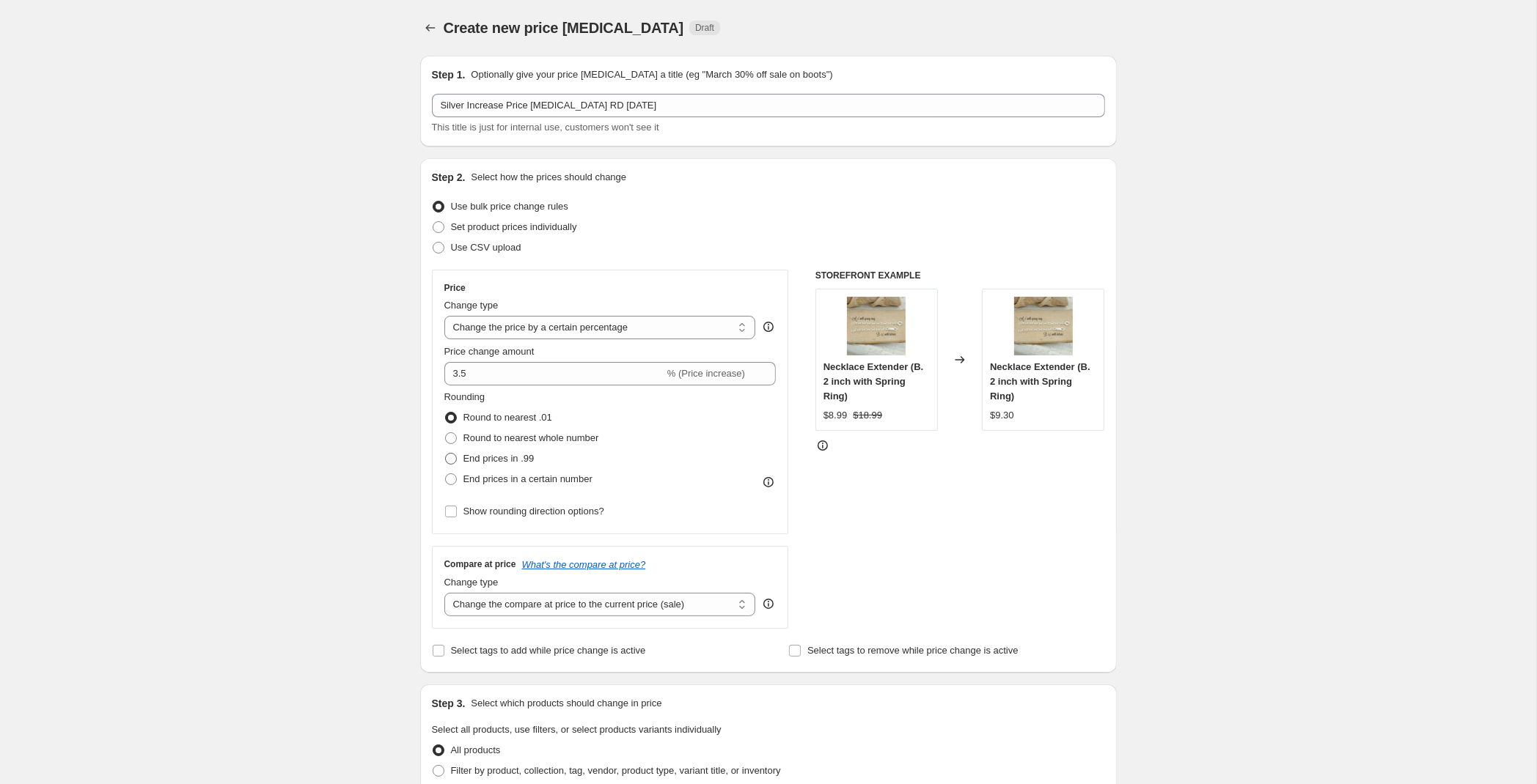
radio input "true"
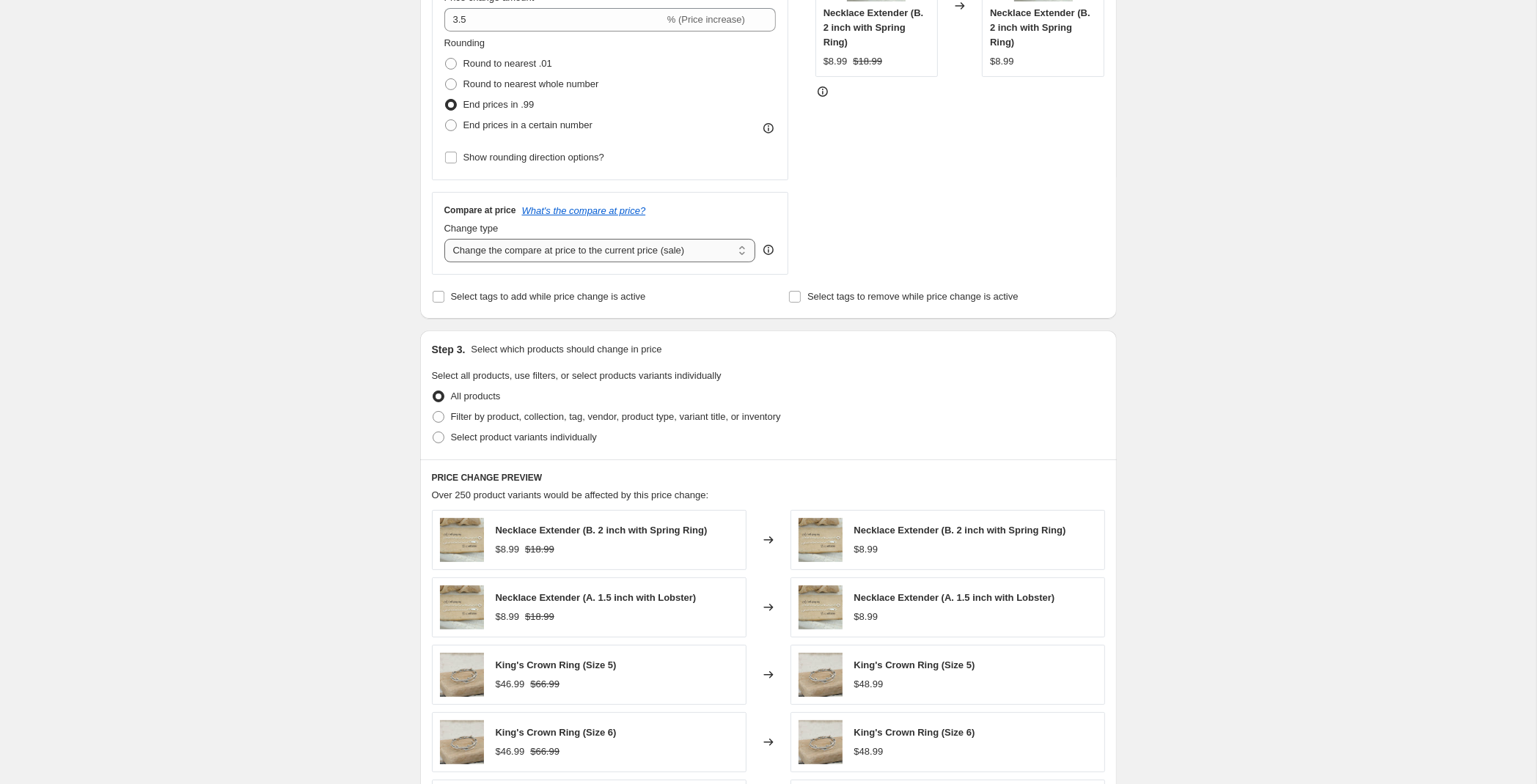
scroll to position [385, 0]
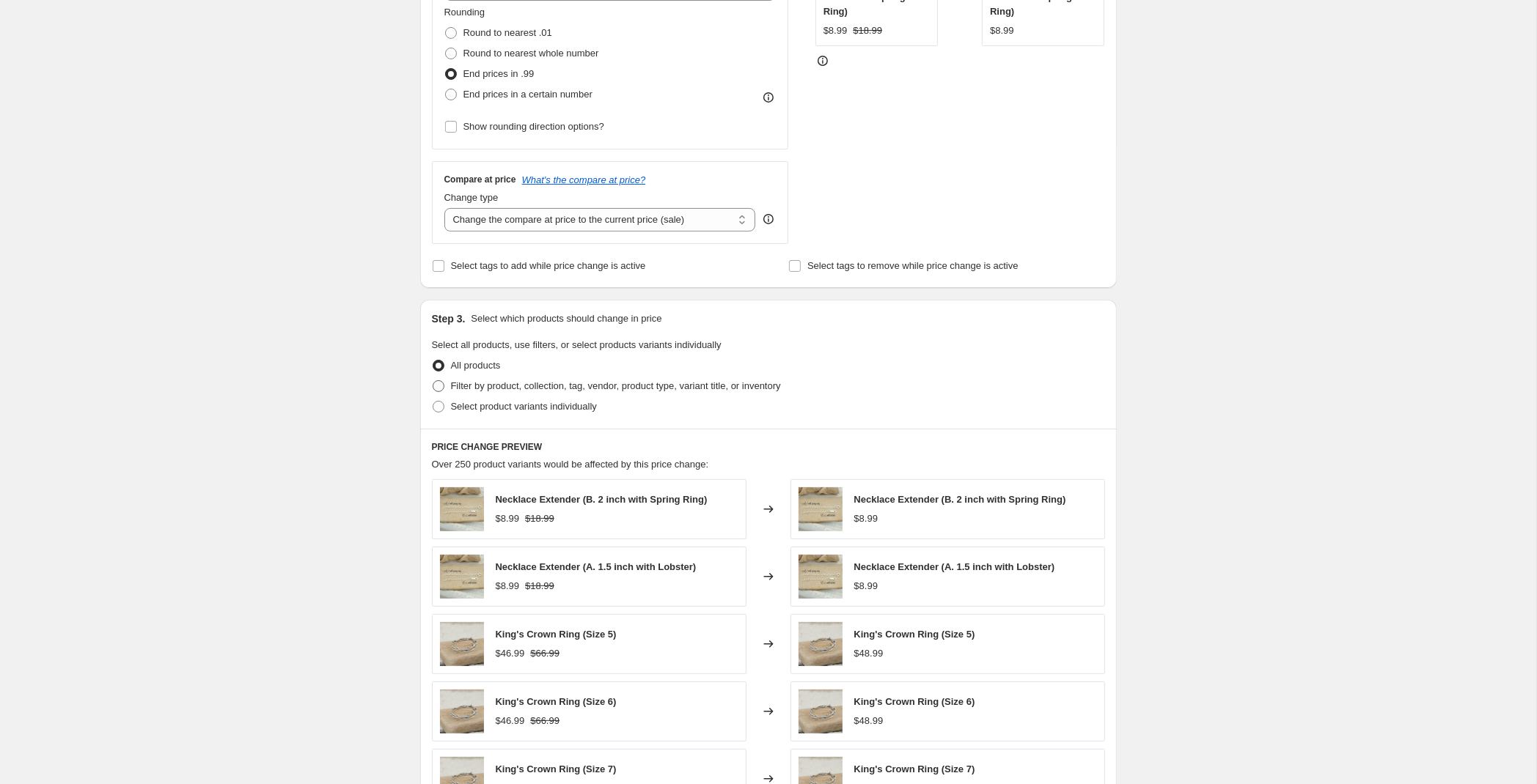
click at [514, 389] on span "Filter by product, collection, tag, vendor, product type, variant title, or inv…" at bounding box center [616, 385] width 330 height 11
click at [434, 381] on input "Filter by product, collection, tag, vendor, product type, variant title, or inv…" at bounding box center [433, 380] width 1 height 1
radio input "true"
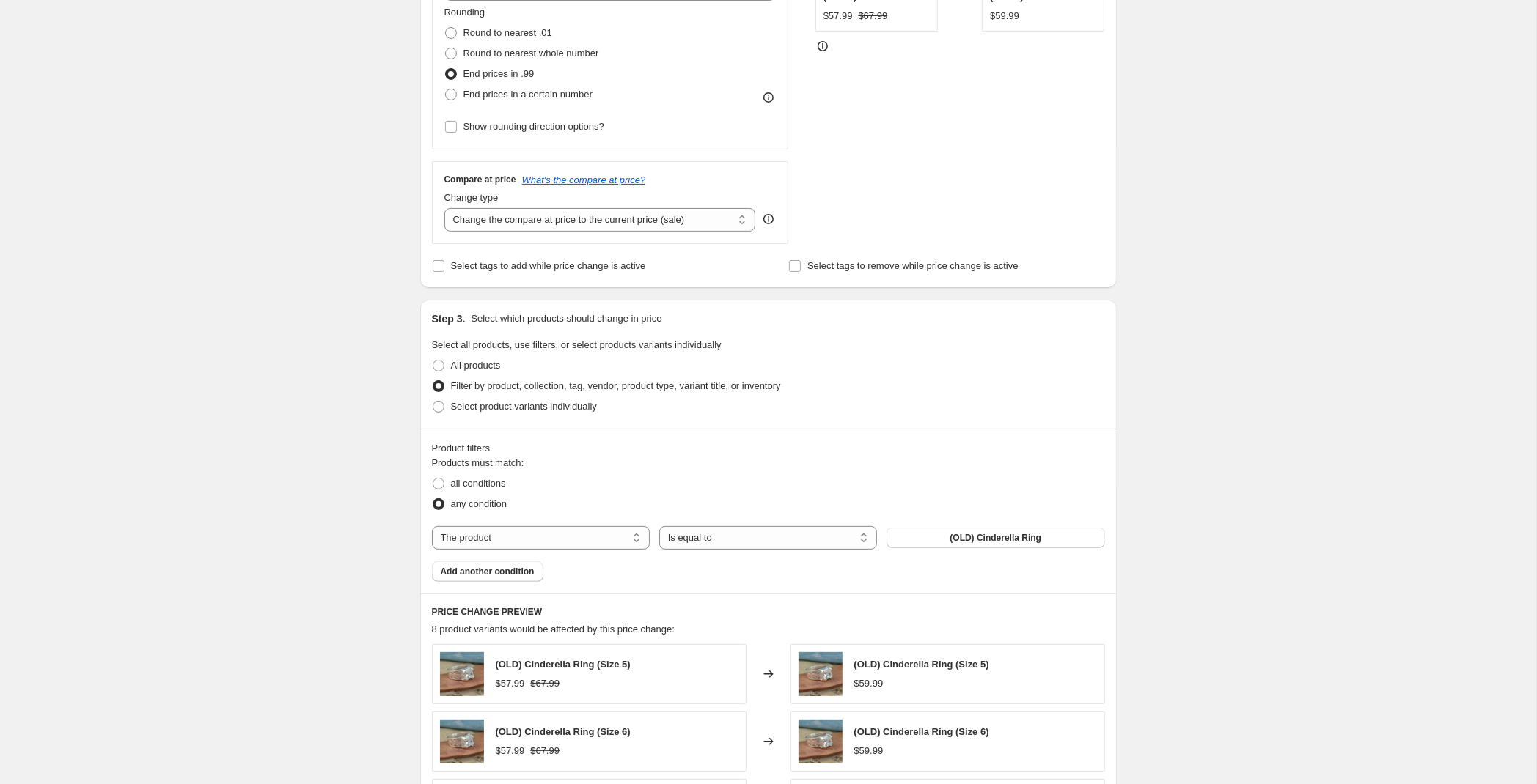
scroll to position [461, 0]
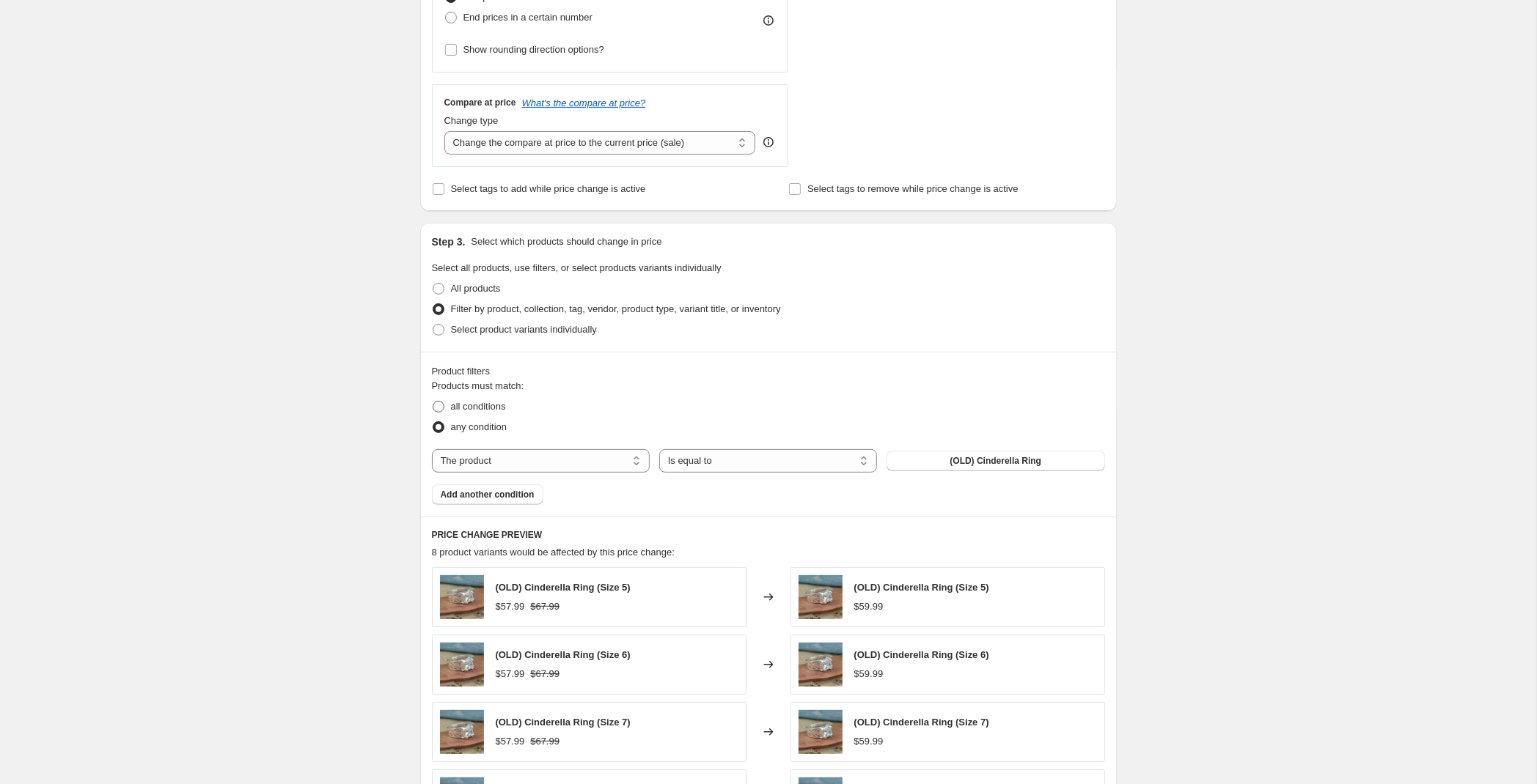
click at [502, 412] on span "all conditions" at bounding box center [478, 406] width 55 height 11
click at [434, 401] on input "all conditions" at bounding box center [433, 401] width 1 height 1
radio input "true"
click at [432, 449] on select "The product The product's collection The product's tag The product's vendor The…" at bounding box center [541, 460] width 218 height 24
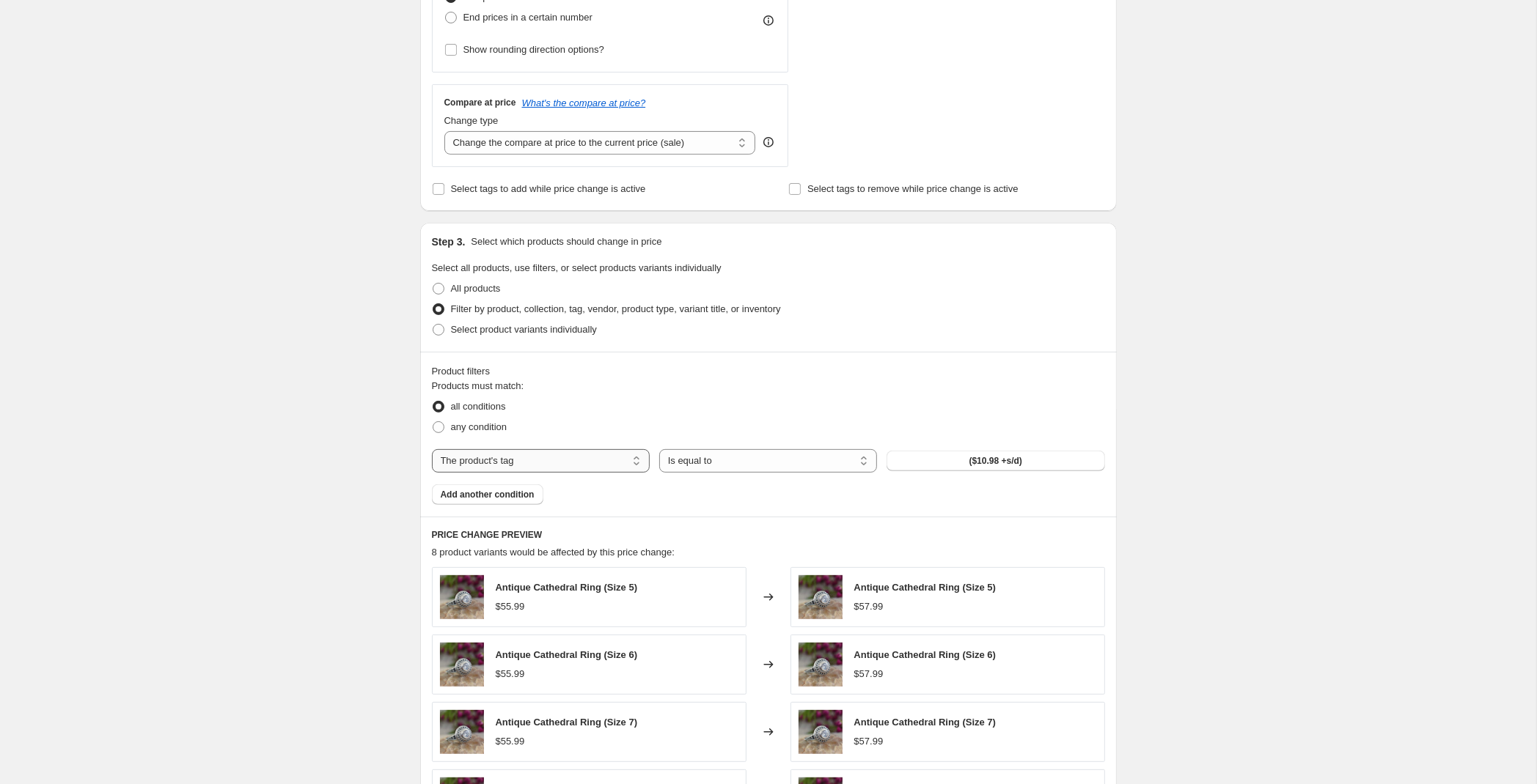
click at [432, 449] on select "The product The product's collection The product's tag The product's vendor The…" at bounding box center [541, 460] width 218 height 24
select select "vendor"
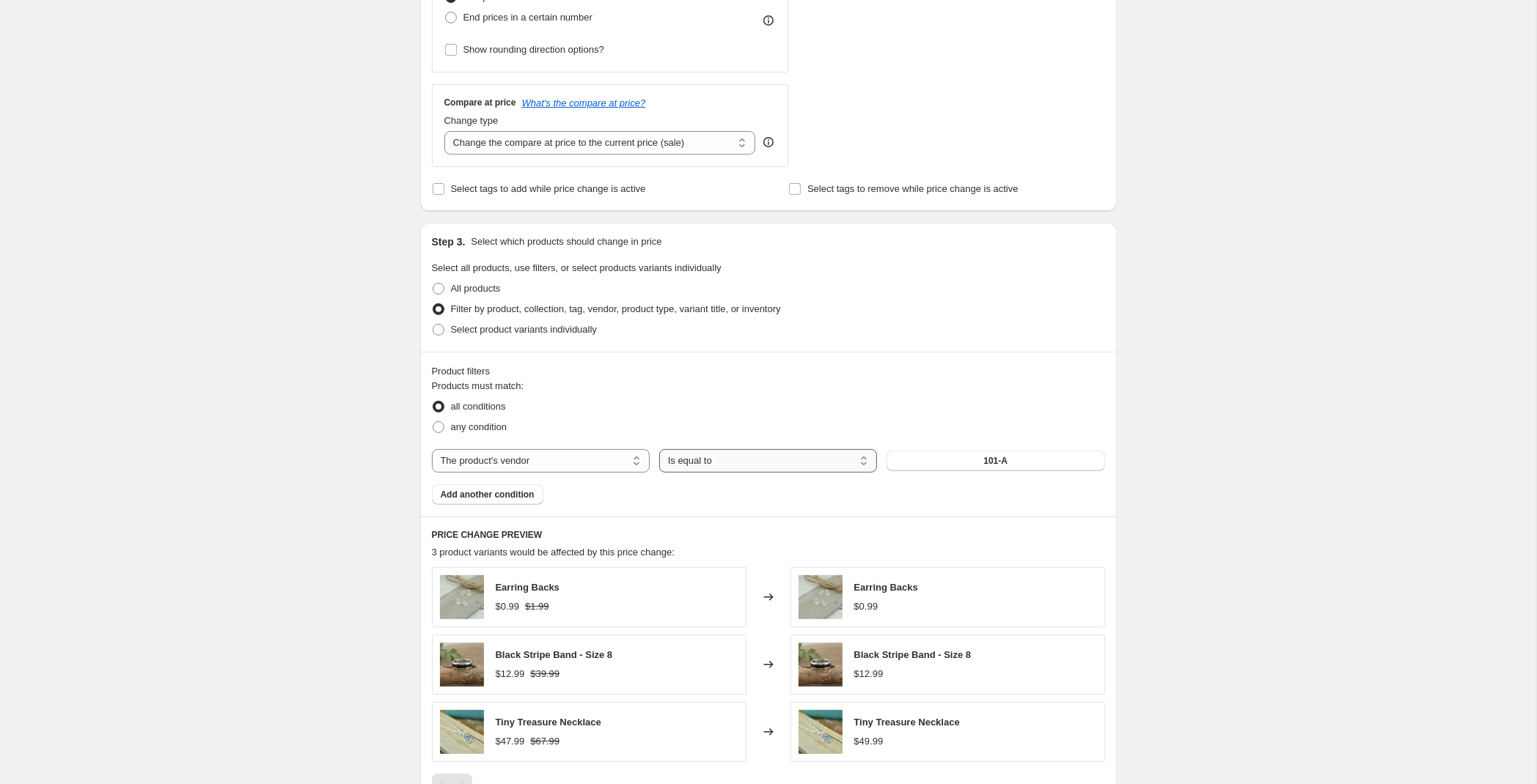
click at [659, 449] on select "Is equal to Is not equal to" at bounding box center [768, 460] width 218 height 24
select select "not_equal"
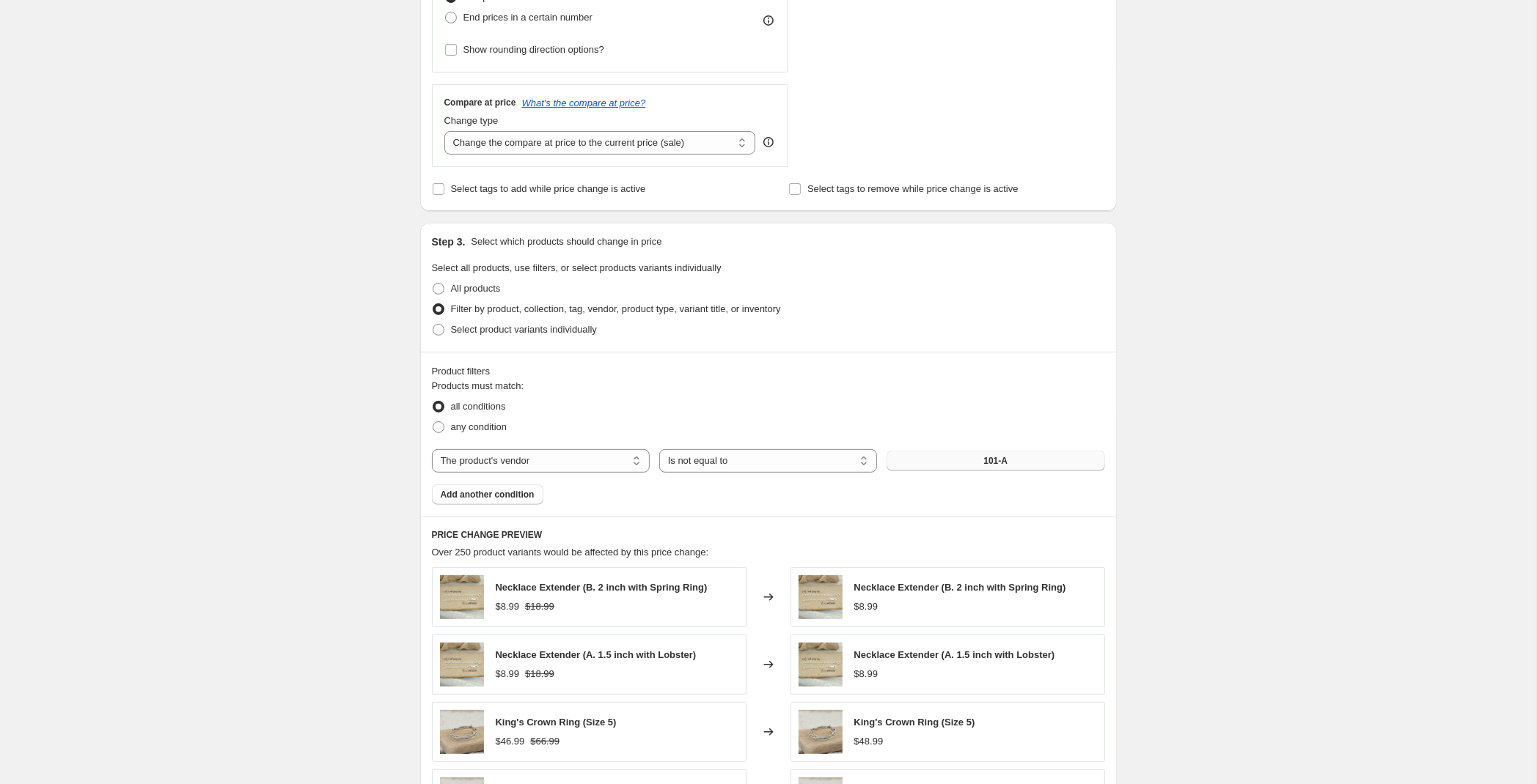
click at [962, 460] on button "101-A" at bounding box center [995, 460] width 218 height 20
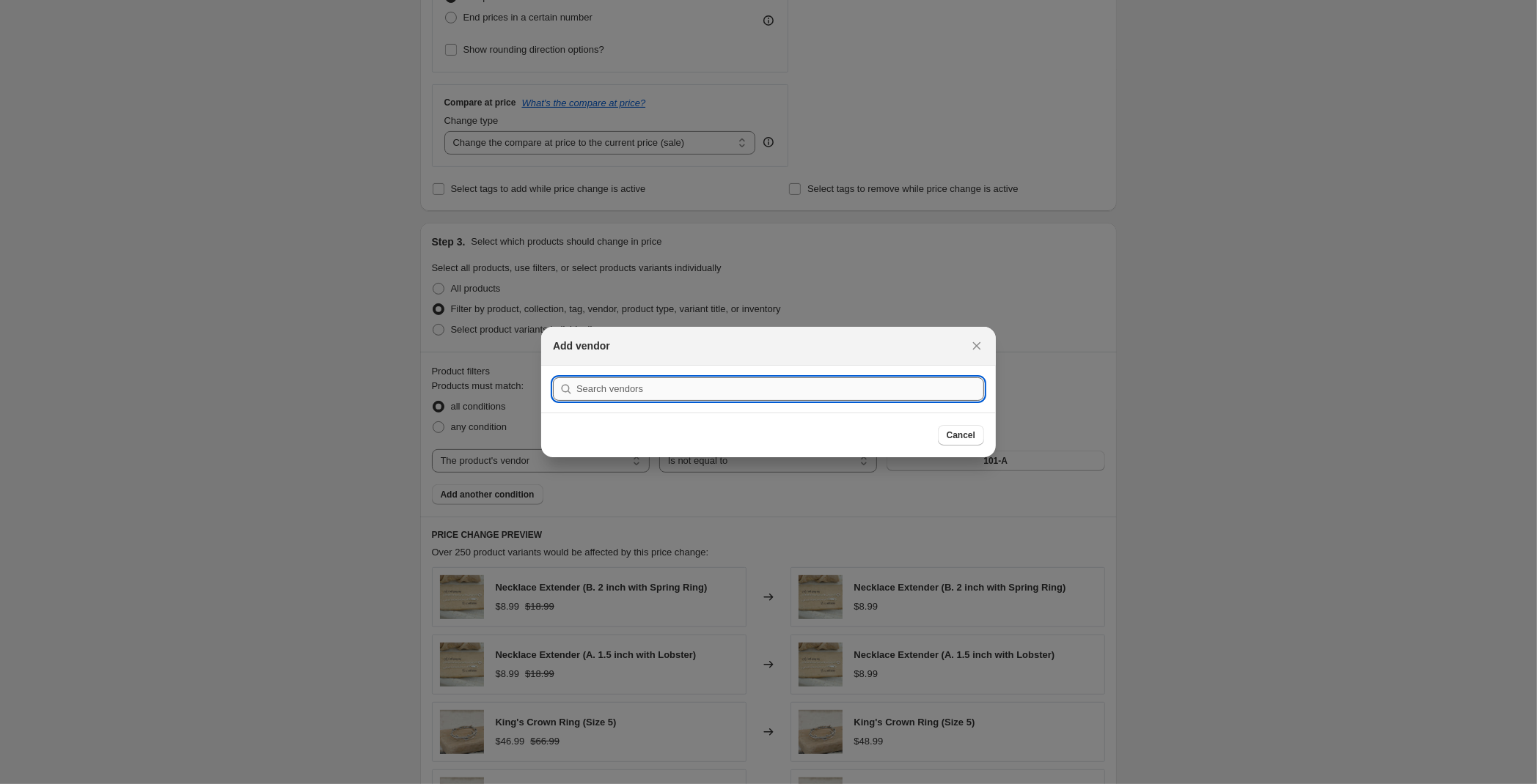
click at [730, 392] on input ":rl9:" at bounding box center [780, 389] width 407 height 24
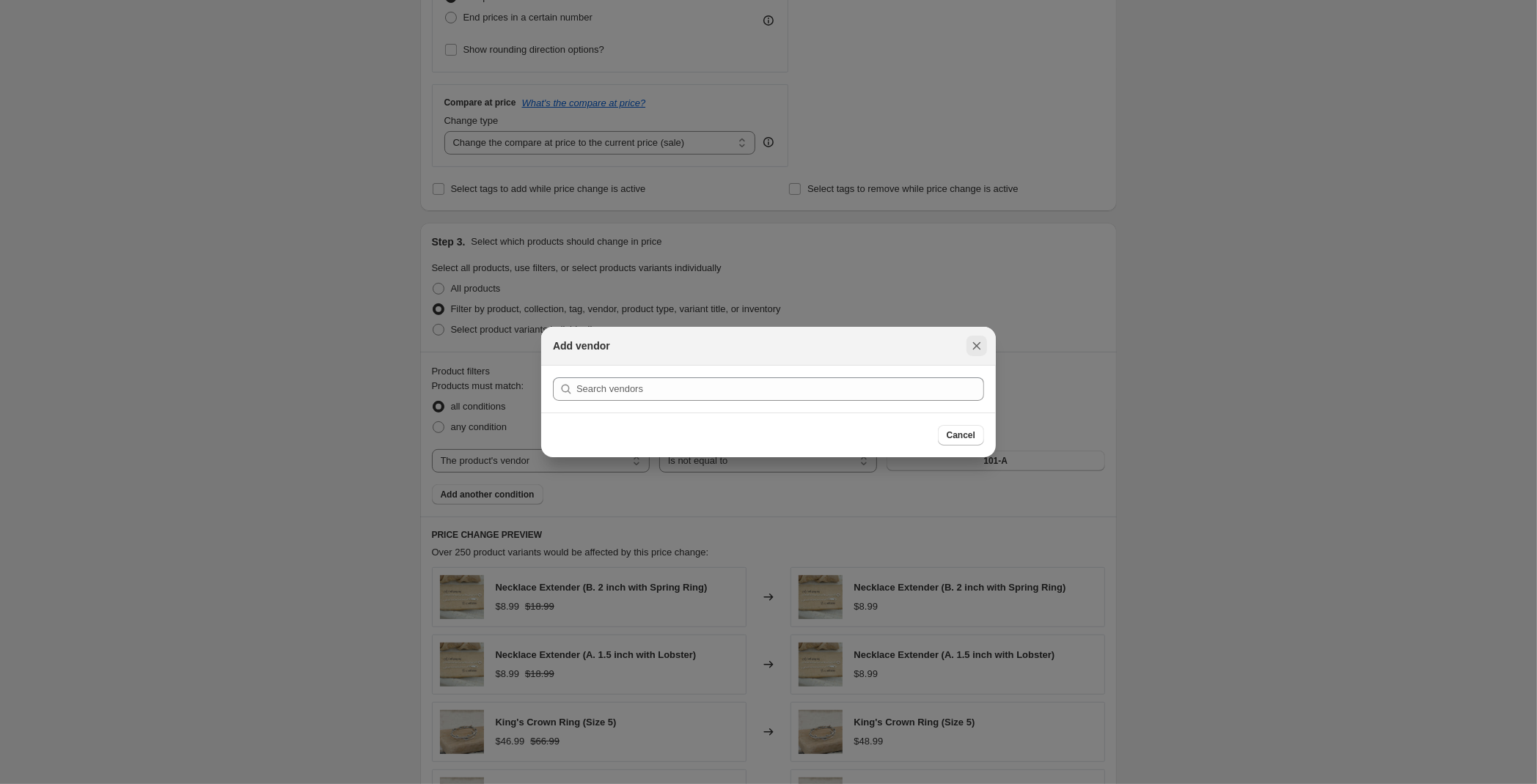
click at [982, 342] on icon "Close" at bounding box center [976, 346] width 15 height 15
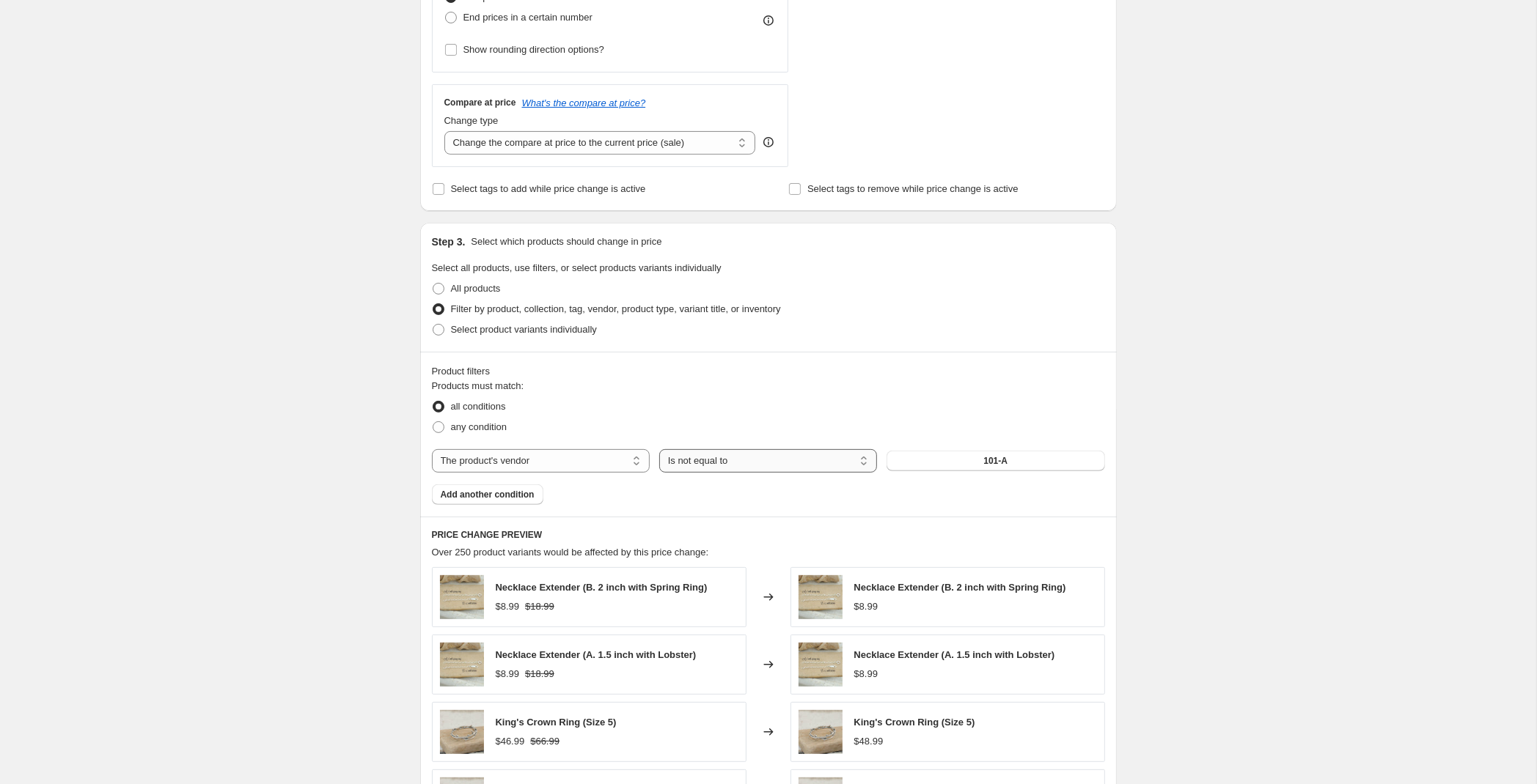
click at [659, 449] on select "Is equal to Is not equal to" at bounding box center [768, 460] width 218 height 24
click at [432, 449] on select "The product The product's collection The product's tag The product's vendor The…" at bounding box center [541, 460] width 218 height 24
select select "product_status"
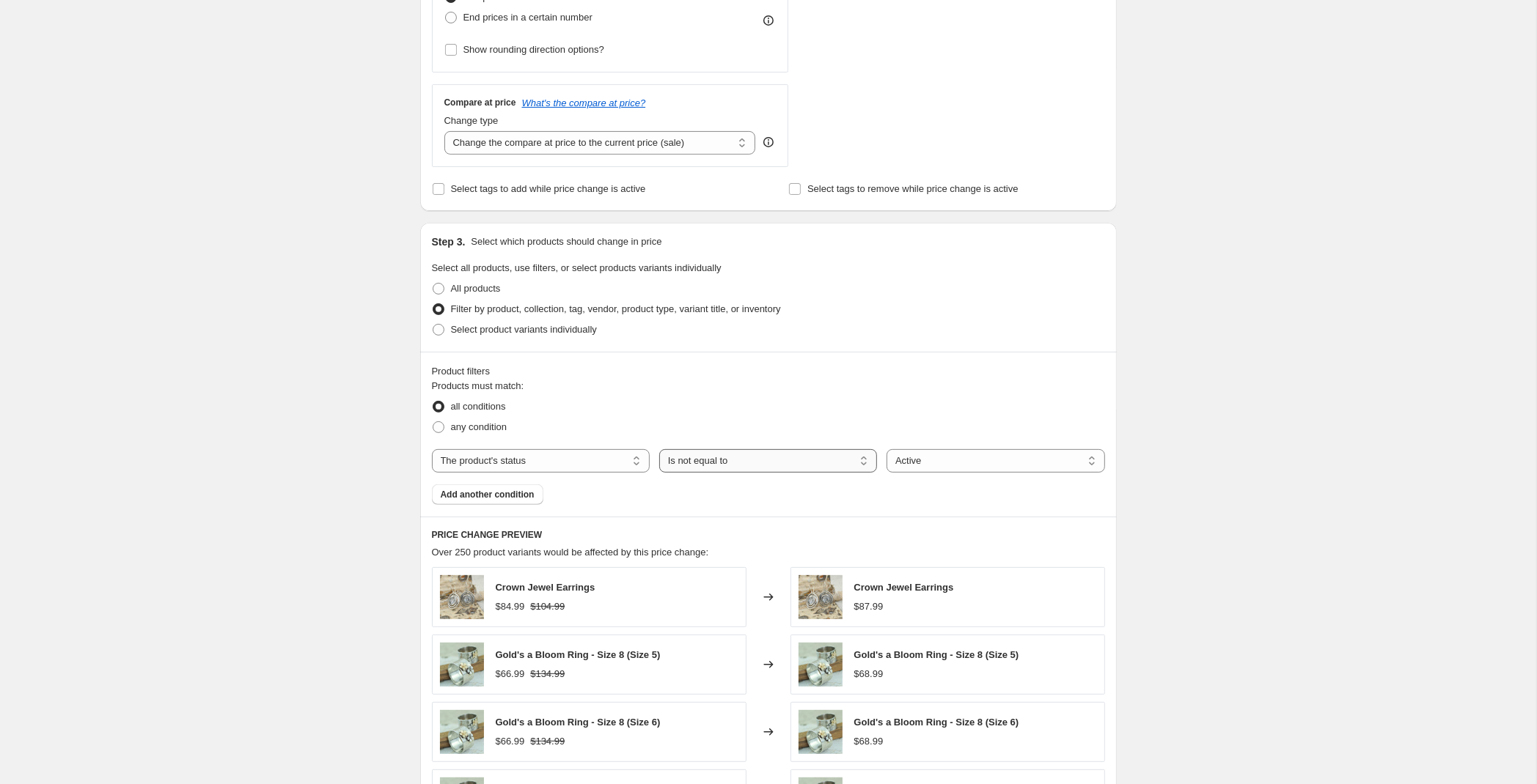
click at [659, 449] on select "Is equal to Is not equal to" at bounding box center [768, 460] width 218 height 24
click at [730, 465] on select "Is equal to Is not equal to" at bounding box center [768, 460] width 218 height 24
click at [886, 449] on select "Active Draft Archived" at bounding box center [995, 460] width 218 height 24
select select "archived"
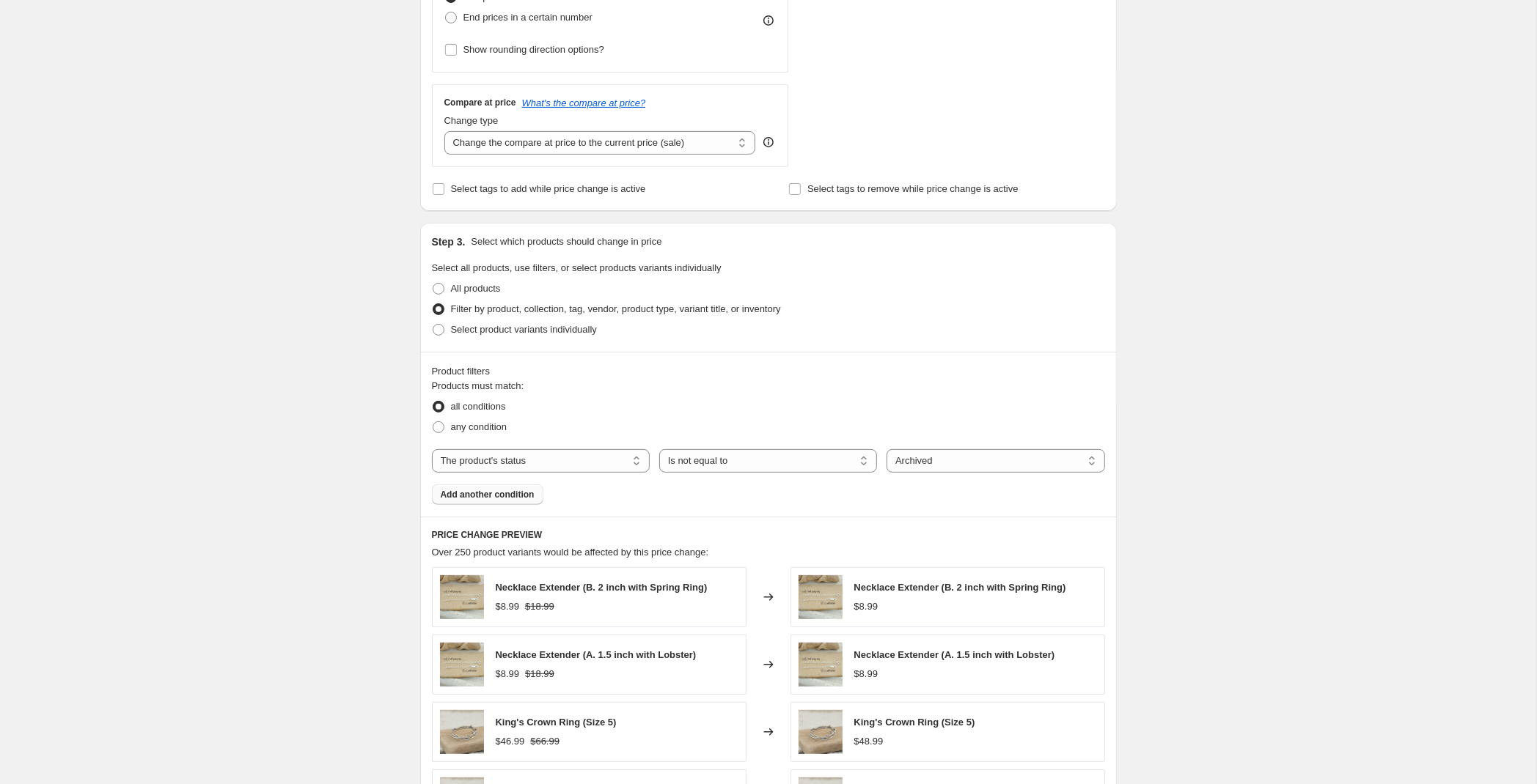
click at [483, 498] on span "Add another condition" at bounding box center [488, 495] width 93 height 11
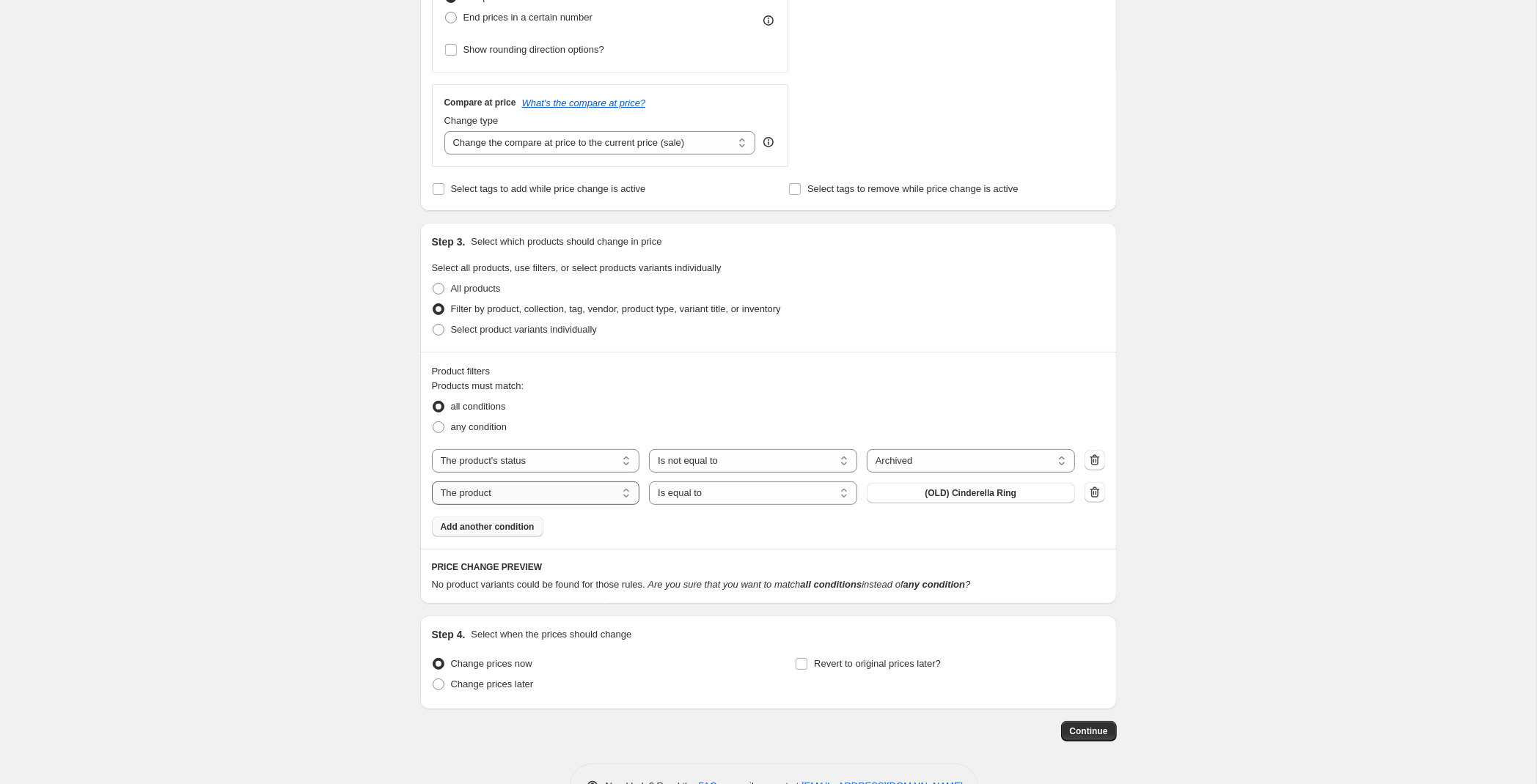
click at [432, 482] on select "The product The product's collection The product's tag The product's vendor The…" at bounding box center [536, 493] width 208 height 24
select select "vendor"
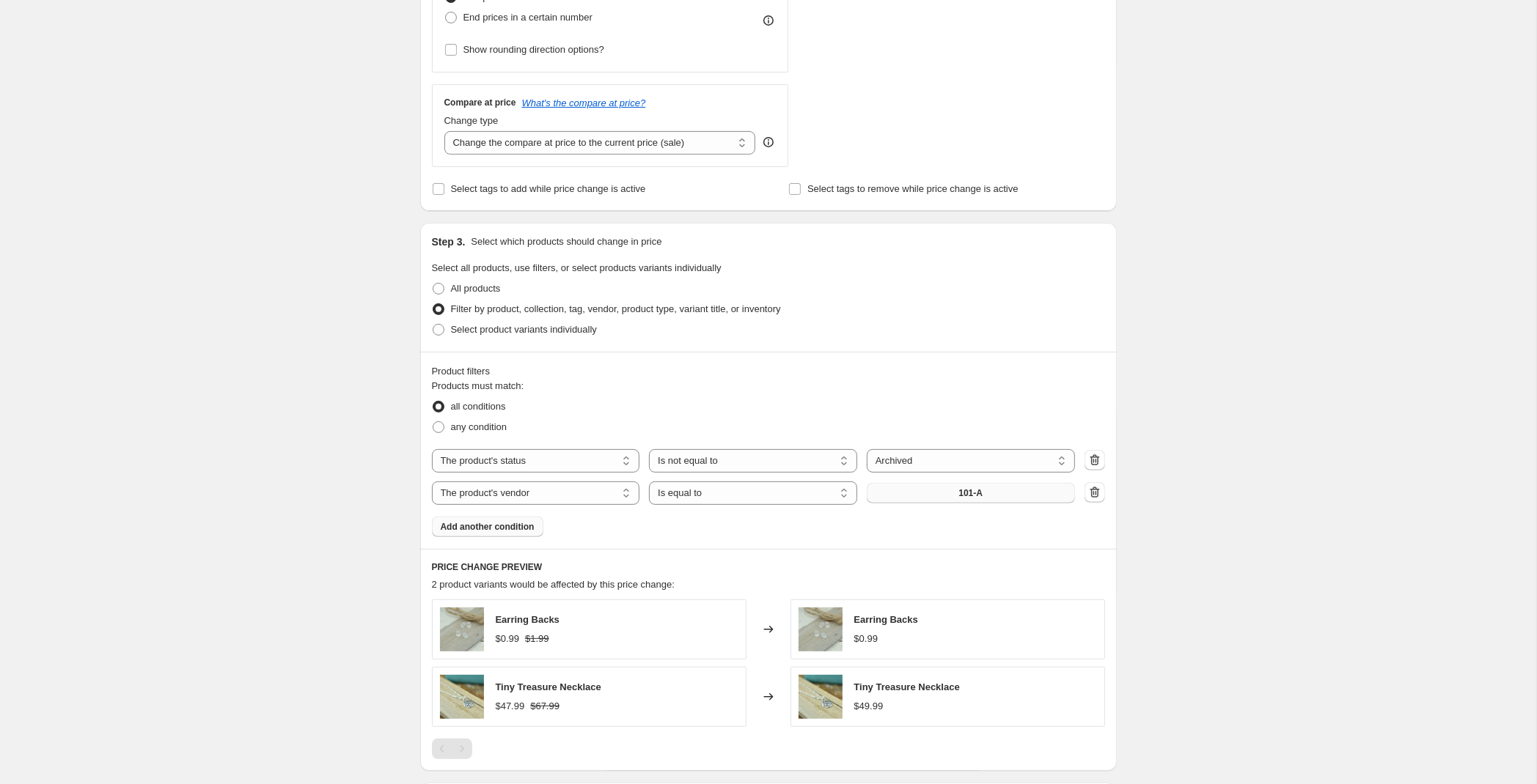
click at [957, 492] on button "101-A" at bounding box center [971, 492] width 208 height 20
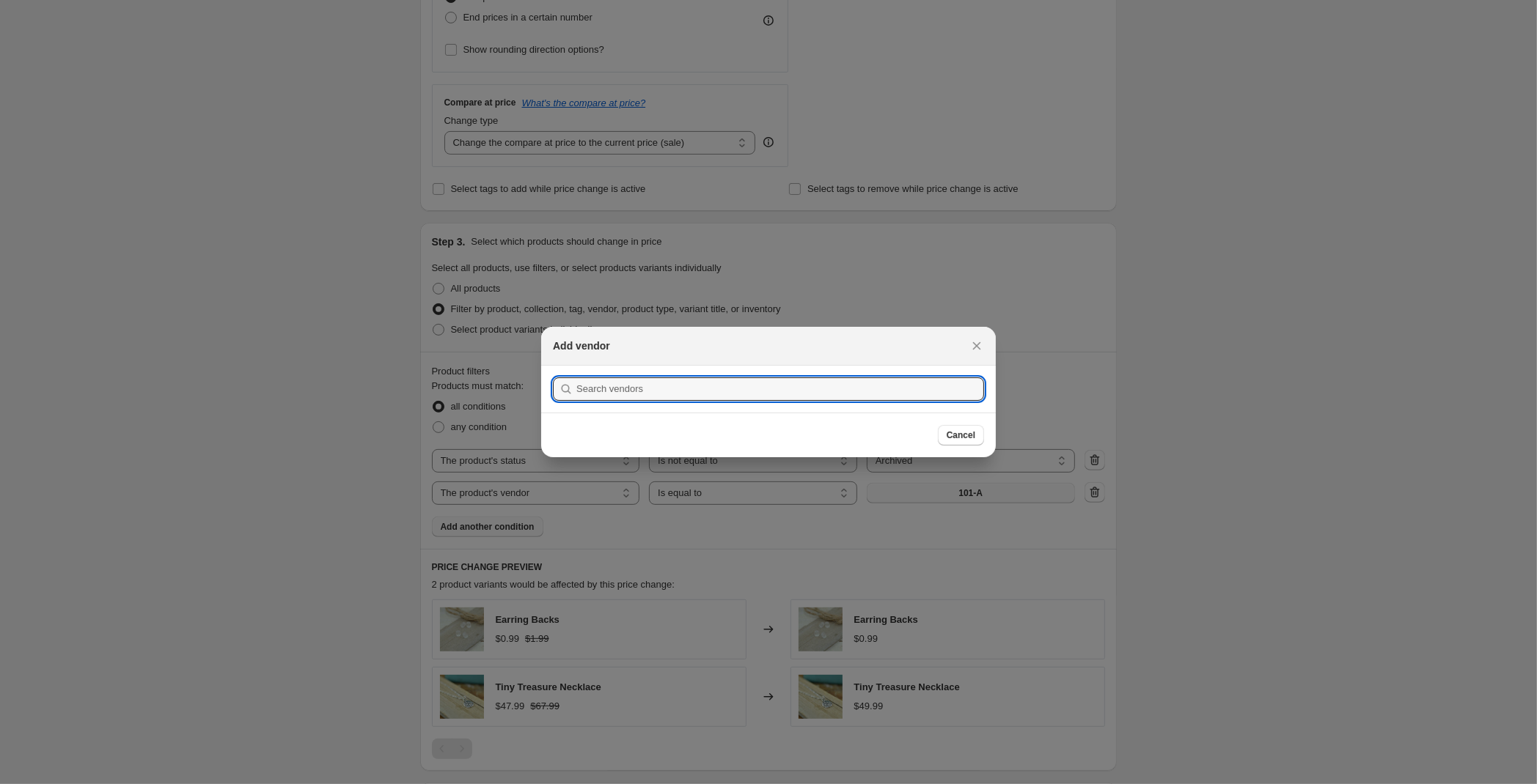
scroll to position [0, 0]
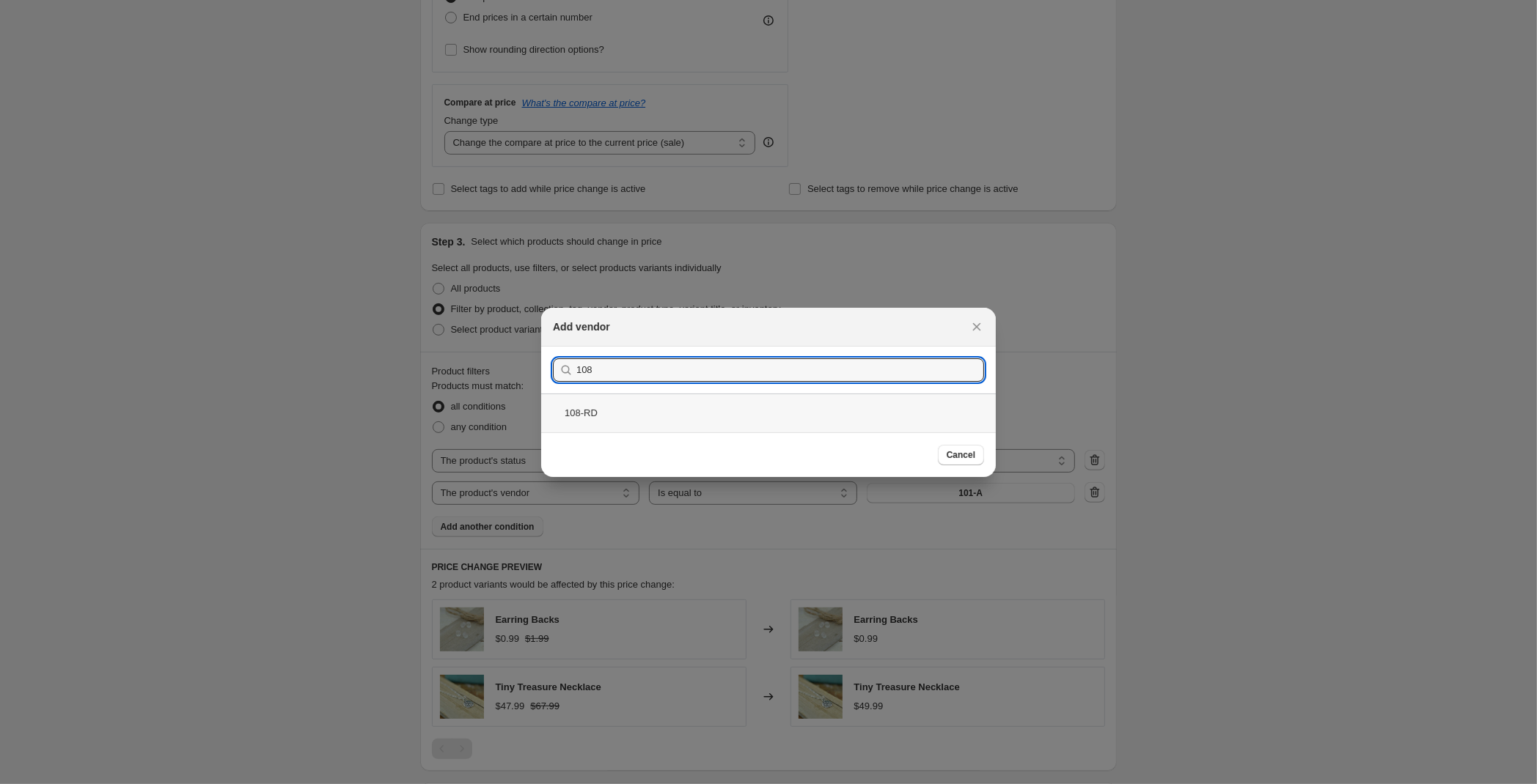
type input "108"
click at [628, 413] on div "108-RD" at bounding box center [768, 412] width 455 height 39
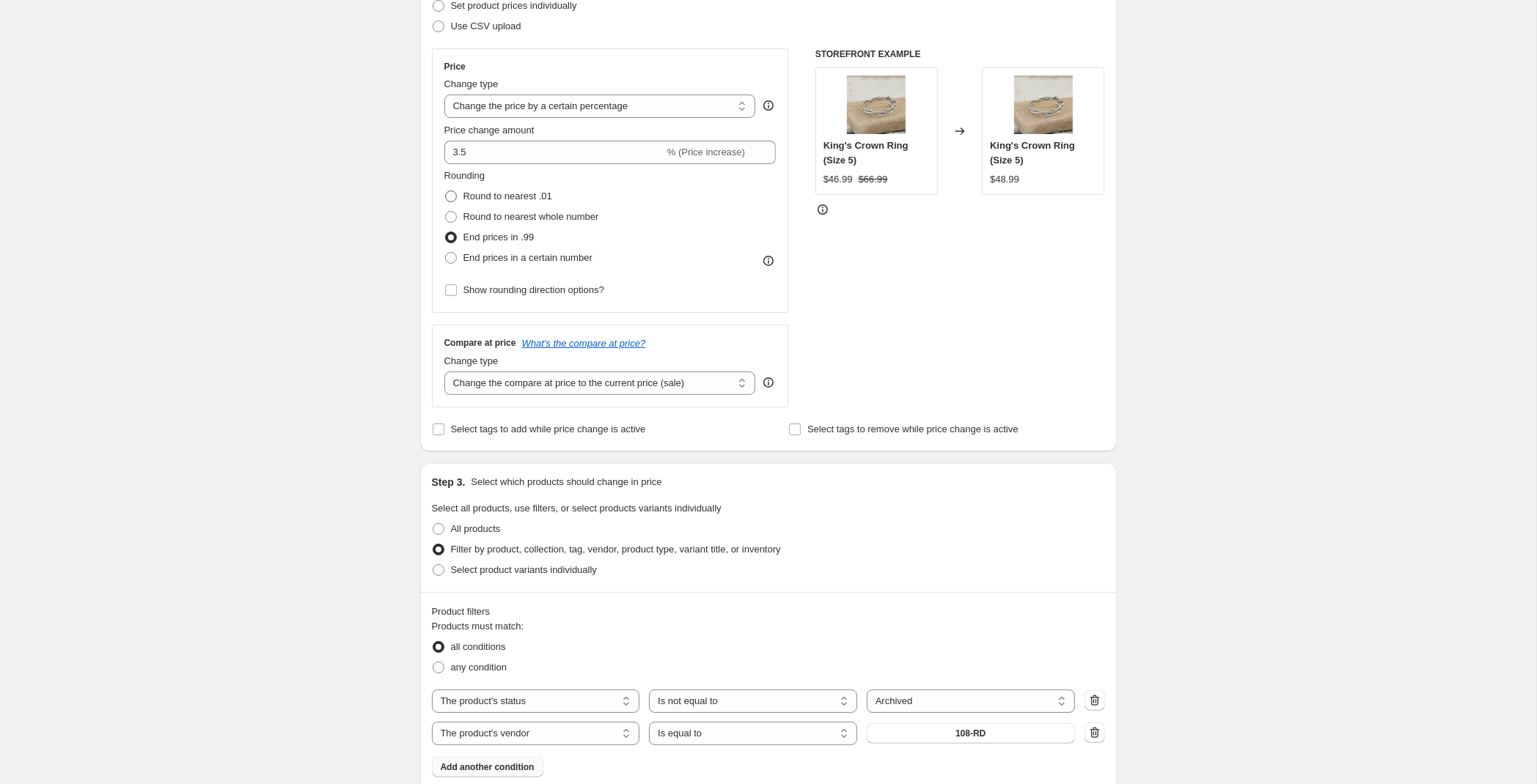
scroll to position [231, 0]
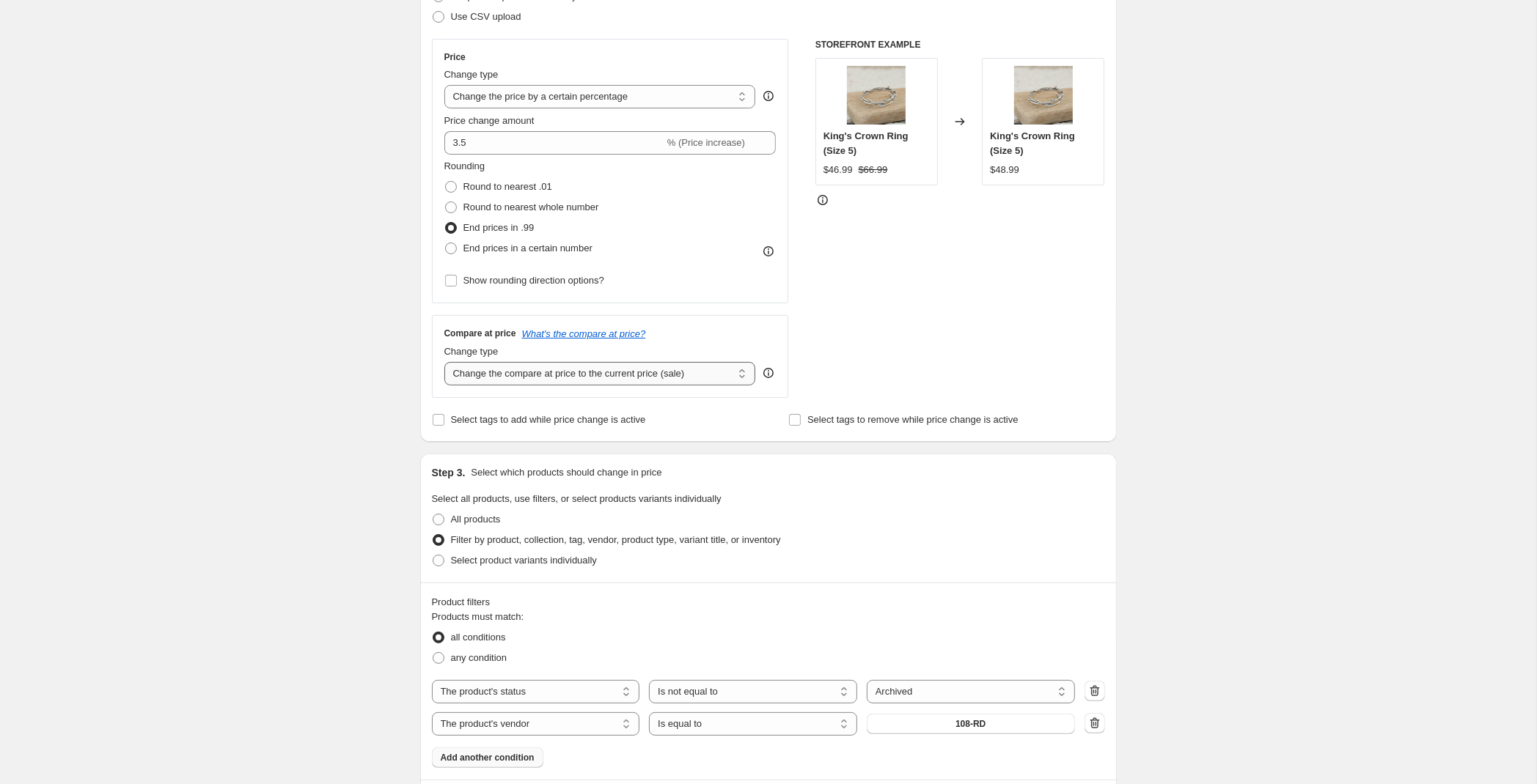
click at [444, 362] on select "Change the compare at price to the current price (sale) Change the compare at p…" at bounding box center [600, 374] width 311 height 24
select select "percentage"
click option "Change the compare at price by a certain percentage" at bounding box center [0, 0] width 0 height 0
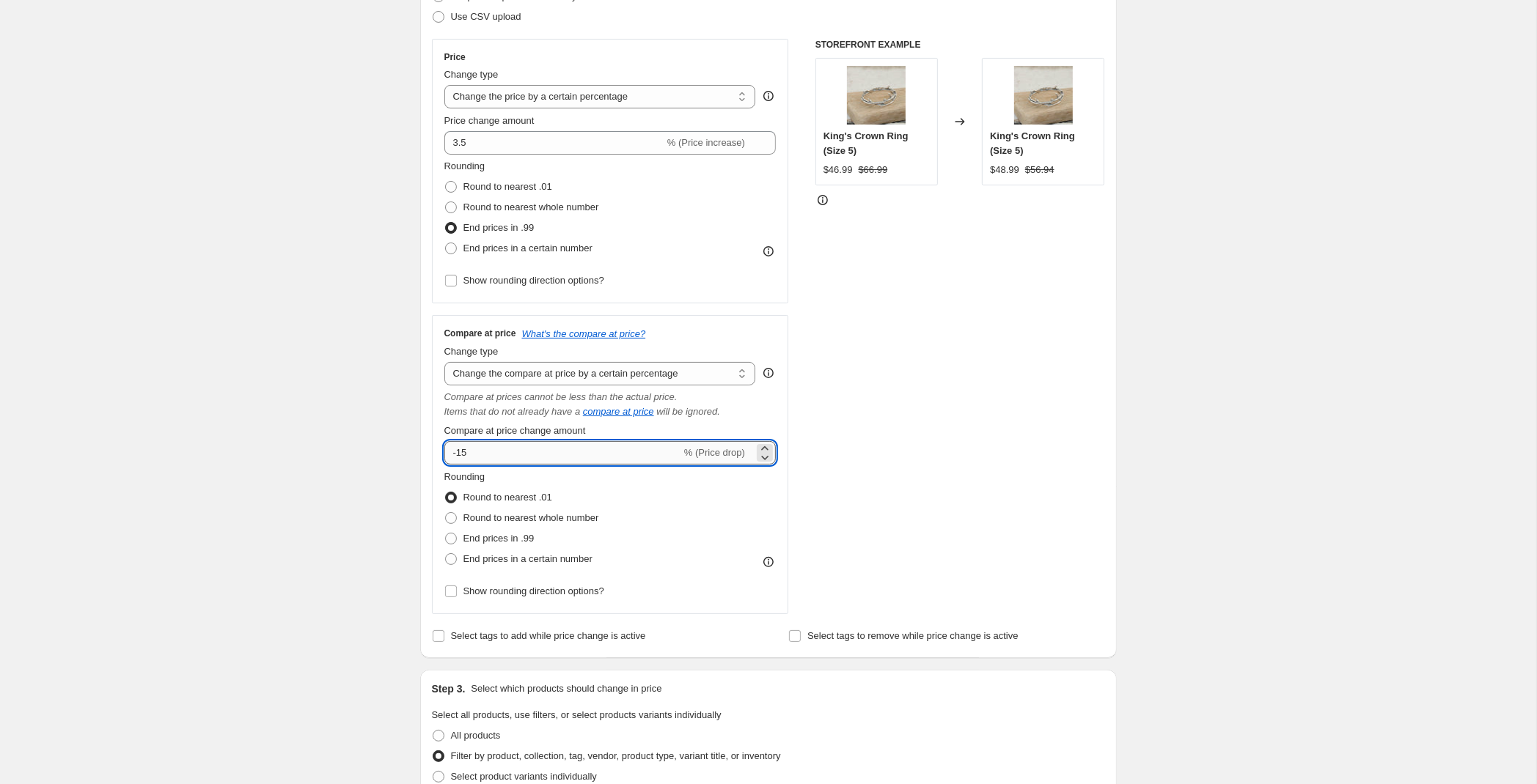
click at [512, 451] on input "-15" at bounding box center [562, 452] width 237 height 24
drag, startPoint x: 512, startPoint y: 454, endPoint x: 48, endPoint y: 438, distance: 464.3
click at [444, 441] on input "-15" at bounding box center [562, 452] width 237 height 24
type input "3.5"
click at [512, 537] on span "End prices in .99" at bounding box center [498, 537] width 71 height 11
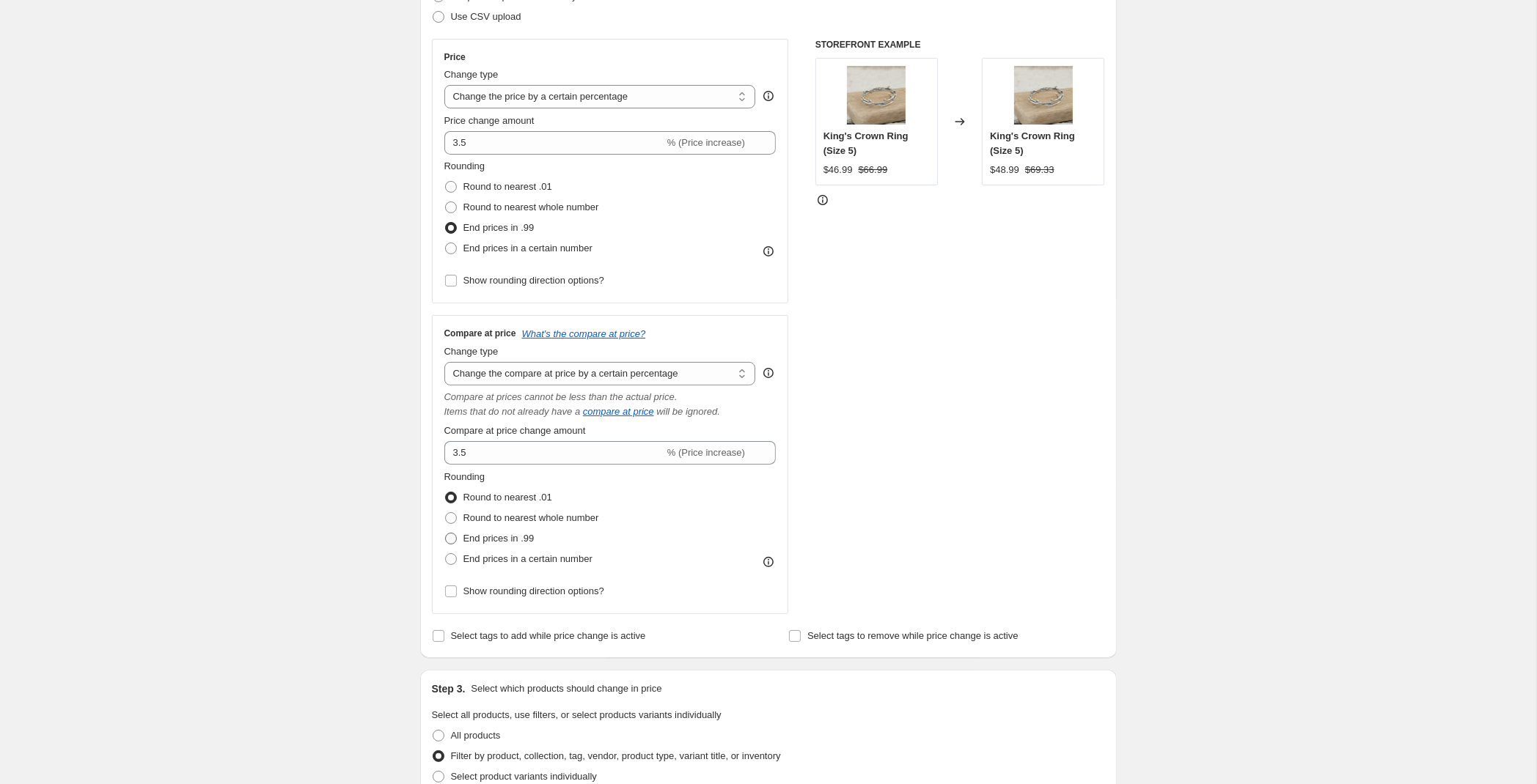
click at [446, 533] on input "End prices in .99" at bounding box center [445, 532] width 1 height 1
radio input "true"
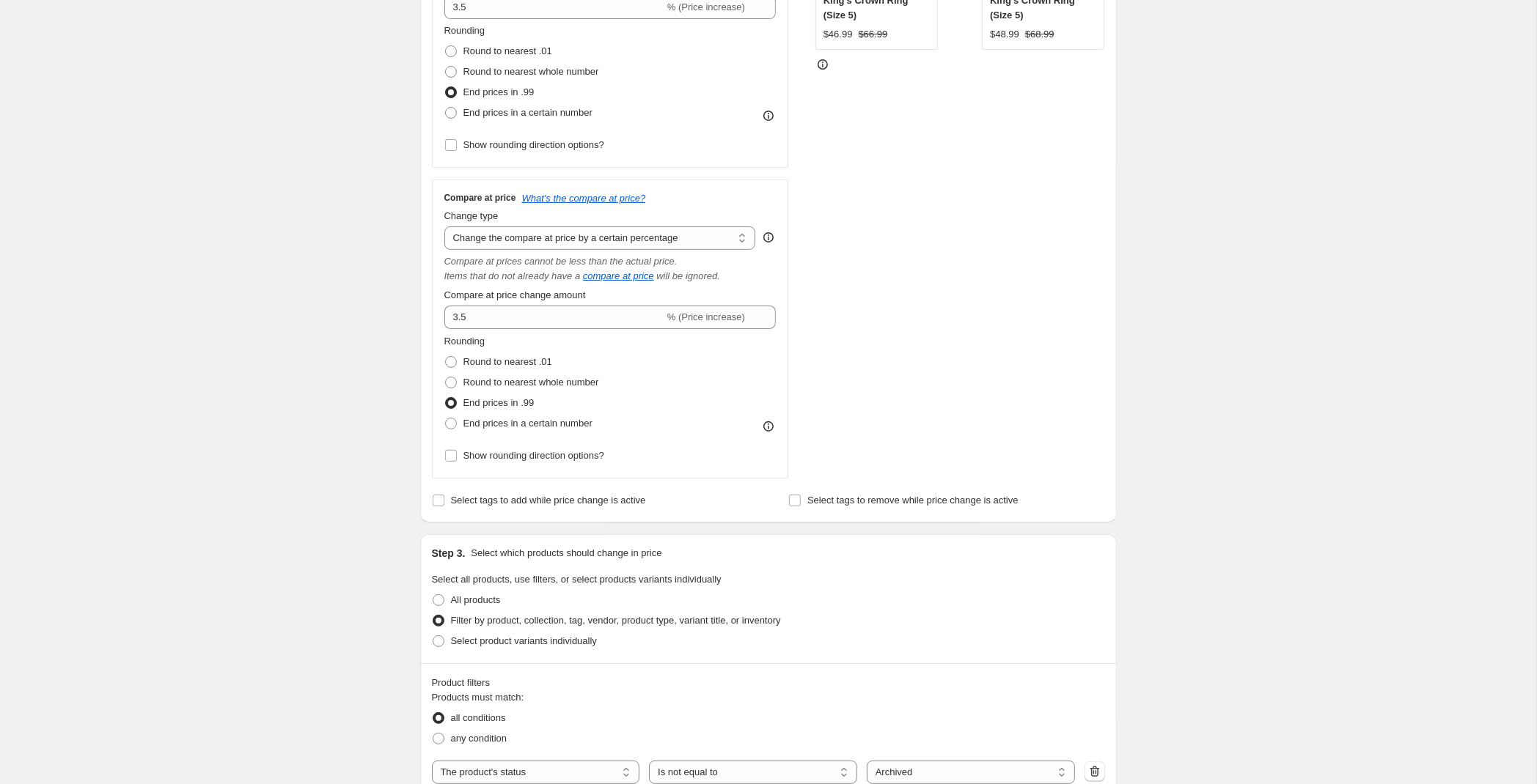
scroll to position [385, 0]
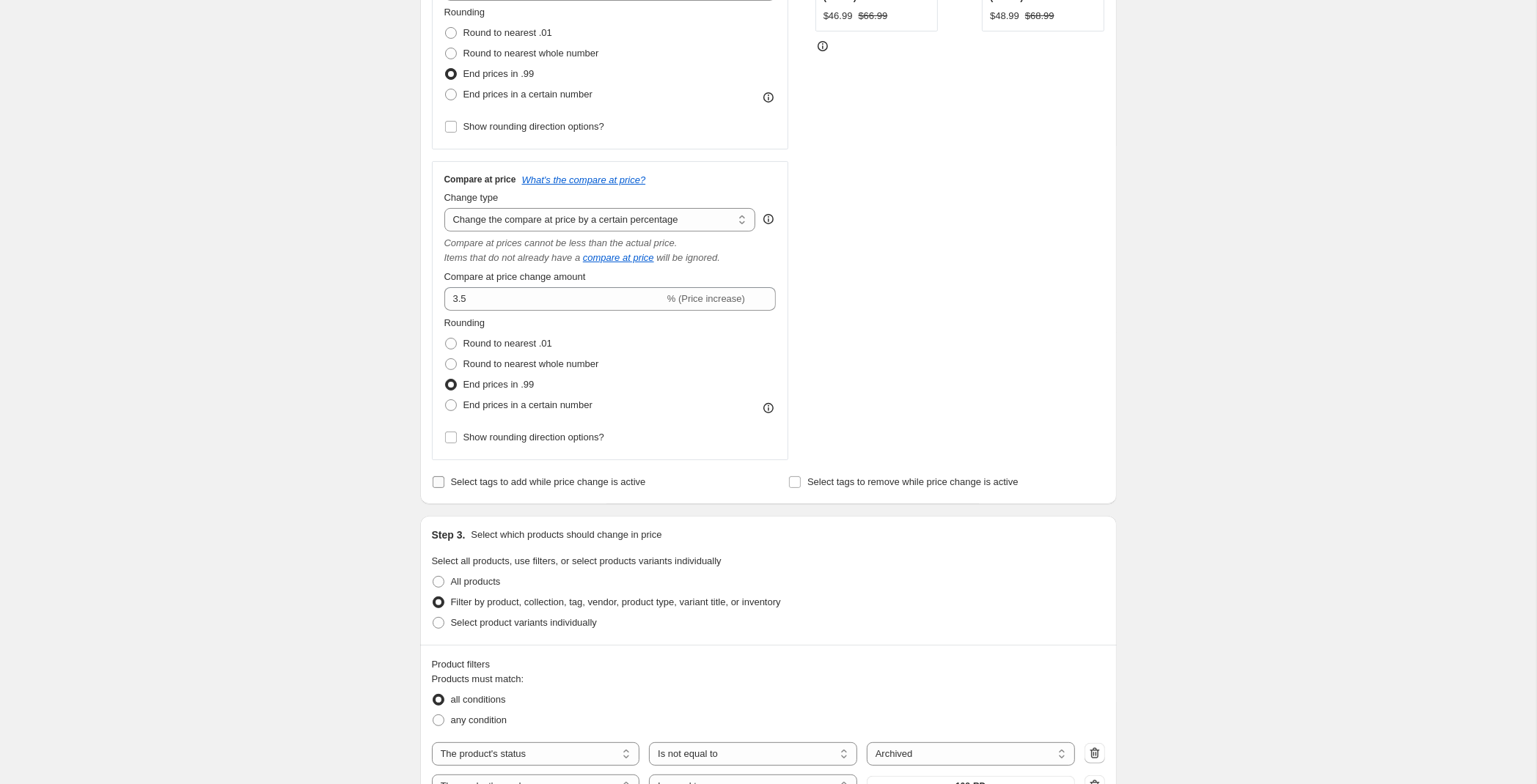
click at [541, 487] on span "Select tags to add while price change is active" at bounding box center [548, 481] width 195 height 11
click at [444, 487] on input "Select tags to add while price change is active" at bounding box center [439, 482] width 11 height 11
checkbox input "true"
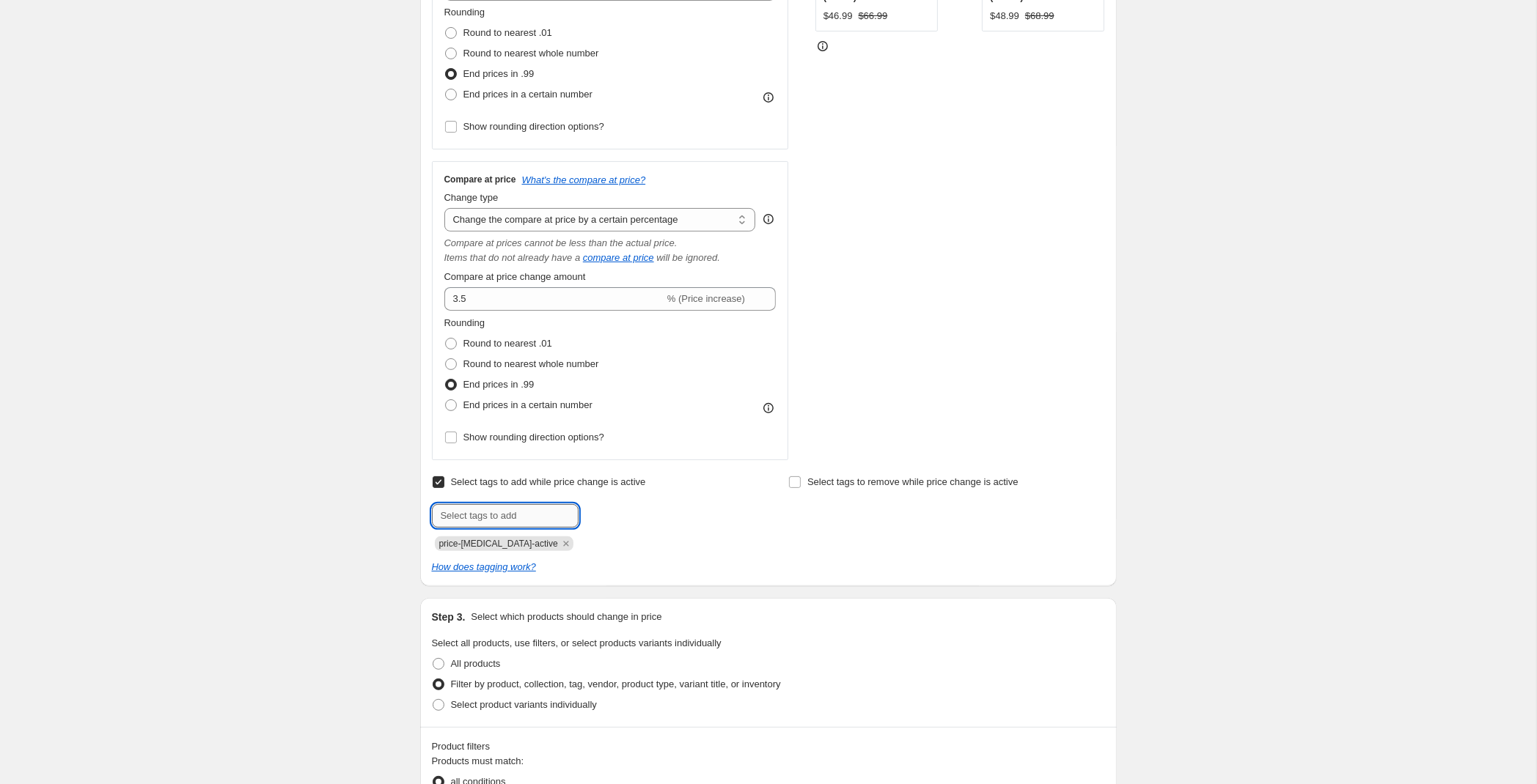
click at [534, 517] on input "text" at bounding box center [505, 515] width 147 height 24
click at [559, 542] on icon "Remove price-change-job-active" at bounding box center [566, 544] width 13 height 13
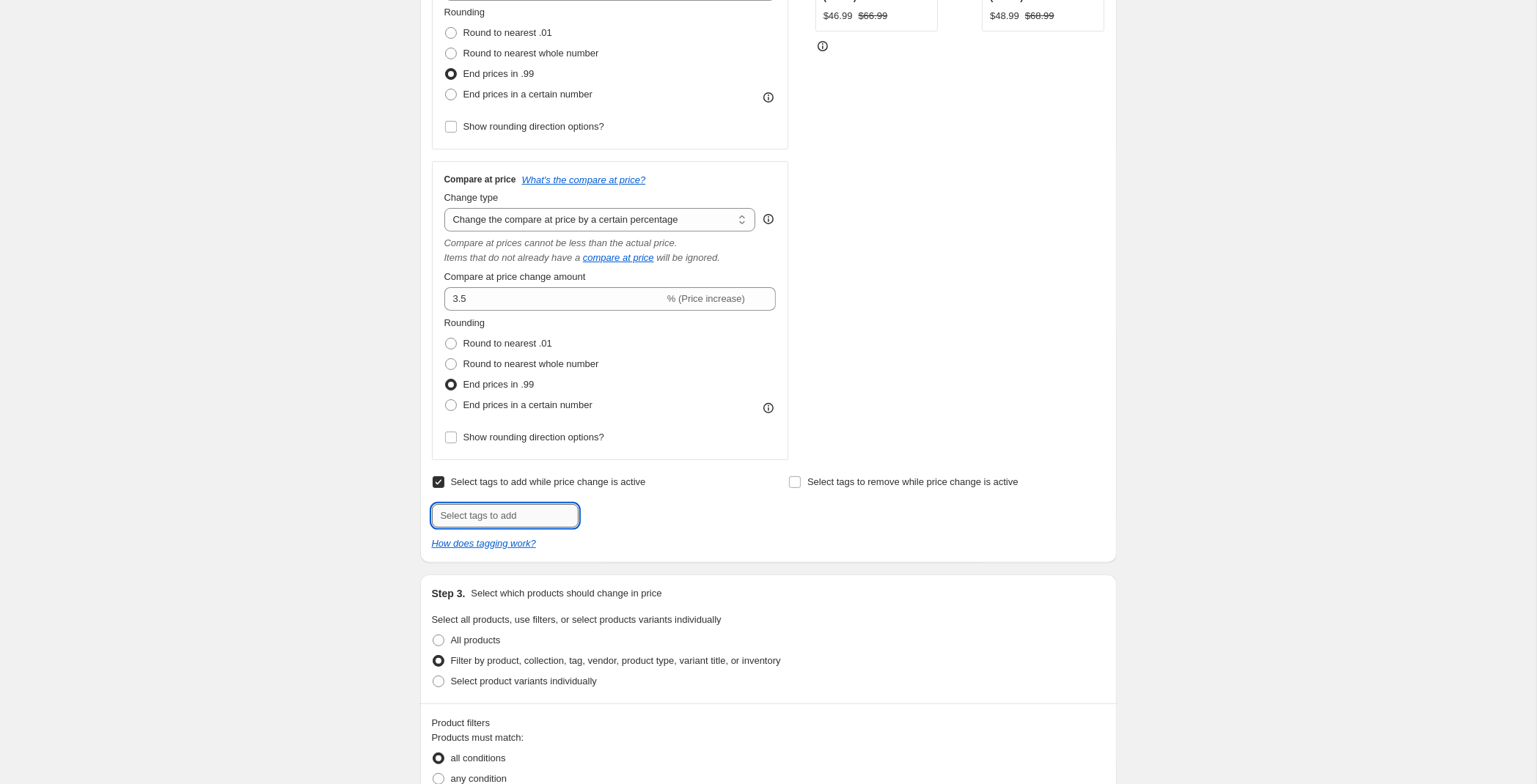
click at [534, 515] on input "text" at bounding box center [505, 515] width 147 height 24
type input "10% Silver Increase RD 9-22-25"
click at [628, 513] on span "10% Silver I..." at bounding box center [638, 514] width 57 height 11
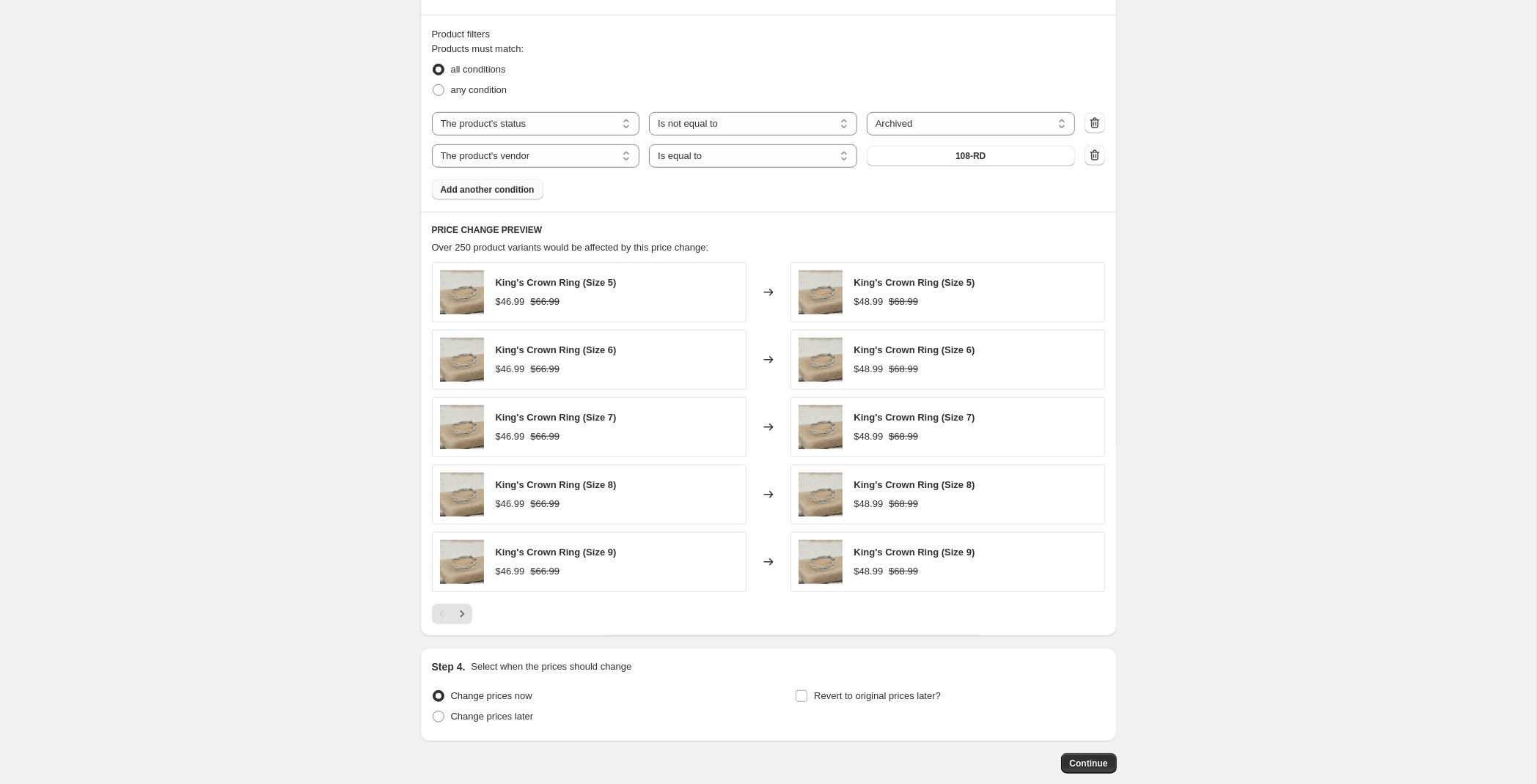
scroll to position [1181, 0]
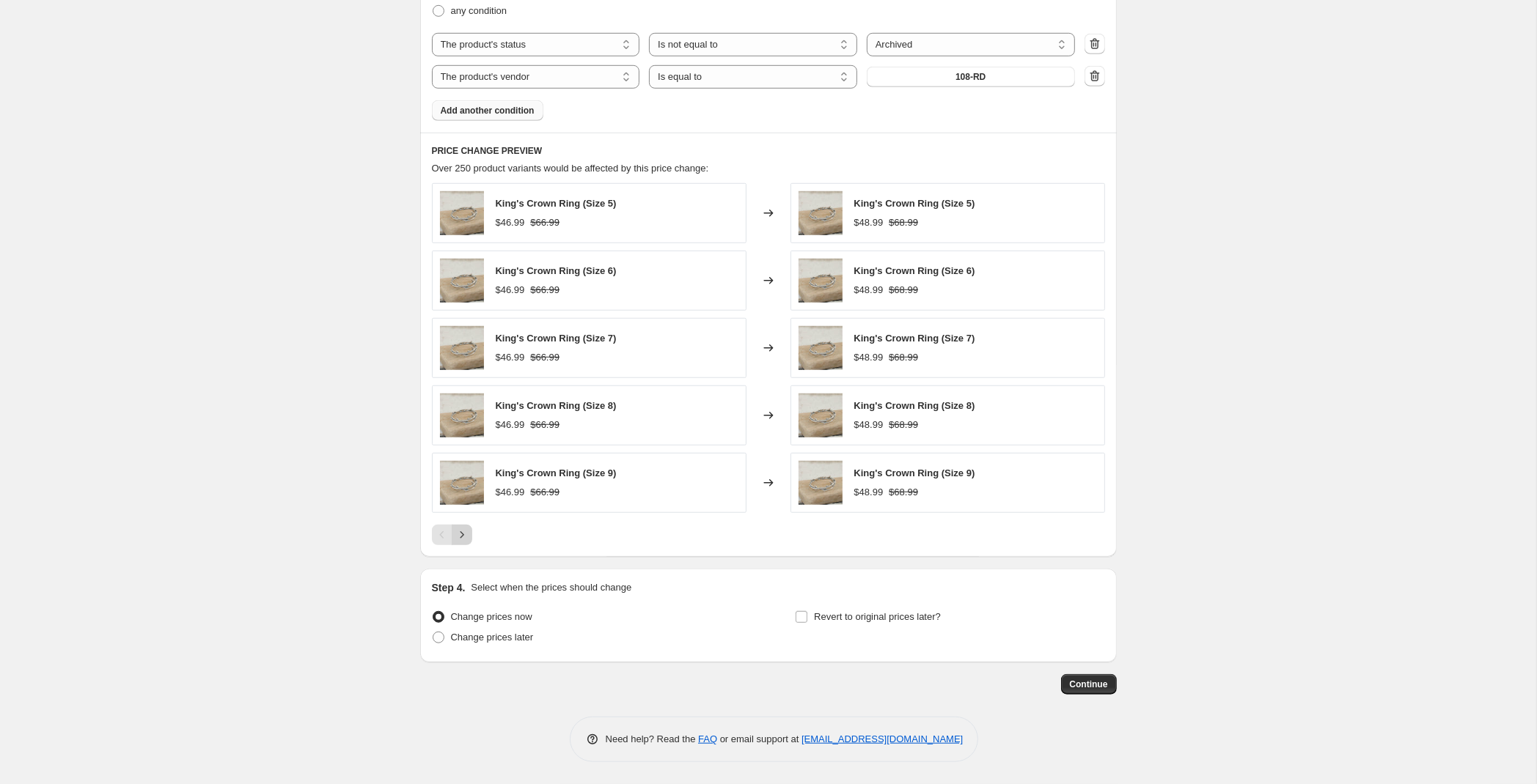
click at [458, 537] on icon "Next" at bounding box center [462, 535] width 15 height 15
click at [466, 537] on icon "Next" at bounding box center [462, 535] width 15 height 15
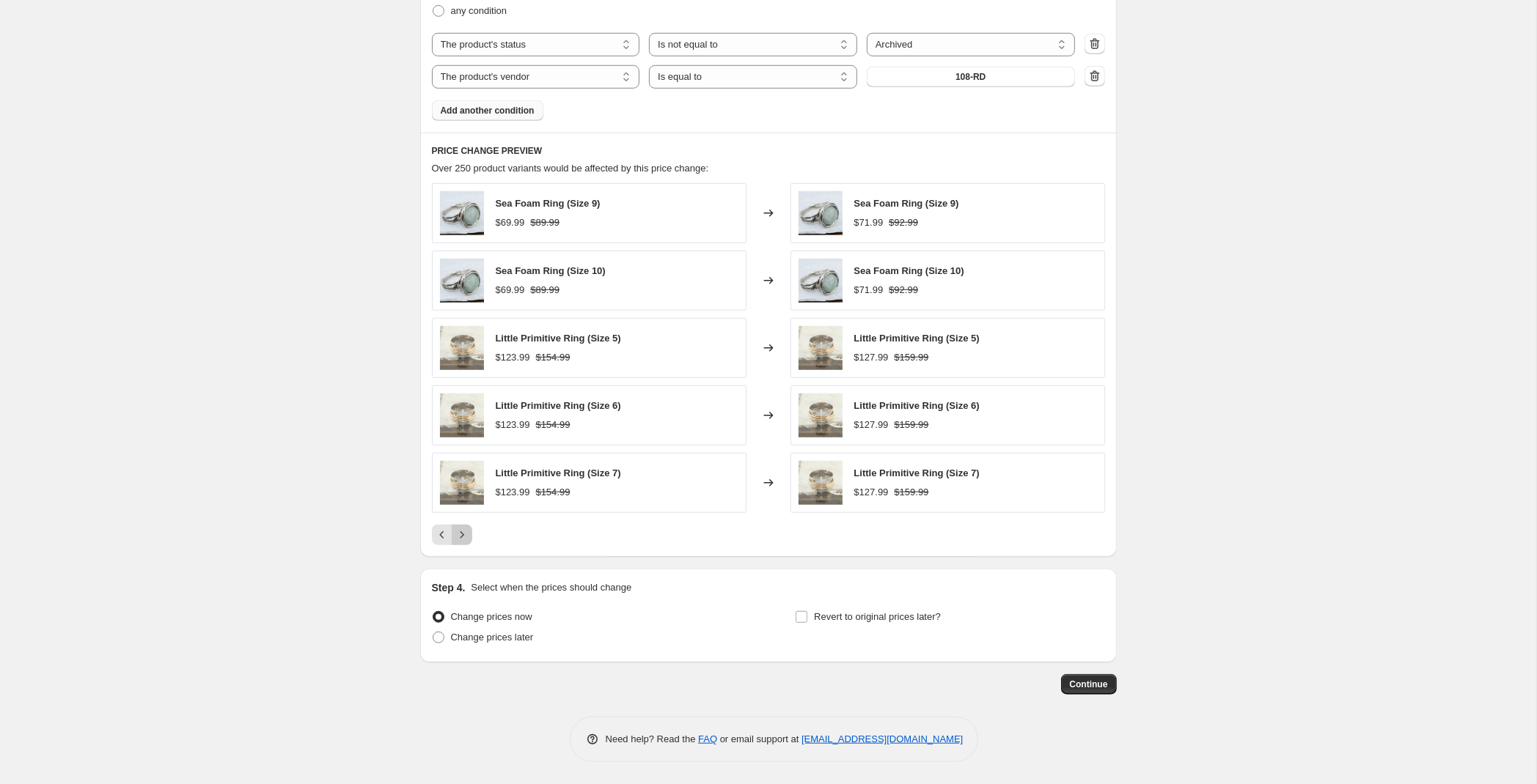
click at [466, 537] on icon "Next" at bounding box center [462, 535] width 15 height 15
click at [1096, 683] on span "Continue" at bounding box center [1089, 684] width 39 height 11
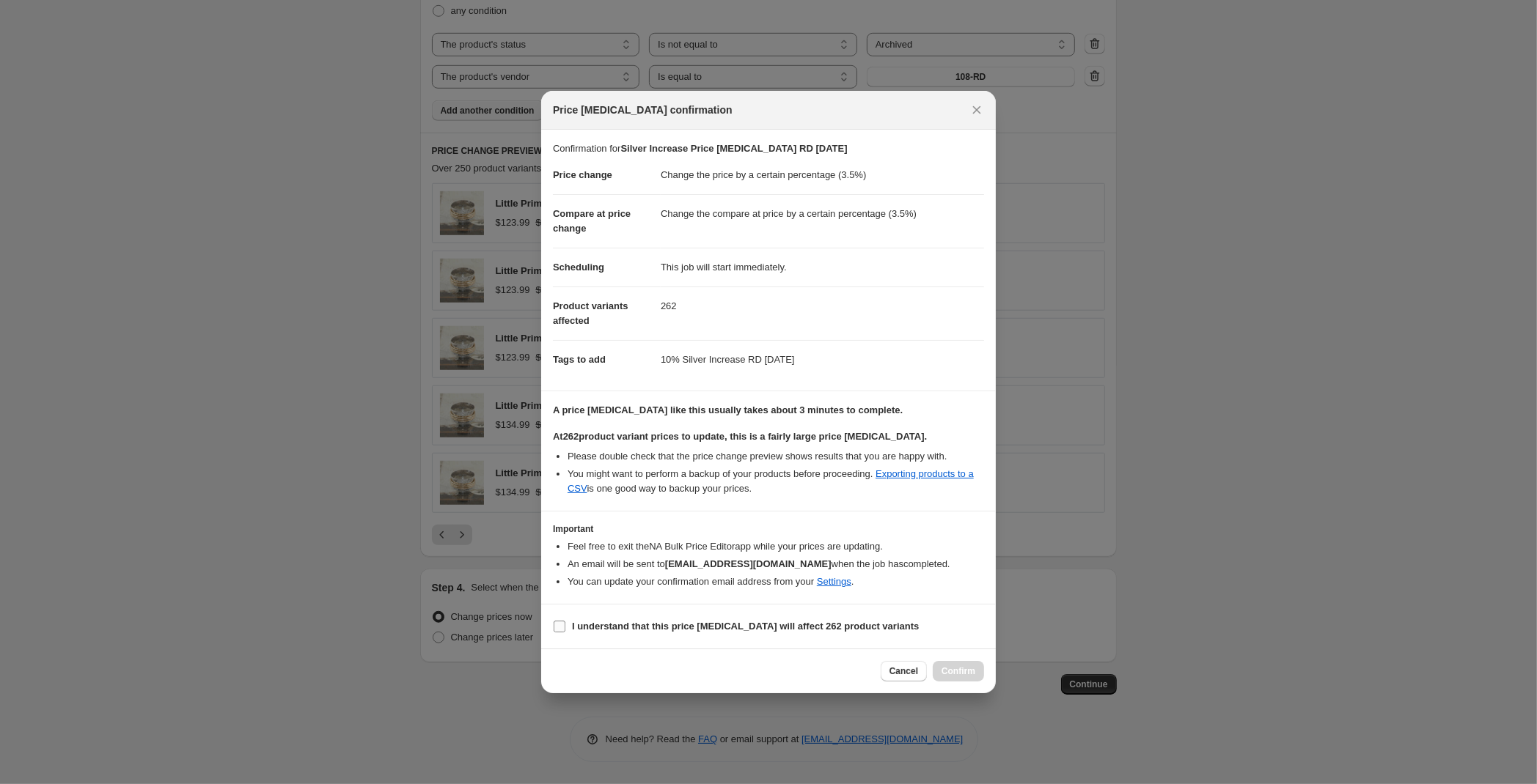
click at [666, 630] on b "I understand that this price change job will affect 262 product variants" at bounding box center [745, 626] width 347 height 11
click at [566, 630] on input "I understand that this price change job will affect 262 product variants" at bounding box center [559, 627] width 11 height 11
checkbox input "true"
click at [962, 660] on div "Cancel Confirm" at bounding box center [768, 671] width 455 height 45
click at [968, 677] on span "Confirm" at bounding box center [957, 671] width 34 height 11
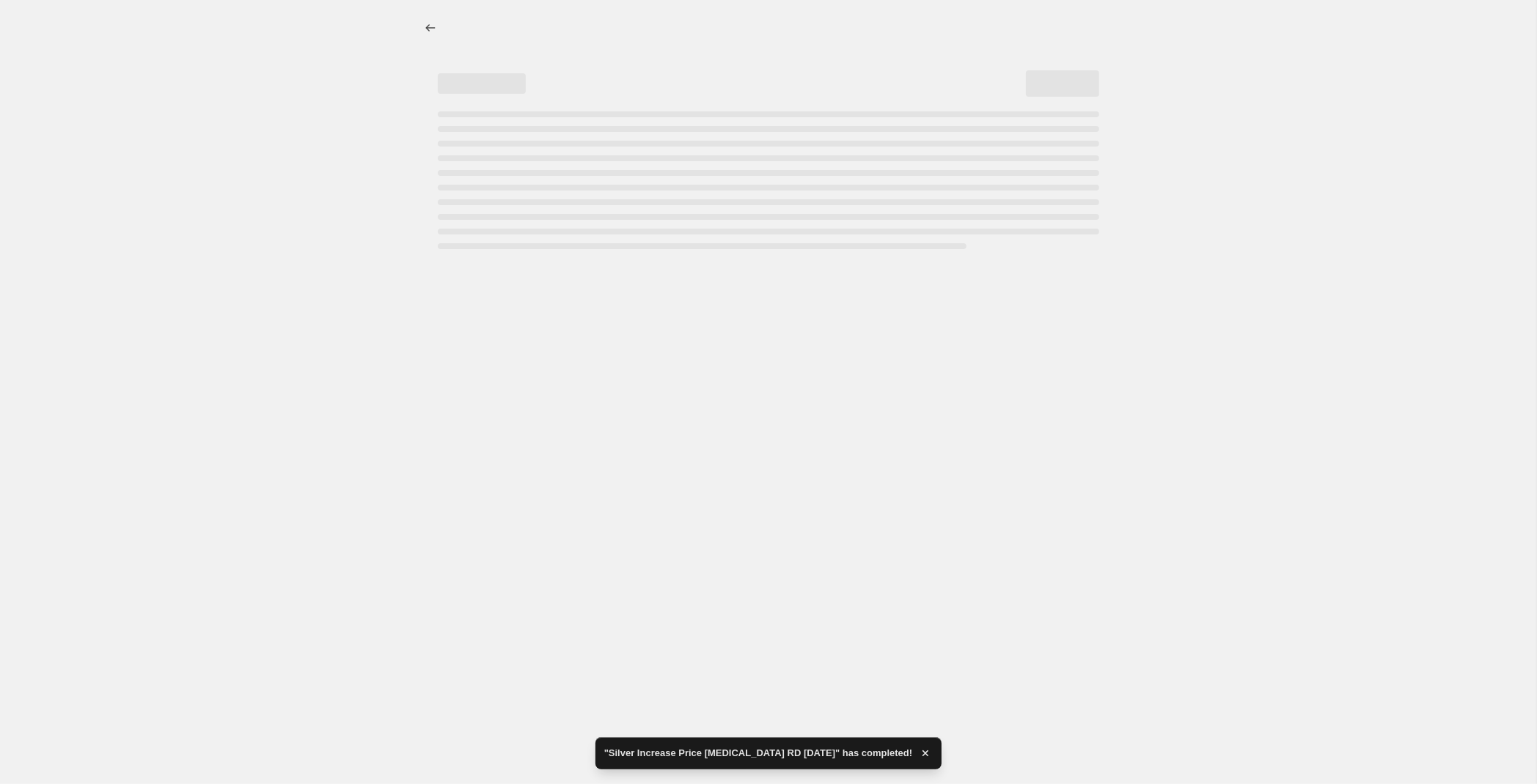
select select "percentage"
select select "product_status"
select select "not_equal"
select select "archived"
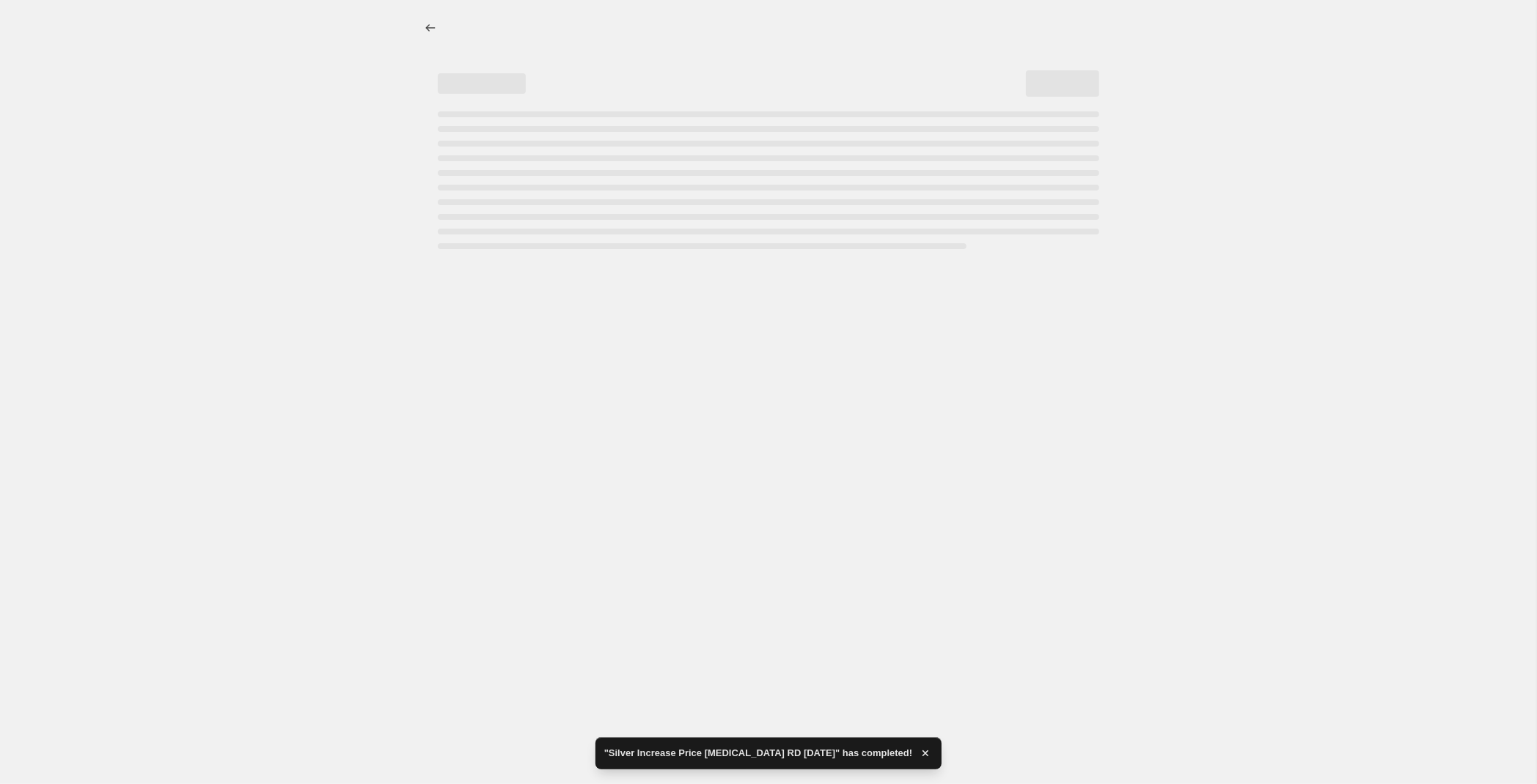
select select "vendor"
